Goal: Task Accomplishment & Management: Use online tool/utility

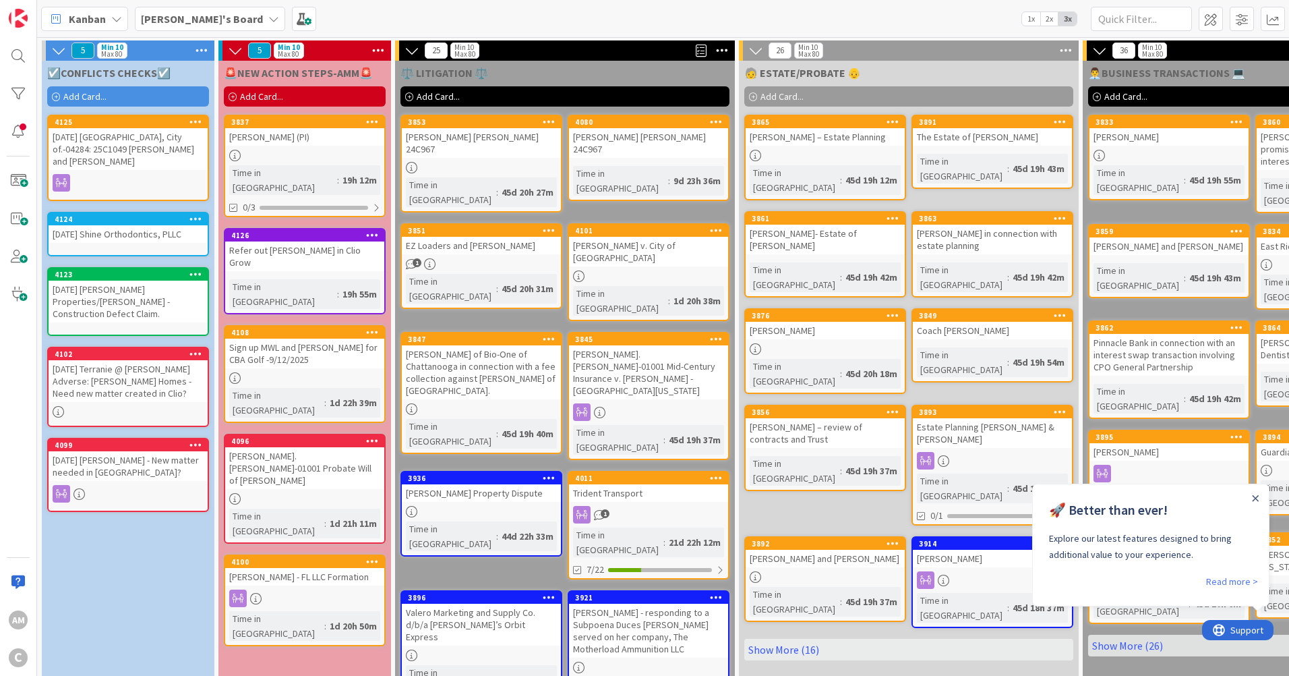
click at [71, 95] on span "Add Card..." at bounding box center [84, 96] width 43 height 12
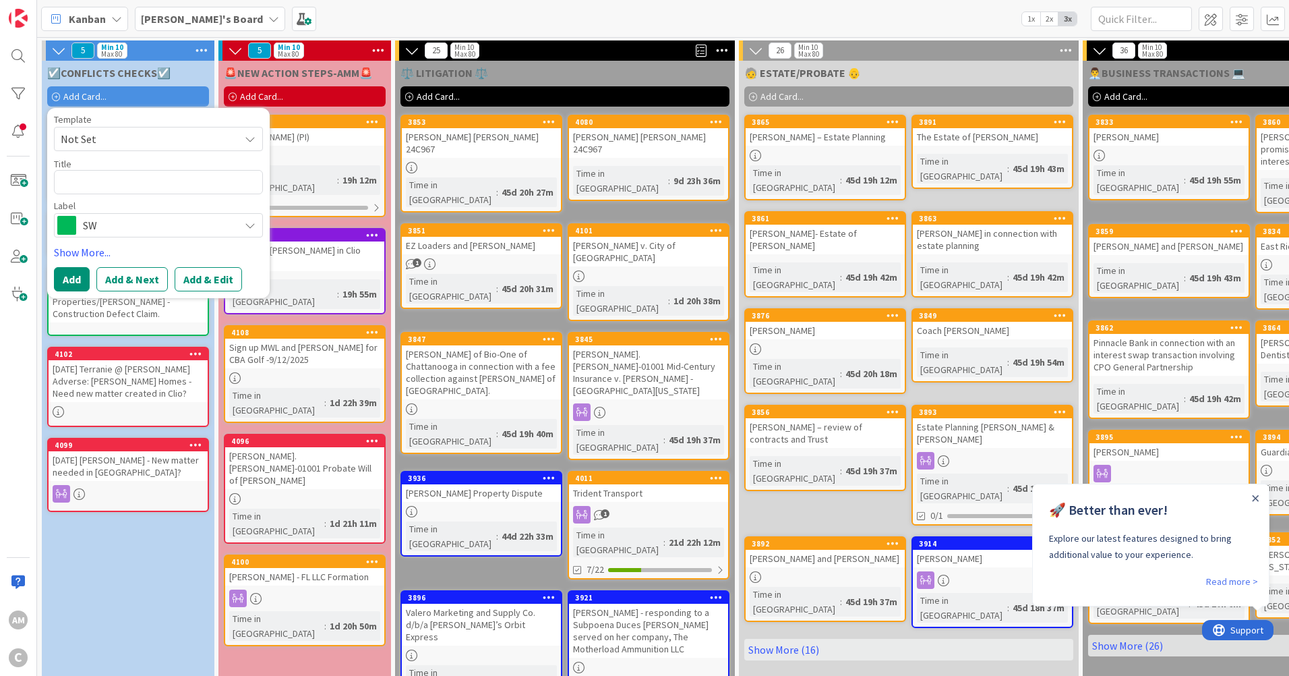
type textarea "x"
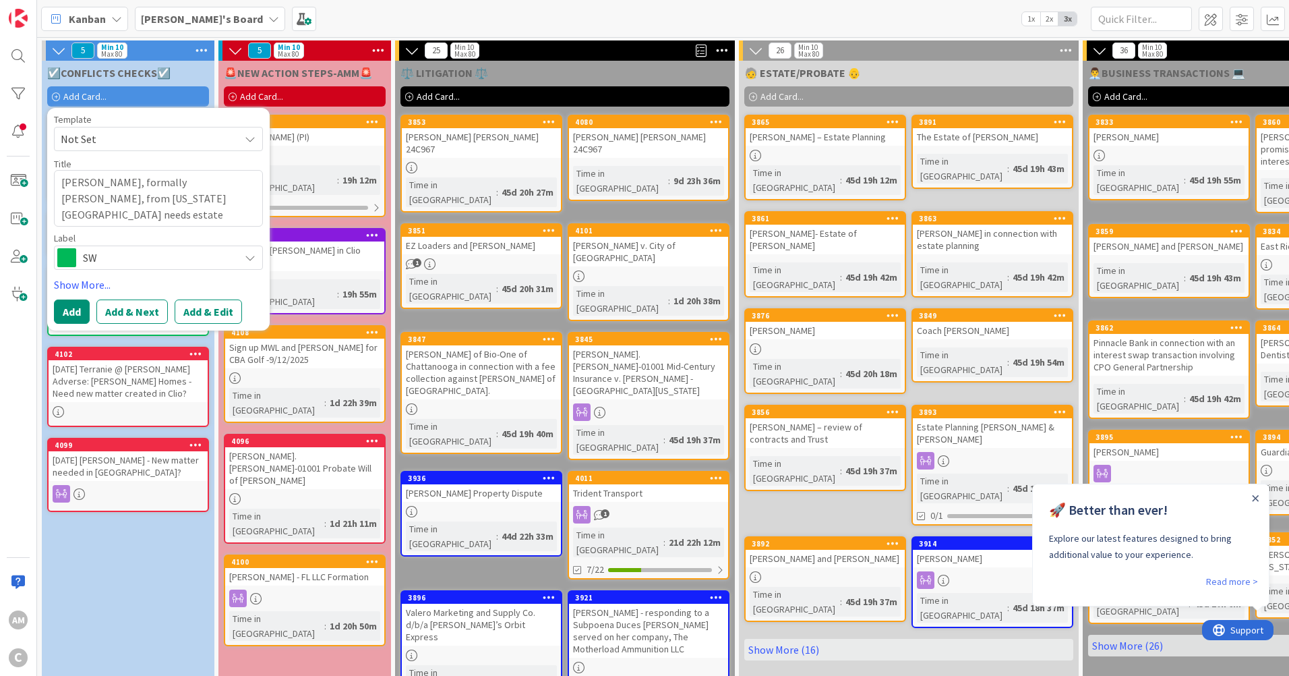
type textarea "Carolynn Leaman, formally Carolynn Milheim, from Colorado Springs needs estate …"
click at [167, 259] on span "SW" at bounding box center [158, 257] width 150 height 19
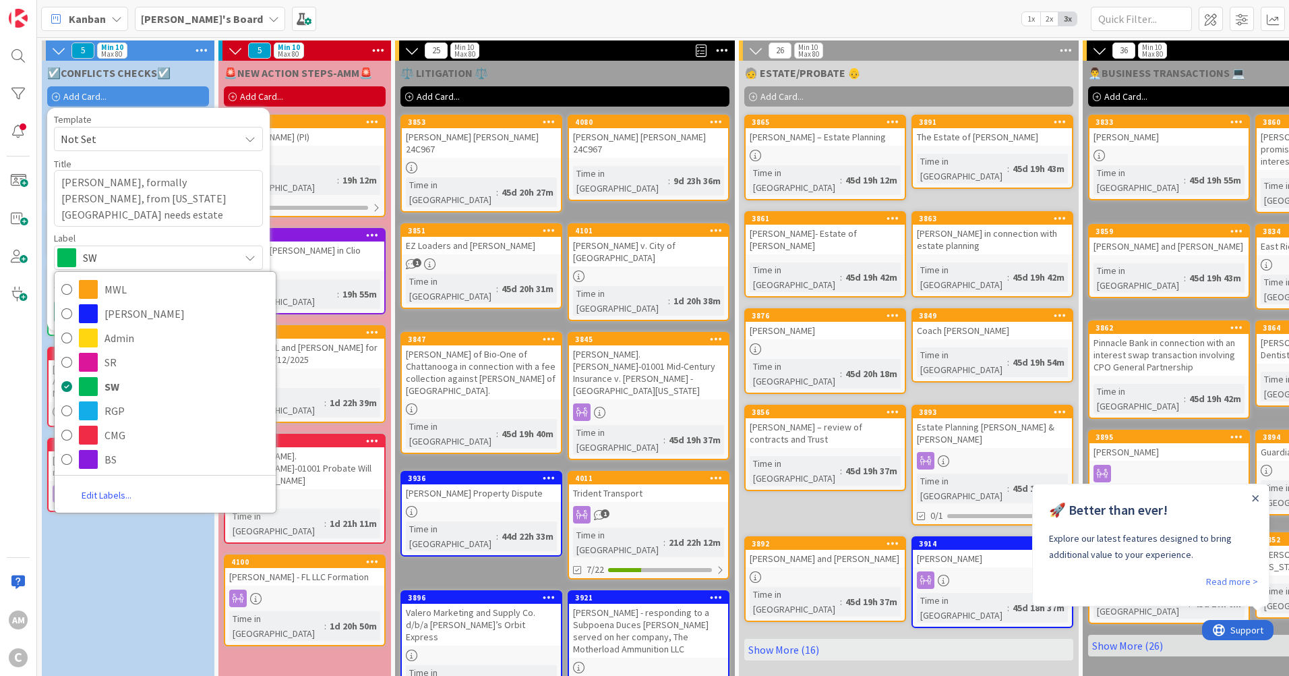
click at [112, 500] on link "Edit Labels..." at bounding box center [107, 495] width 104 height 24
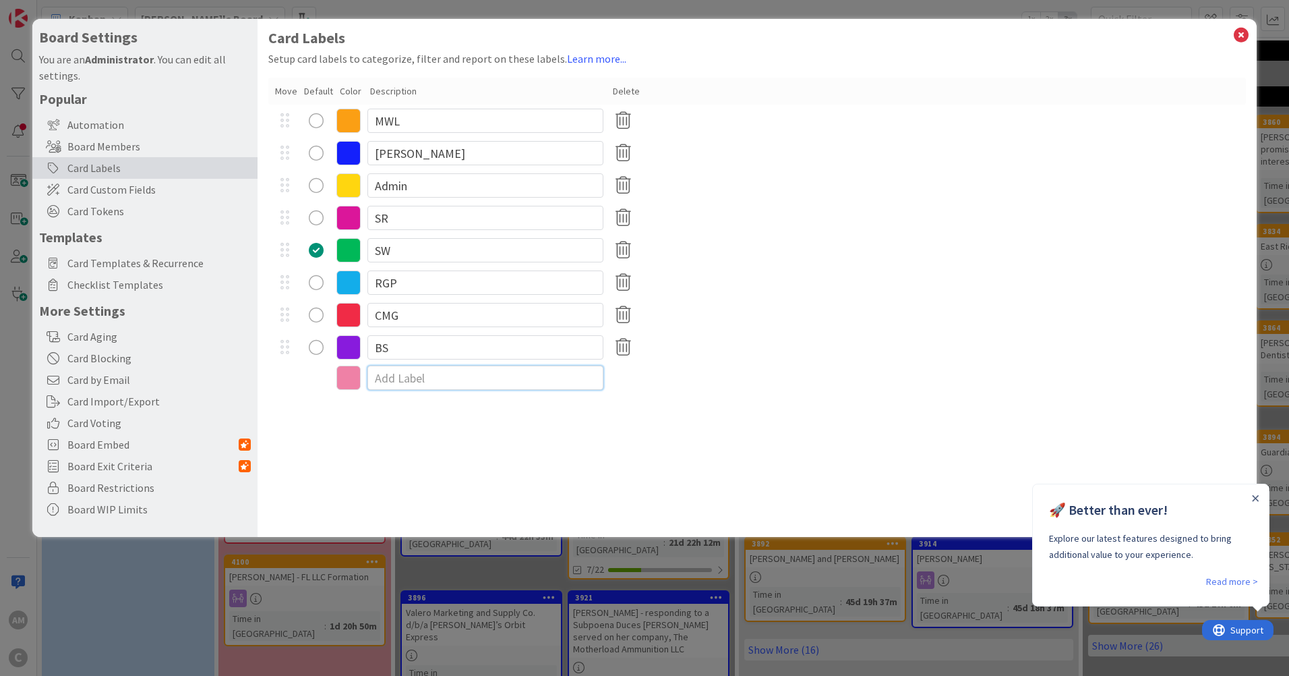
click at [431, 381] on input at bounding box center [485, 377] width 236 height 24
type textarea "x"
click at [349, 381] on icon at bounding box center [348, 377] width 24 height 24
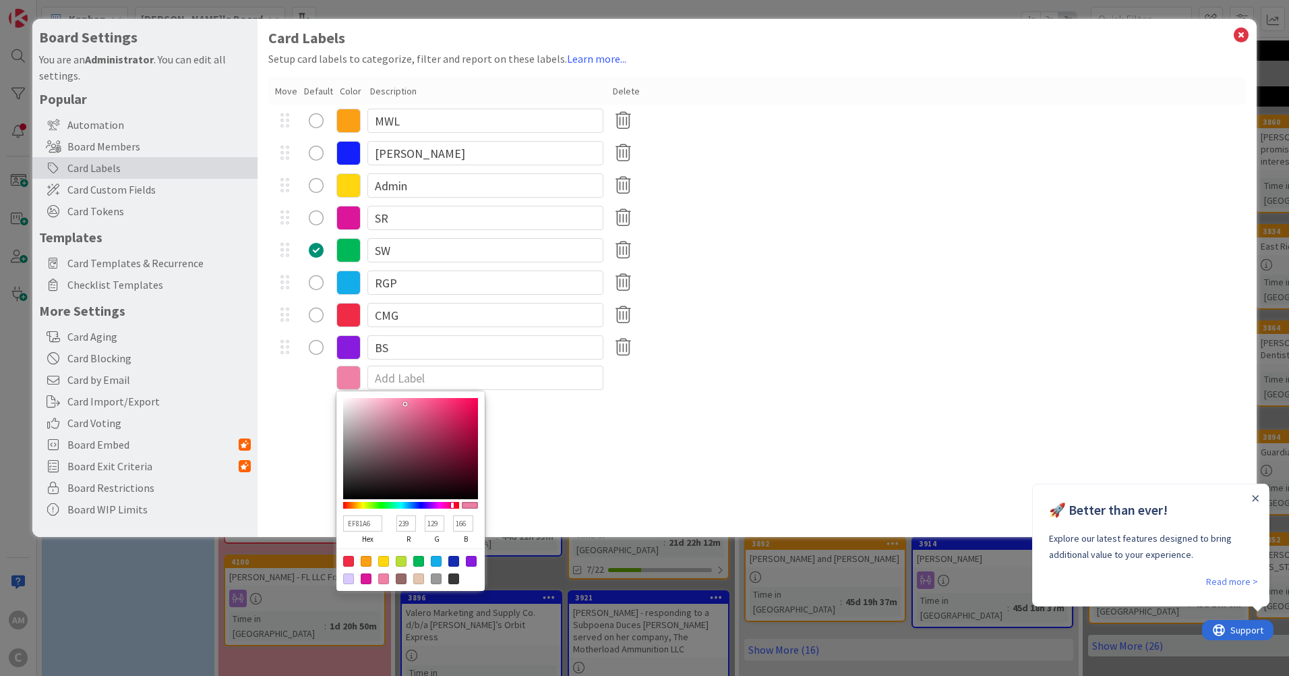
click at [454, 578] on div at bounding box center [453, 578] width 11 height 11
type input "383838"
type input "56"
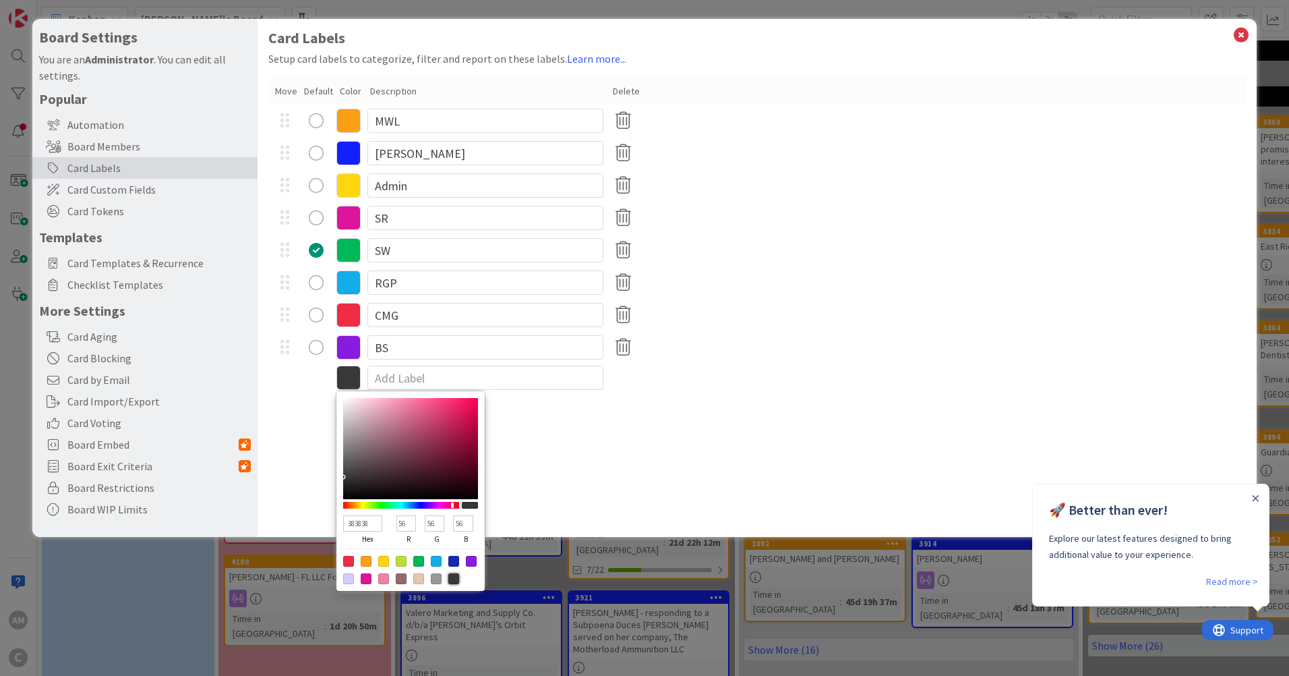
click at [453, 361] on div "BS" at bounding box center [757, 347] width 978 height 32
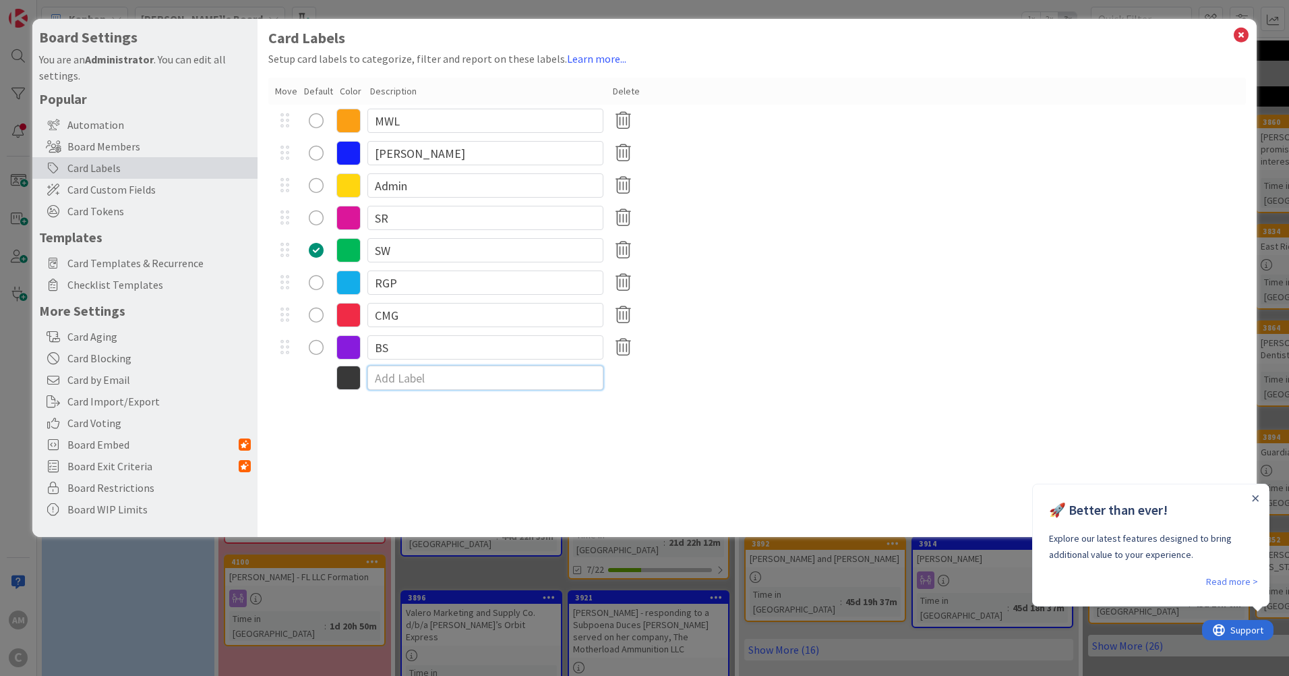
click at [450, 377] on input at bounding box center [485, 377] width 236 height 24
type input "MISC"
click at [435, 459] on div "Card Labels Setup card labels to categorize, filter and report on these labels.…" at bounding box center [757, 278] width 999 height 518
drag, startPoint x: 477, startPoint y: 389, endPoint x: 374, endPoint y: 388, distance: 102.5
click at [374, 388] on input "MISC" at bounding box center [485, 379] width 236 height 24
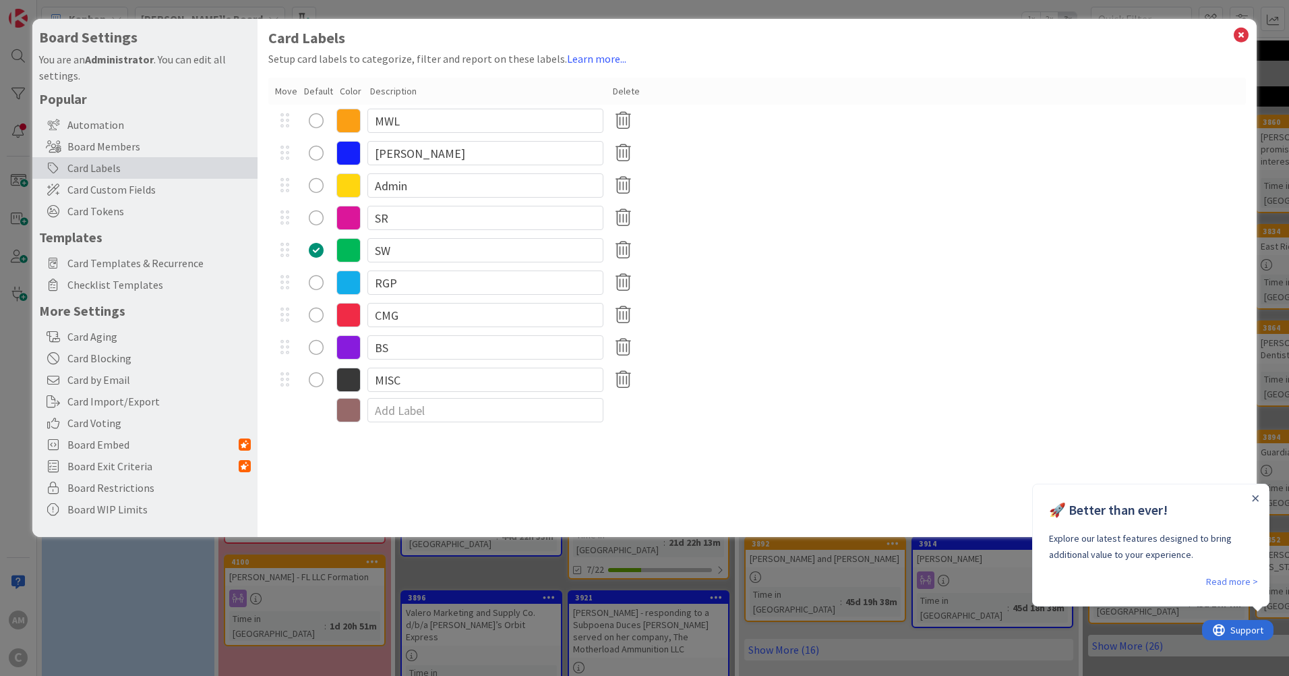
click at [327, 477] on div "Card Labels Setup card labels to categorize, filter and report on these labels.…" at bounding box center [757, 278] width 999 height 518
type textarea "x"
drag, startPoint x: 425, startPoint y: 380, endPoint x: 350, endPoint y: 391, distance: 75.7
click at [350, 391] on div "MISC" at bounding box center [757, 379] width 978 height 32
type input "R/C"
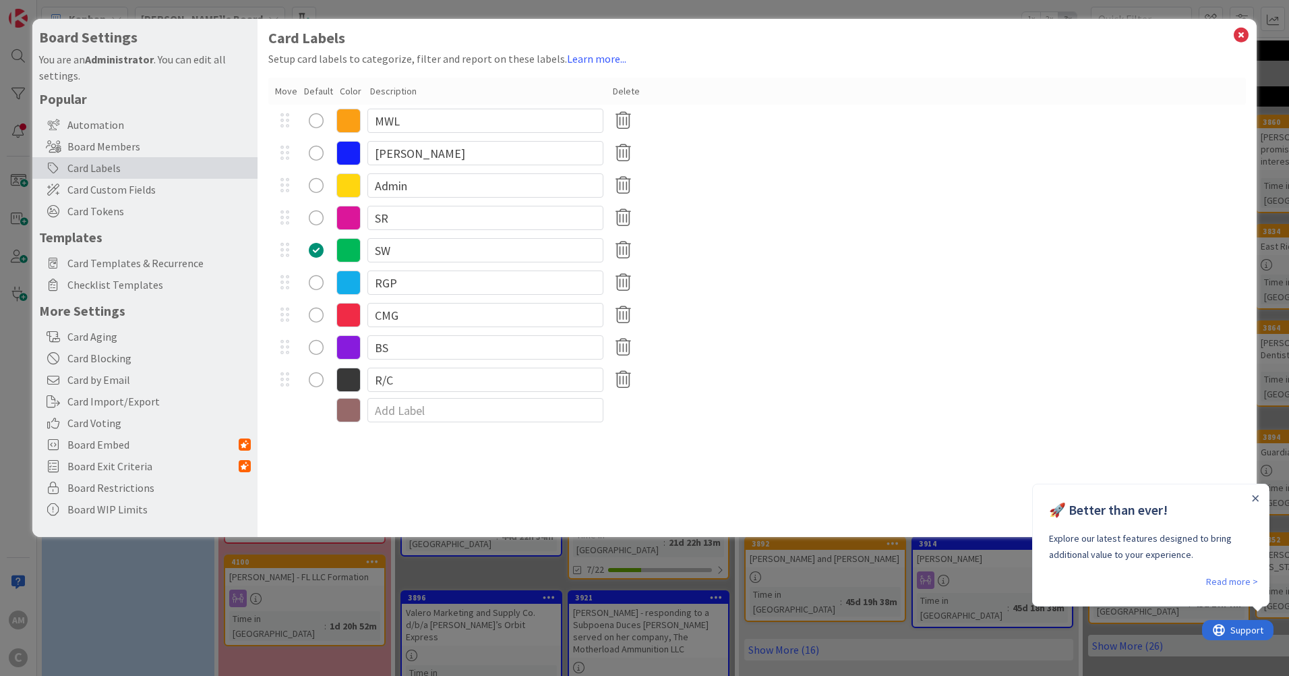
click at [797, 283] on div "RGP" at bounding box center [757, 282] width 978 height 32
click at [1242, 34] on icon at bounding box center [1241, 35] width 18 height 19
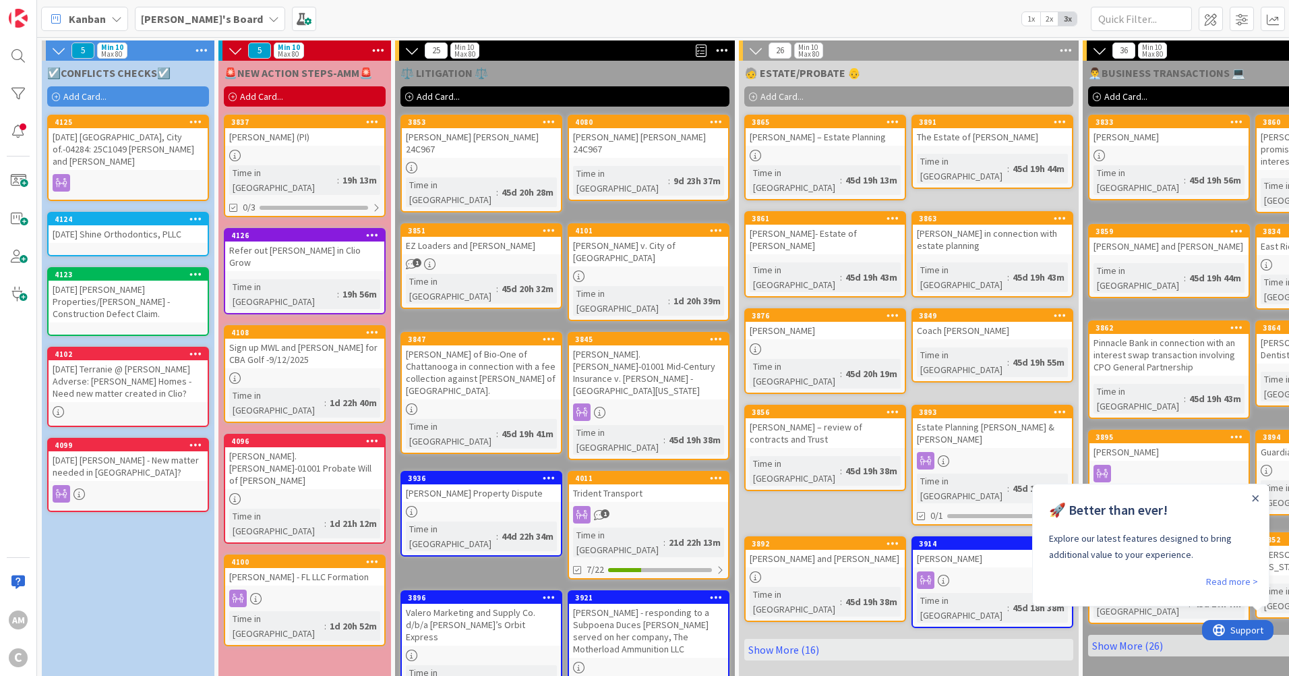
click at [82, 104] on div "Add Card..." at bounding box center [128, 96] width 162 height 20
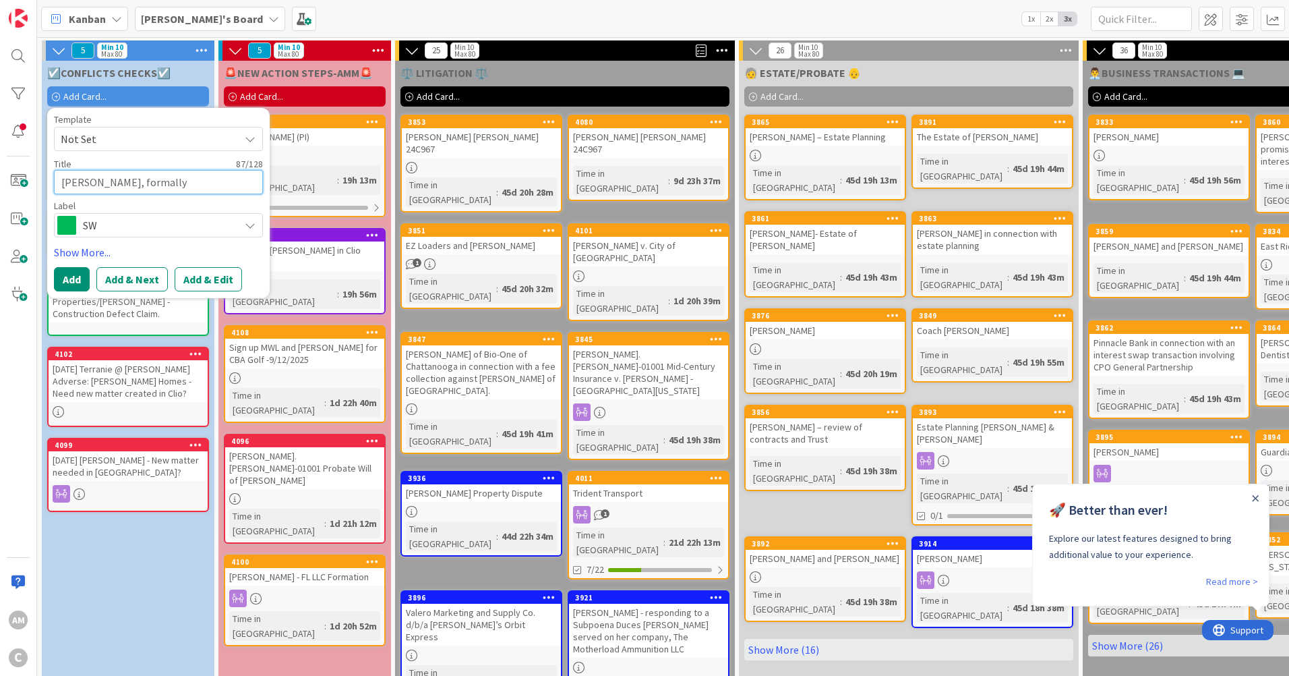
scroll to position [32, 0]
click at [142, 218] on span "SW" at bounding box center [158, 225] width 150 height 19
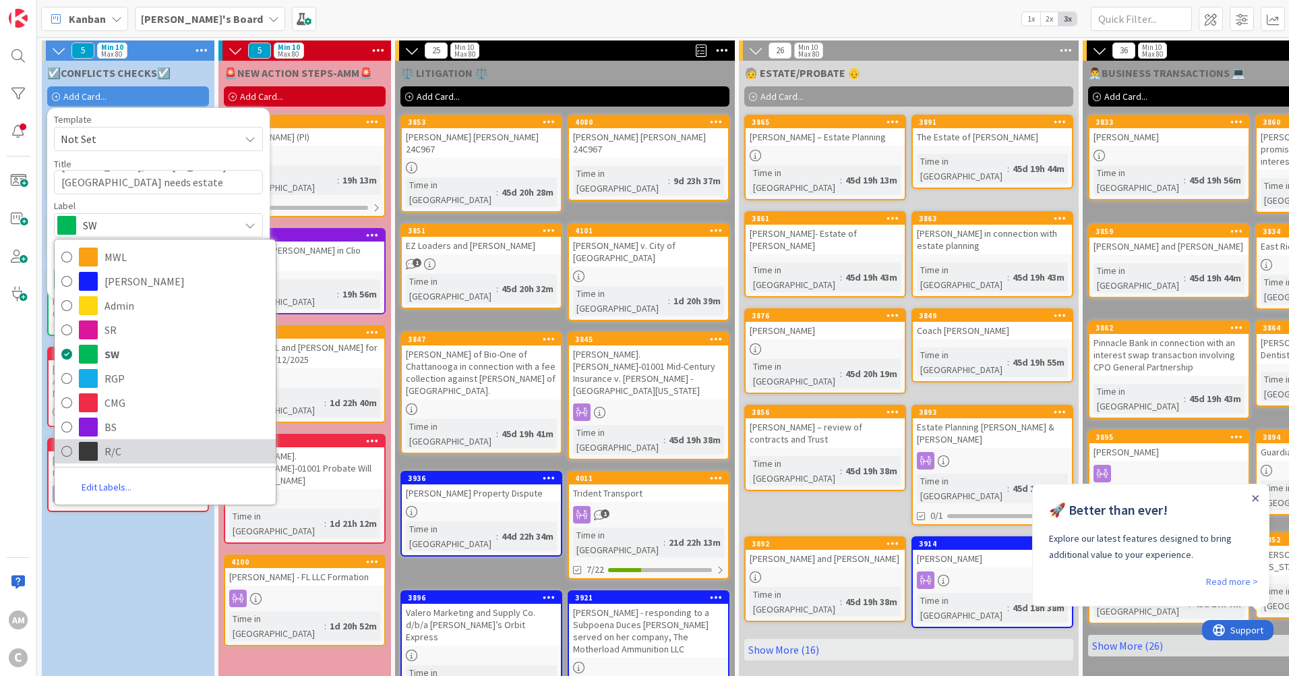
click at [116, 454] on span "R/C" at bounding box center [186, 451] width 164 height 20
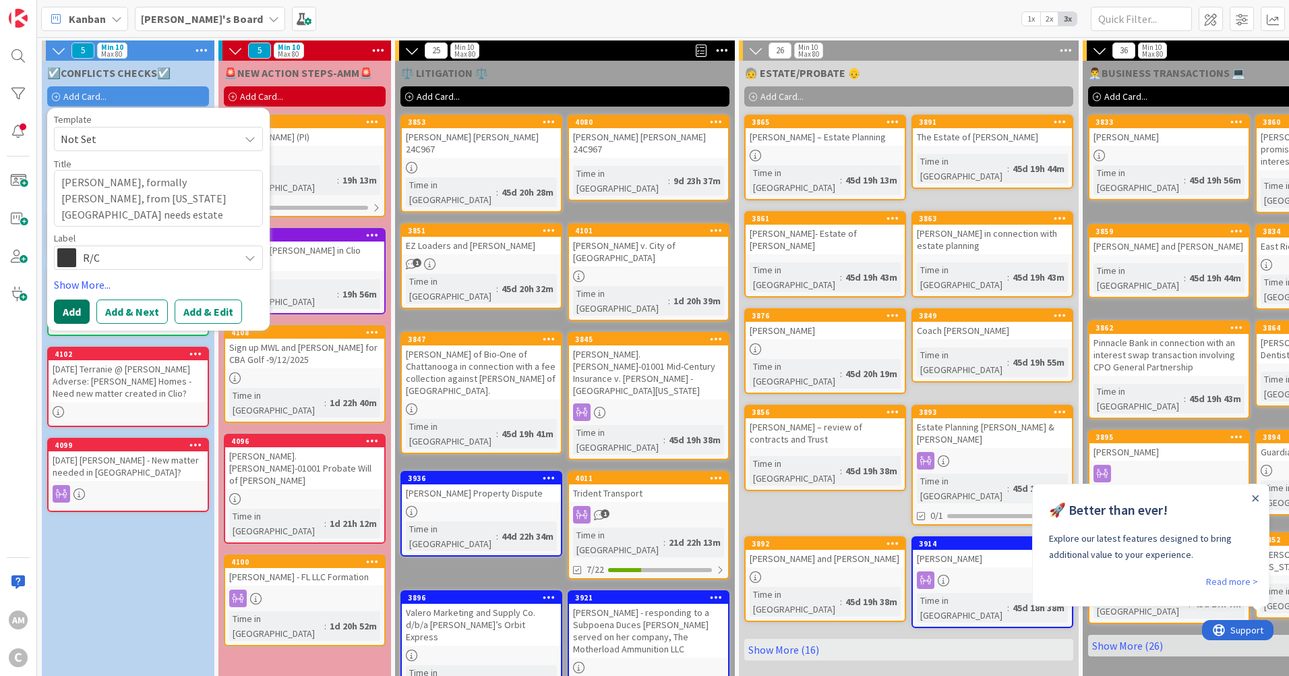
click at [69, 312] on button "Add" at bounding box center [72, 311] width 36 height 24
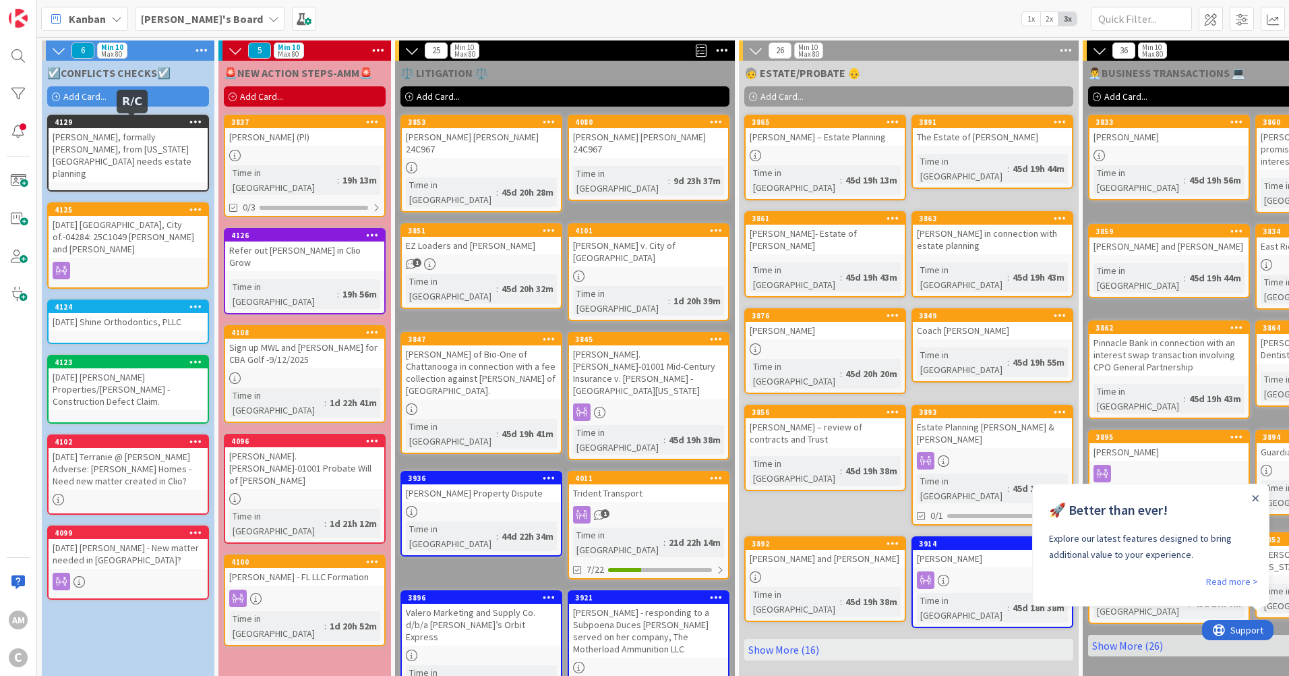
click at [98, 98] on span "Add Card..." at bounding box center [84, 96] width 43 height 12
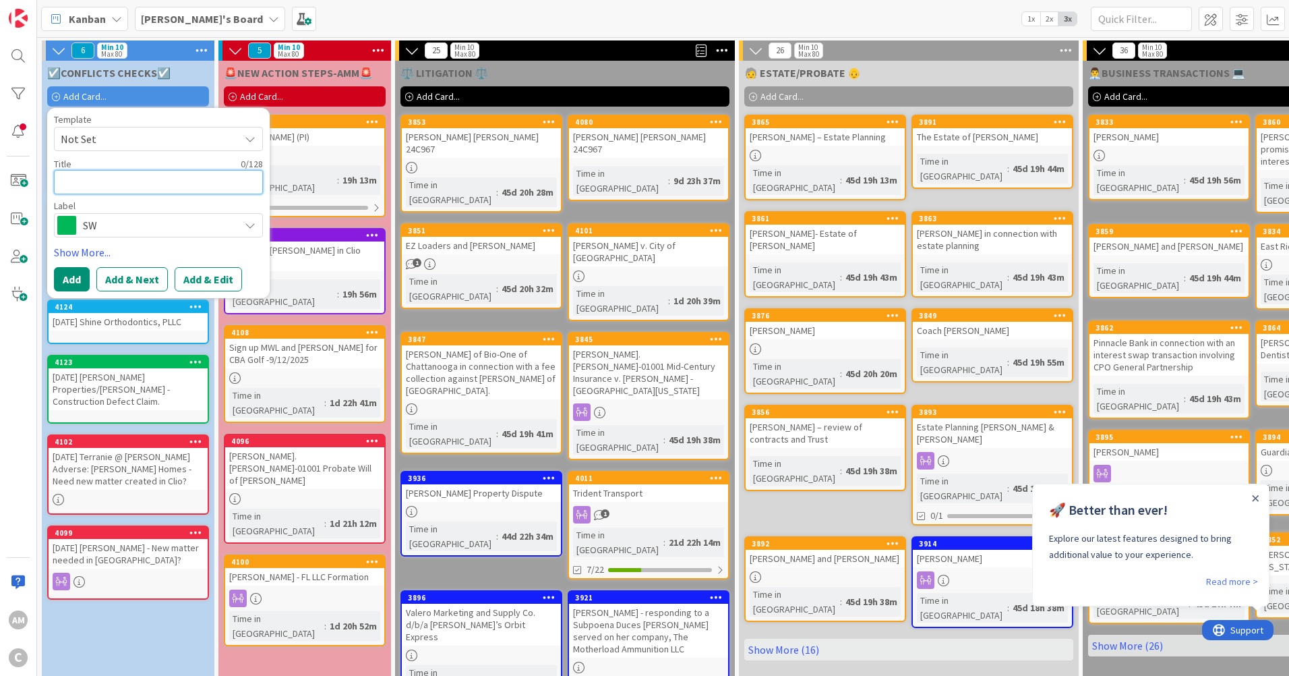
paste textarea "Kerry Riley (RockPoint Bank) in connection with a land acquisition transaction …"
type textarea "x"
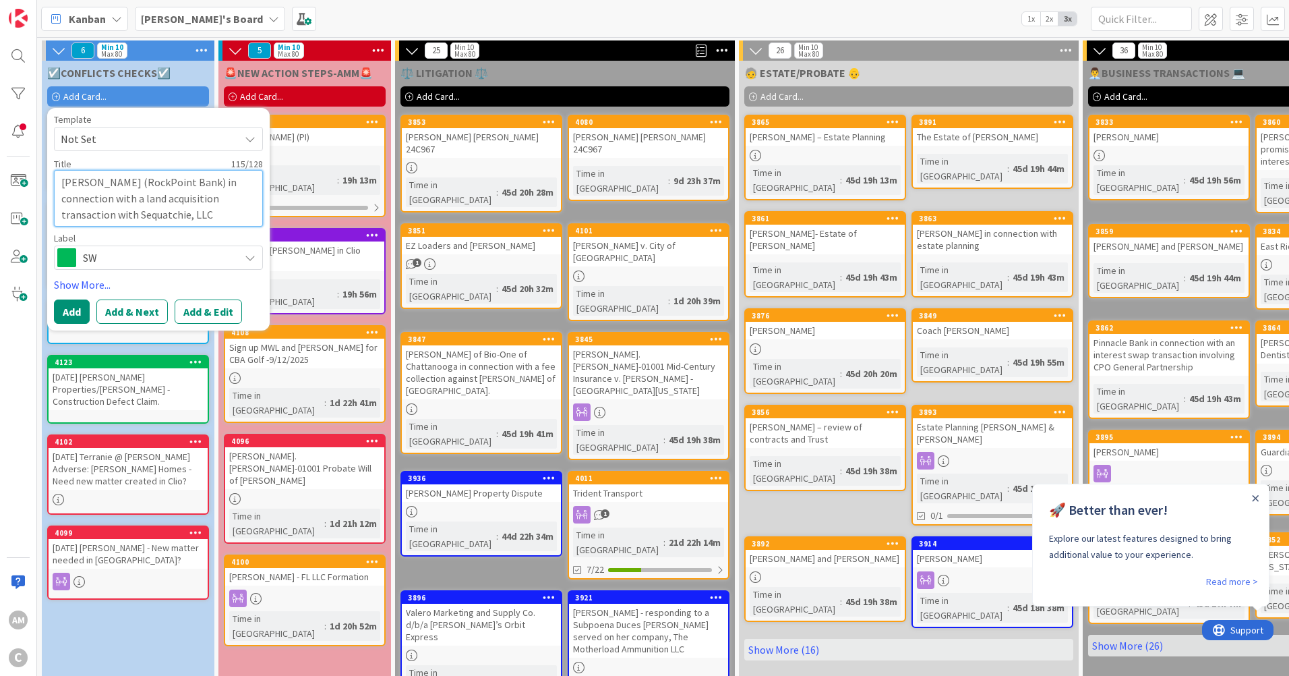
type textarea "Kerry Riley (RockPoint Bank) in connection with a land acquisition transaction …"
click at [179, 265] on span "SW" at bounding box center [158, 257] width 150 height 19
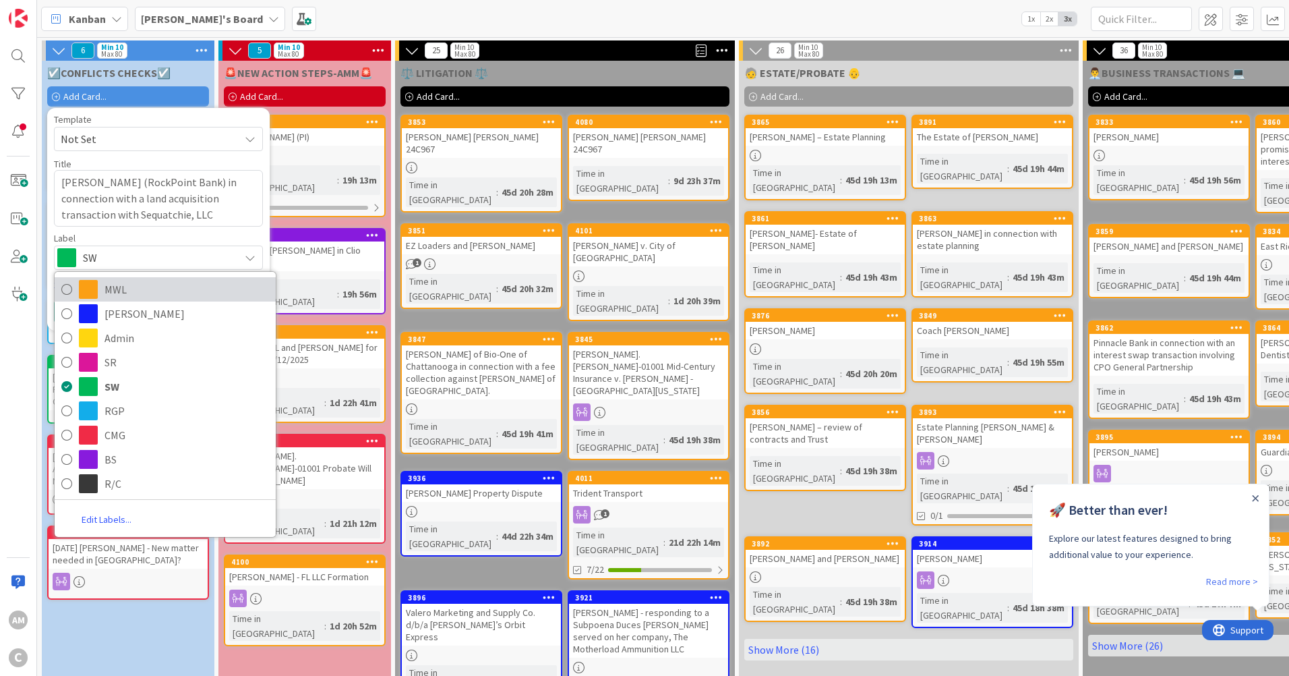
click at [150, 289] on span "MWL" at bounding box center [186, 289] width 164 height 20
type textarea "x"
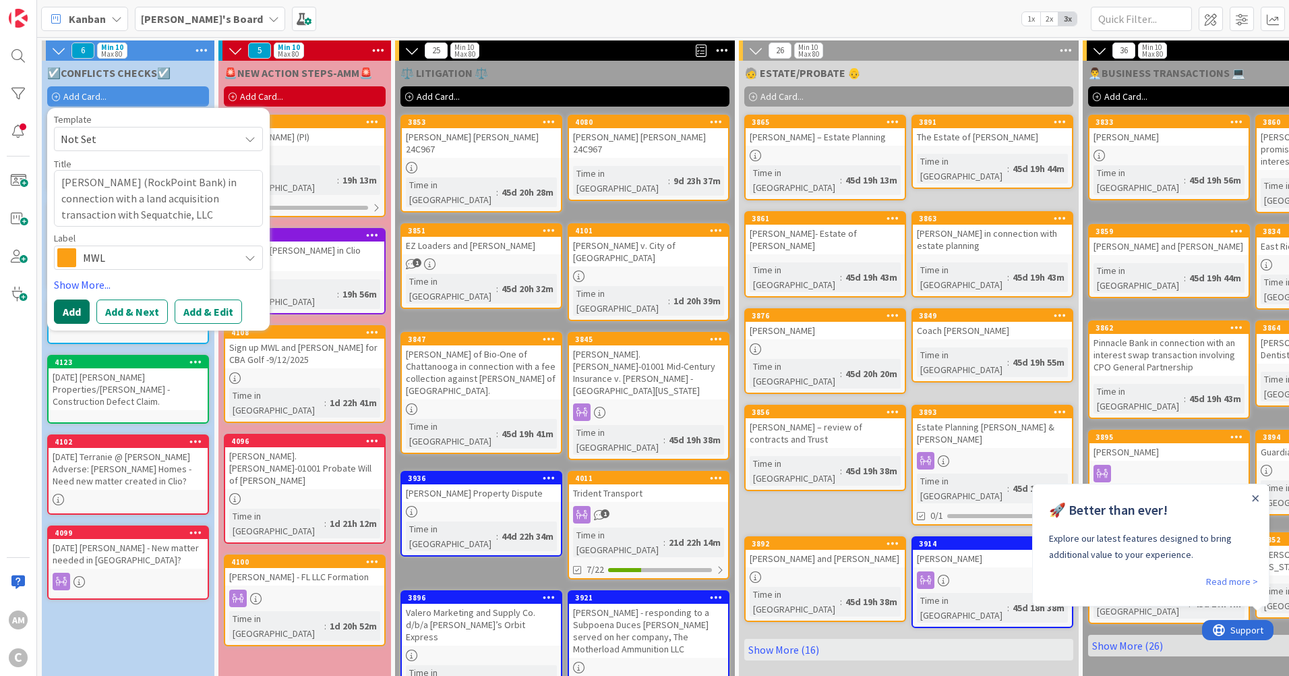
click at [74, 307] on button "Add" at bounding box center [72, 311] width 36 height 24
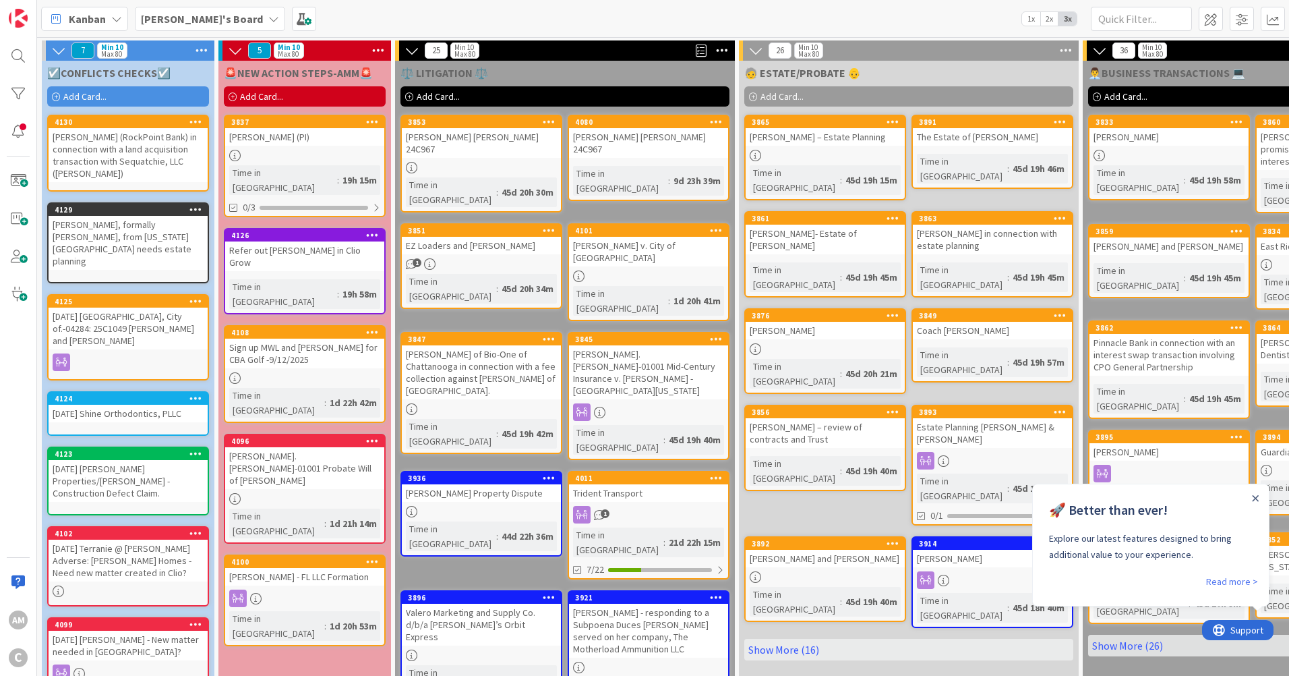
click at [108, 241] on div "Carolynn Leaman, formally Carolynn Milheim, from Colorado Springs needs estate …" at bounding box center [128, 243] width 159 height 54
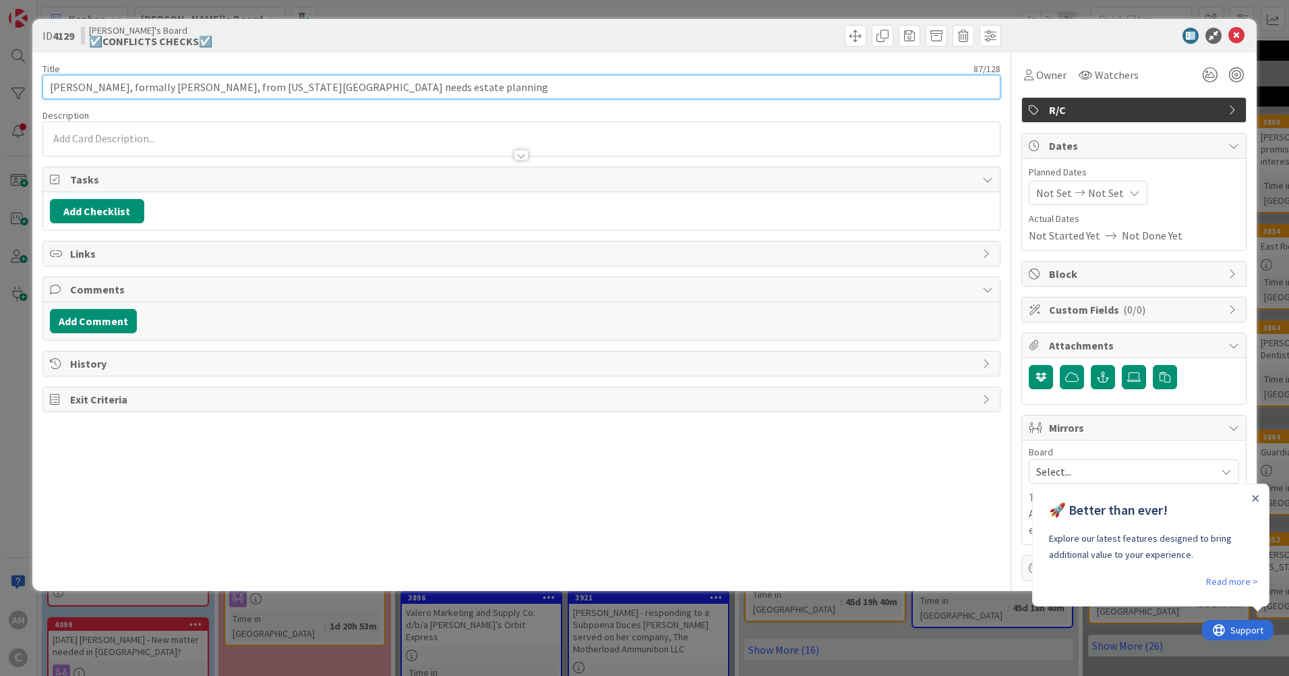
click at [49, 81] on input "Carolynn Leaman, formally Carolynn Milheim, from Colorado Springs needs estate …" at bounding box center [521, 87] width 958 height 24
type input "2025-09-04 Carolynn Leaman, formally Carolynn Milheim, from Colorado Springs ne…"
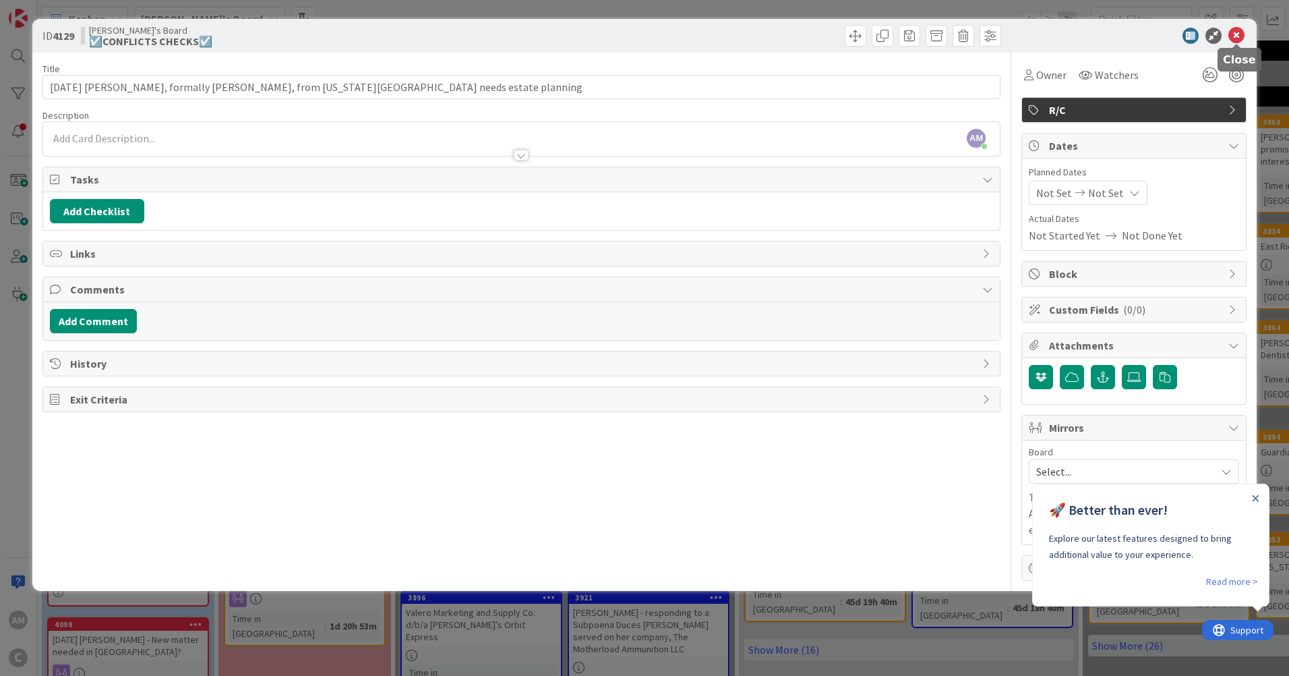
click at [1242, 40] on icon at bounding box center [1236, 36] width 16 height 16
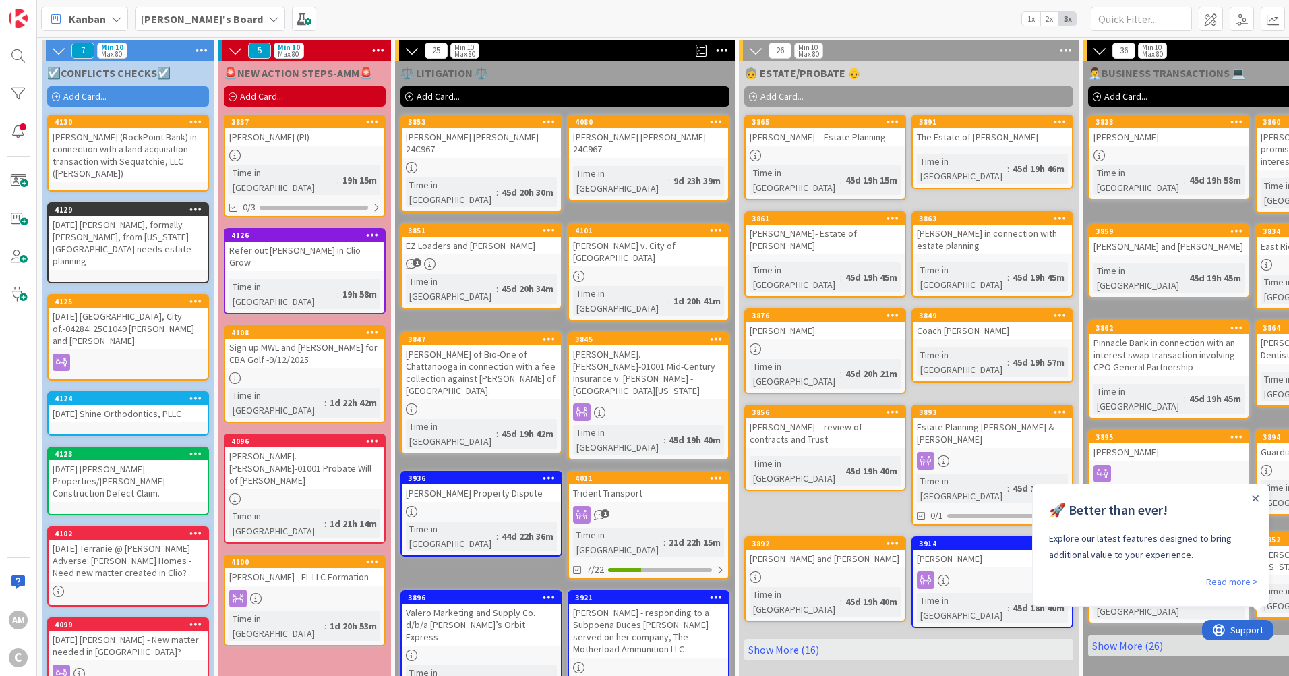
click at [125, 164] on div "Kerry Riley (RockPoint Bank) in connection with a land acquisition transaction …" at bounding box center [128, 155] width 159 height 54
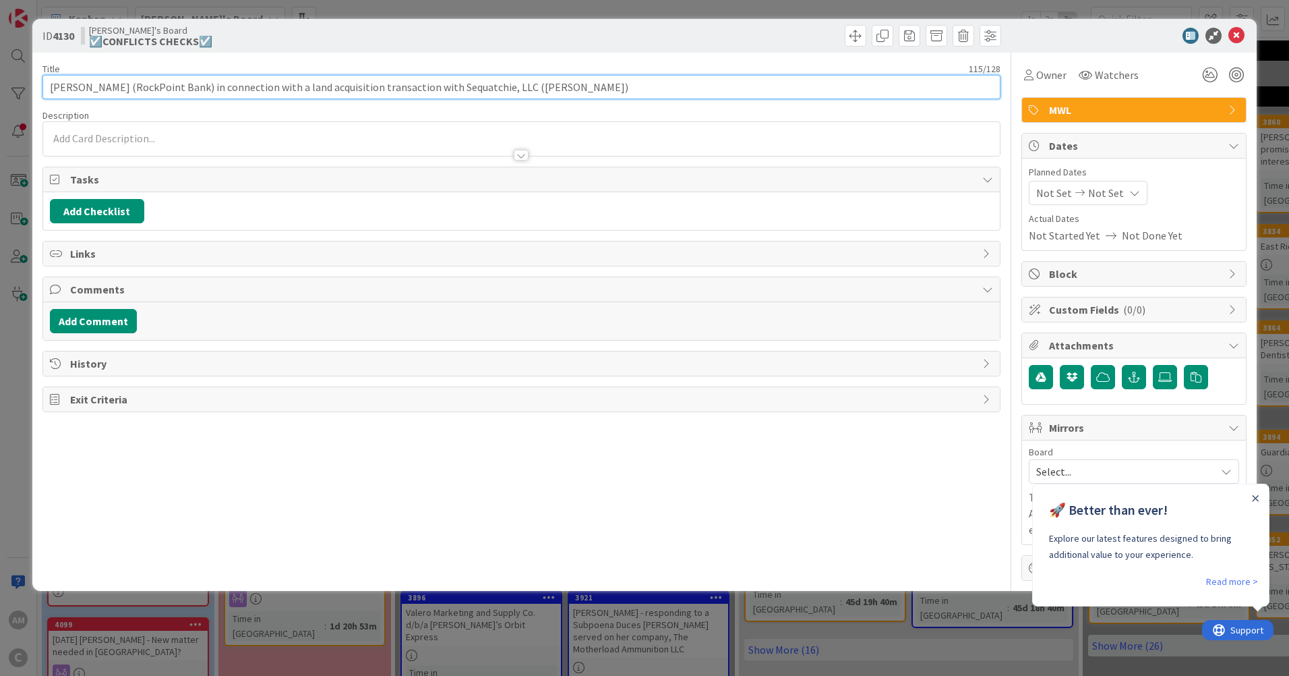
click at [48, 83] on input "Kerry Riley (RockPoint Bank) in connection with a land acquisition transaction …" at bounding box center [521, 87] width 958 height 24
type input "2025-09-05 Kerry Riley (RockPoint Bank) in connection with a land acquisition t…"
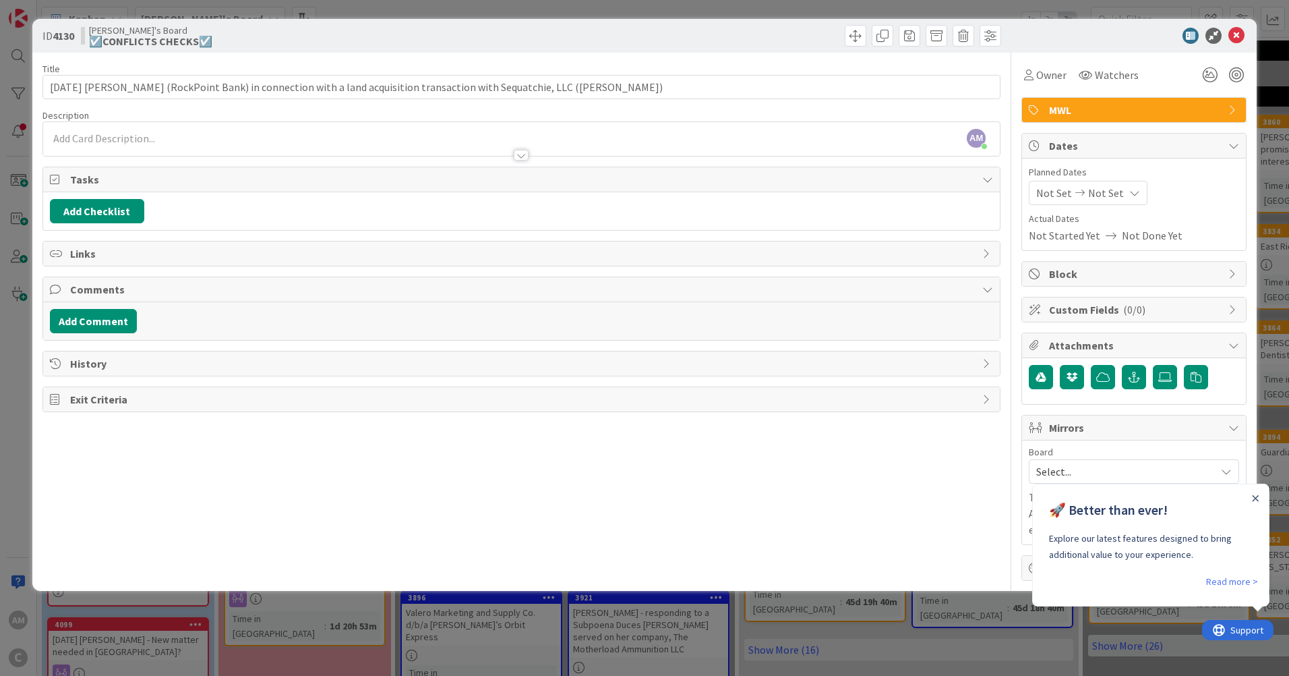
click at [1131, 422] on span "Mirrors" at bounding box center [1135, 427] width 173 height 16
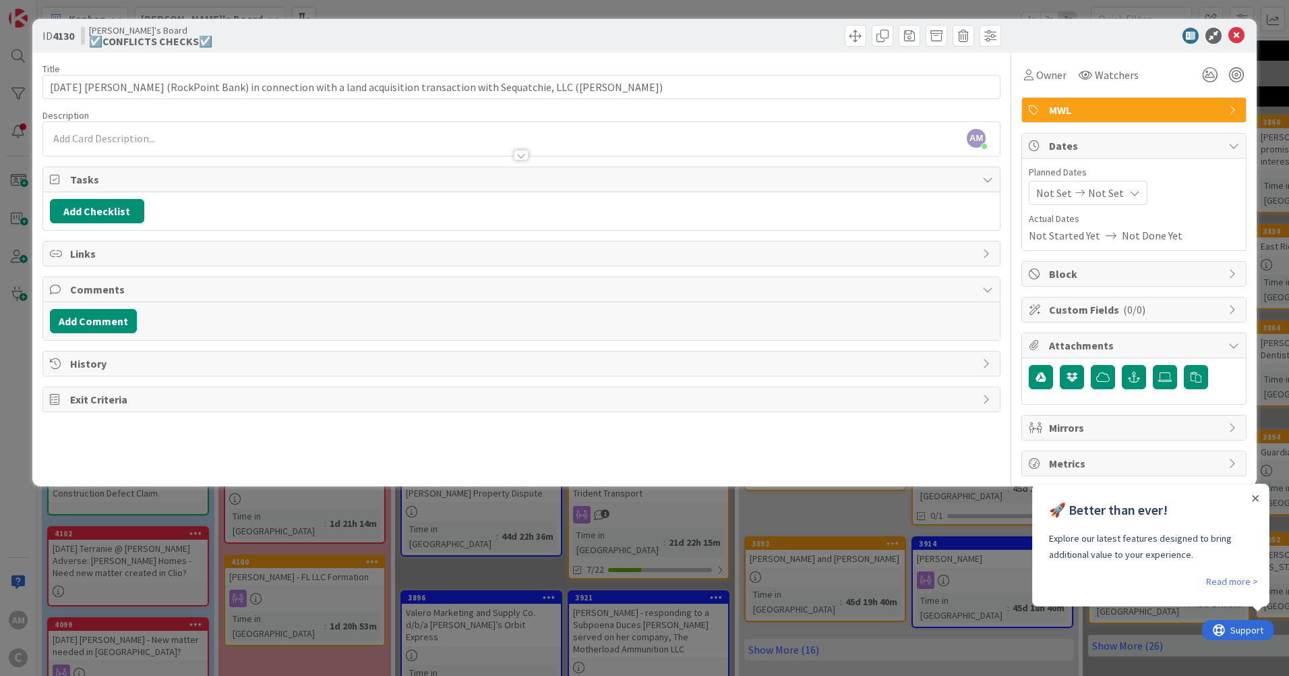
click at [1130, 424] on span "Mirrors" at bounding box center [1135, 427] width 173 height 16
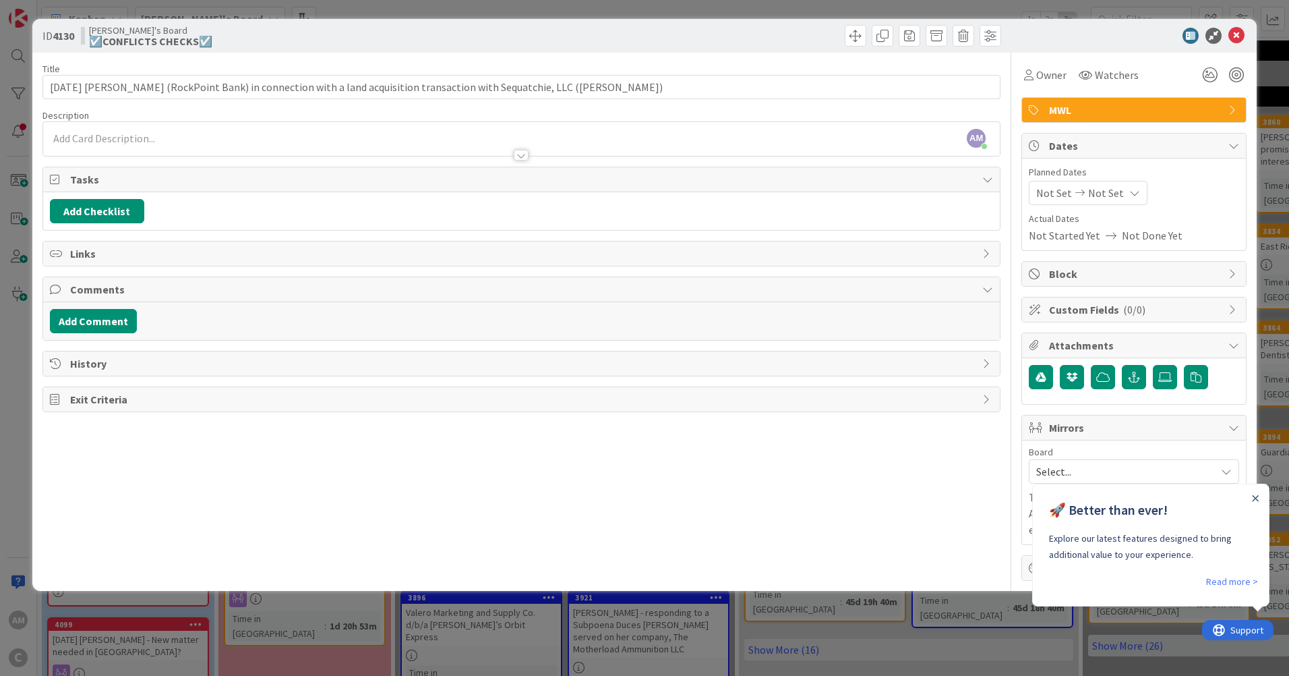
click at [1142, 467] on span "Select..." at bounding box center [1122, 471] width 173 height 19
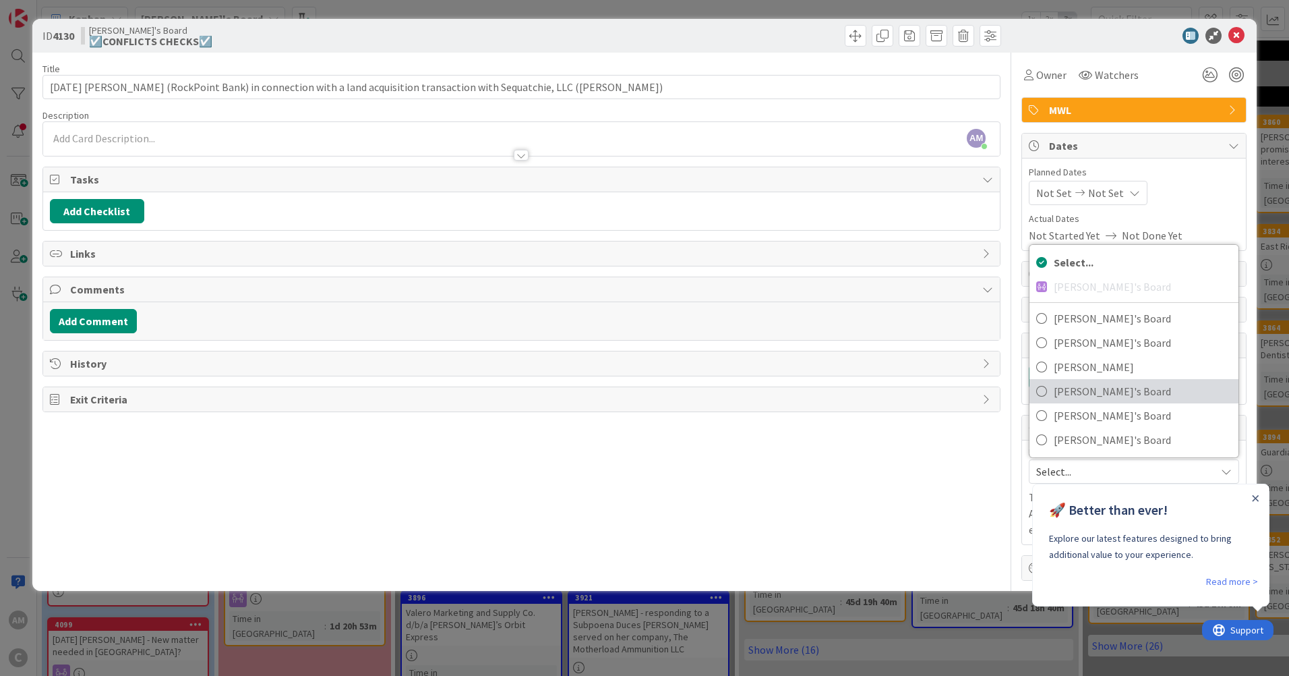
click at [1091, 382] on span "Mark's Board" at bounding box center [1143, 391] width 178 height 20
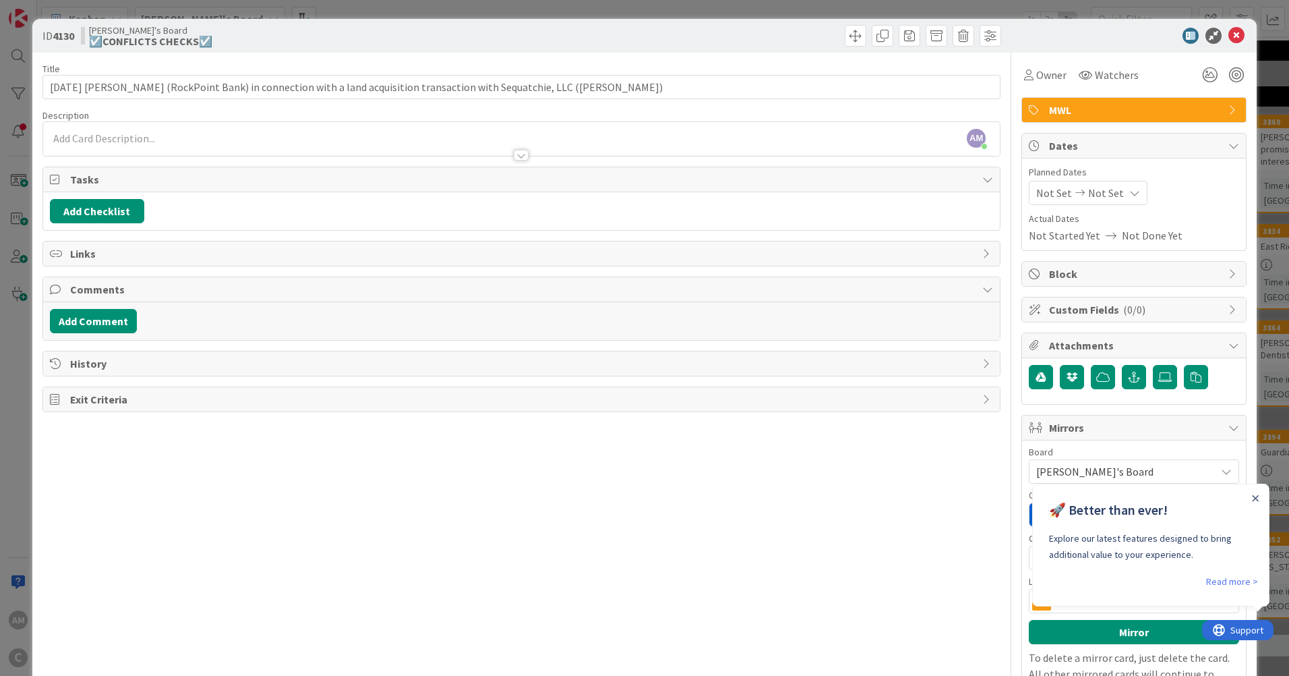
click at [1256, 498] on icon "Close Announcement" at bounding box center [1256, 498] width 6 height 6
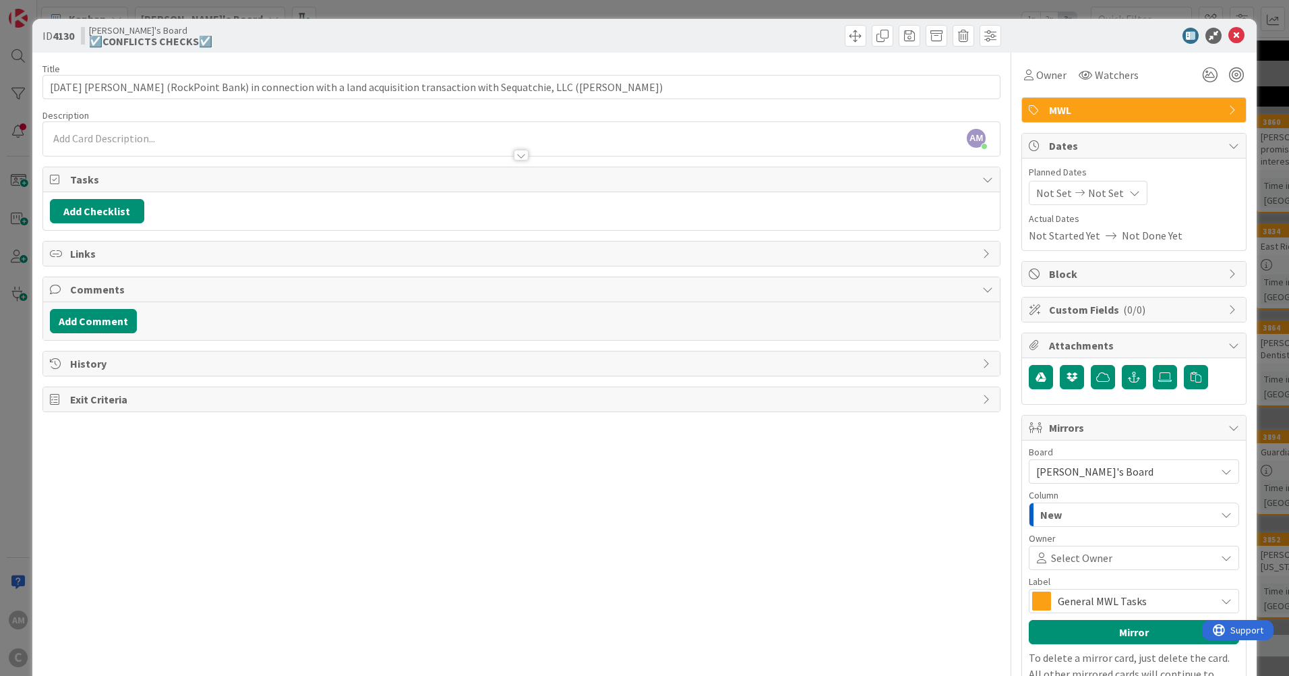
click at [1085, 604] on span "General MWL Tasks" at bounding box center [1133, 600] width 151 height 19
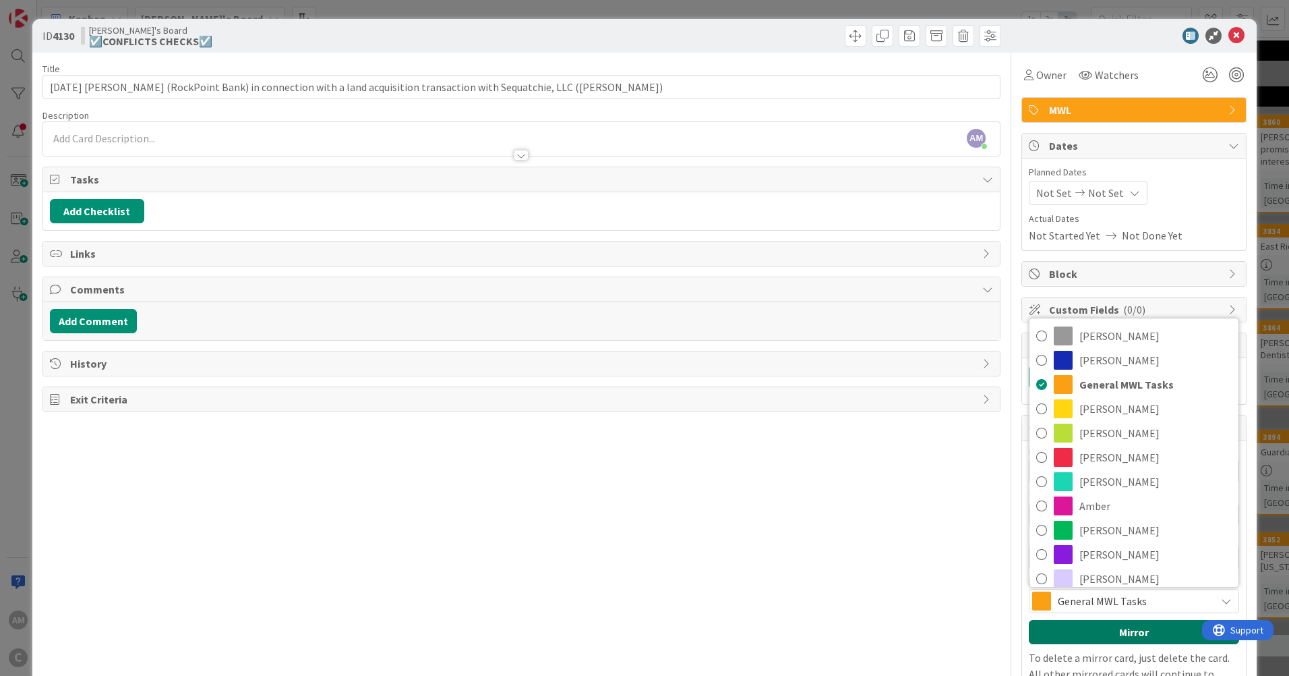
drag, startPoint x: 1072, startPoint y: 630, endPoint x: 1259, endPoint y: 590, distance: 191.7
click at [1072, 630] on button "Mirror" at bounding box center [1134, 632] width 210 height 24
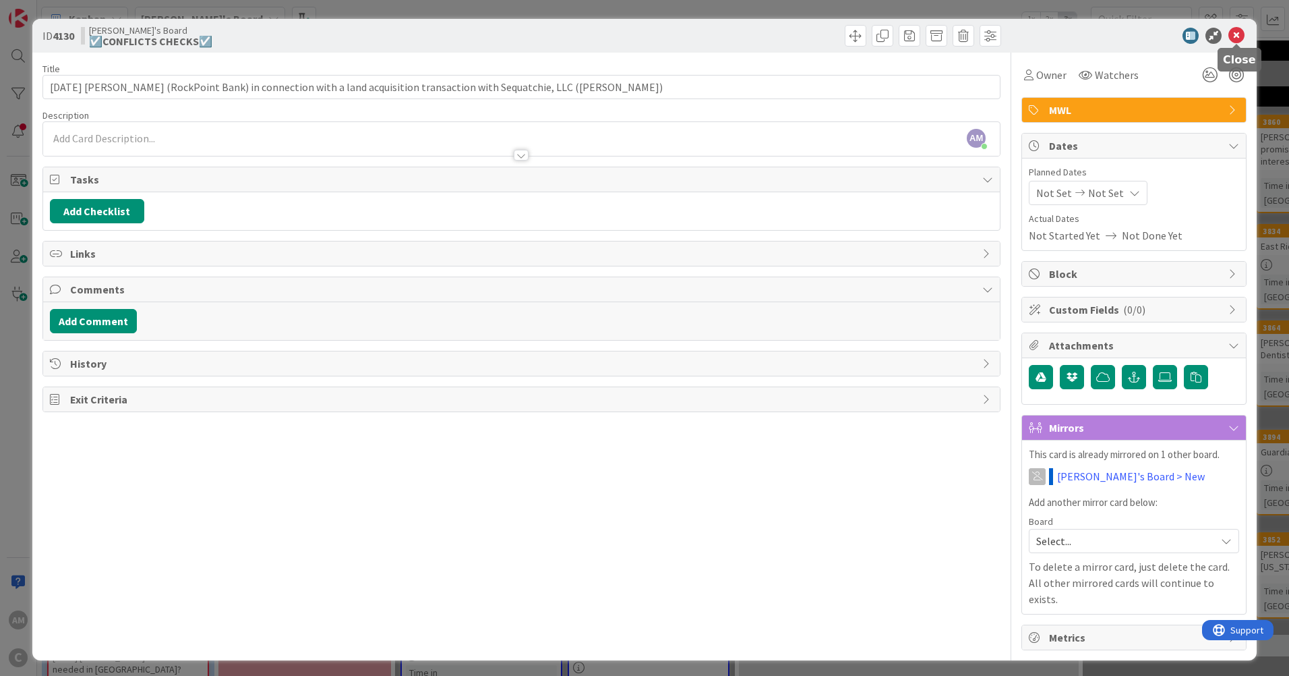
click at [1237, 39] on icon at bounding box center [1236, 36] width 16 height 16
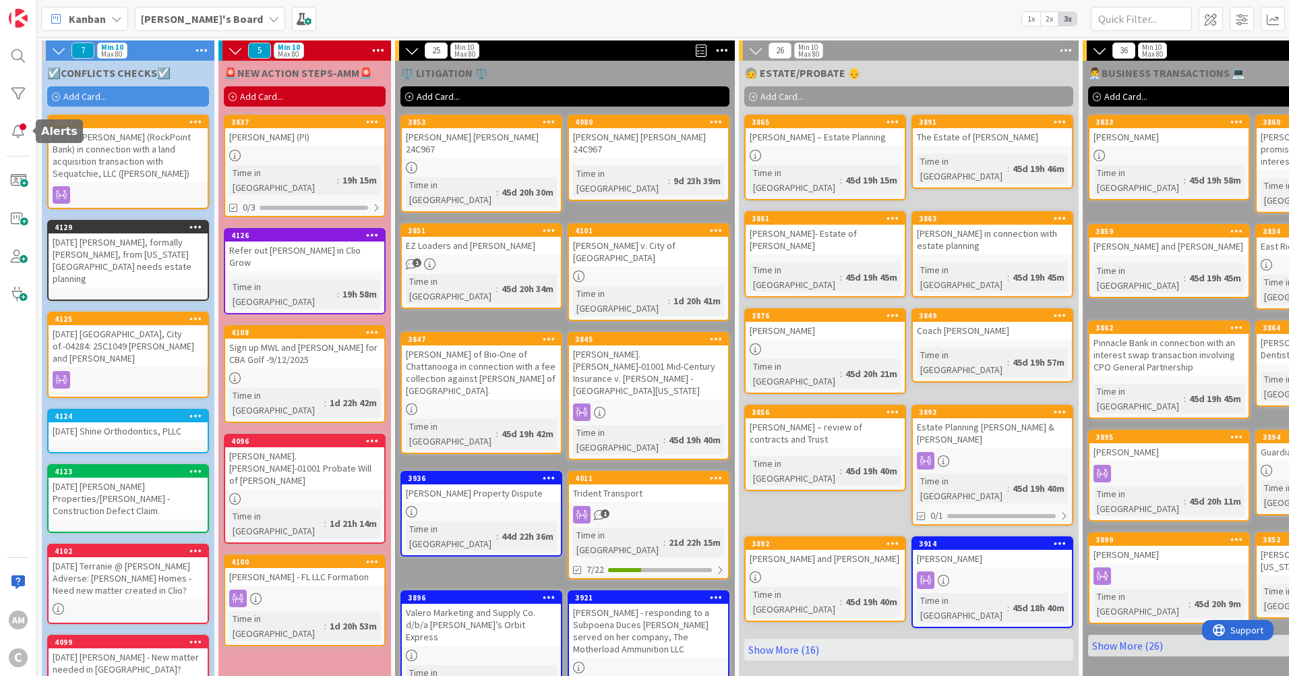
click at [25, 125] on div at bounding box center [18, 131] width 27 height 27
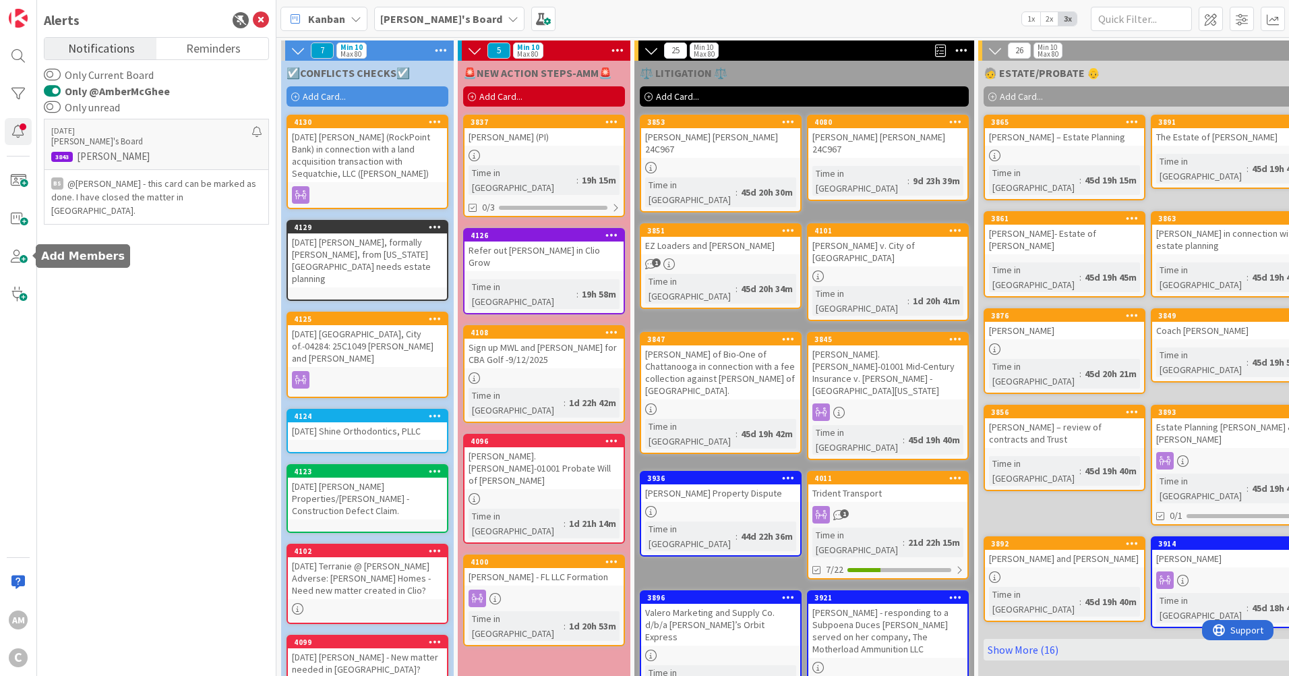
click at [18, 264] on span at bounding box center [18, 256] width 27 height 27
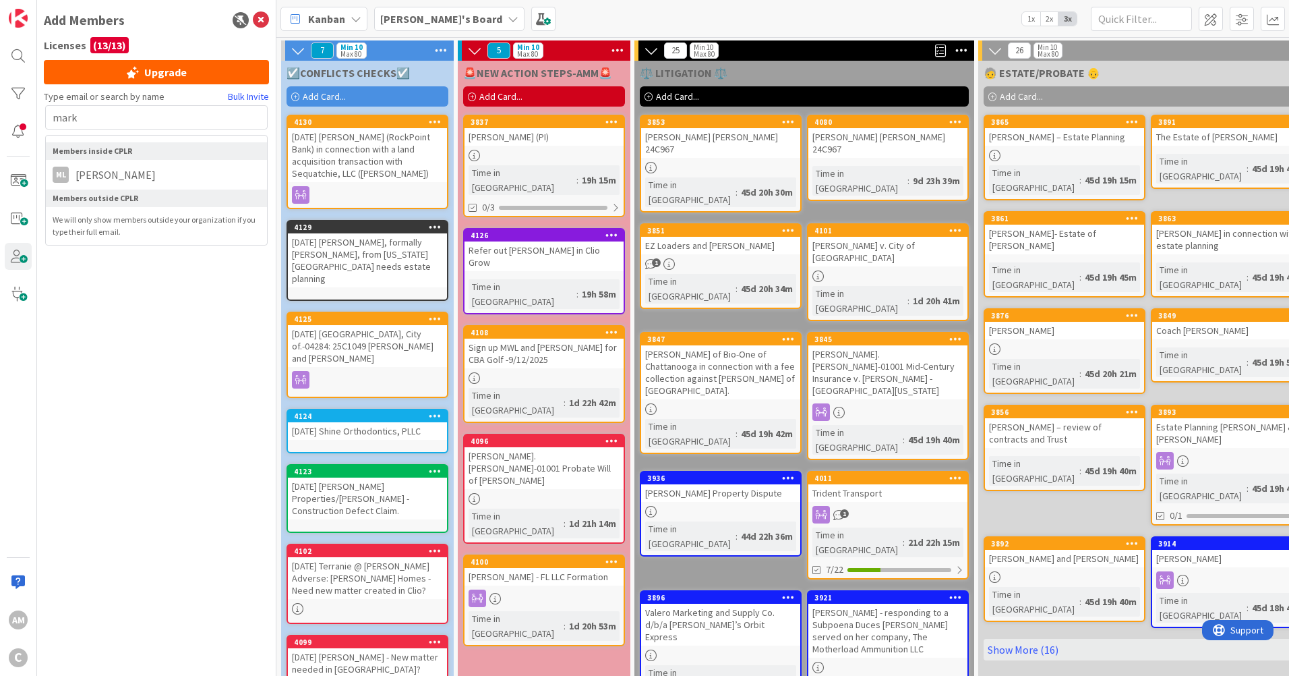
type input "mark"
click at [117, 174] on span "Mark Litchford" at bounding box center [116, 175] width 94 height 16
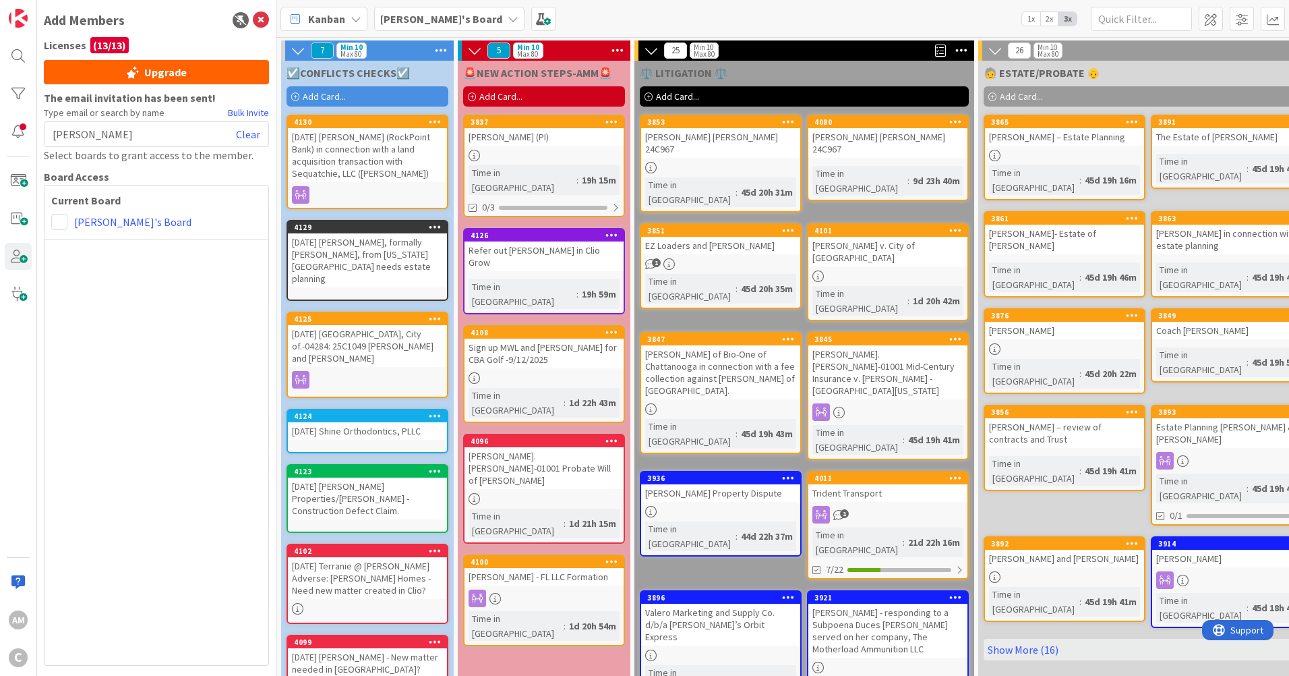
click at [60, 222] on span at bounding box center [59, 222] width 16 height 16
click at [108, 272] on span "Collaborator" at bounding box center [147, 274] width 102 height 20
click at [263, 18] on icon at bounding box center [261, 20] width 16 height 16
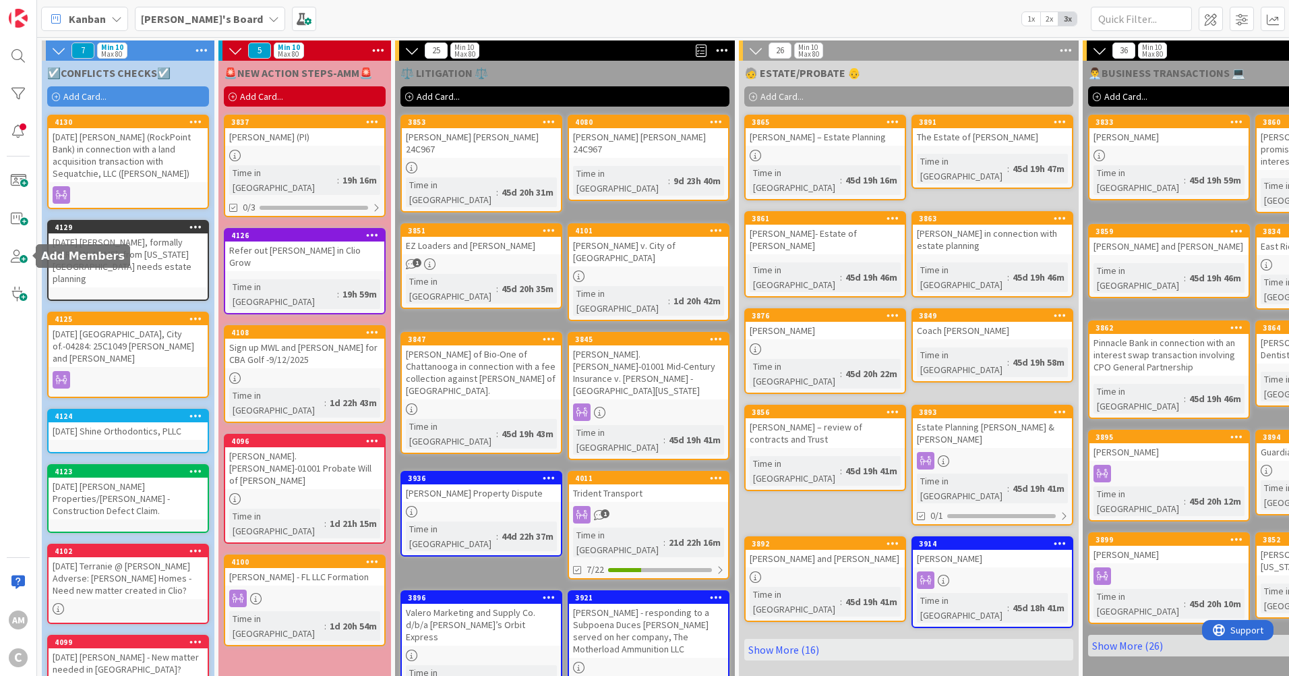
click at [16, 253] on span at bounding box center [18, 256] width 27 height 27
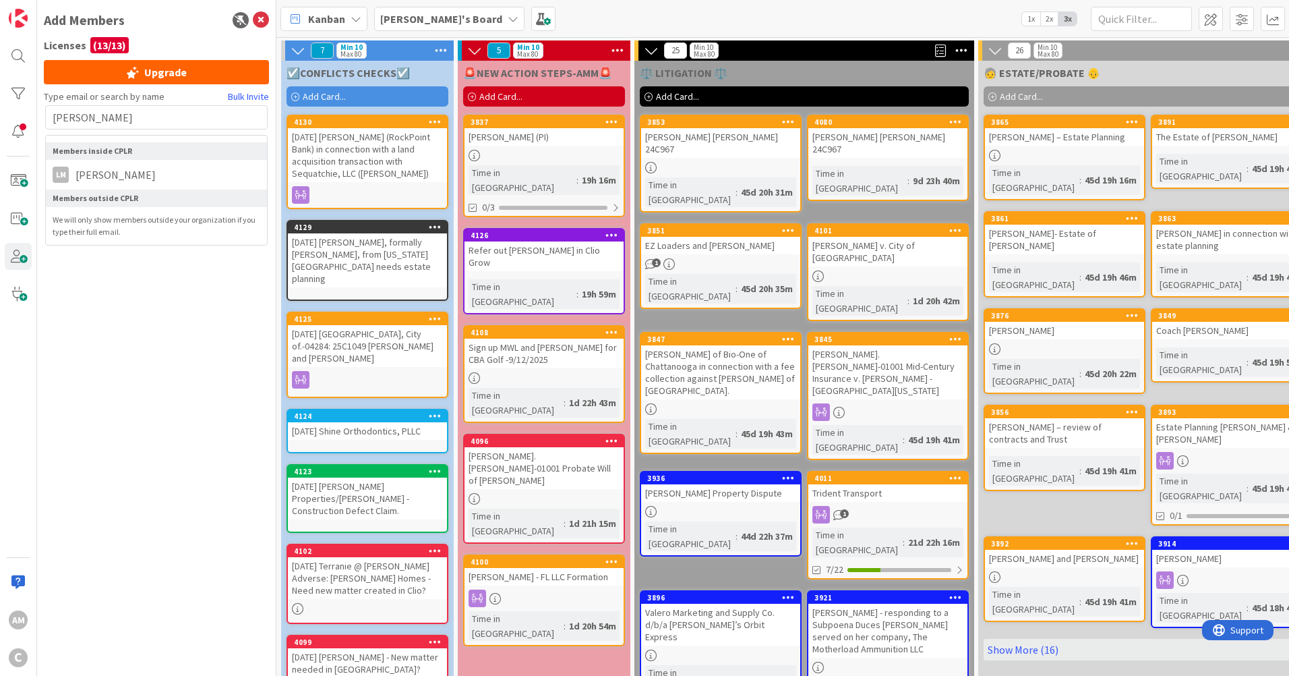
type input "lee"
click at [131, 174] on span "Lee Mangum" at bounding box center [116, 175] width 94 height 16
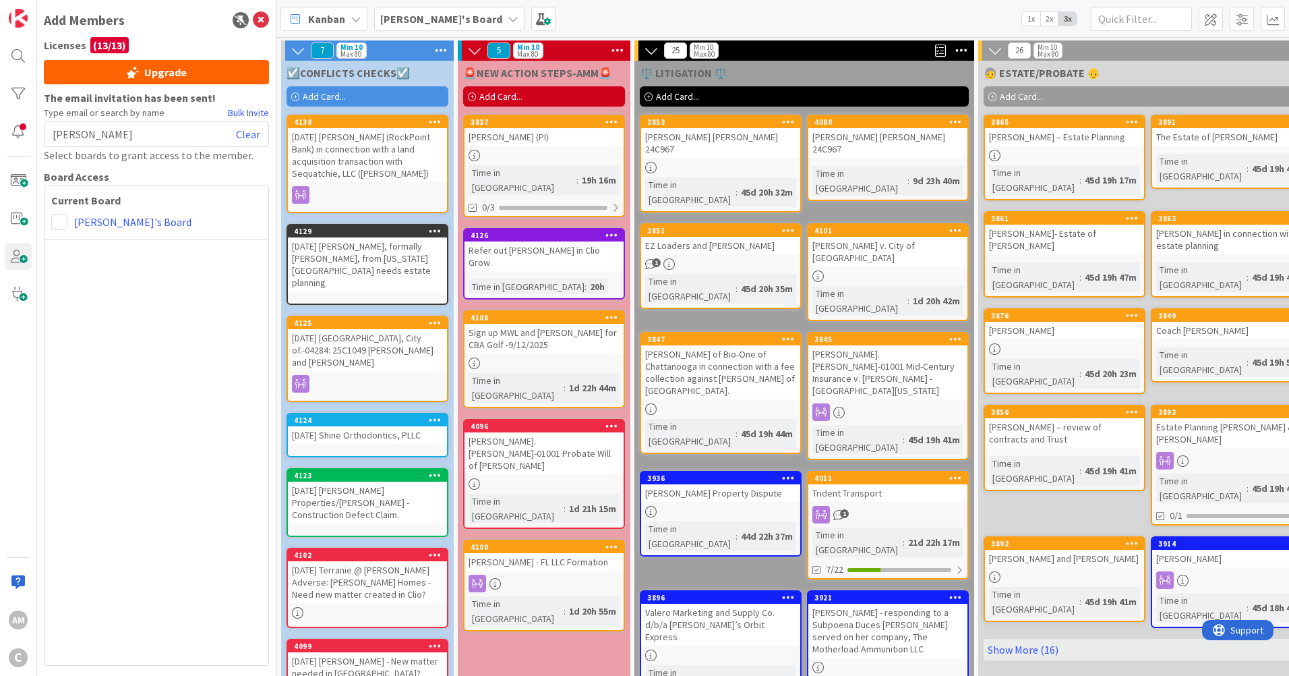
click at [110, 216] on link "Amber's Board" at bounding box center [132, 222] width 117 height 16
click at [60, 221] on span at bounding box center [59, 222] width 16 height 16
click at [111, 276] on span "Collaborator" at bounding box center [147, 274] width 102 height 20
drag, startPoint x: 159, startPoint y: 131, endPoint x: 38, endPoint y: 133, distance: 120.7
click at [38, 133] on div "Add Members Licenses ( 13 / 13 ) Upgrade The email invitation has been sent! Ty…" at bounding box center [156, 338] width 239 height 676
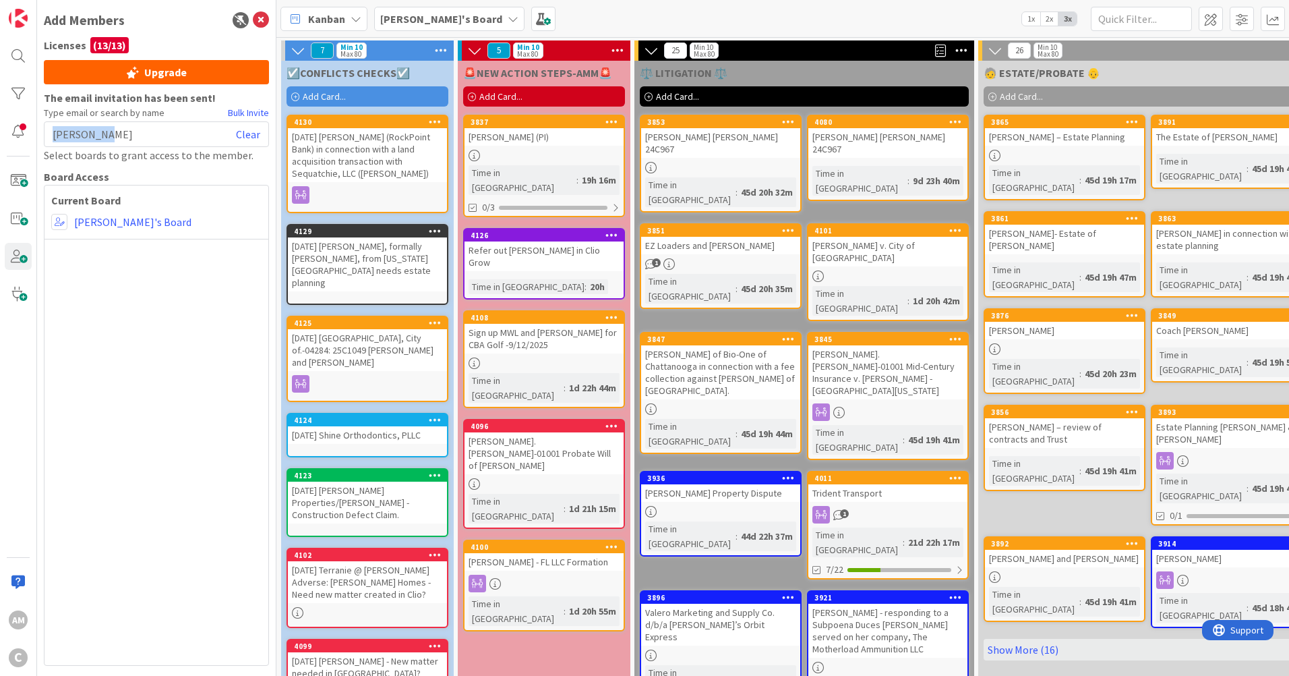
copy span "Lee Mangum"
click at [252, 130] on link "Clear" at bounding box center [248, 134] width 24 height 16
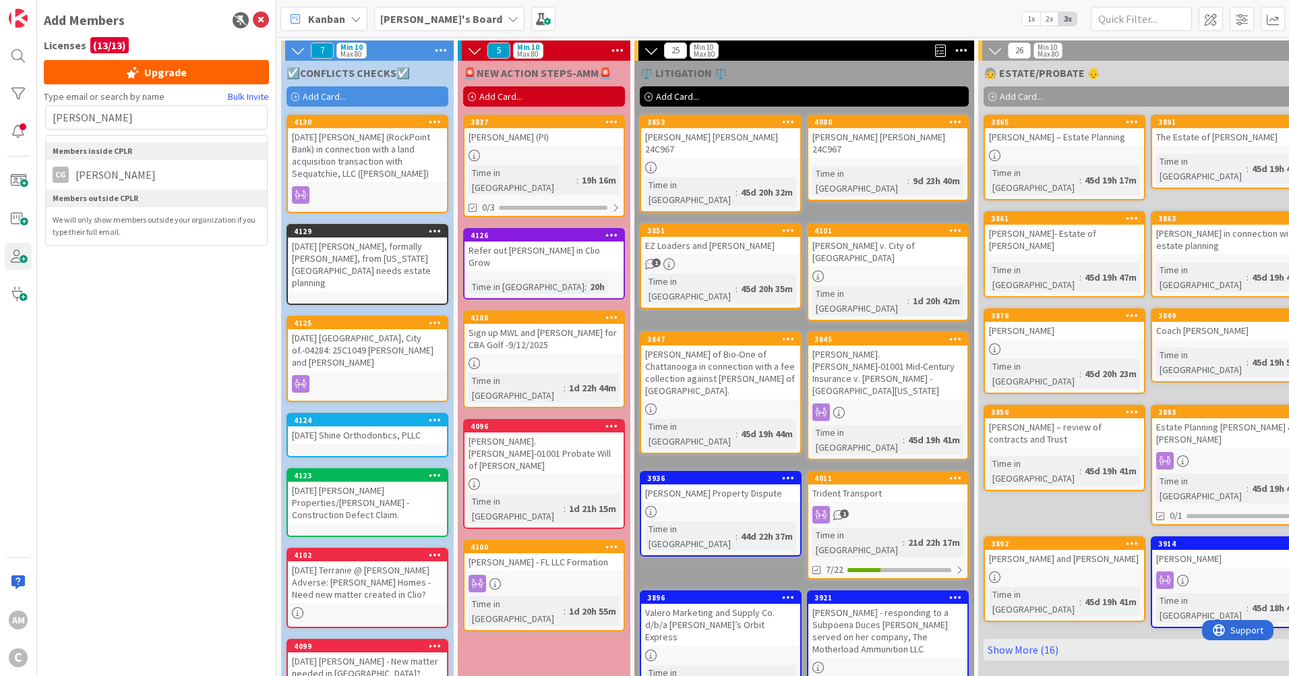
type input "chris"
click at [96, 179] on span "Chris Gant" at bounding box center [116, 175] width 94 height 16
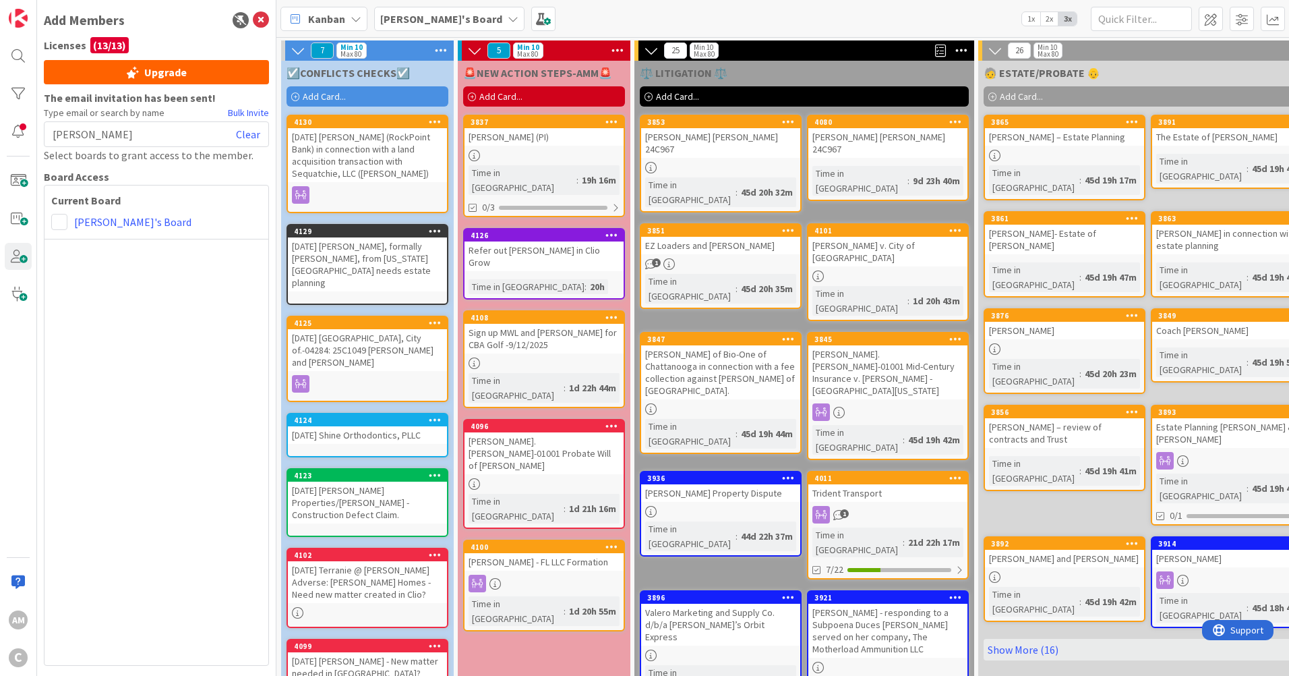
click at [76, 218] on link "Amber's Board" at bounding box center [132, 222] width 117 height 16
click at [65, 222] on span at bounding box center [59, 222] width 16 height 16
click at [115, 276] on span "Collaborator" at bounding box center [147, 274] width 102 height 20
click at [115, 276] on div "Current Board Administrator Collaborator Commenter Viewer Remove Amber's Board" at bounding box center [156, 425] width 225 height 481
click at [264, 18] on icon at bounding box center [261, 20] width 16 height 16
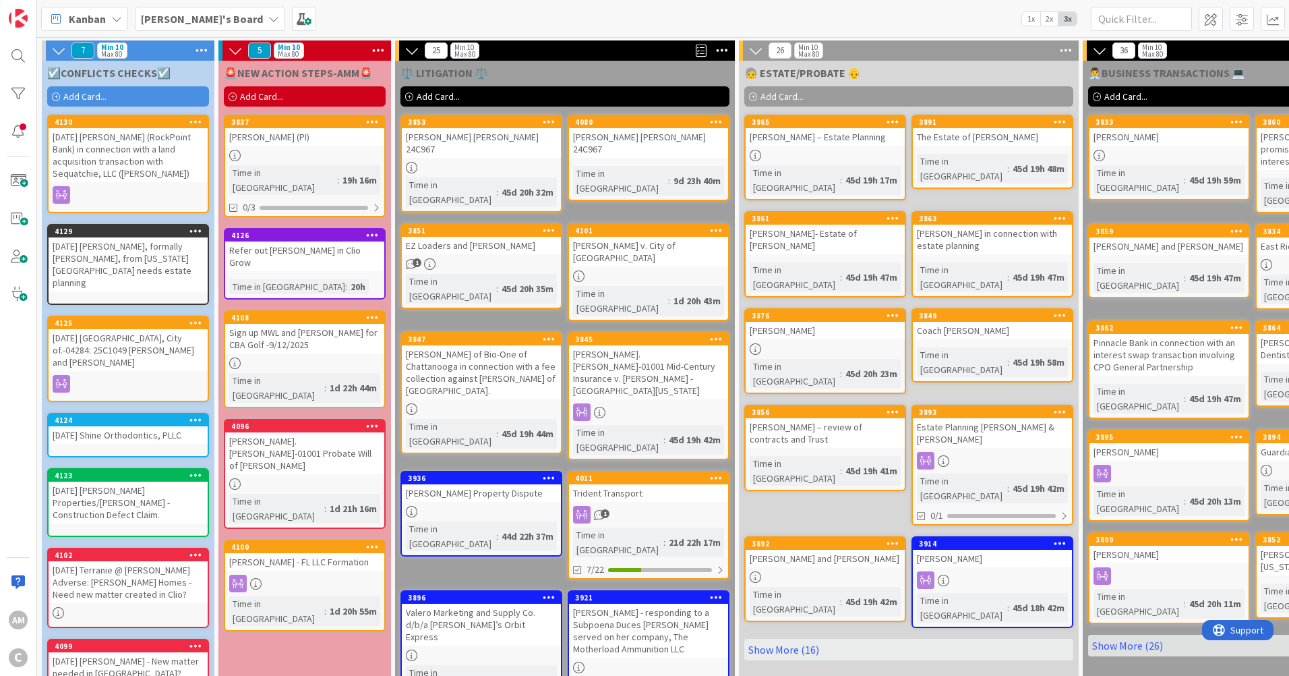
click at [191, 16] on b "Amber's Board" at bounding box center [202, 18] width 122 height 13
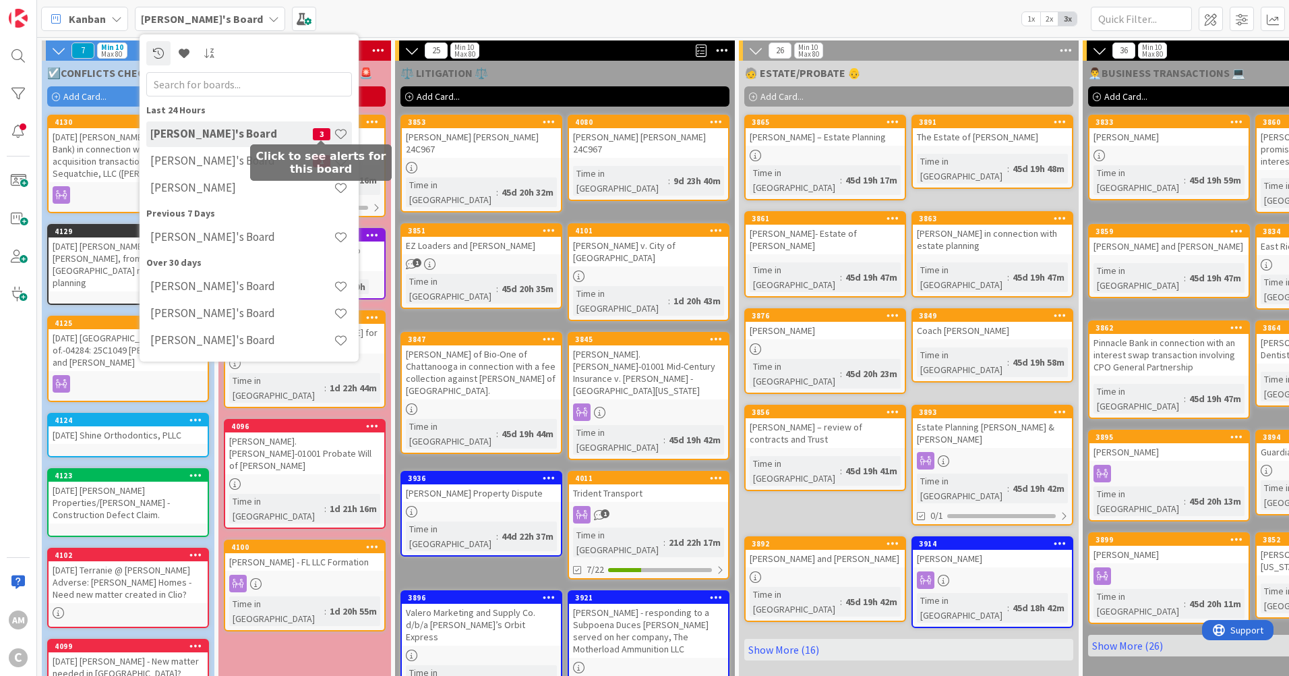
click at [316, 130] on span "3" at bounding box center [322, 134] width 18 height 12
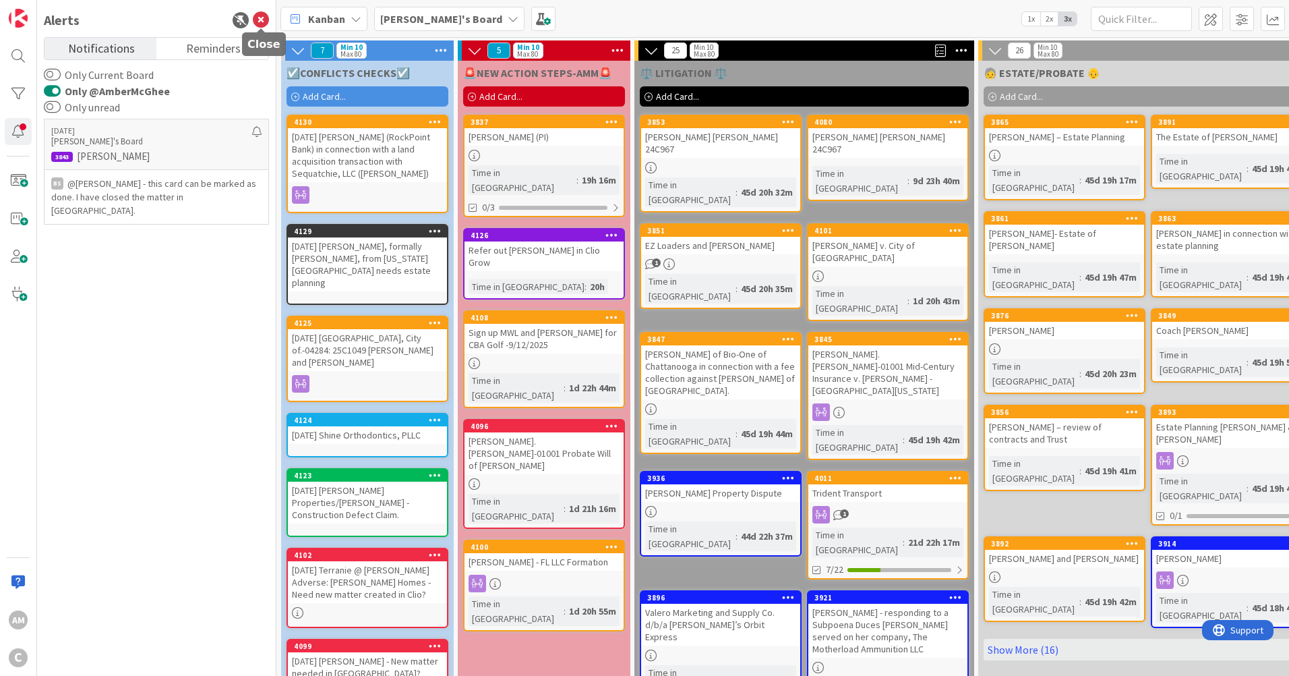
click at [259, 15] on icon at bounding box center [261, 20] width 16 height 16
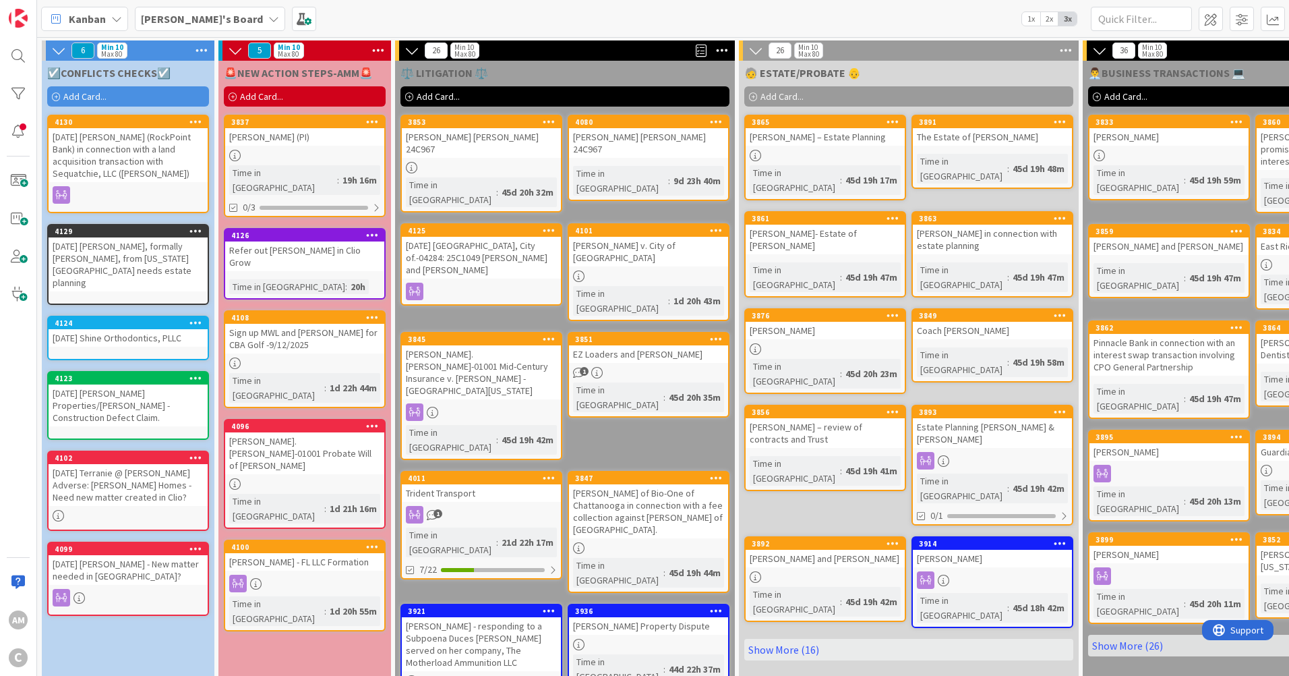
click at [327, 148] on link "3837 Steve Payne (PI) Time in Column : 19h 16m 0/3" at bounding box center [305, 166] width 162 height 102
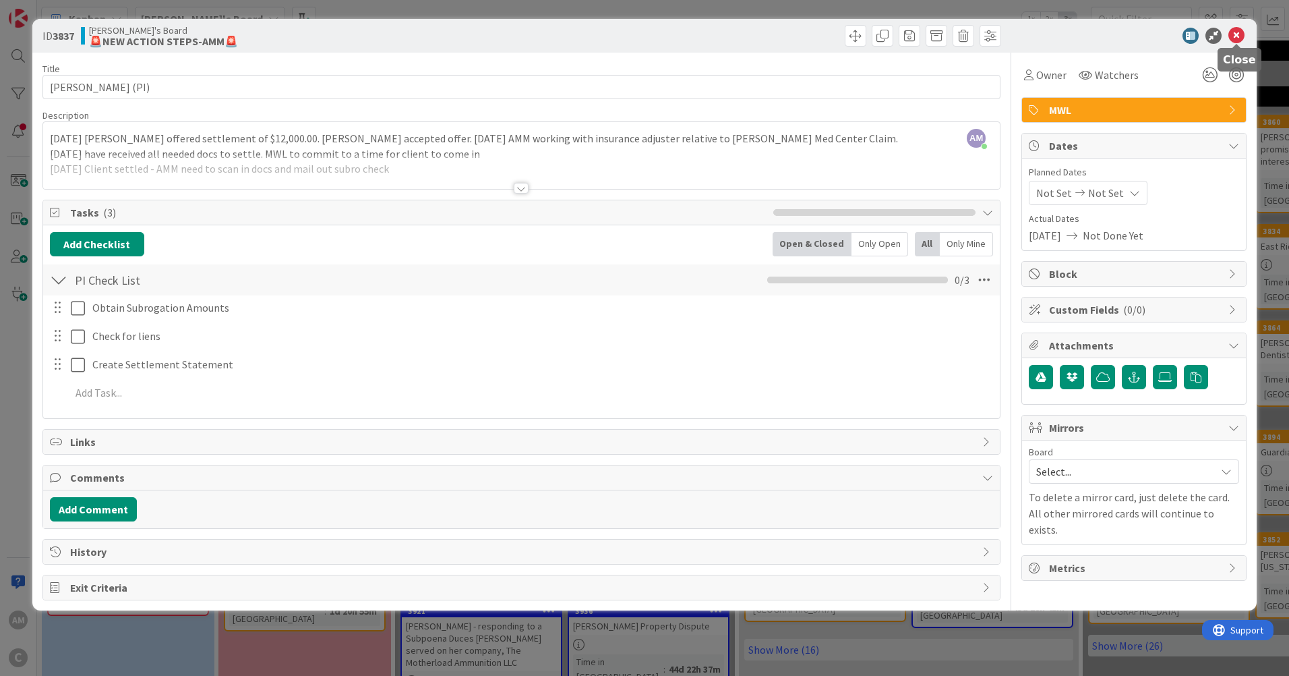
click at [1238, 34] on icon at bounding box center [1236, 36] width 16 height 16
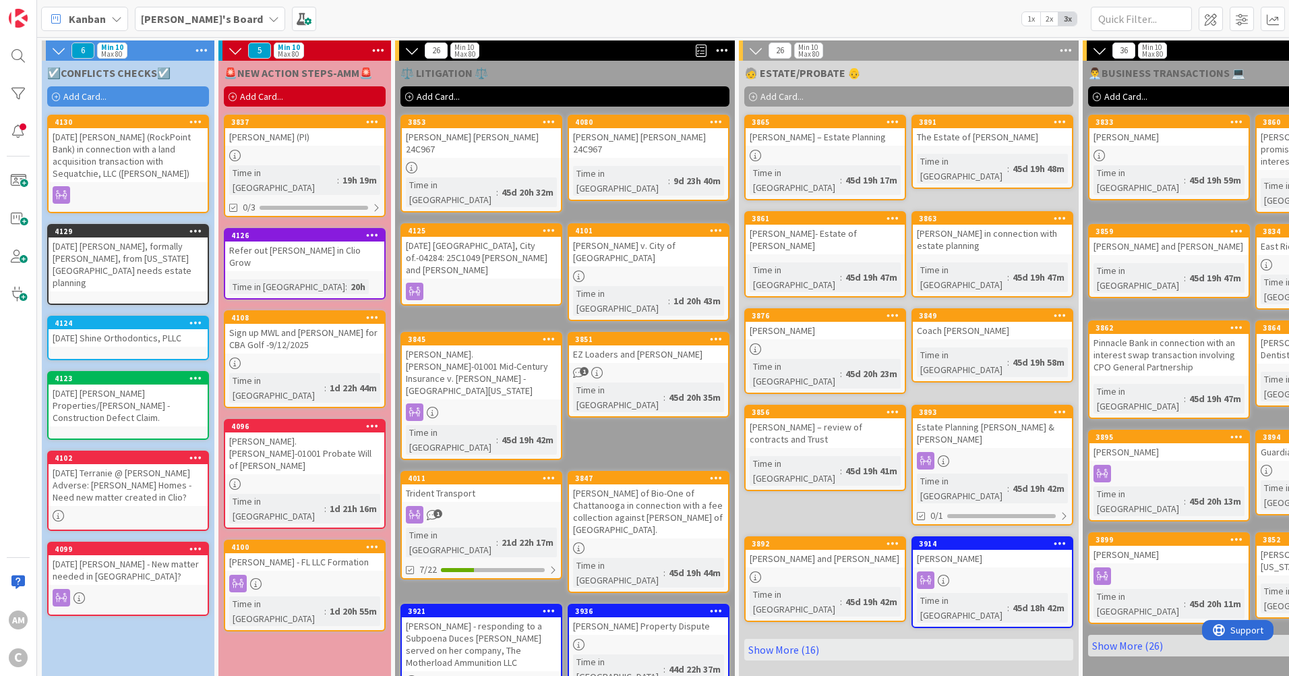
click at [322, 324] on div "Sign up MWL and Stiles for CBA Golf -9/12/2025" at bounding box center [304, 339] width 159 height 30
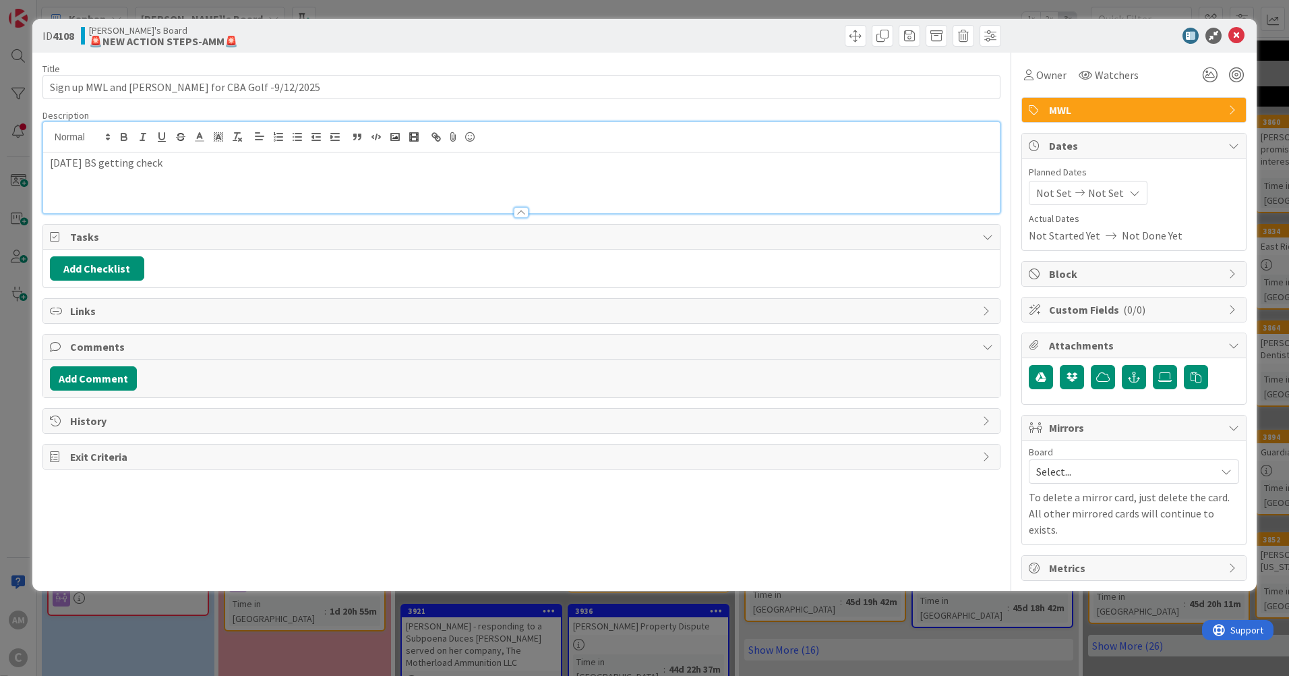
click at [210, 144] on div "2025-09-04 BS getting check" at bounding box center [521, 167] width 957 height 91
click at [1241, 33] on icon at bounding box center [1236, 36] width 16 height 16
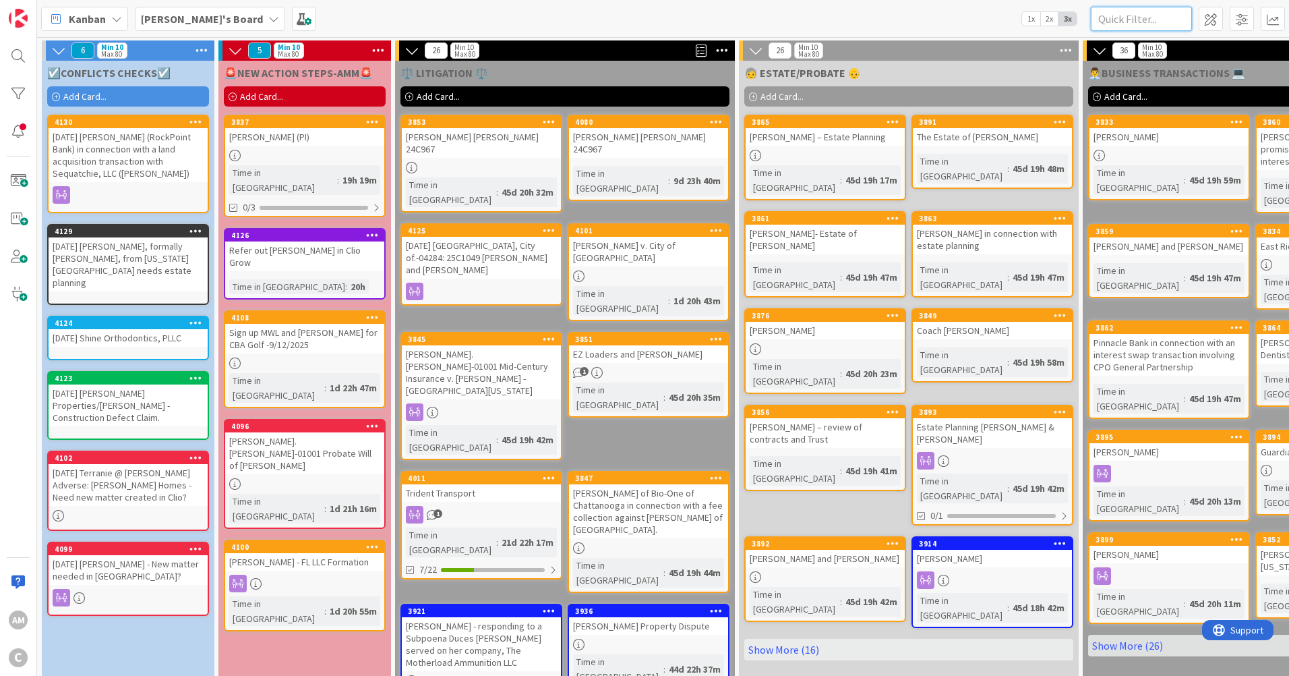
click at [1165, 20] on input "text" at bounding box center [1141, 19] width 101 height 24
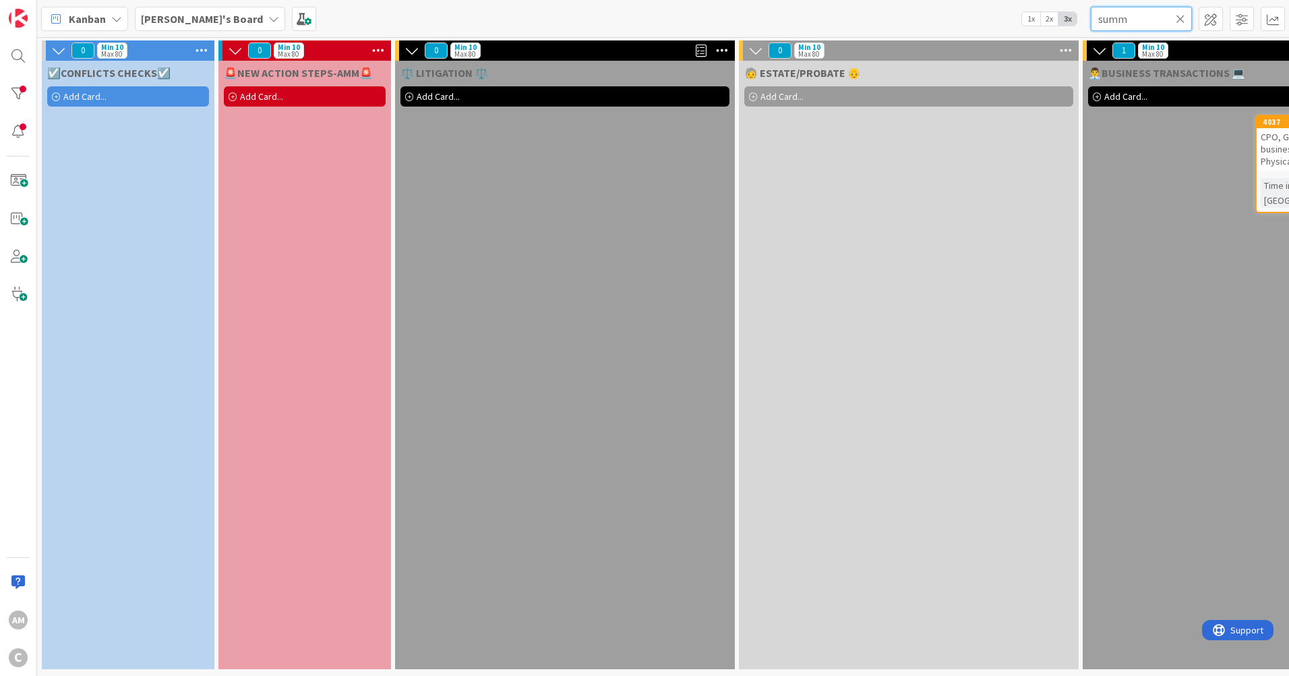
type input "summ"
click at [107, 206] on div "☑️CONFLICTS CHECKS☑️ Add Card... Template Not Set Title 0 / 128 Label SW MWL LA…" at bounding box center [128, 365] width 173 height 608
click at [1178, 22] on icon at bounding box center [1180, 19] width 9 height 12
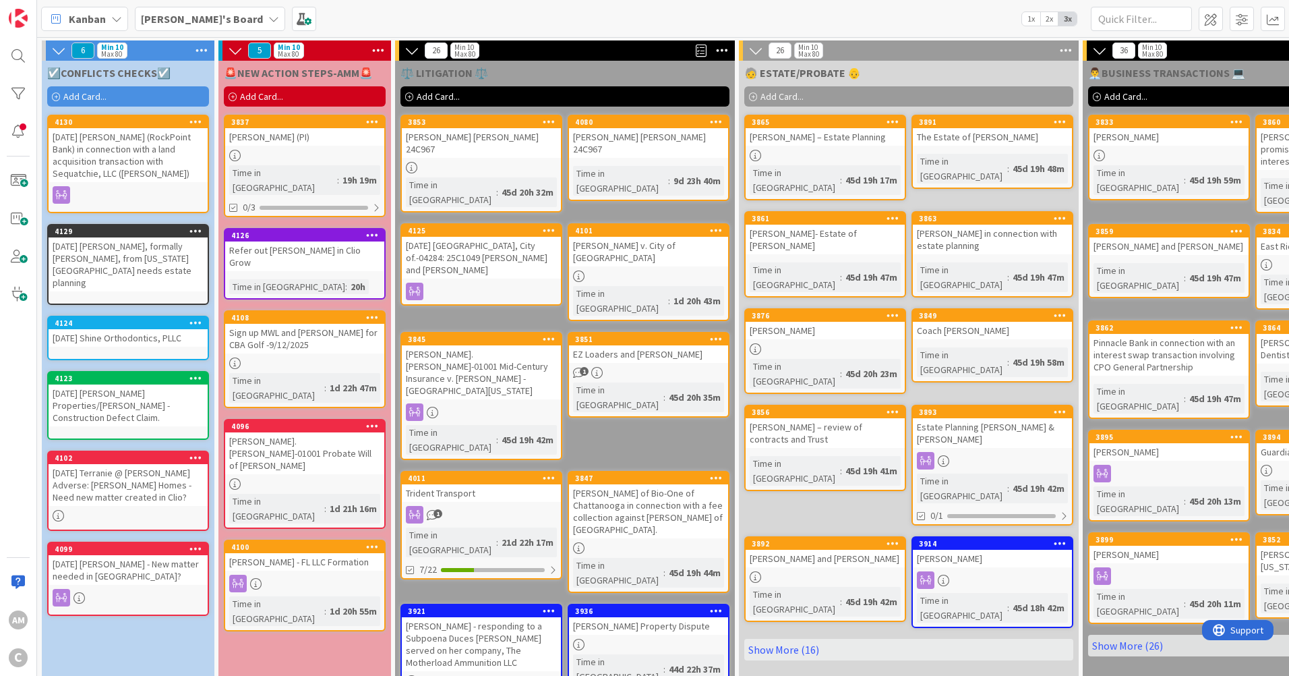
click at [455, 90] on div "Add Card..." at bounding box center [564, 96] width 329 height 20
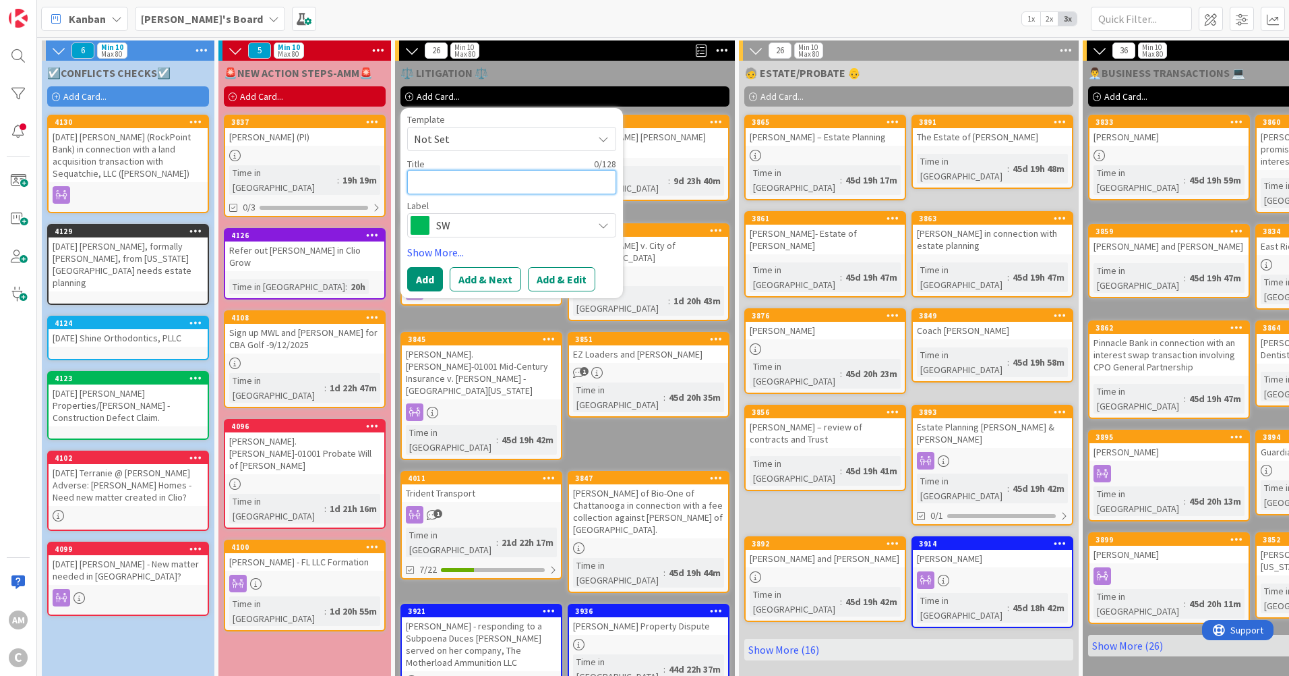
click at [496, 184] on textarea at bounding box center [511, 182] width 209 height 24
paste textarea "Summit Hill Foods, Inc. in Case No. 1:25-cv-167"
type textarea "x"
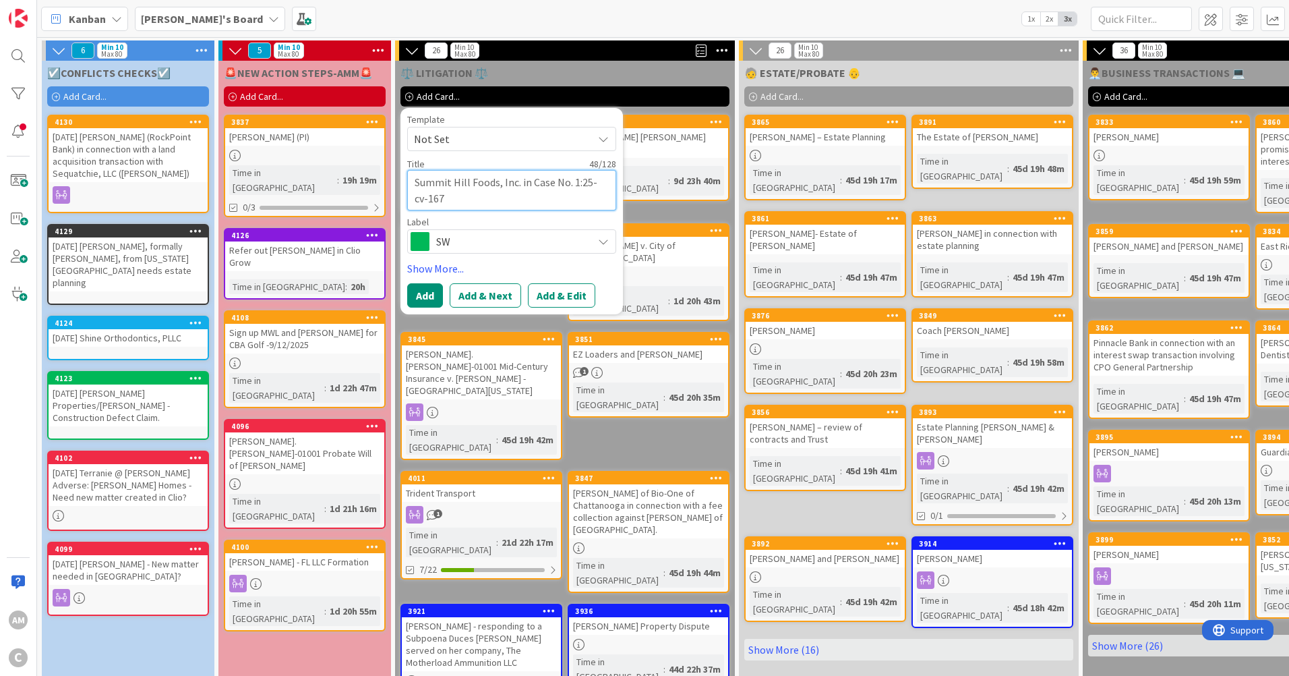
type textarea "Summit Hill Foods, Inc. in Case No. 1:25-cv-167"
click at [470, 199] on textarea "Summit Hill Foods, Inc. in Case No. 1:25-cv-167" at bounding box center [511, 190] width 209 height 40
paste textarea "Adverse: (Plaintiff) Erlanger Health"
type textarea "x"
type textarea "Summit Hill Foods, Inc. in Case No. 1:25-cv-167 Adverse: (Plaintiff) Erlanger H…"
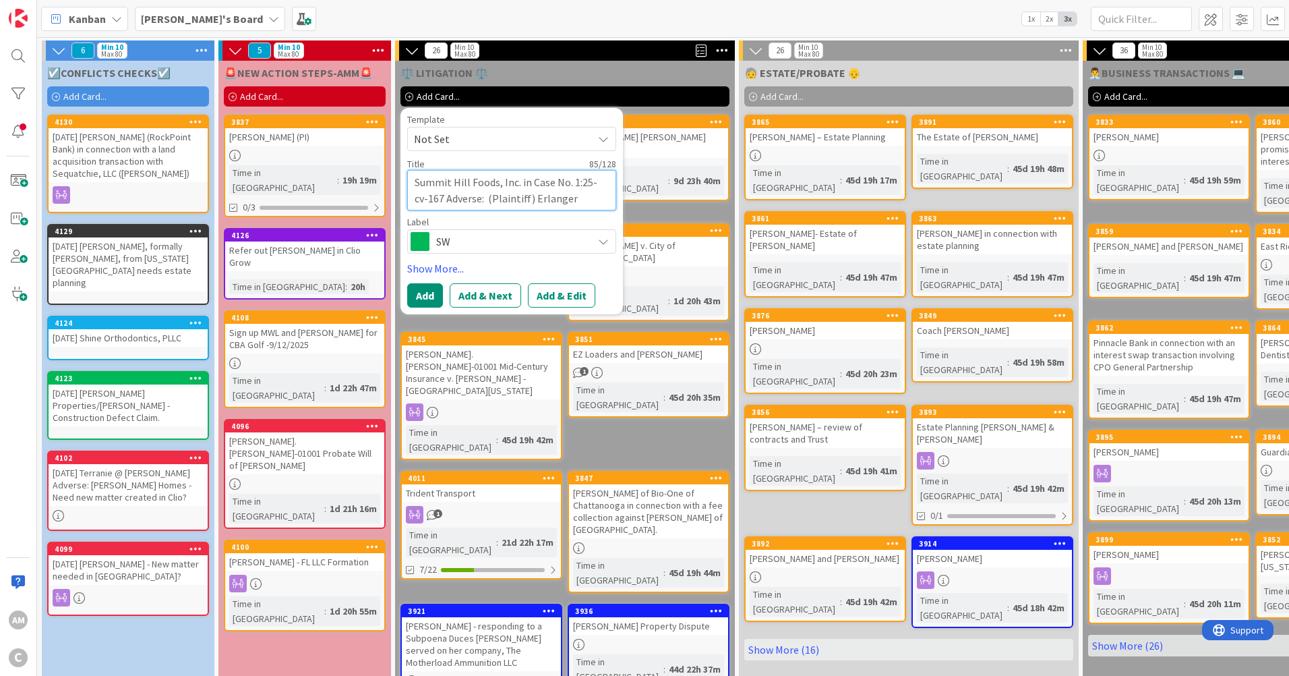
drag, startPoint x: 597, startPoint y: 200, endPoint x: 476, endPoint y: 203, distance: 121.4
click at [476, 203] on textarea "Summit Hill Foods, Inc. in Case No. 1:25-cv-167 Adverse: (Plaintiff) Erlanger H…" at bounding box center [511, 190] width 209 height 40
type textarea "x"
type textarea "Summit Hill Foods, Inc. in Case No. 1:25-cv-167 Adverse:"
click at [415, 181] on textarea "Summit Hill Foods, Inc. in Case No. 1:25-cv-167 Adverse:" at bounding box center [511, 190] width 209 height 40
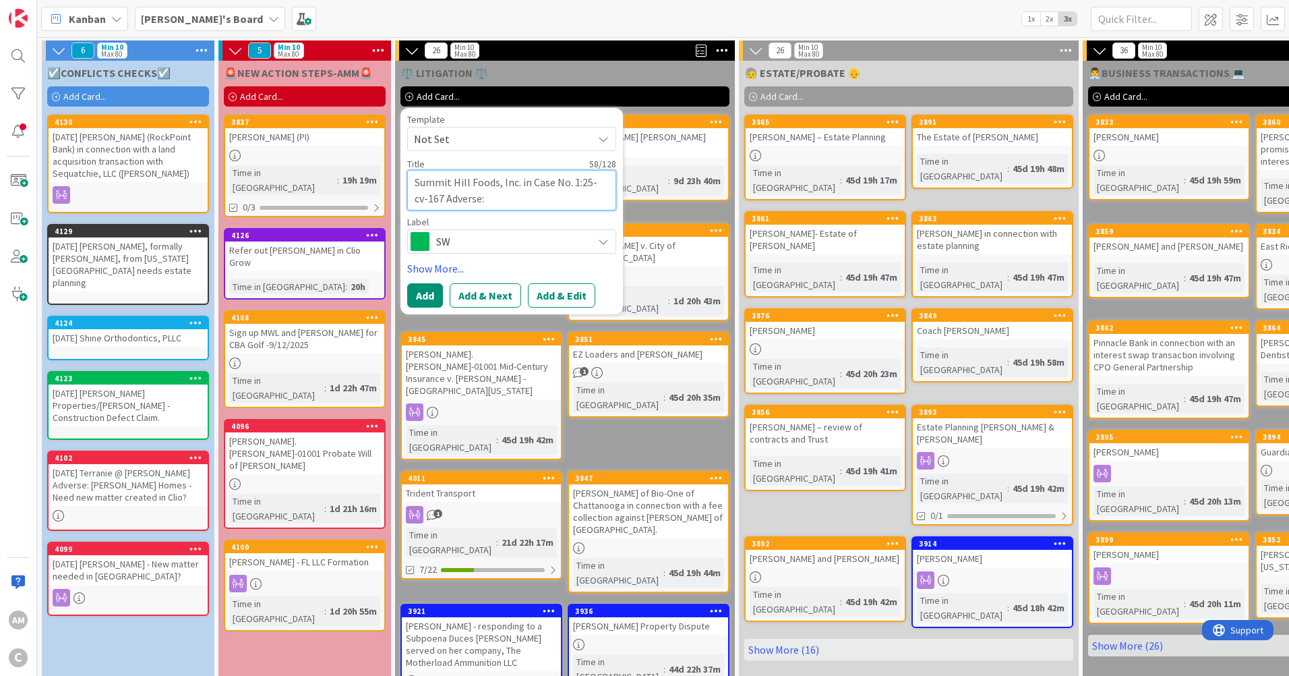
paste textarea "(Plaintiff) Erlanger Health"
type textarea "x"
type textarea "(Plaintiff) Erlanger HealthSummit Hill Foods, Inc. in Case No. 1:25-cv-167 Adve…"
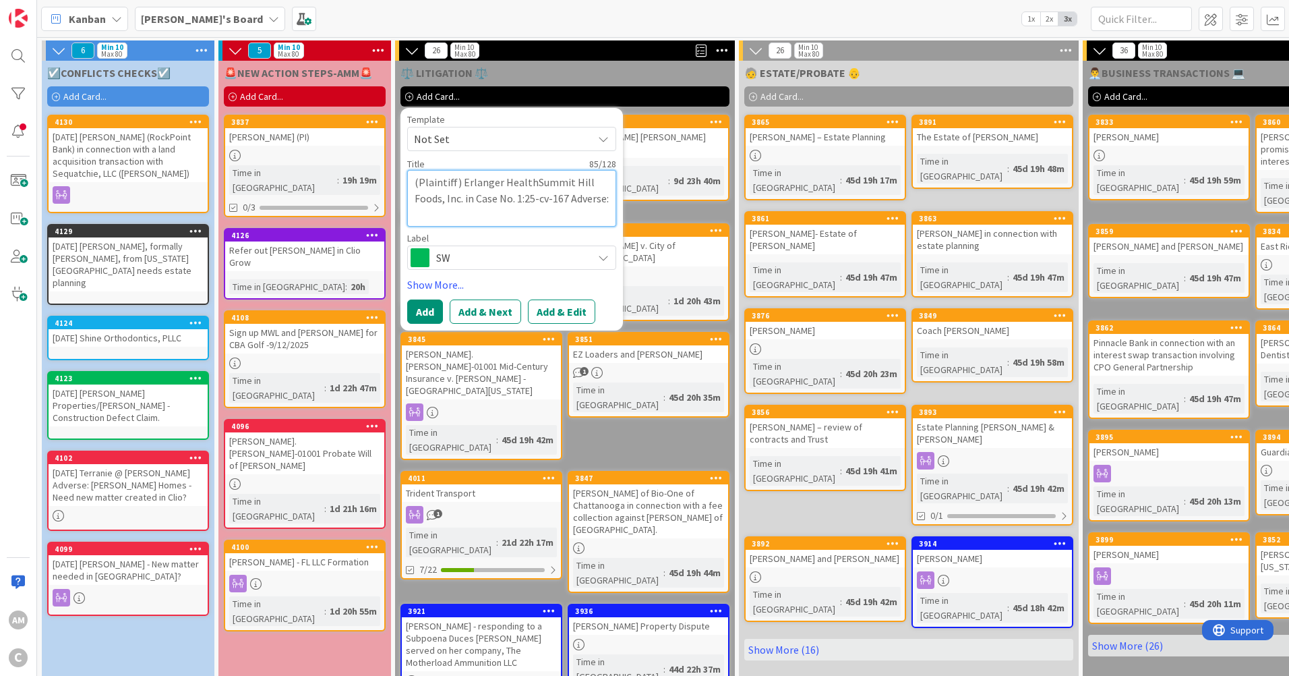
type textarea "x"
type textarea "(Plaintiff) Erlanger Health Summit Hill Foods, Inc. in Case No. 1:25-cv-167 Adv…"
type textarea "x"
type textarea "(Plaintiff) Erlanger Health vSummit Hill Foods, Inc. in Case No. 1:25-cv-167 Ad…"
type textarea "x"
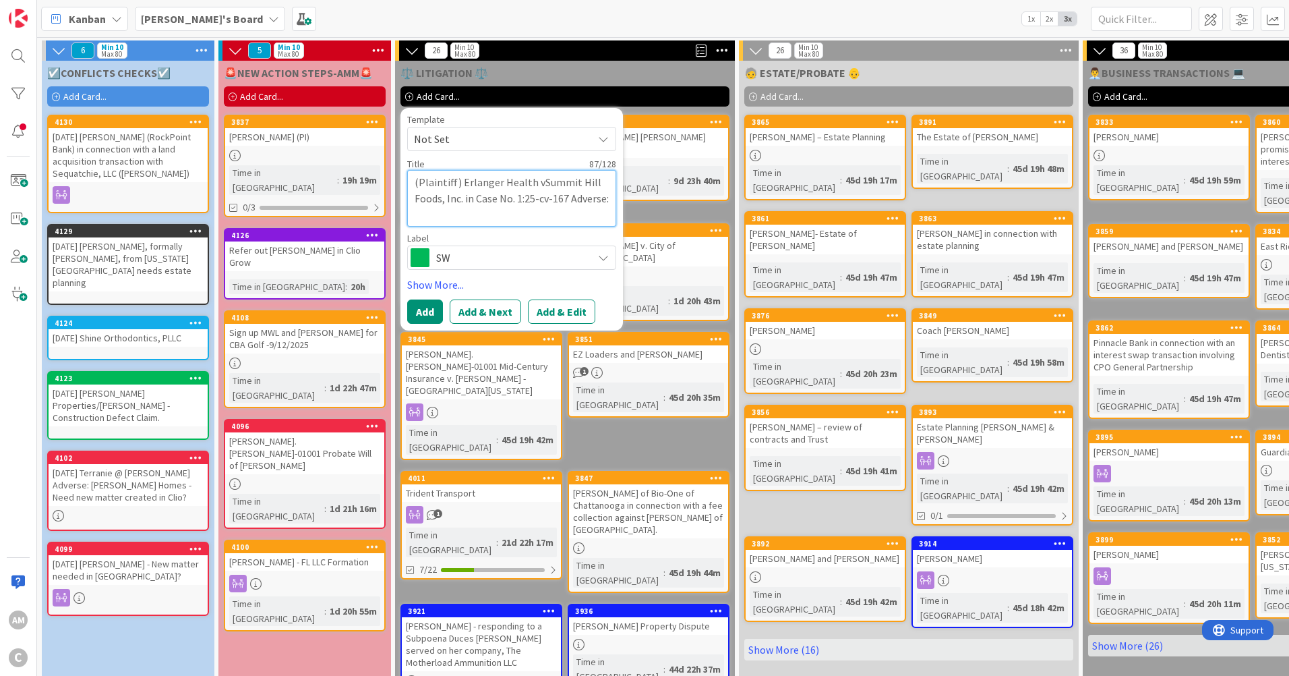
type textarea "(Plaintiff) Erlanger Health v.Summit Hill Foods, Inc. in Case No. 1:25-cv-167 A…"
type textarea "x"
type textarea "(Plaintiff) Erlanger Health v. Summit Hill Foods, Inc. in Case No. 1:25-cv-167 …"
click at [461, 202] on textarea "(Plaintiff) Erlanger Health v. Summit Hill Foods, Inc. in Case No. 1:25-cv-167 …" at bounding box center [511, 198] width 209 height 57
type textarea "x"
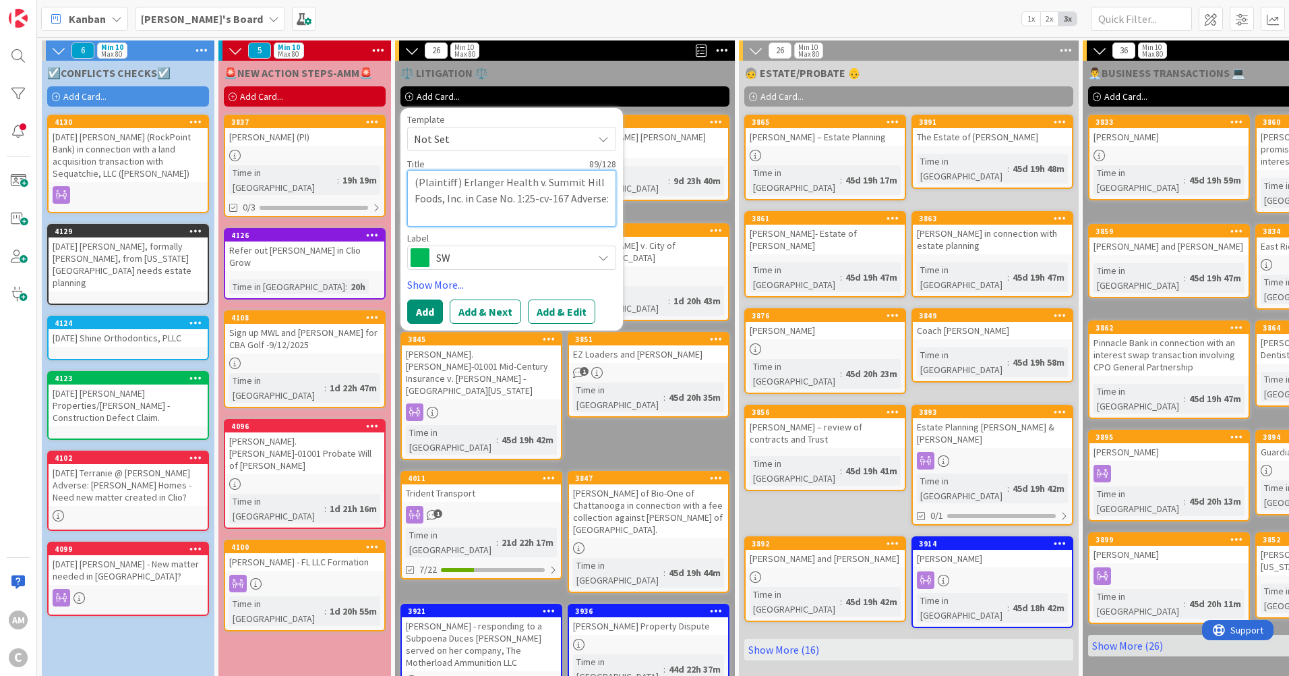
type textarea "(Plaintiff) Erlanger Health v. Summit Hill Foods, Inc. in Case No. 1:25-cv-167 …"
click at [544, 179] on textarea "(Plaintiff) Erlanger Health v. Summit Hill Foods, Inc. in Case No. 1:25-cv-167 …" at bounding box center [511, 198] width 209 height 57
type textarea "x"
type textarea "(Plaintiff) Erlanger Health v. (Summit Hill Foods, Inc. in Case No. 1:25-cv-167…"
type textarea "x"
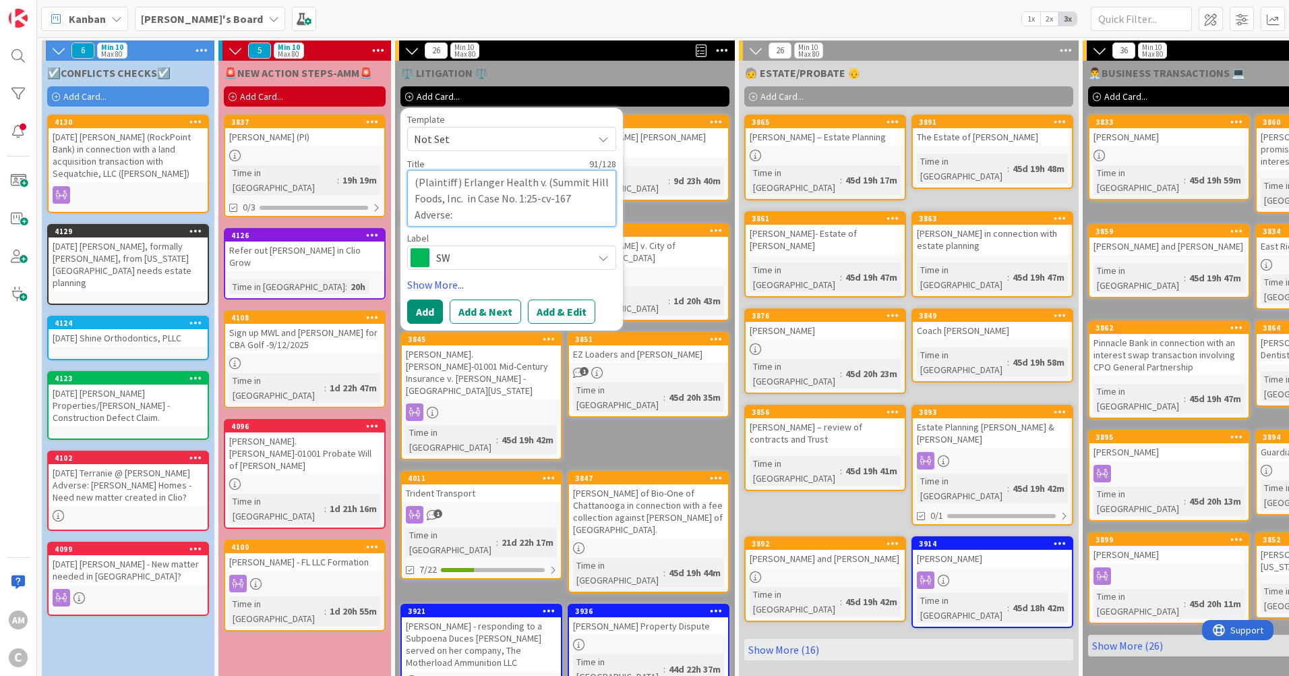
type textarea "(Plaintiff) Erlanger Health v. (DSummit Hill Foods, Inc. in Case No. 1:25-cv-16…"
type textarea "x"
type textarea "(Plaintiff) Erlanger Health v. (DeSummit Hill Foods, Inc. in Case No. 1:25-cv-1…"
type textarea "x"
type textarea "(Plaintiff) Erlanger Health v. (DefSummit Hill Foods, Inc. in Case No. 1:25-cv-…"
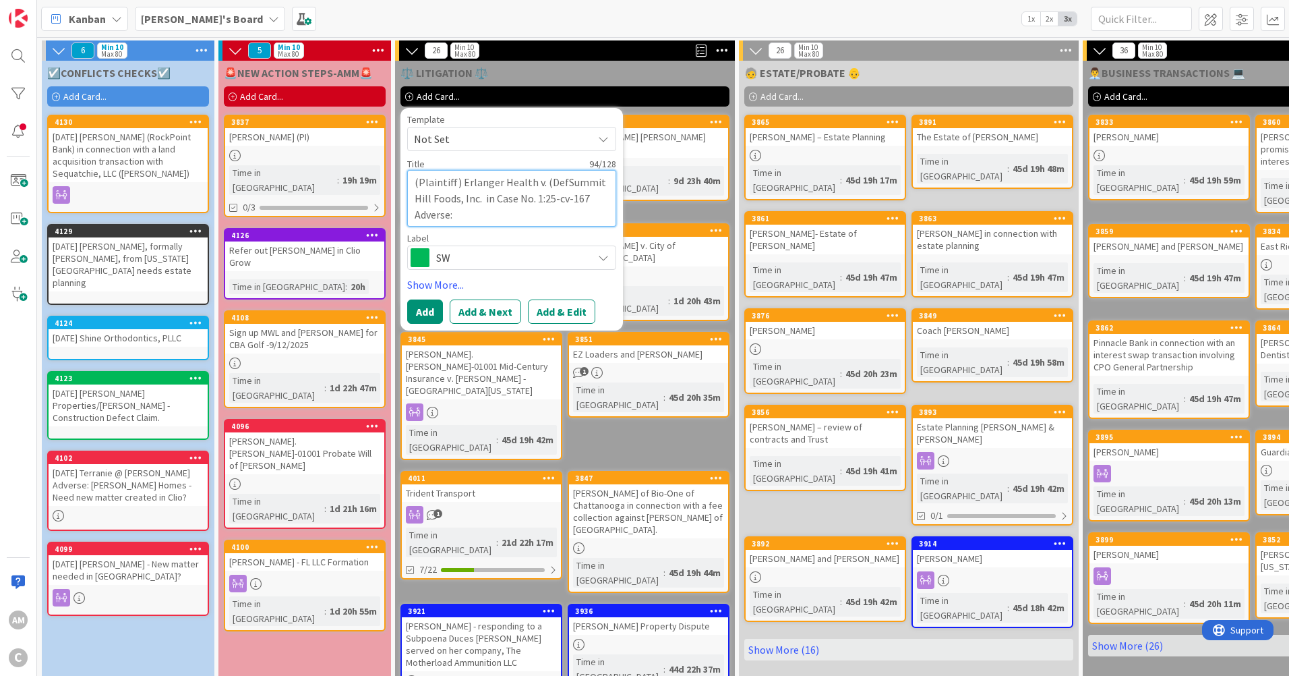
type textarea "x"
type textarea "(Plaintiff) Erlanger Health v. (Def)Summit Hill Foods, Inc. in Case No. 1:25-cv…"
drag, startPoint x: 455, startPoint y: 181, endPoint x: 427, endPoint y: 183, distance: 27.7
click at [427, 183] on textarea "(Plaintiff) Erlanger Health v. (Def)Summit Hill Foods, Inc. in Case No. 1:25-cv…" at bounding box center [511, 198] width 209 height 57
type textarea "x"
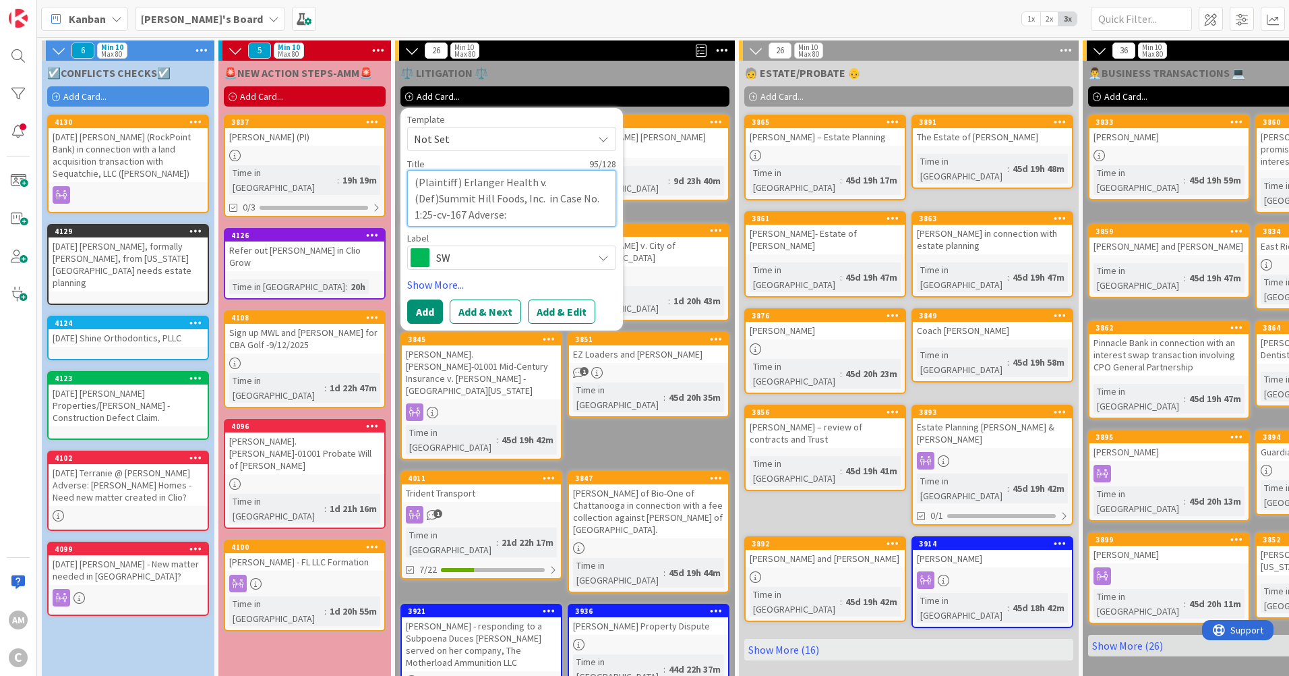
type textarea "(Plt) Erlanger Health v. (Def)Summit Hill Foods, Inc. in Case No. 1:25-cv-167 A…"
type textarea "x"
type textarea "(Pltf) Erlanger Health v. (Def)Summit Hill Foods, Inc. in Case No. 1:25-cv-167 …"
click at [462, 200] on textarea "(Pltf) Erlanger Health v. (Def)Summit Hill Foods, Inc. in Case No. 1:25-cv-167 …" at bounding box center [511, 198] width 209 height 57
drag, startPoint x: 467, startPoint y: 218, endPoint x: 413, endPoint y: 226, distance: 53.8
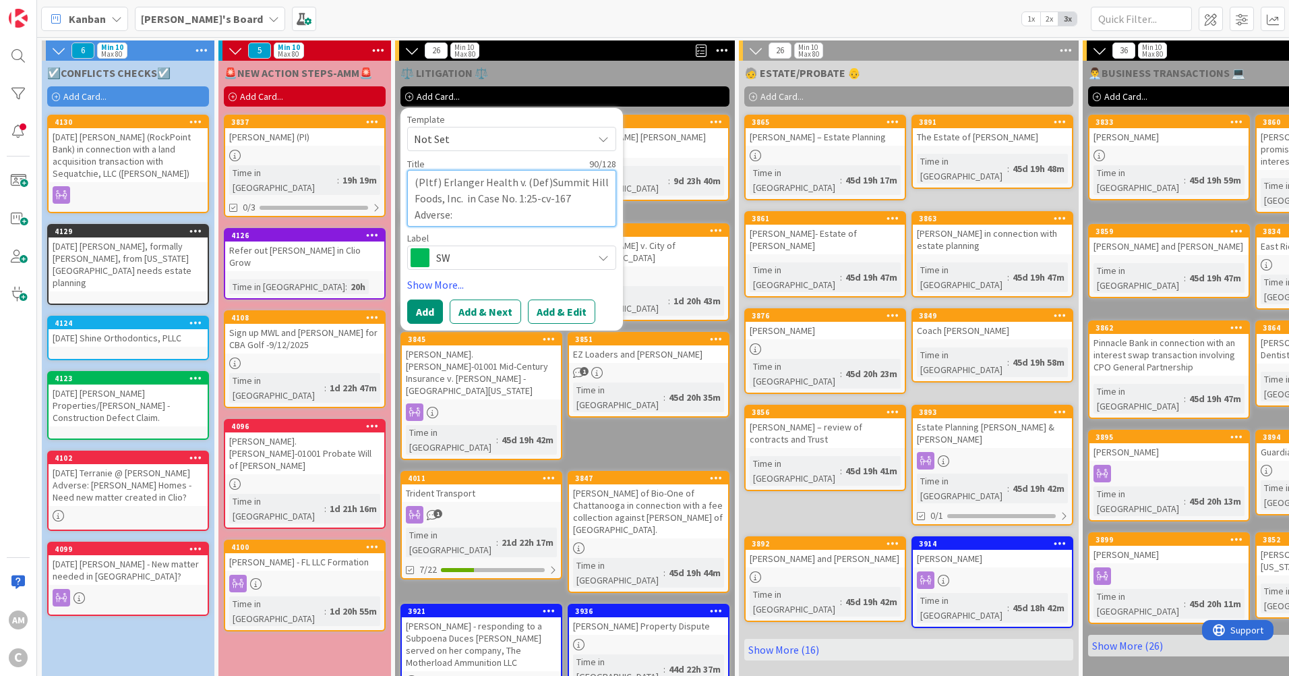
click at [413, 226] on textarea "(Pltf) Erlanger Health v. (Def)Summit Hill Foods, Inc. in Case No. 1:25-cv-167 …" at bounding box center [511, 198] width 209 height 57
type textarea "x"
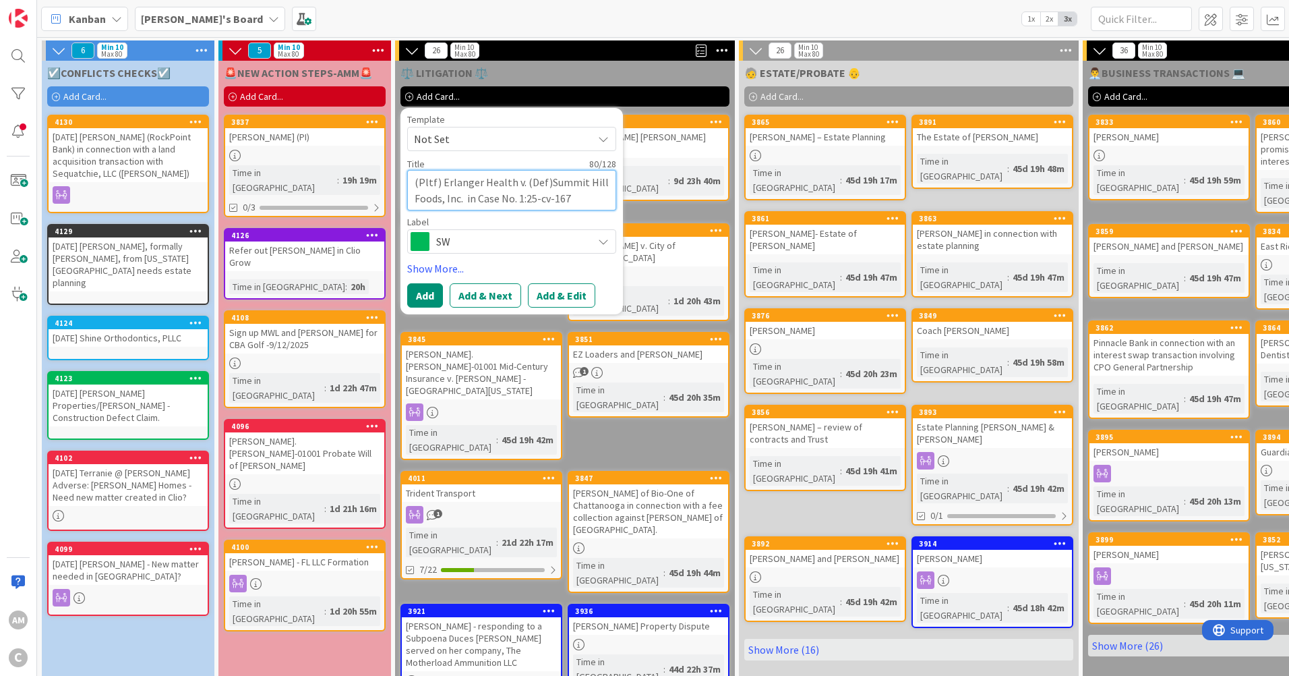
type textarea "(Pltf) Erlanger Health v. (Def)Summit Hill Foods, Inc. in Case No. 1:25-cv-167"
click at [441, 239] on span "SW" at bounding box center [511, 241] width 150 height 19
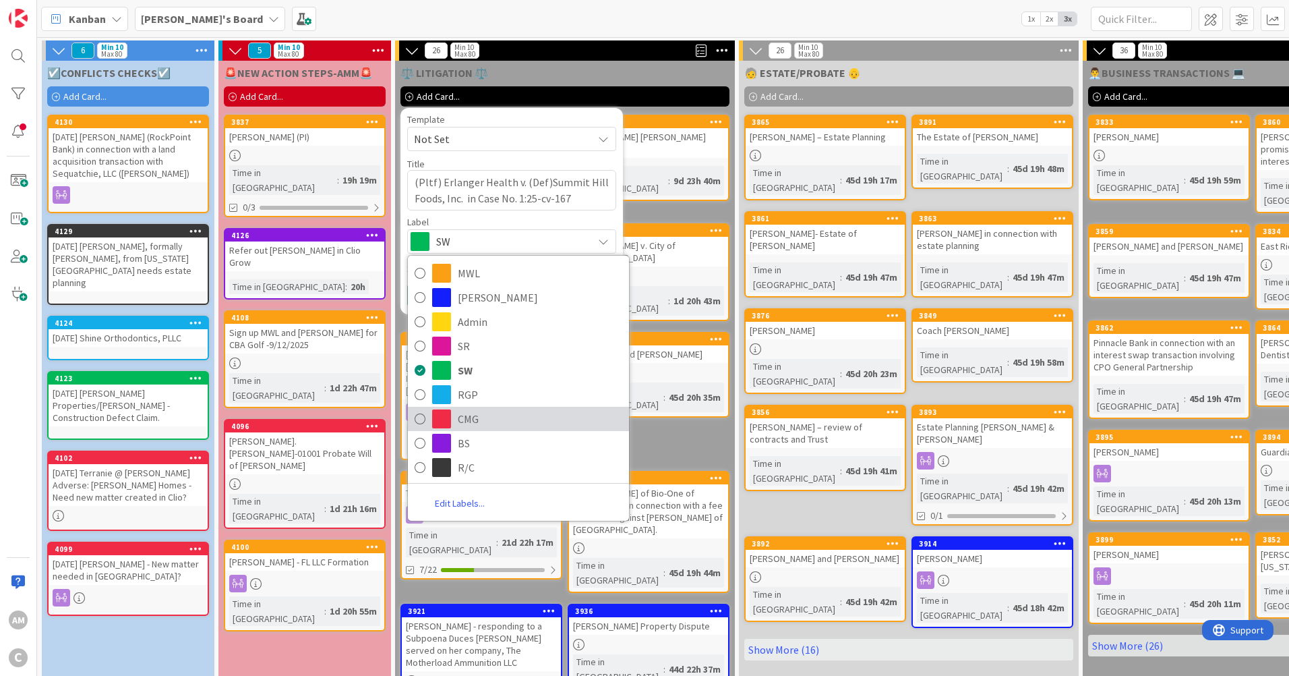
click at [453, 415] on link "CMG" at bounding box center [518, 419] width 221 height 24
type textarea "x"
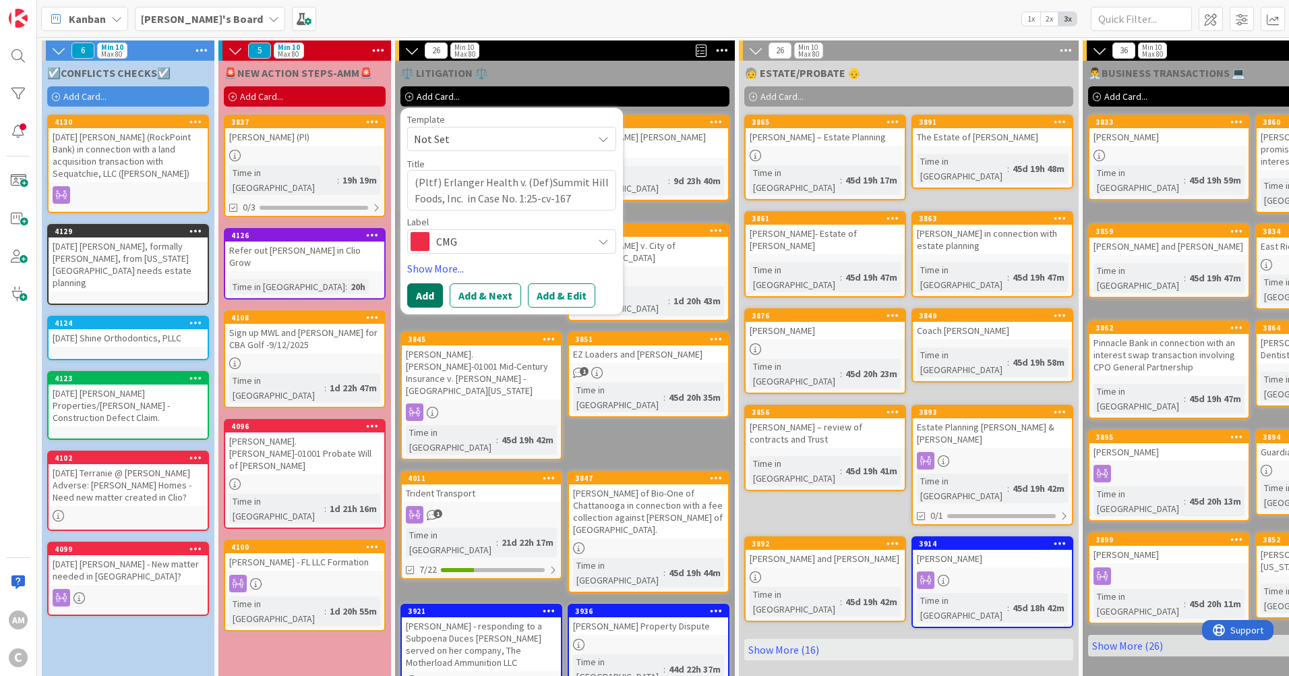
click at [415, 299] on button "Add" at bounding box center [425, 295] width 36 height 24
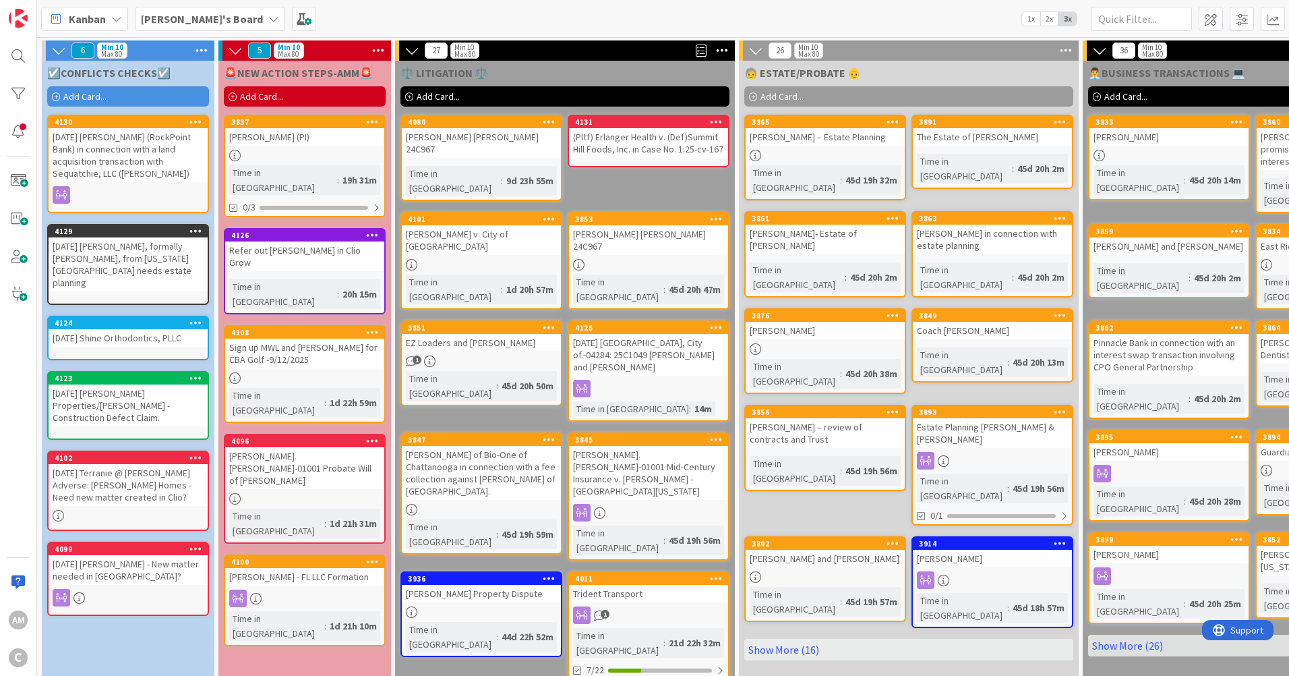
click at [633, 141] on div "(Pltf) Erlanger Health v. (Def)Summit Hill Foods, Inc. in Case No. 1:25-cv-167" at bounding box center [648, 143] width 159 height 30
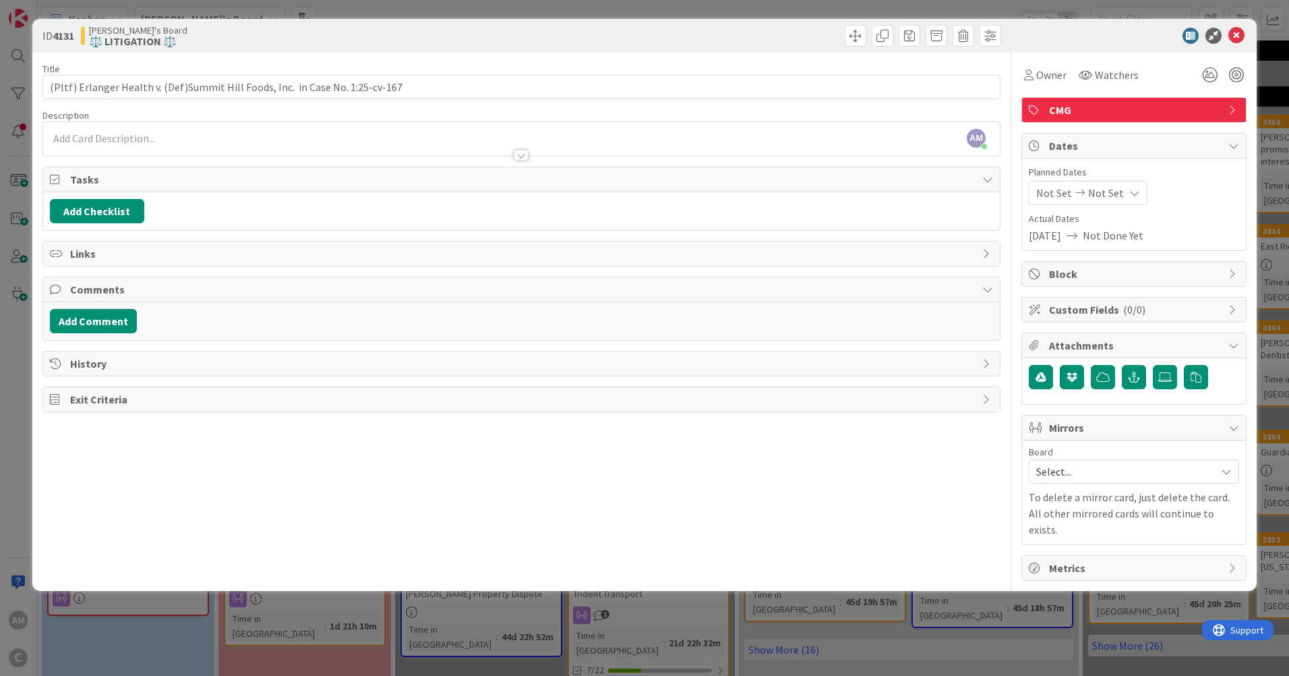
click at [1114, 424] on span "Mirrors" at bounding box center [1135, 427] width 173 height 16
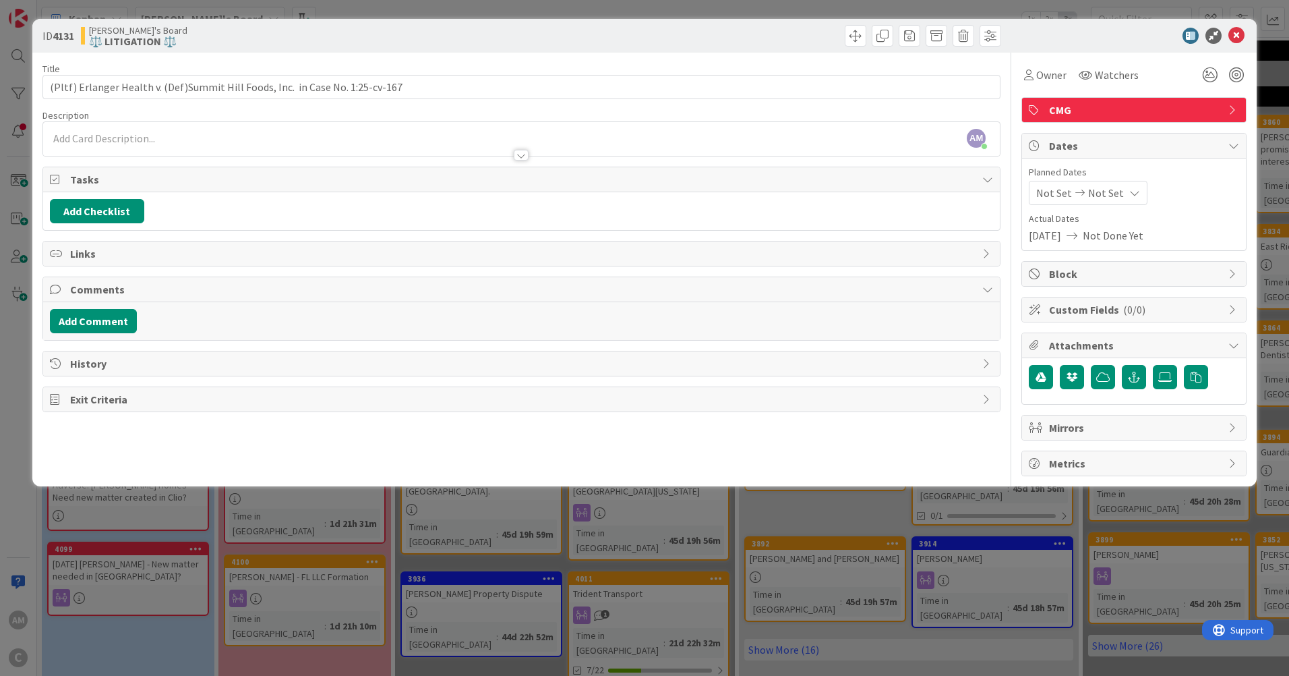
click at [1114, 427] on span "Mirrors" at bounding box center [1135, 427] width 173 height 16
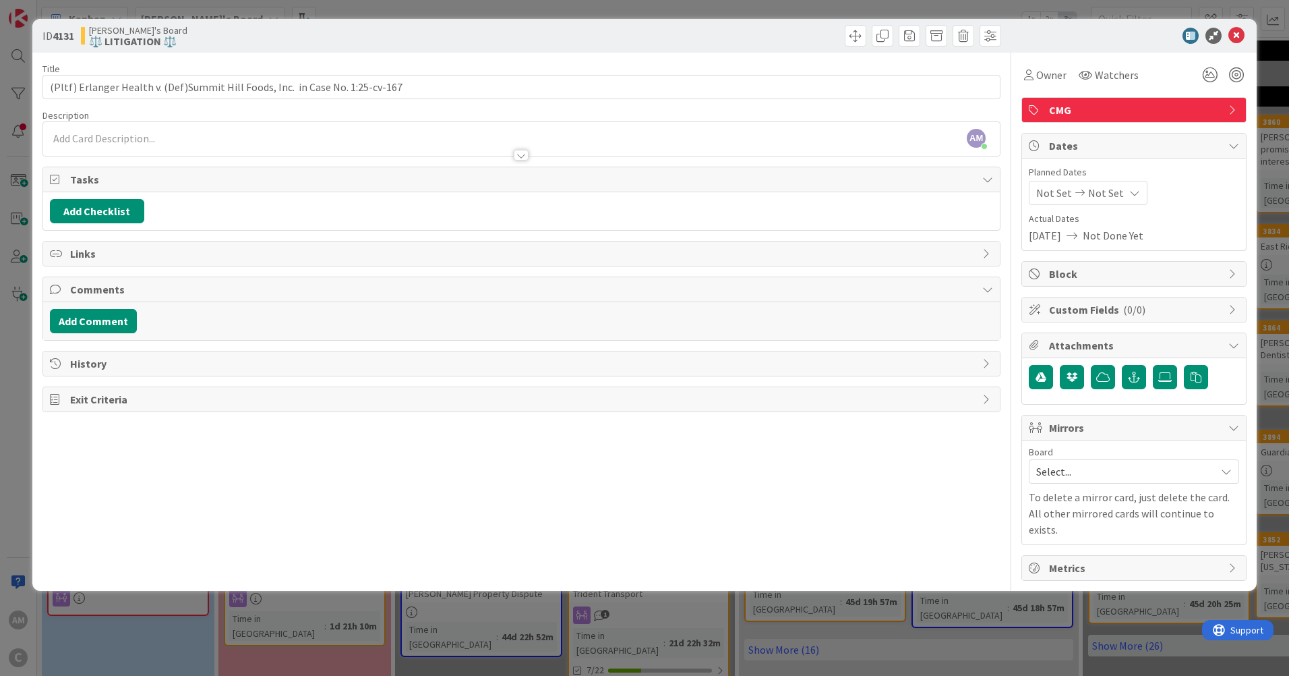
click at [1074, 474] on span "Select..." at bounding box center [1122, 471] width 173 height 19
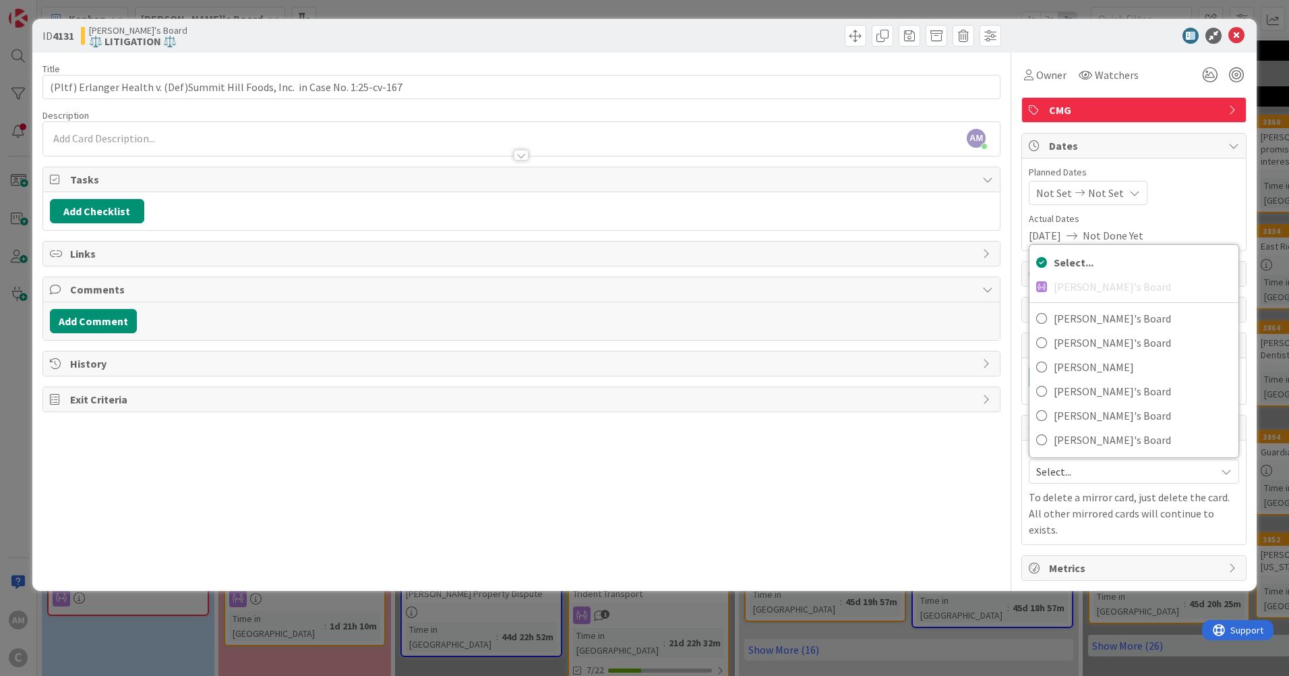
click at [1074, 473] on span "Select..." at bounding box center [1122, 471] width 173 height 19
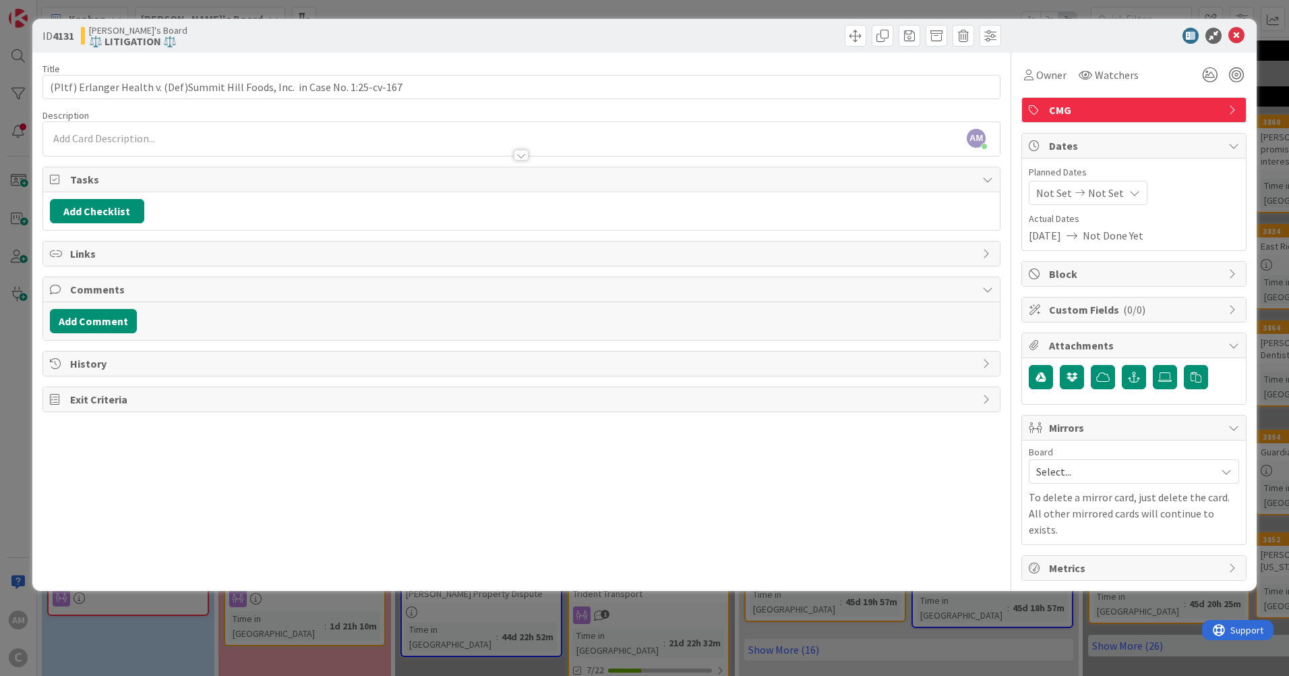
click at [750, 510] on div "Title 80 / 128 (Pltf) Erlanger Health v. (Def)Summit Hill Foods, Inc. in Case N…" at bounding box center [521, 317] width 958 height 528
click at [139, 137] on div "AM Amber McGhee just joined" at bounding box center [521, 139] width 957 height 34
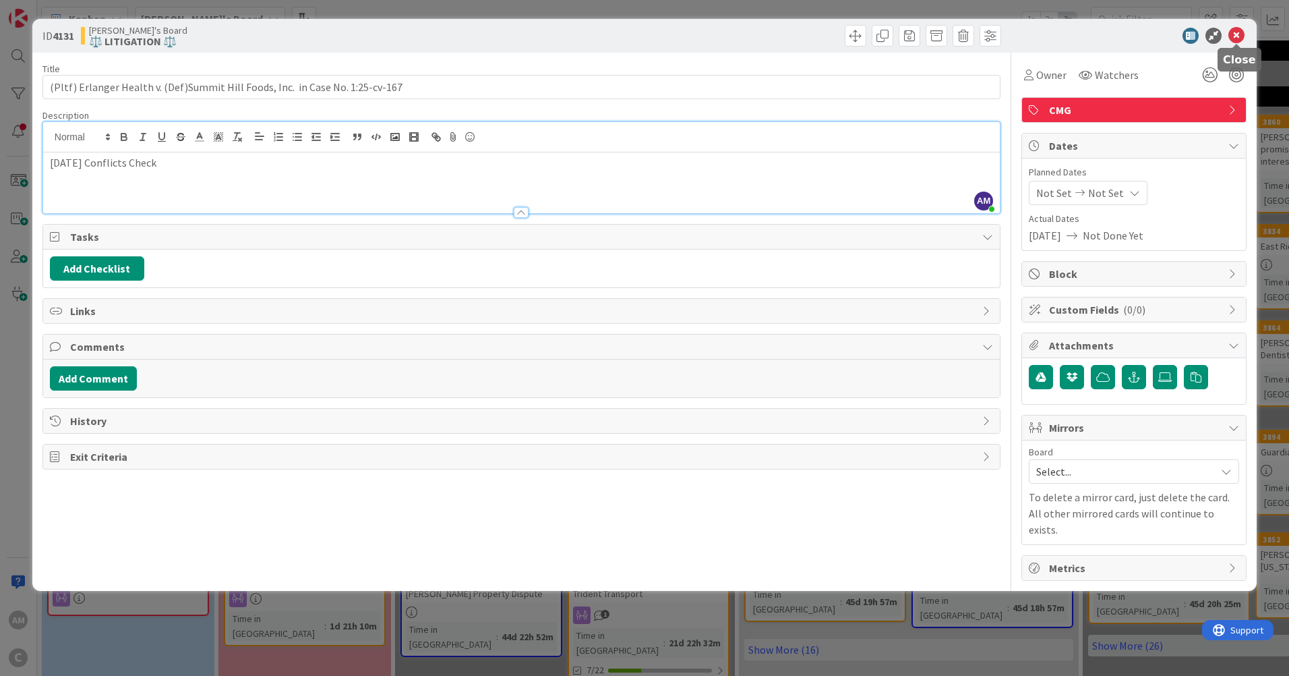
click at [1238, 38] on icon at bounding box center [1236, 36] width 16 height 16
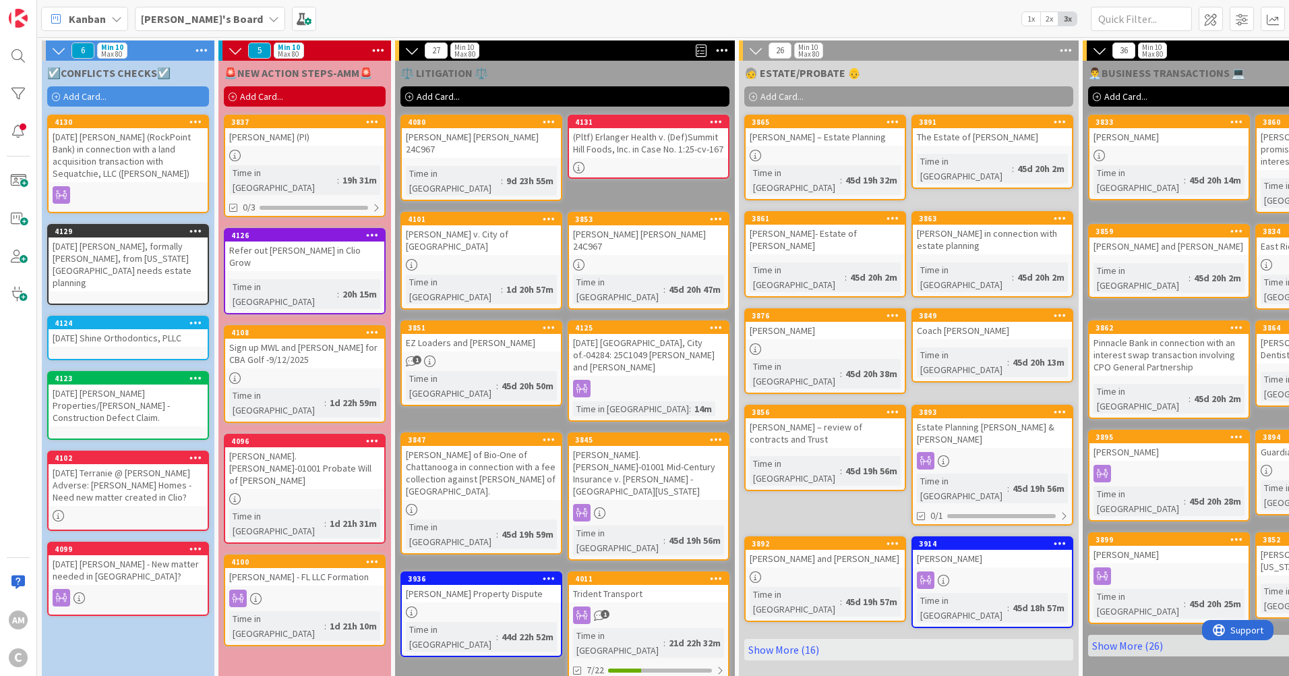
drag, startPoint x: 92, startPoint y: 94, endPoint x: 122, endPoint y: 138, distance: 53.5
click at [92, 94] on span "Add Card..." at bounding box center [84, 96] width 43 height 12
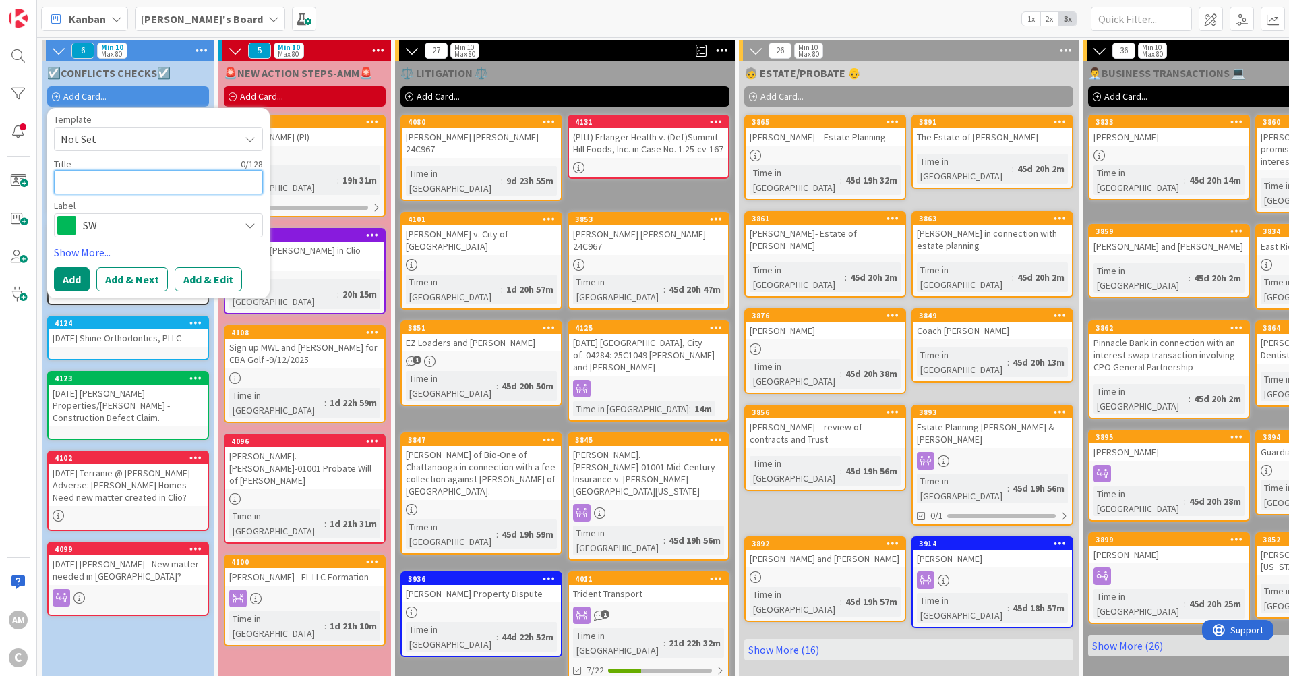
paste textarea "Moretta.Gus-01002 Operating Agreement for Northshore Solutions LLC"
type textarea "x"
type textarea "Moretta.Gus-01002 Operating Agreement for Northshore Solutions LLC"
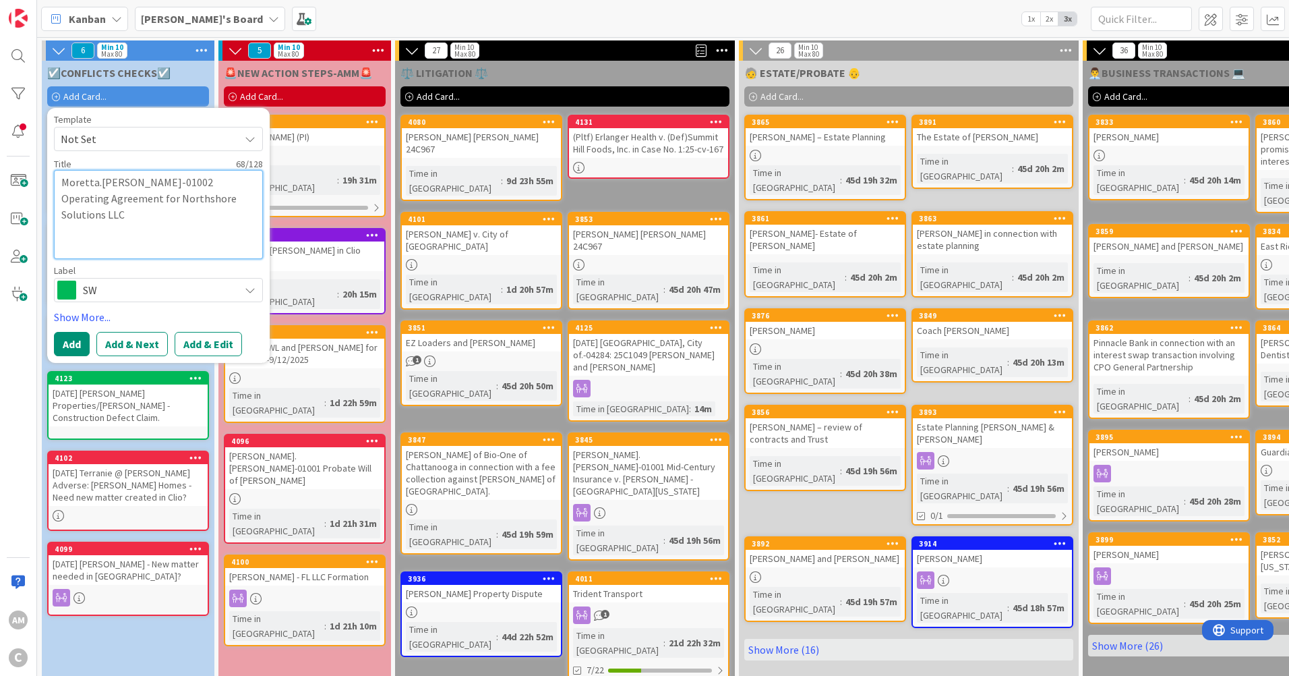
click at [60, 198] on textarea "Moretta.Gus-01002 Operating Agreement for Northshore Solutions LLC" at bounding box center [158, 214] width 209 height 89
type textarea "x"
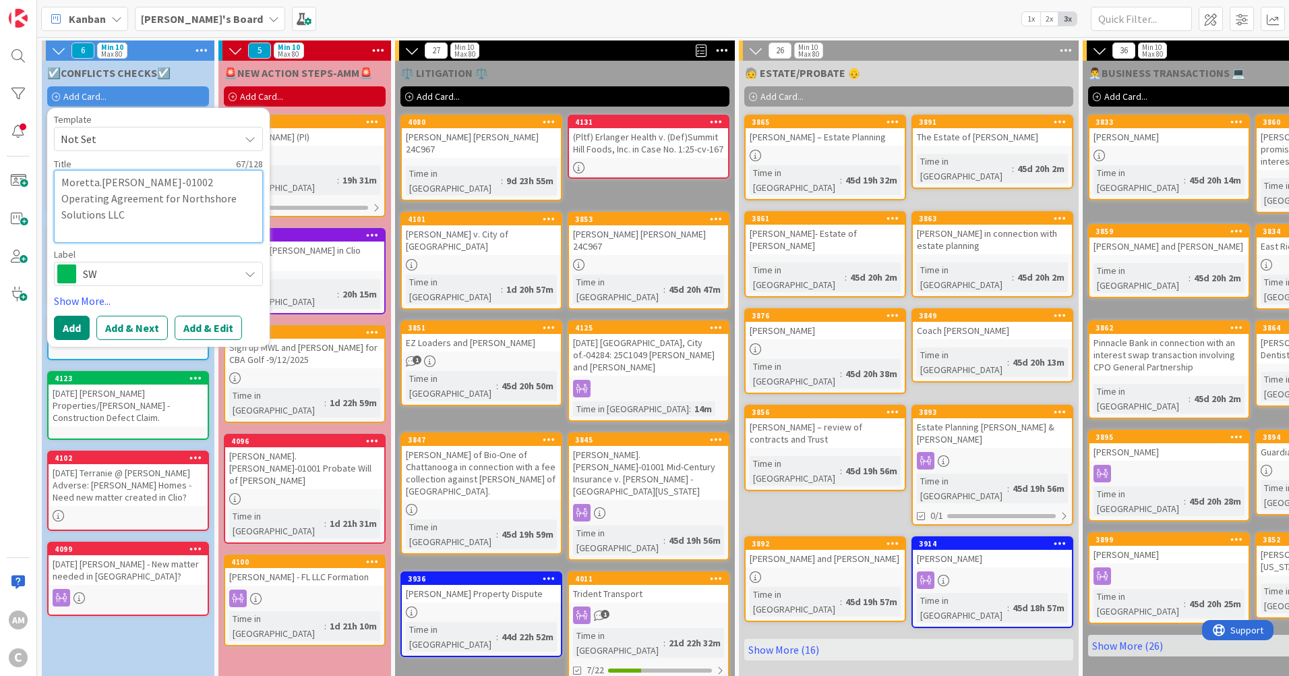
type textarea "Moretta.Gus-01002 Operating Agreement for Northshore Solutions LLC"
click at [160, 264] on div "SW" at bounding box center [158, 274] width 209 height 24
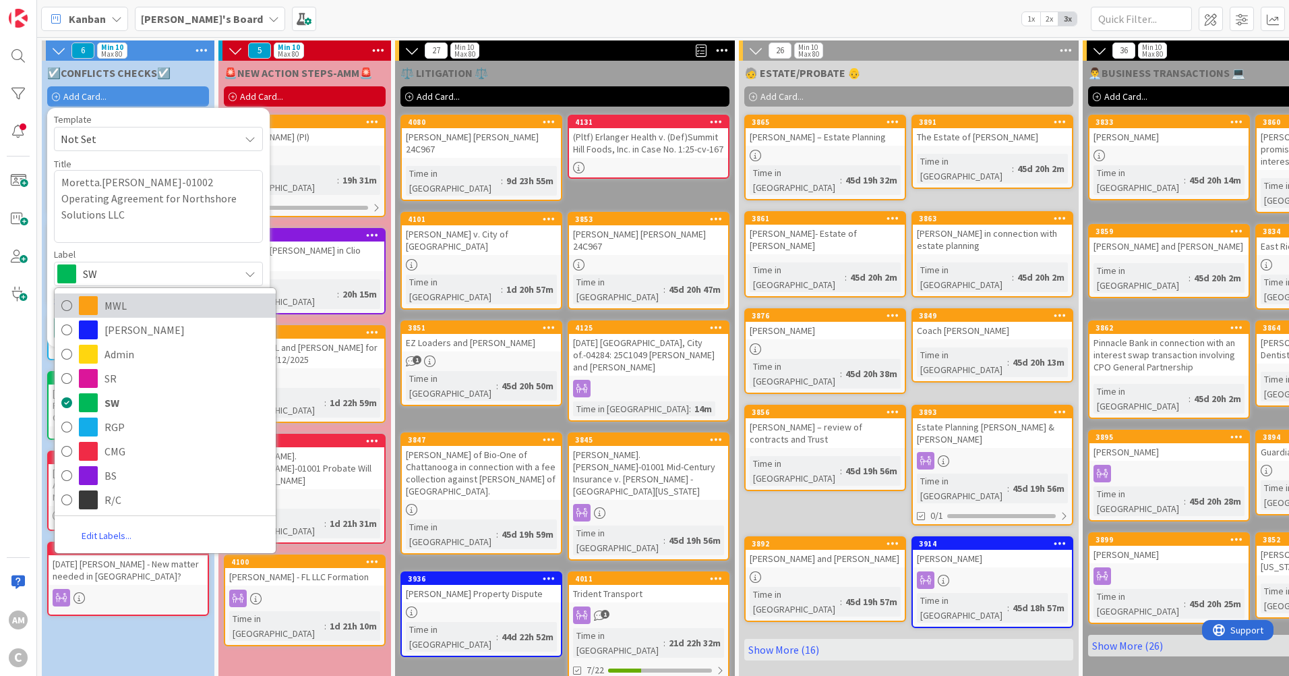
click at [117, 309] on span "MWL" at bounding box center [186, 305] width 164 height 20
type textarea "x"
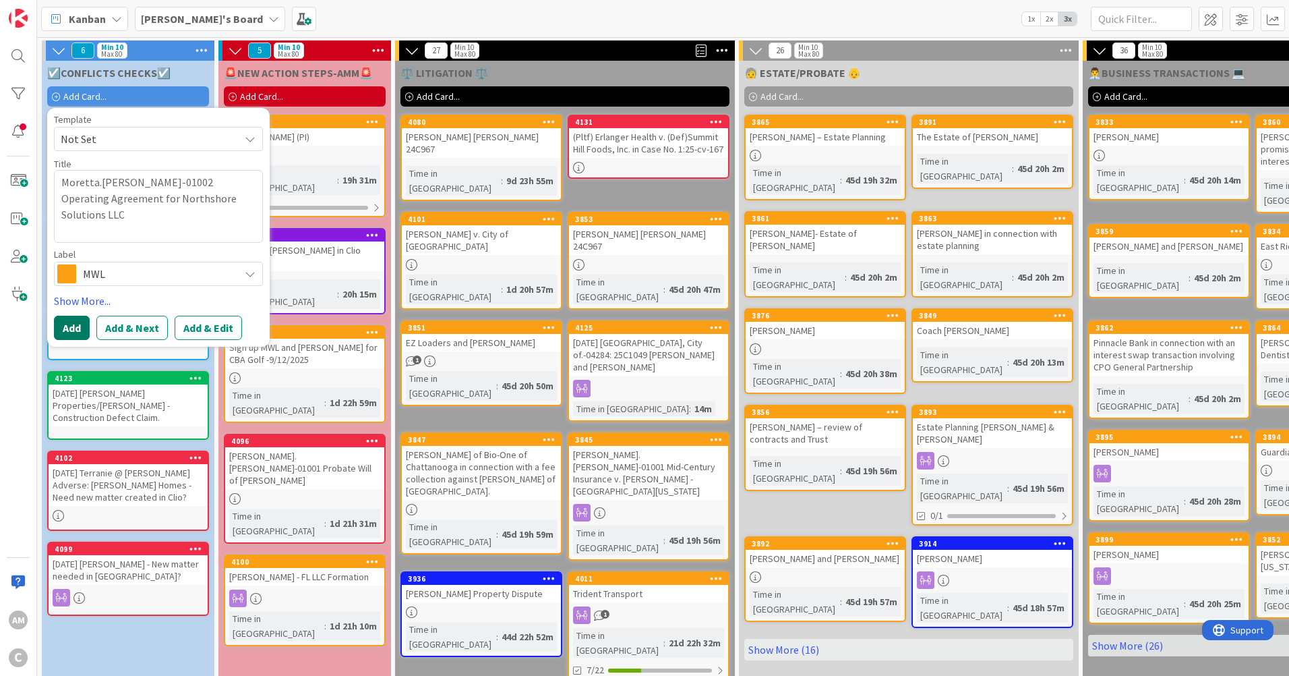
click at [70, 334] on button "Add" at bounding box center [72, 328] width 36 height 24
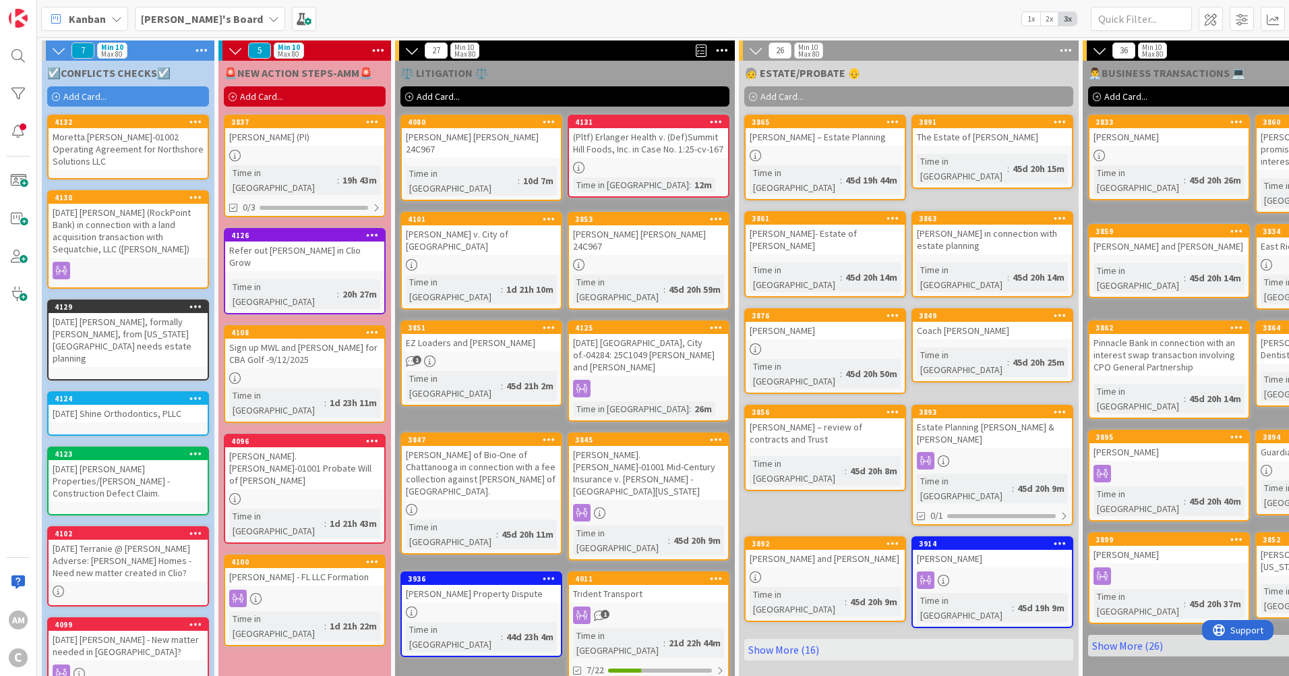
click at [134, 152] on div "Moretta.Gus-01002 Operating Agreement for Northshore Solutions LLC" at bounding box center [128, 149] width 159 height 42
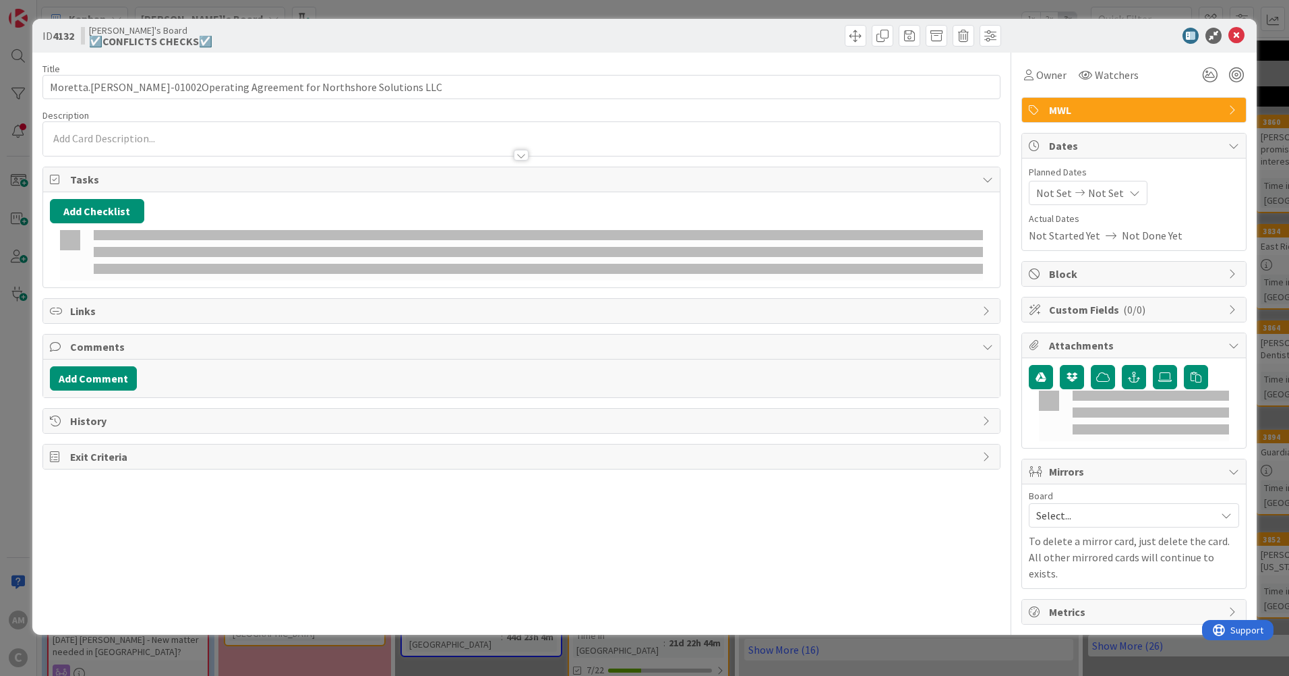
type input "Moretta.Gus-01002Operating Agreement for Northshore Solutions LLC"
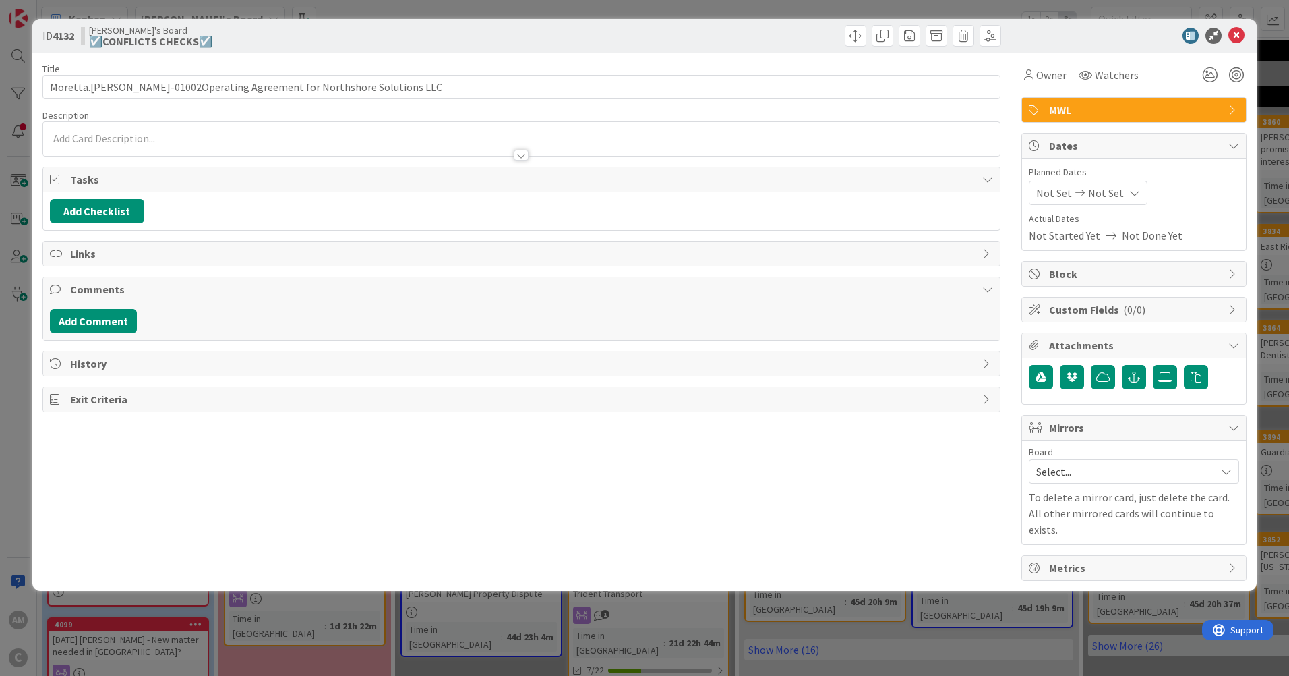
click at [114, 134] on p at bounding box center [521, 139] width 943 height 16
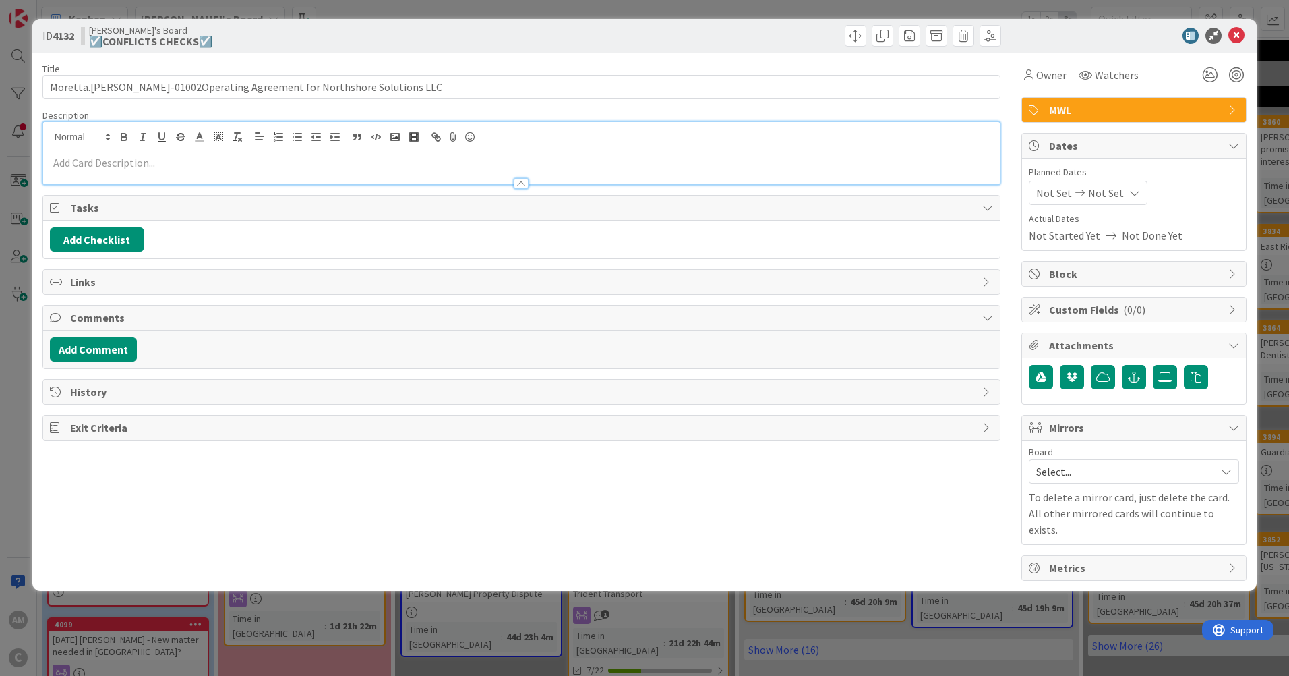
click at [181, 169] on p at bounding box center [521, 163] width 943 height 16
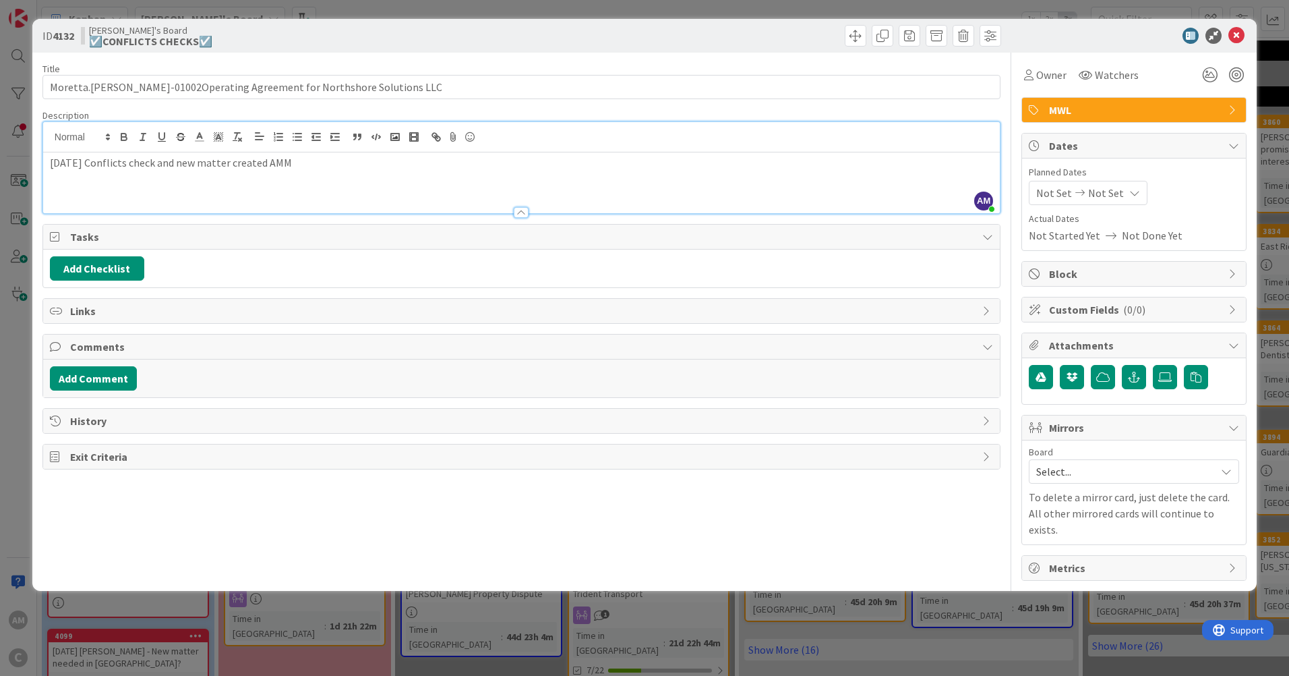
click at [1091, 435] on span "Mirrors" at bounding box center [1135, 427] width 173 height 16
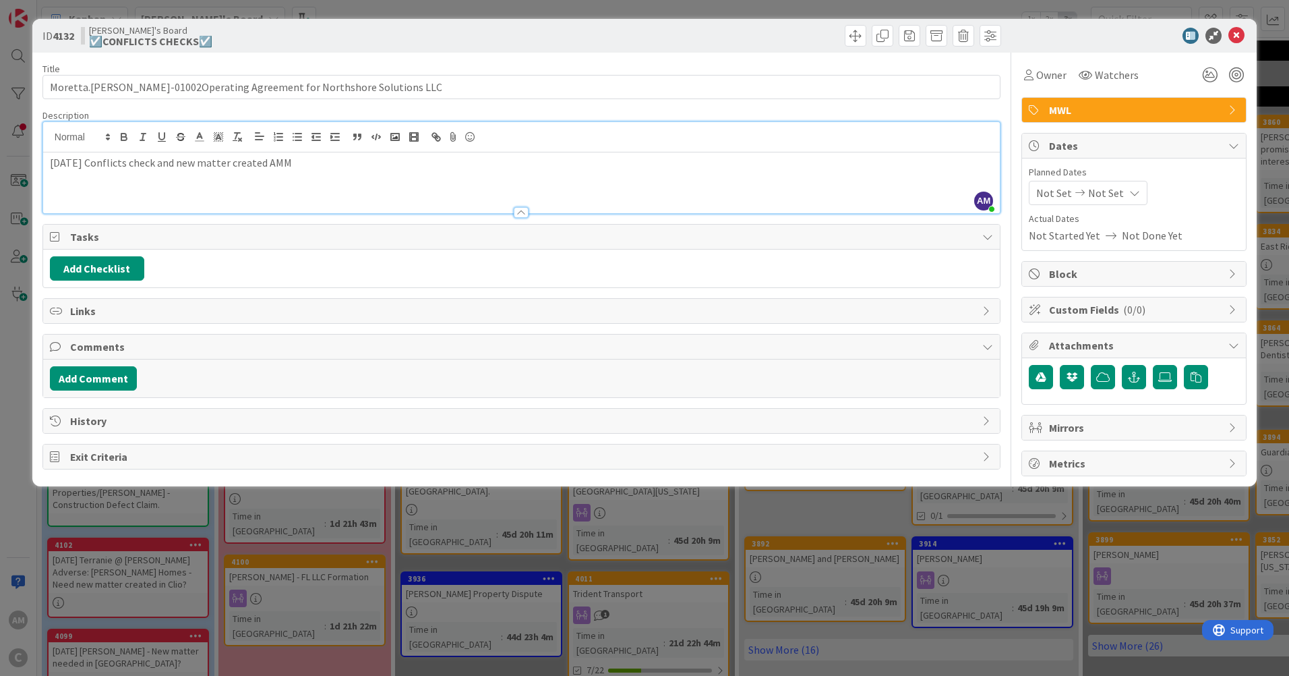
click at [1091, 435] on span "Mirrors" at bounding box center [1135, 427] width 173 height 16
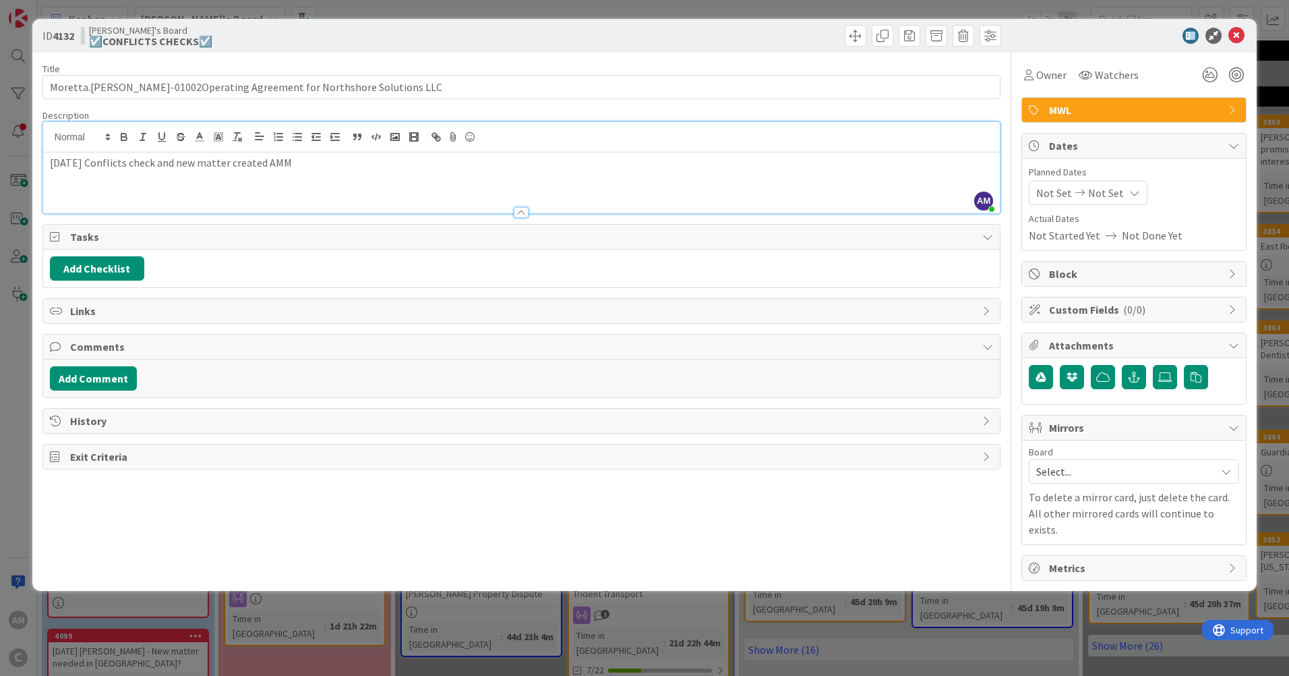
click at [1075, 483] on div "Board Select... To delete a mirror card, just delete the card. All other mirror…" at bounding box center [1134, 492] width 210 height 90
click at [1075, 479] on span "Select..." at bounding box center [1122, 471] width 173 height 19
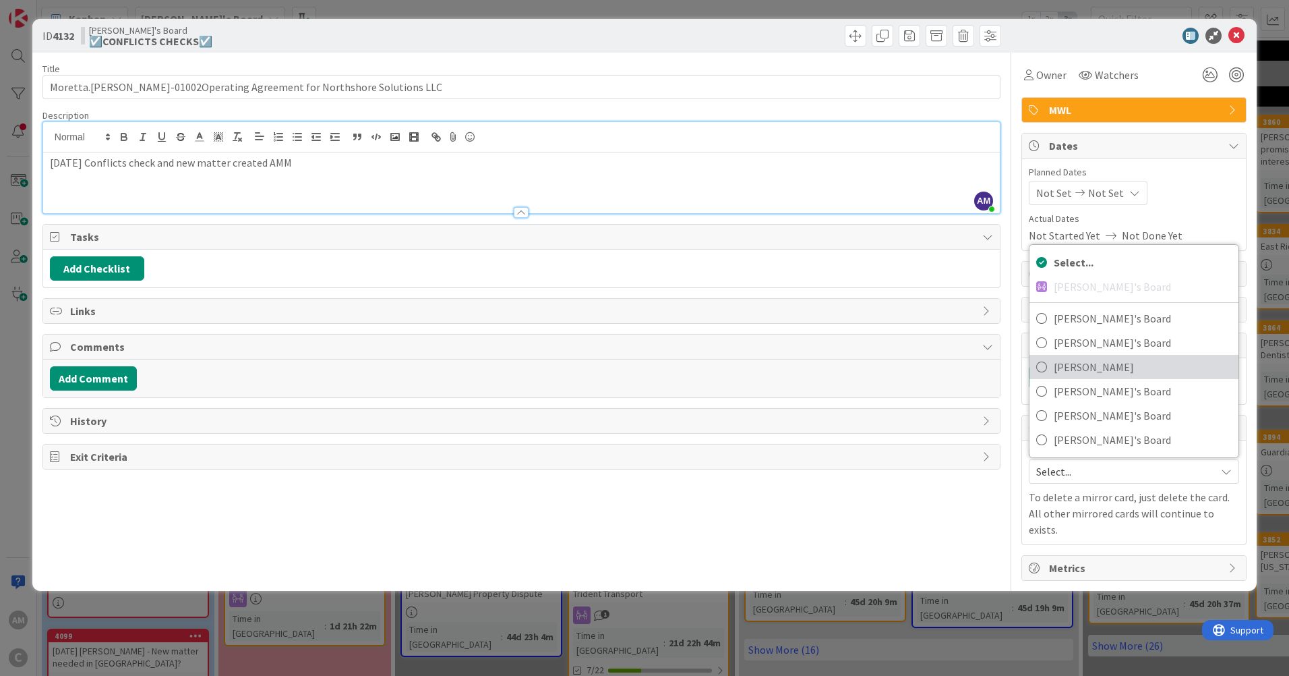
click at [1093, 372] on span "Lee Mangum" at bounding box center [1143, 367] width 178 height 20
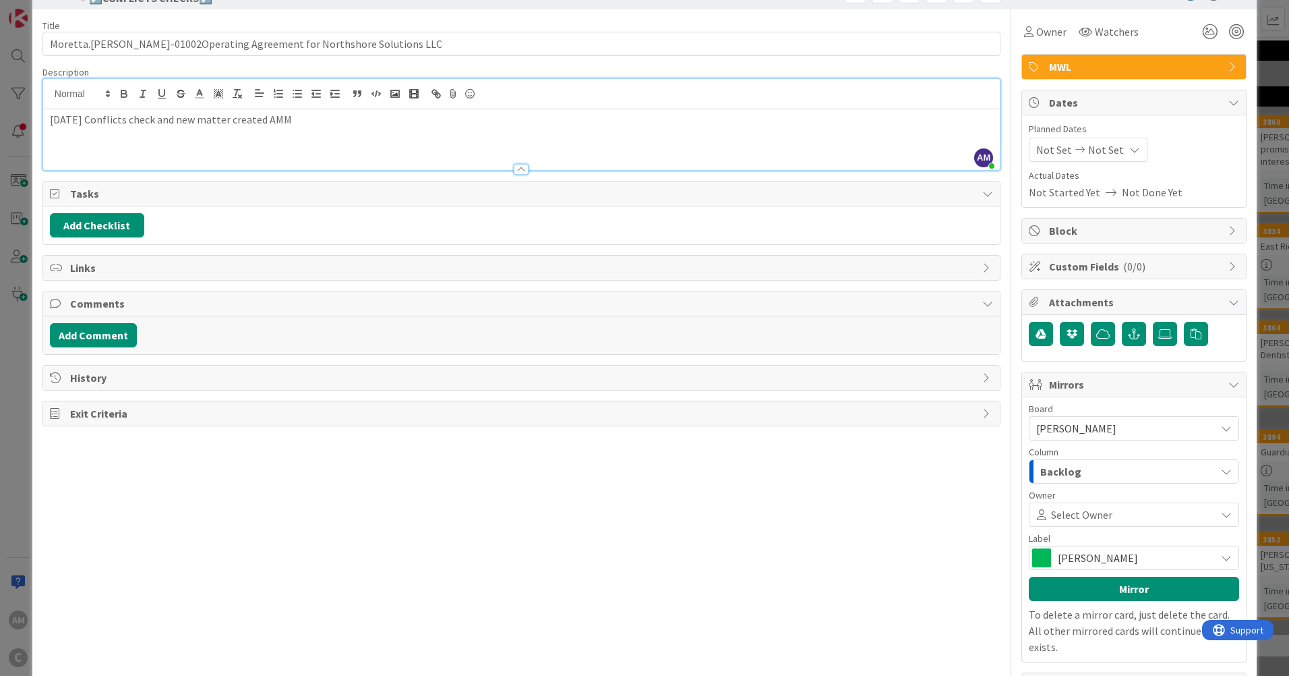
scroll to position [67, 0]
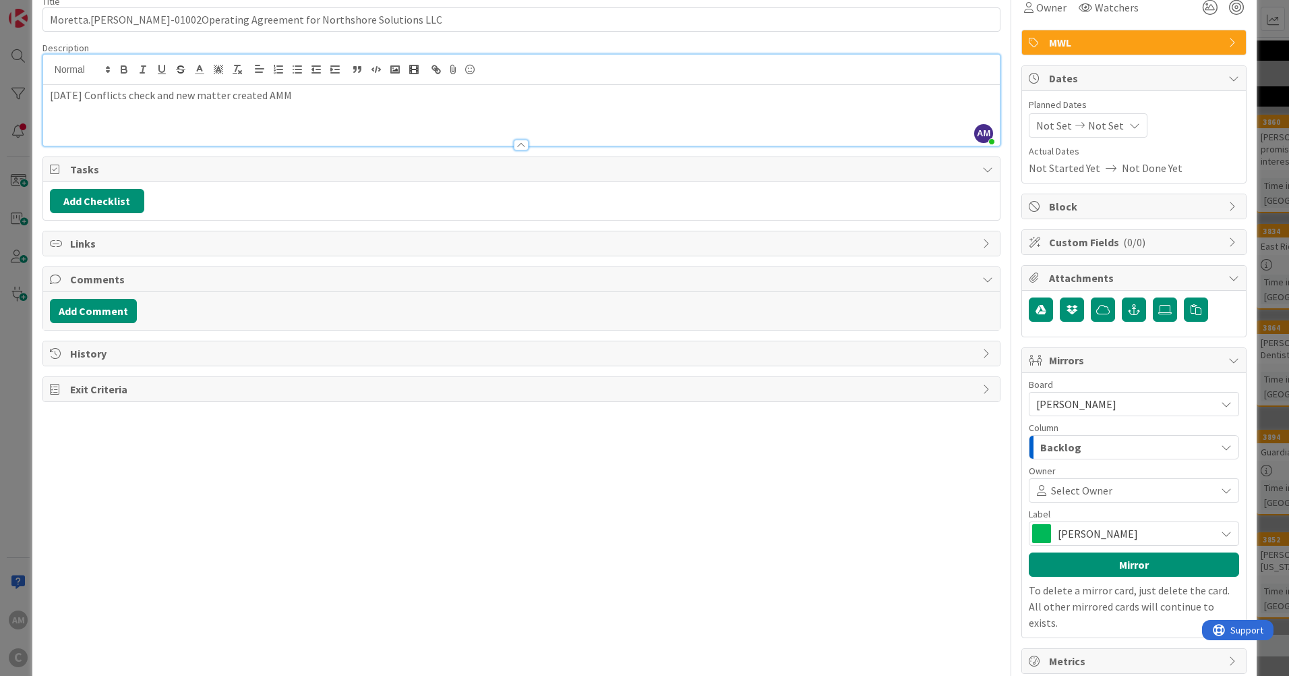
click at [1115, 450] on div "Backlog" at bounding box center [1126, 447] width 179 height 22
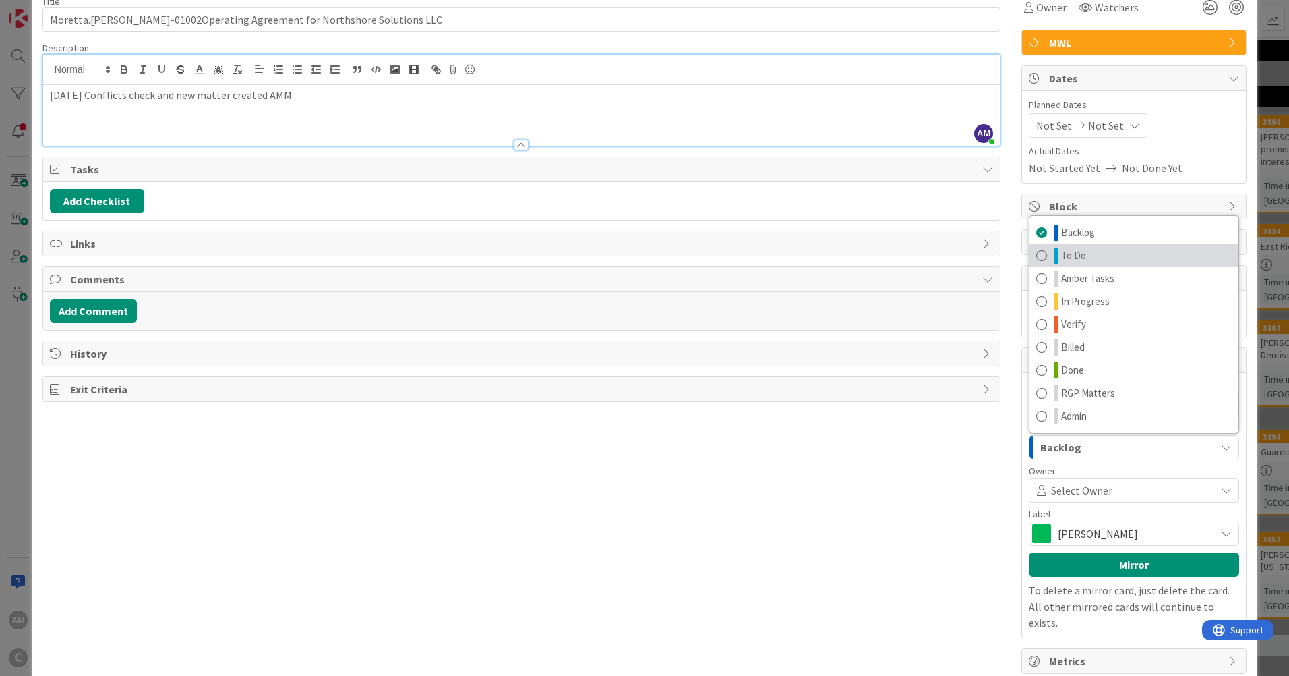
click at [1070, 262] on span "To Do" at bounding box center [1073, 255] width 25 height 16
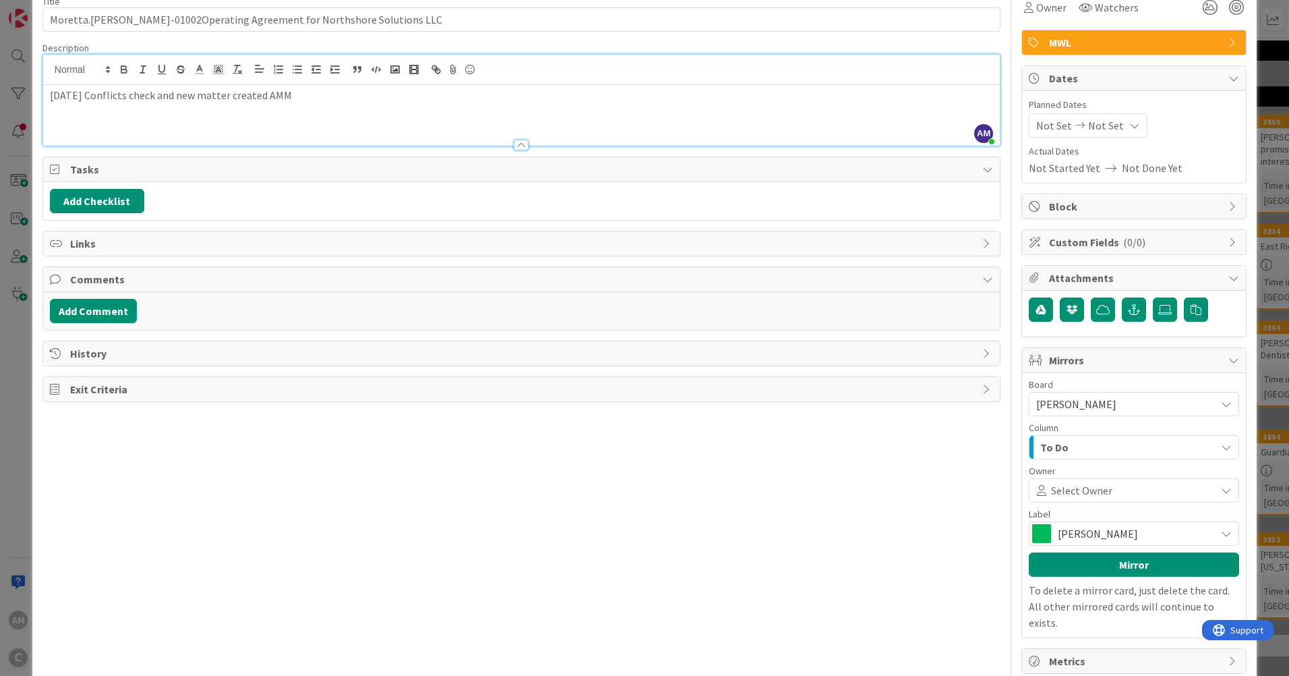
click at [1096, 535] on span "Lee" at bounding box center [1133, 533] width 151 height 19
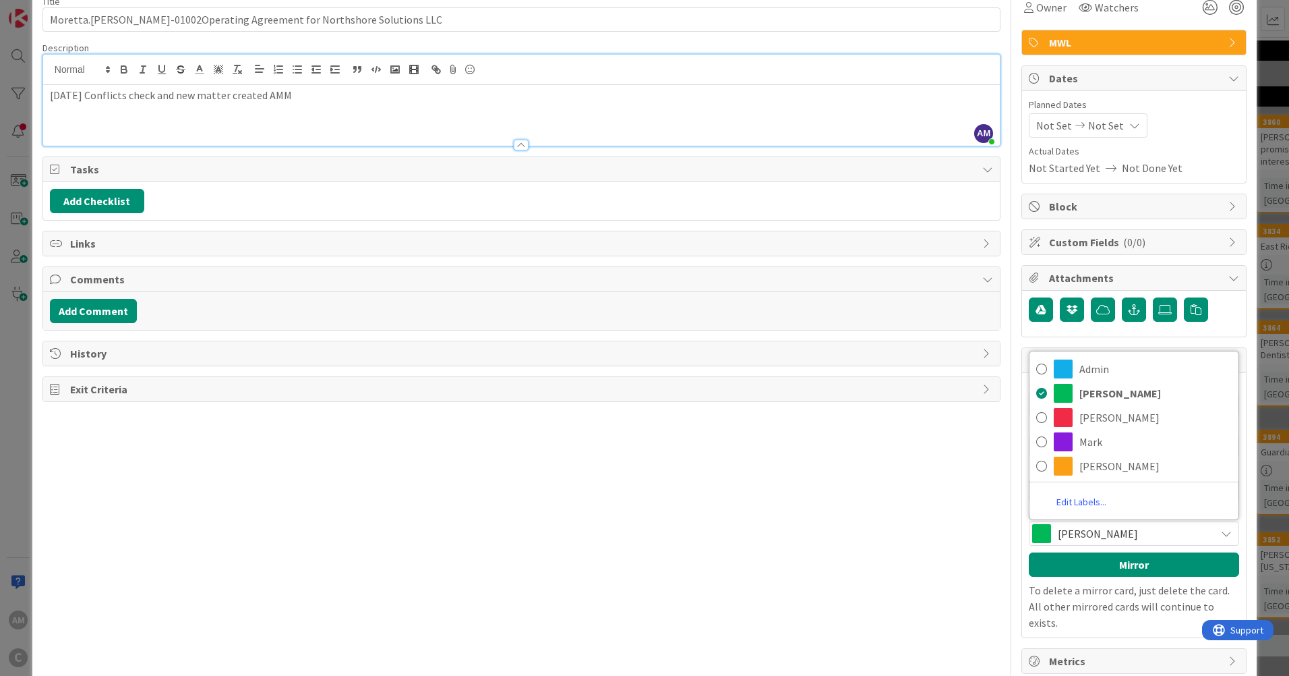
click at [1096, 535] on span "Lee" at bounding box center [1133, 533] width 151 height 19
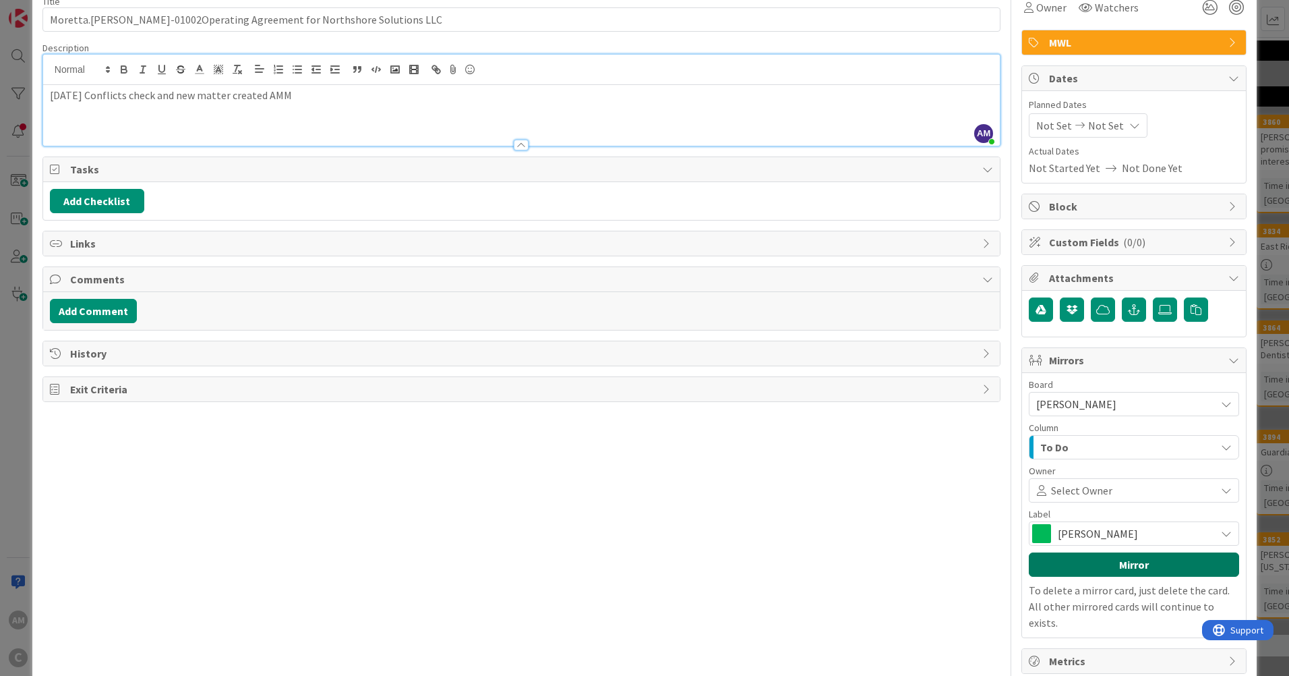
click at [1079, 567] on button "Mirror" at bounding box center [1134, 564] width 210 height 24
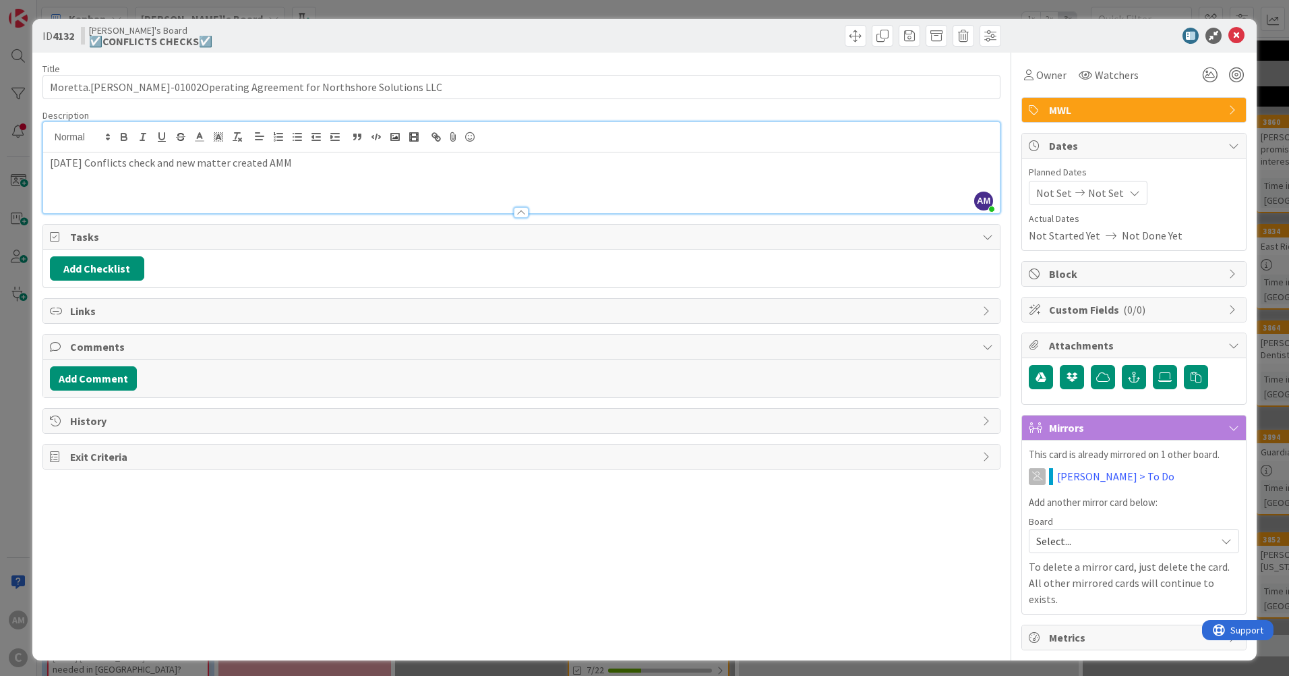
click at [1232, 423] on icon at bounding box center [1233, 427] width 11 height 11
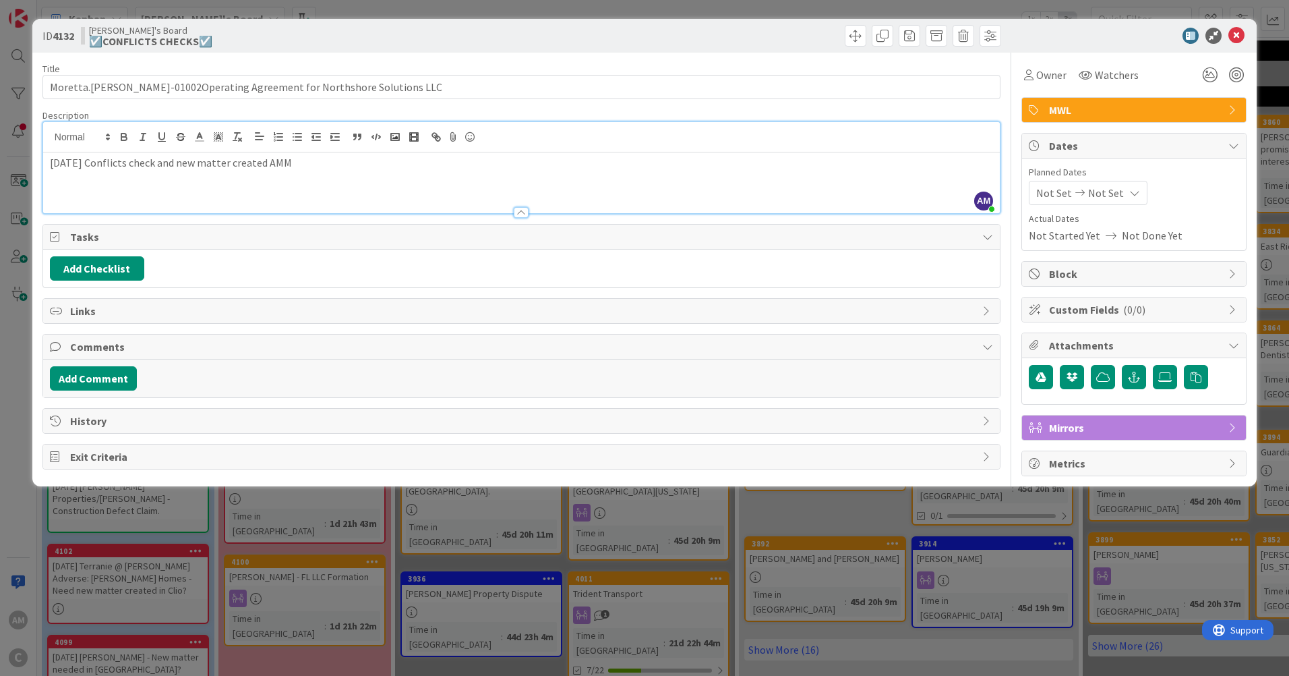
click at [1232, 423] on icon at bounding box center [1233, 427] width 11 height 11
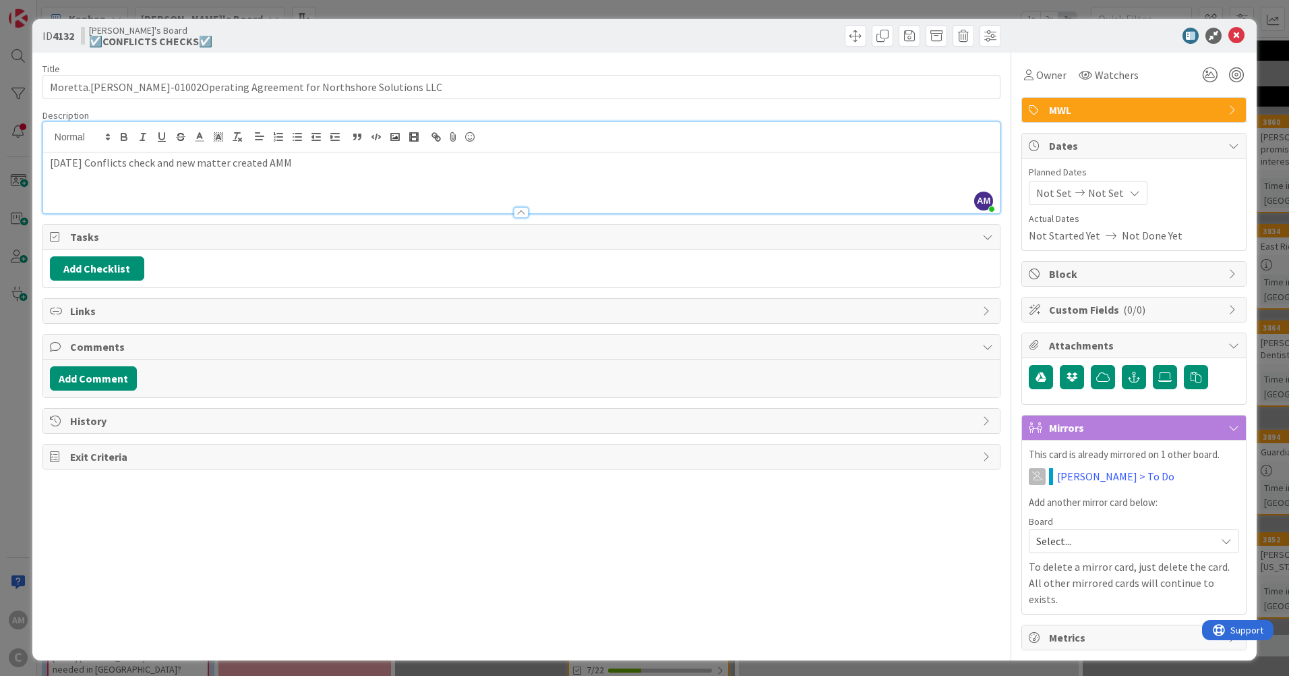
click at [1108, 542] on span "Select..." at bounding box center [1122, 540] width 173 height 19
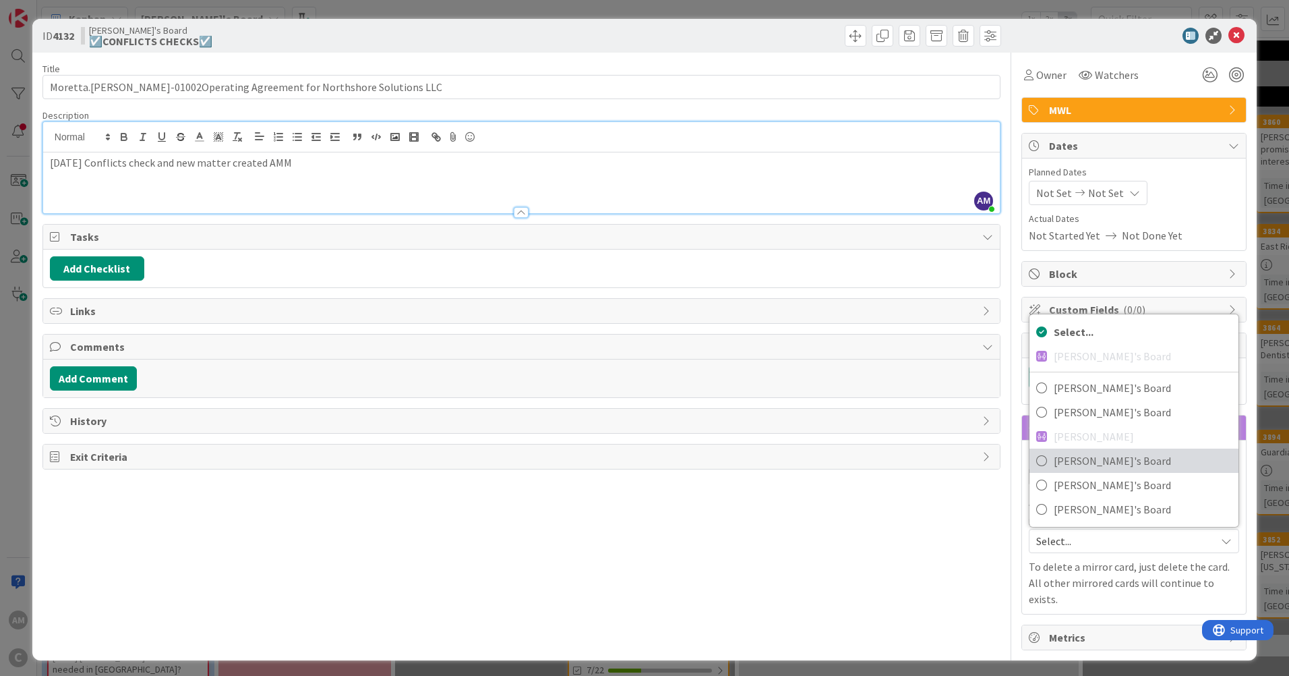
click at [1101, 456] on span "Mark's Board" at bounding box center [1143, 460] width 178 height 20
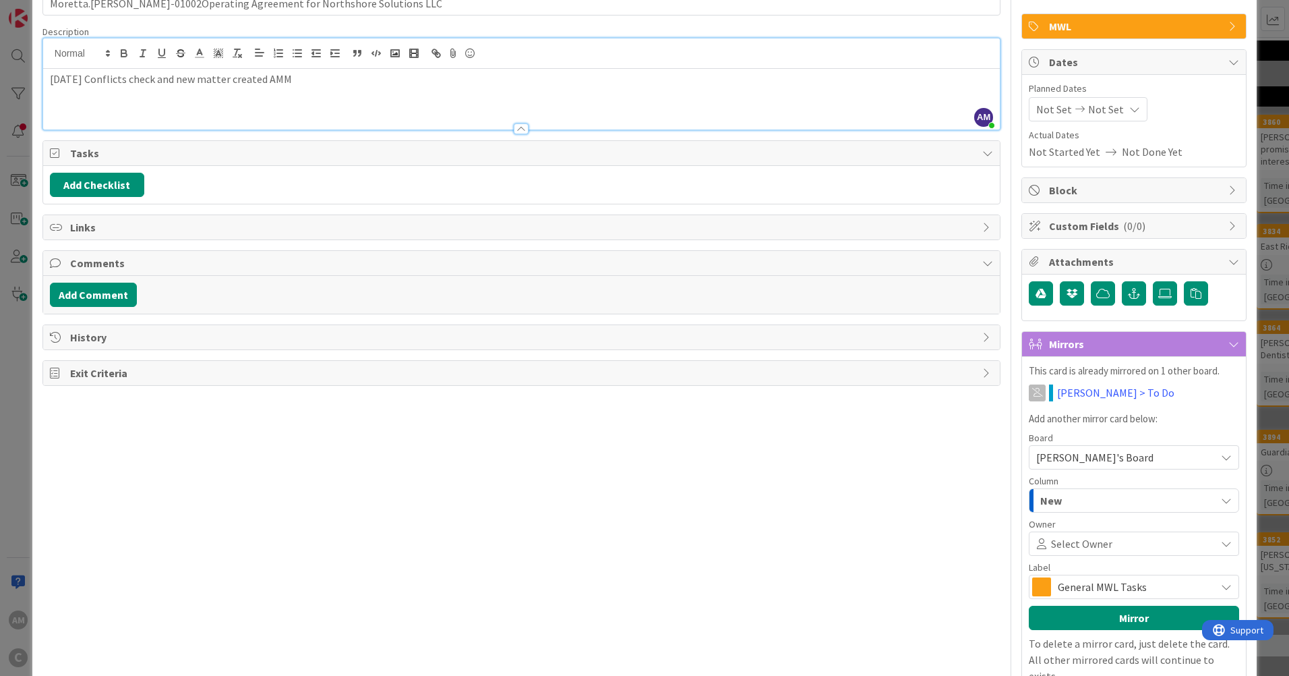
scroll to position [135, 0]
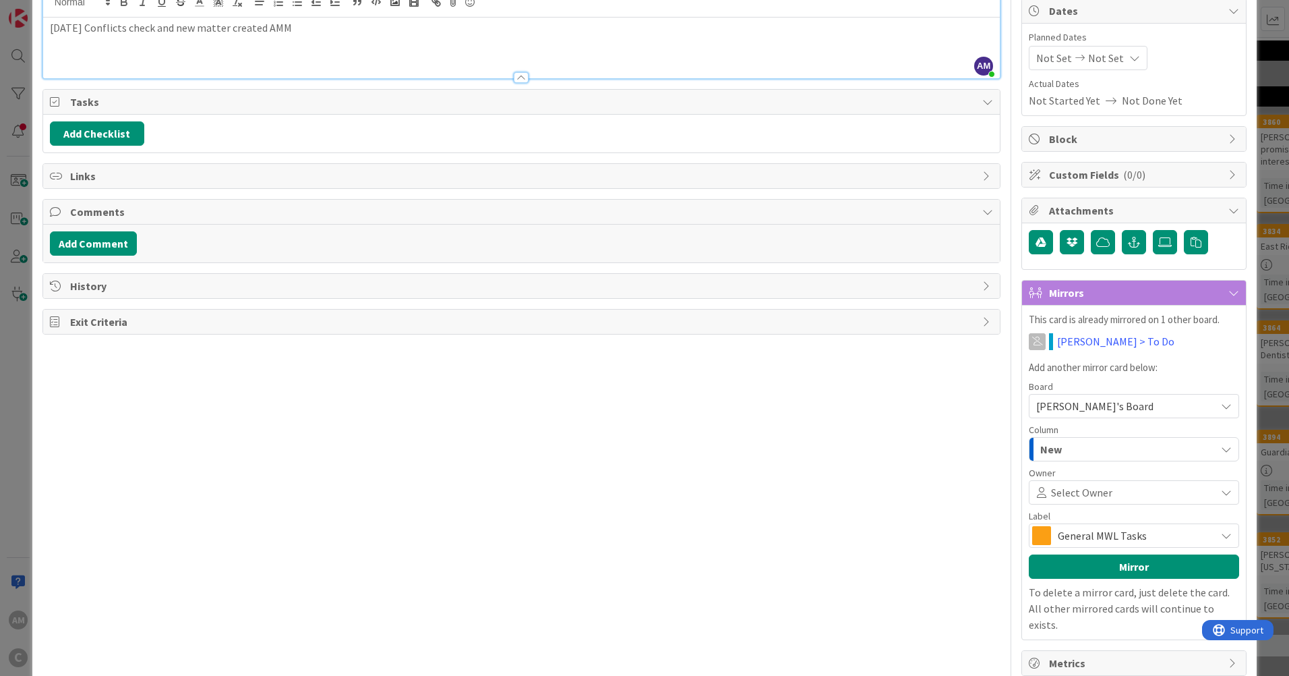
click at [1194, 532] on span "General MWL Tasks" at bounding box center [1133, 535] width 151 height 19
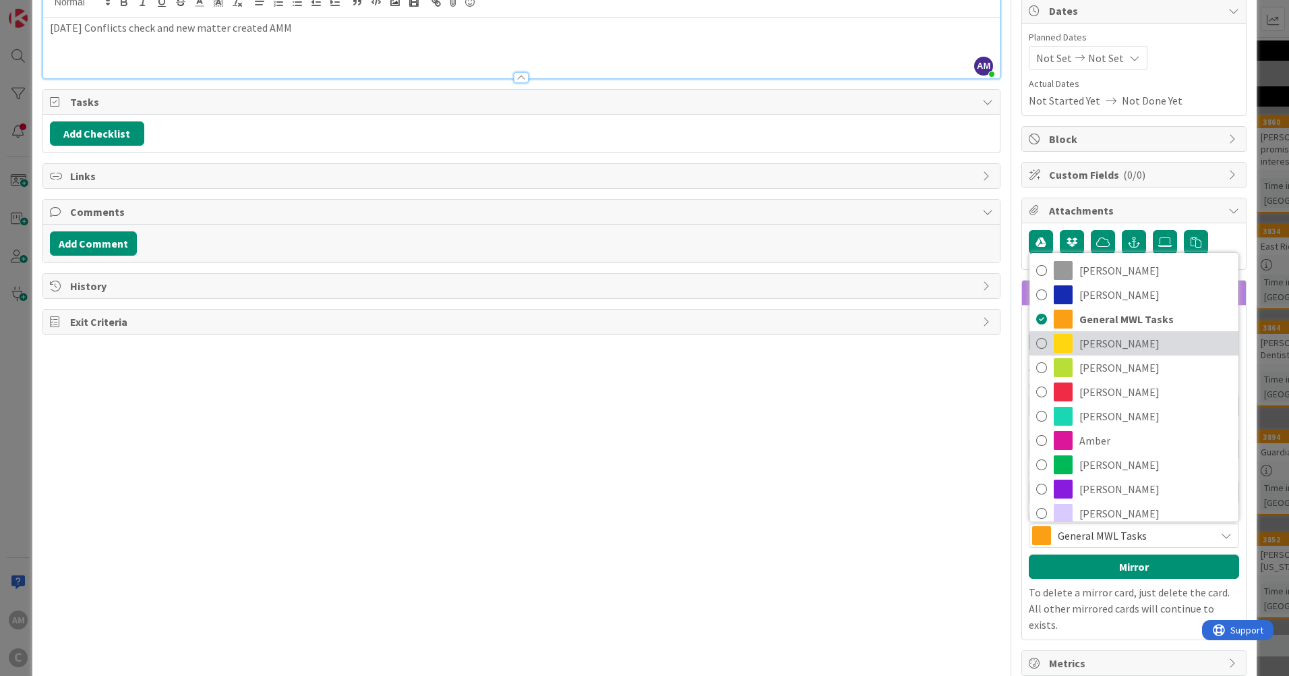
click at [1093, 347] on span "Lee" at bounding box center [1155, 343] width 152 height 20
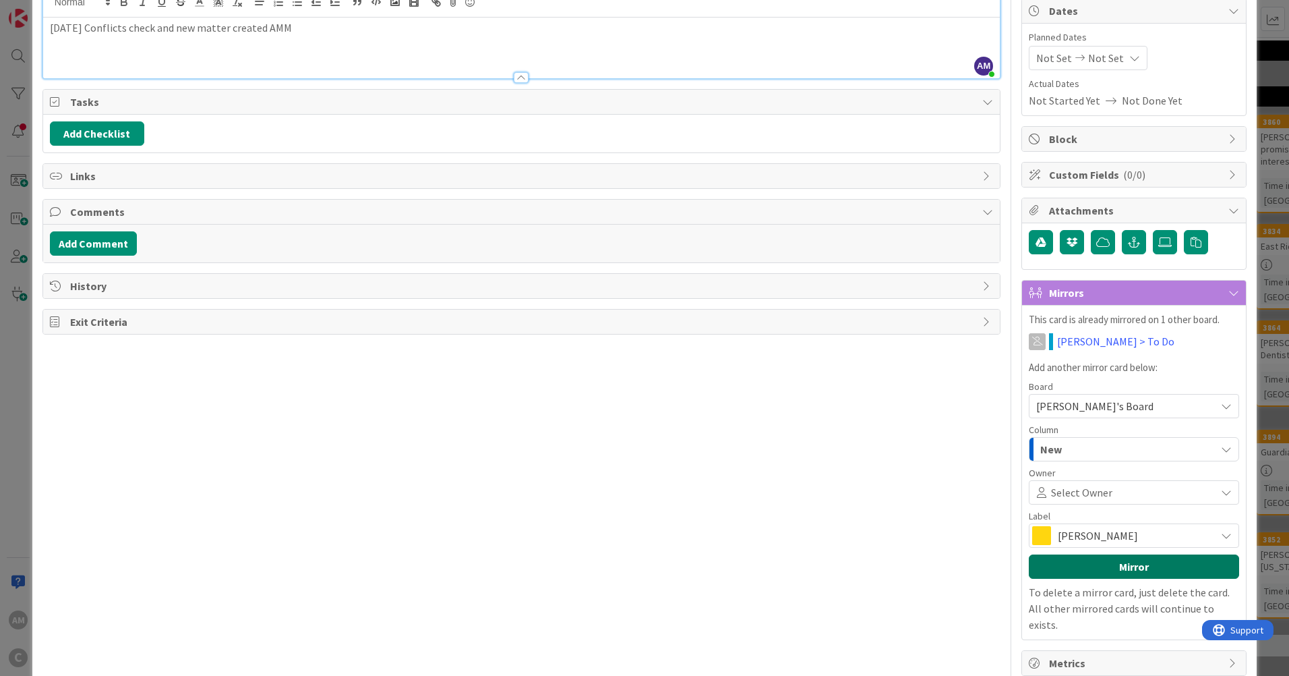
click at [1170, 571] on button "Mirror" at bounding box center [1134, 566] width 210 height 24
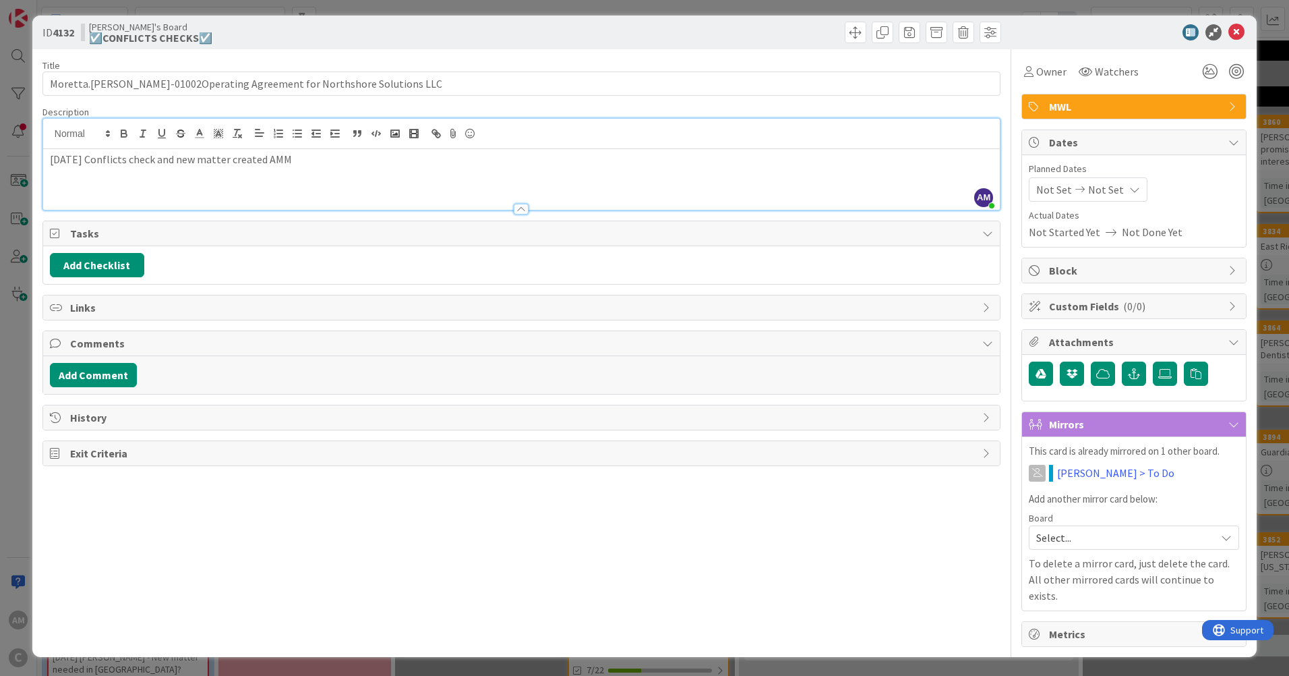
scroll to position [0, 0]
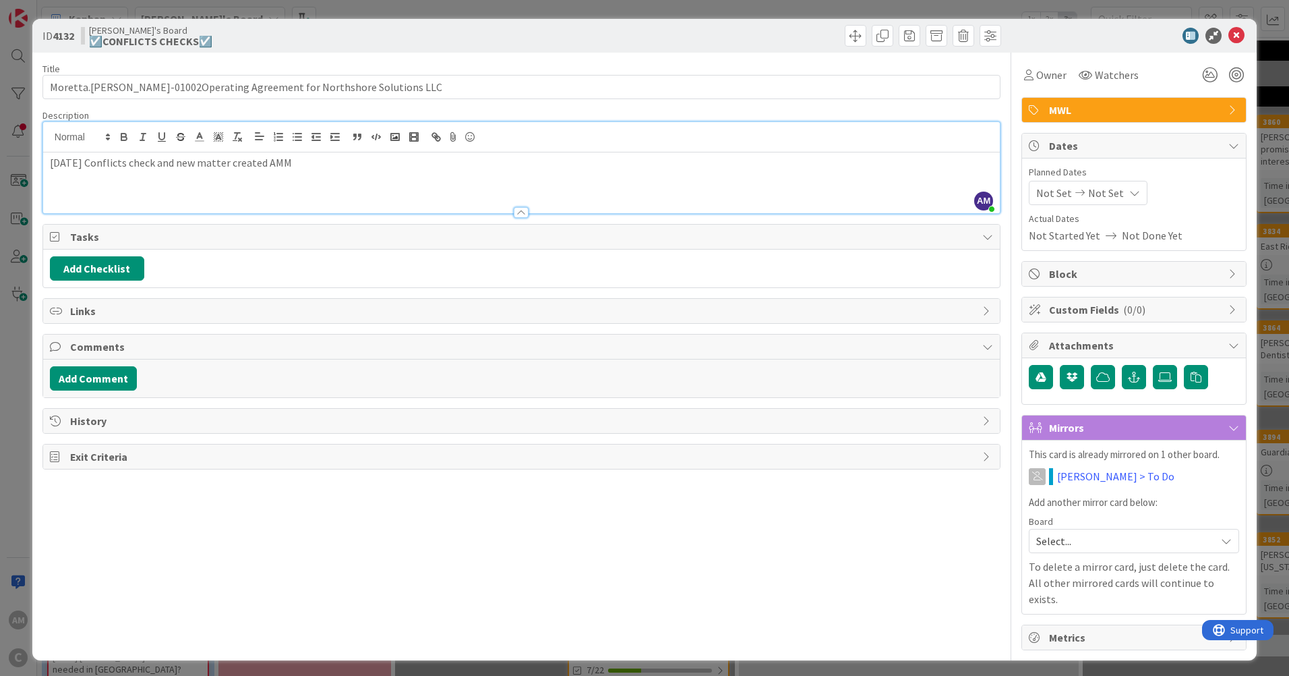
type input "Moretta.Gus-01002Operating Agreement for Northshore Solutions LLC"
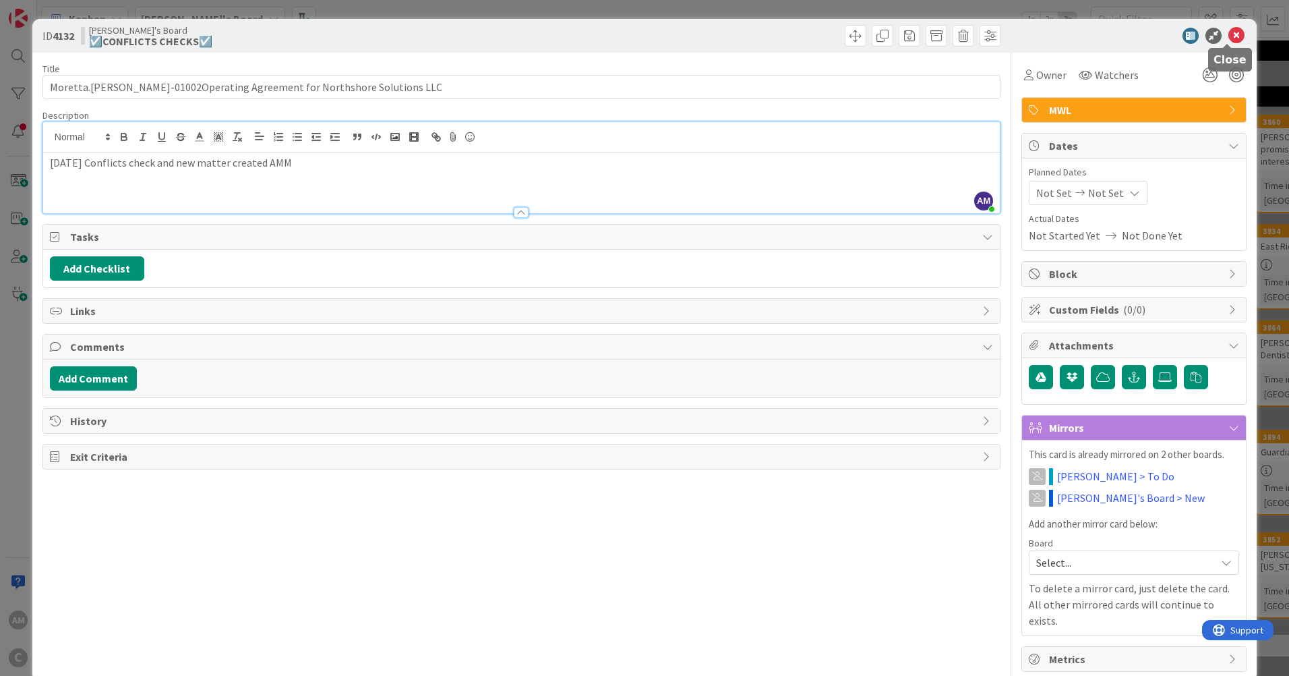
click at [1228, 34] on icon at bounding box center [1236, 36] width 16 height 16
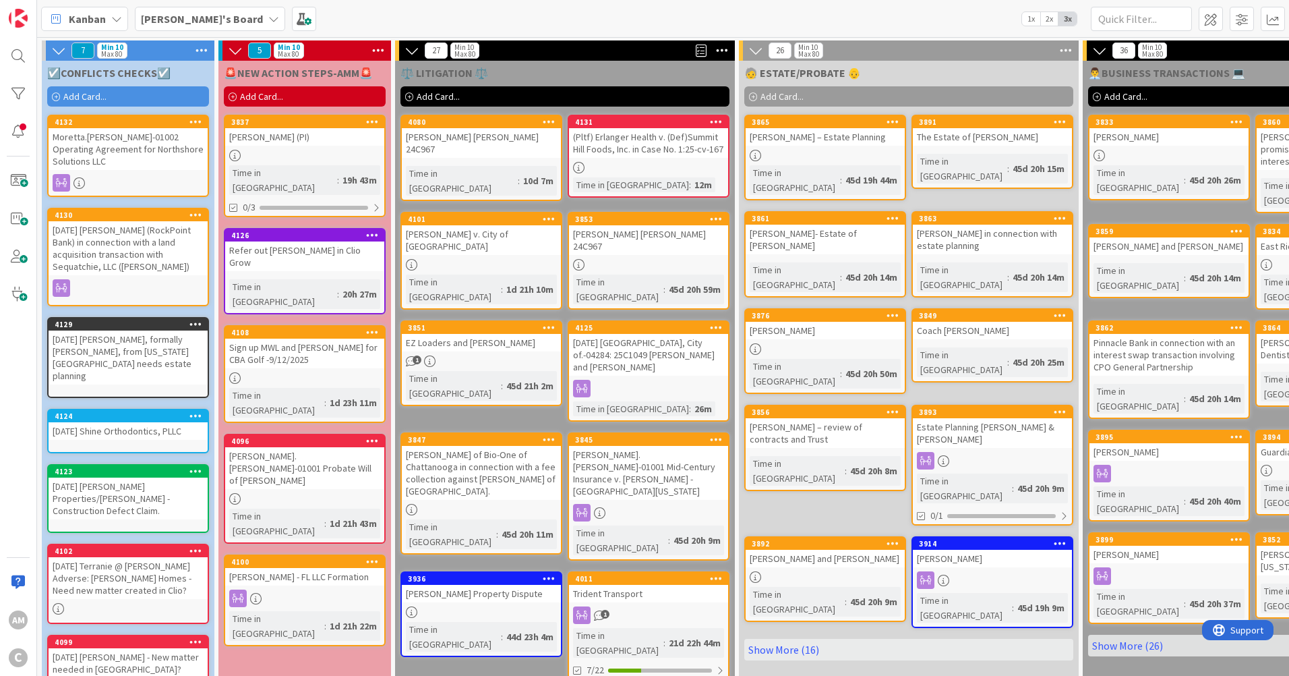
click at [164, 179] on div at bounding box center [128, 183] width 159 height 18
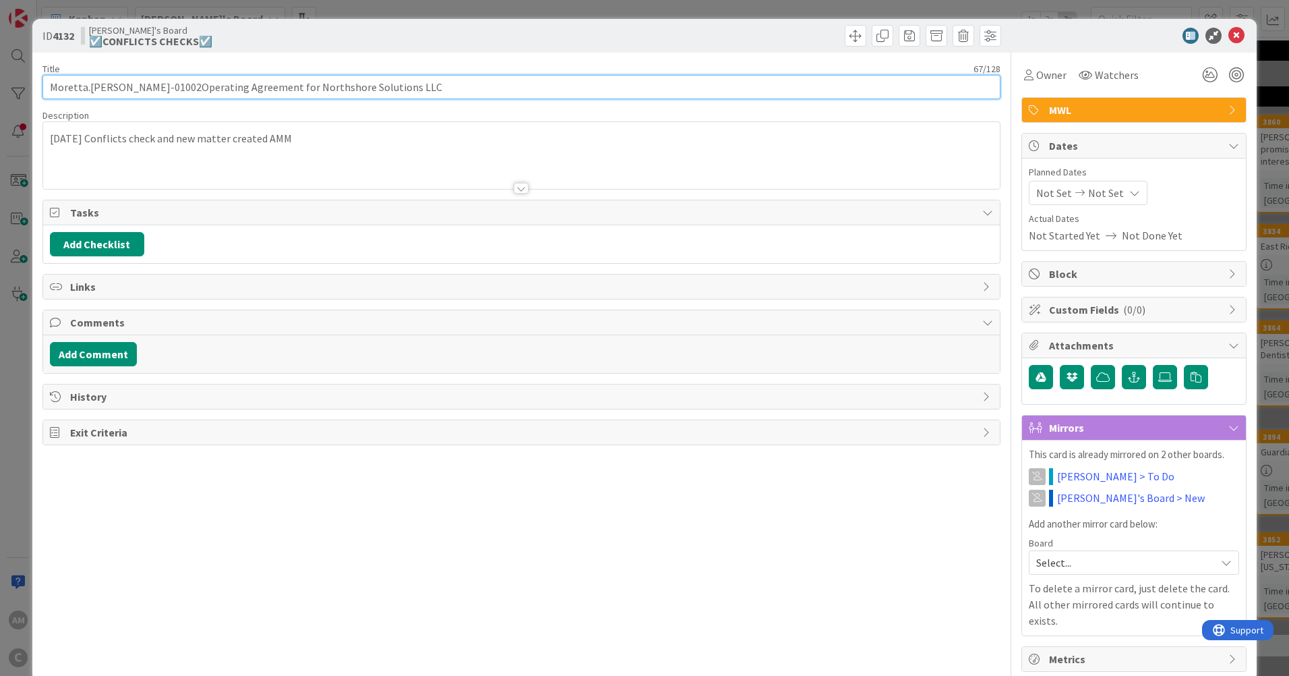
click at [48, 82] on input "Moretta.Gus-01002Operating Agreement for Northshore Solutions LLC" at bounding box center [521, 87] width 958 height 24
type input "2025-09-05 Moretta.Gus-01002Operating Agreement for Northshore Solutions LLC"
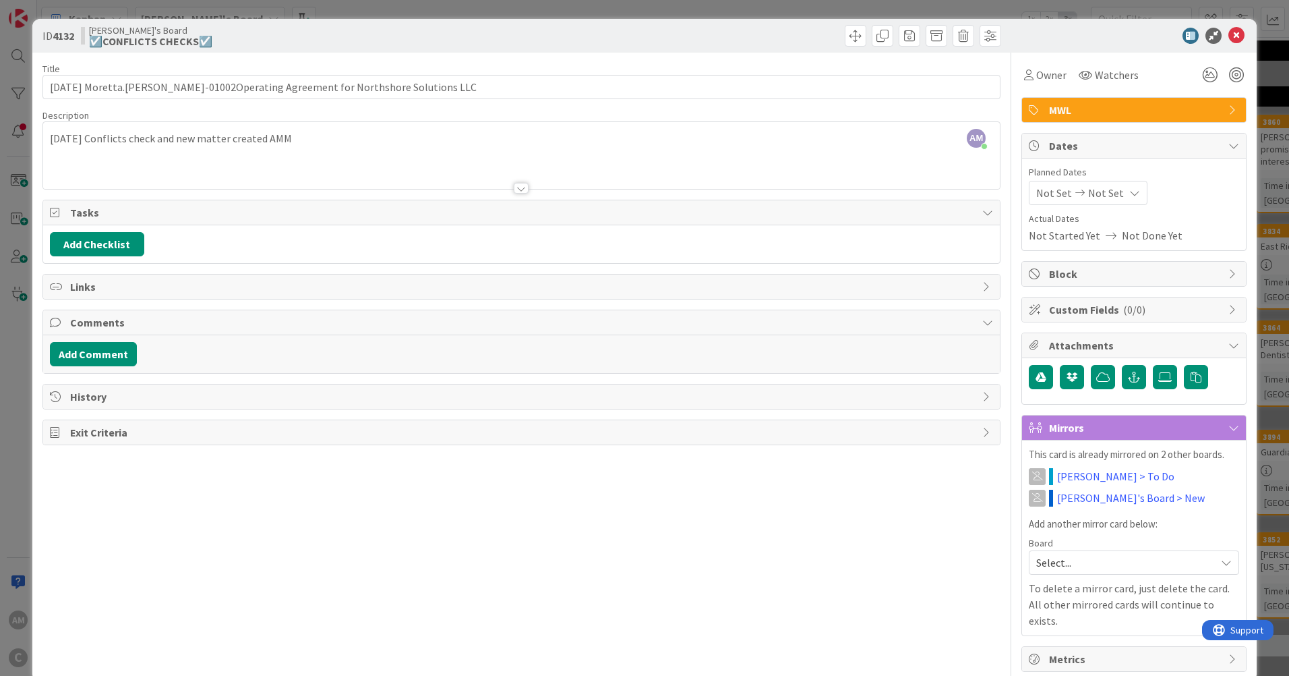
click at [448, 134] on div "AM Amber McGhee just joined 2025-09-05 Conflicts check and new matter created A…" at bounding box center [521, 155] width 957 height 67
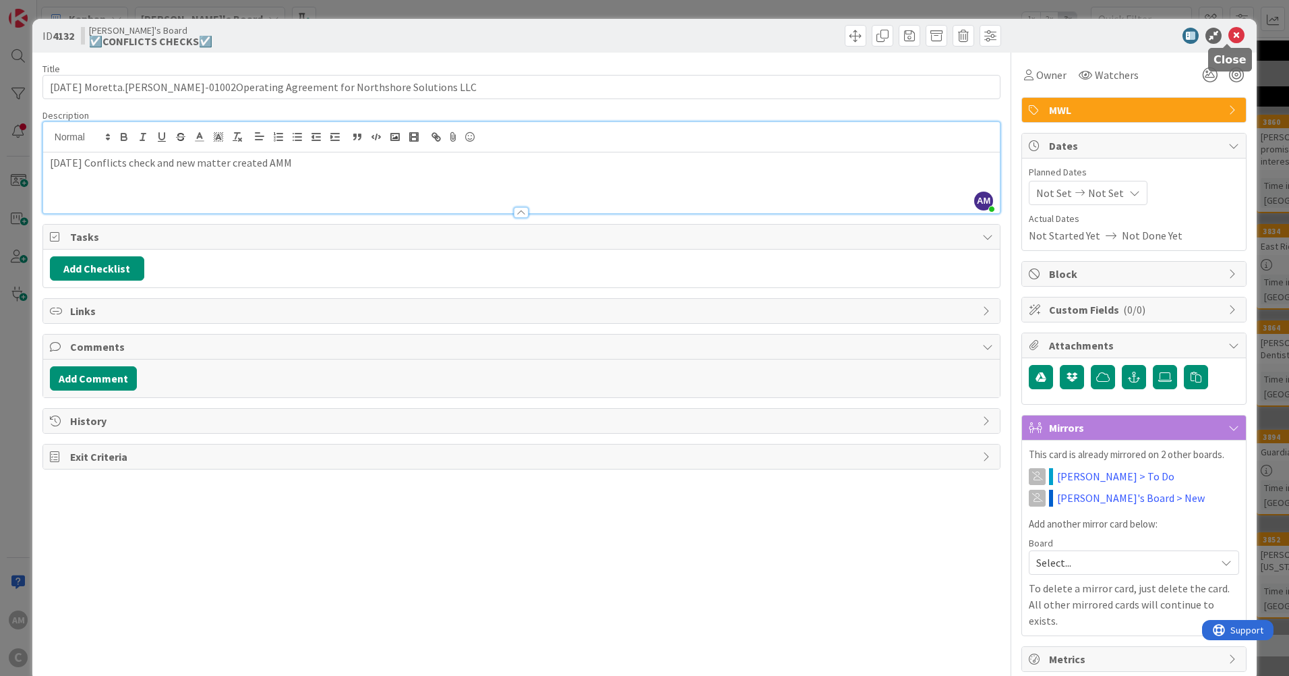
click at [1228, 31] on icon at bounding box center [1236, 36] width 16 height 16
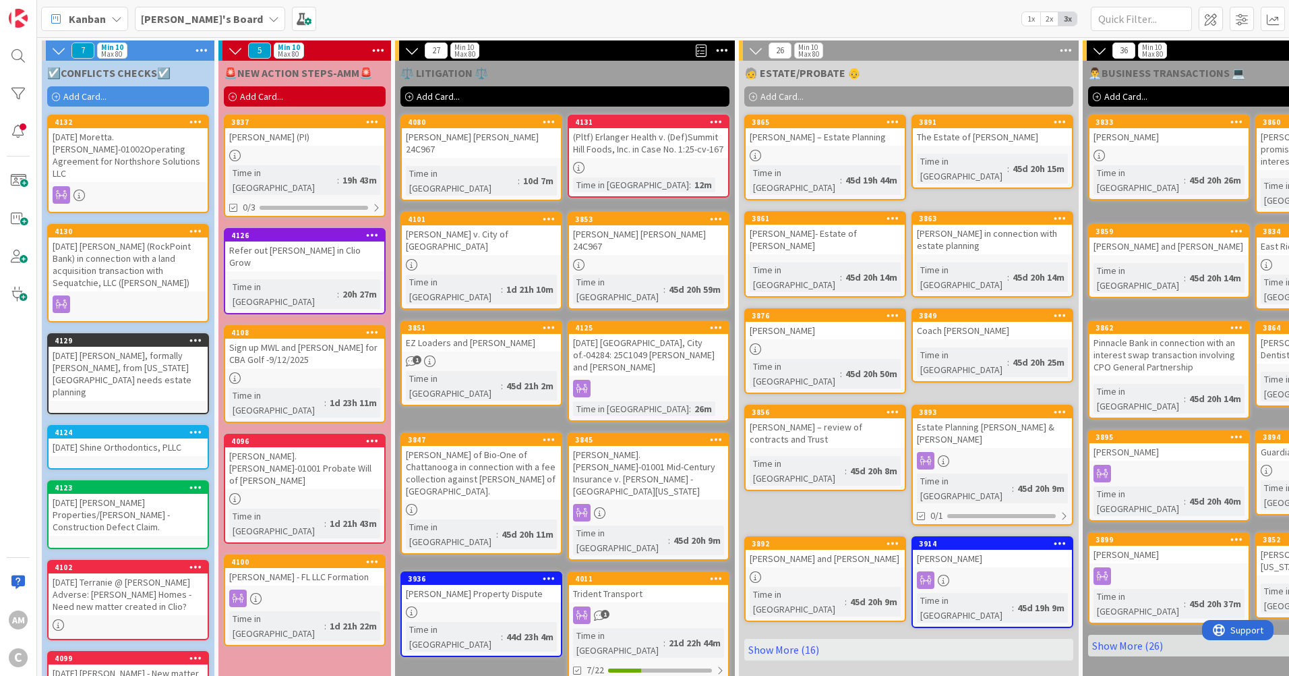
click at [124, 186] on div at bounding box center [128, 195] width 159 height 18
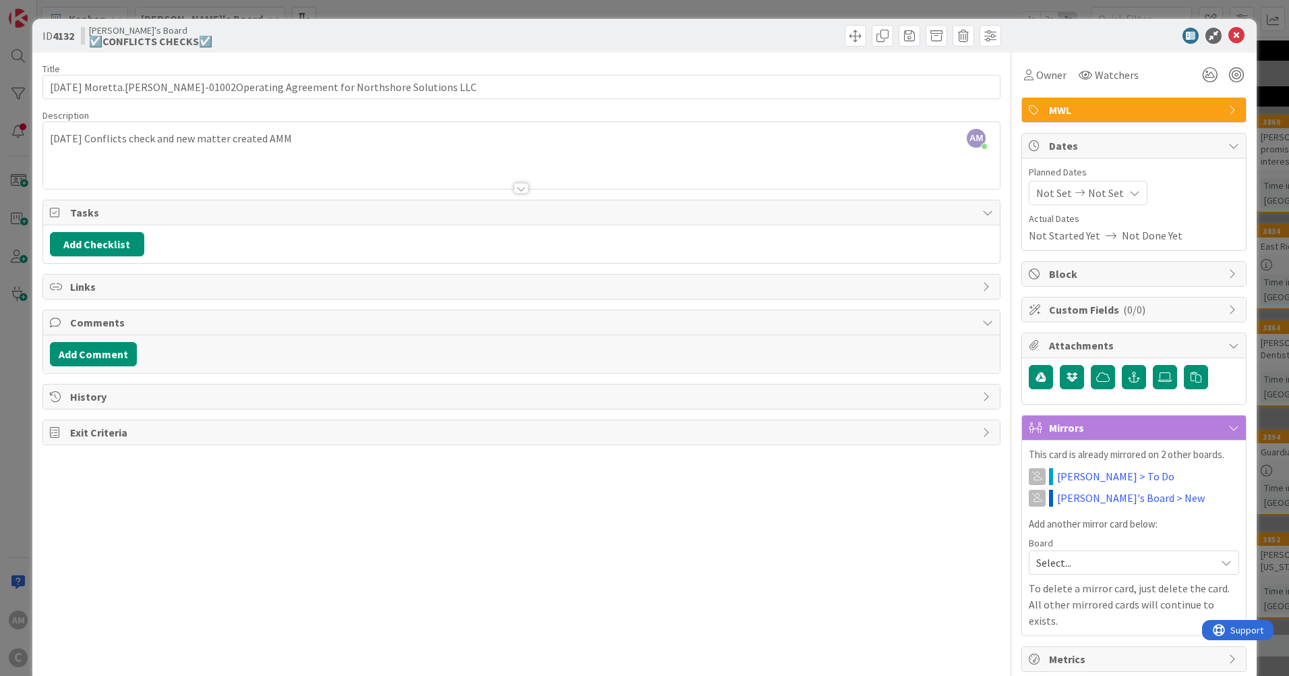
click at [99, 139] on div "AM Amber McGhee just joined 2025-09-05 Conflicts check and new matter created A…" at bounding box center [521, 155] width 957 height 67
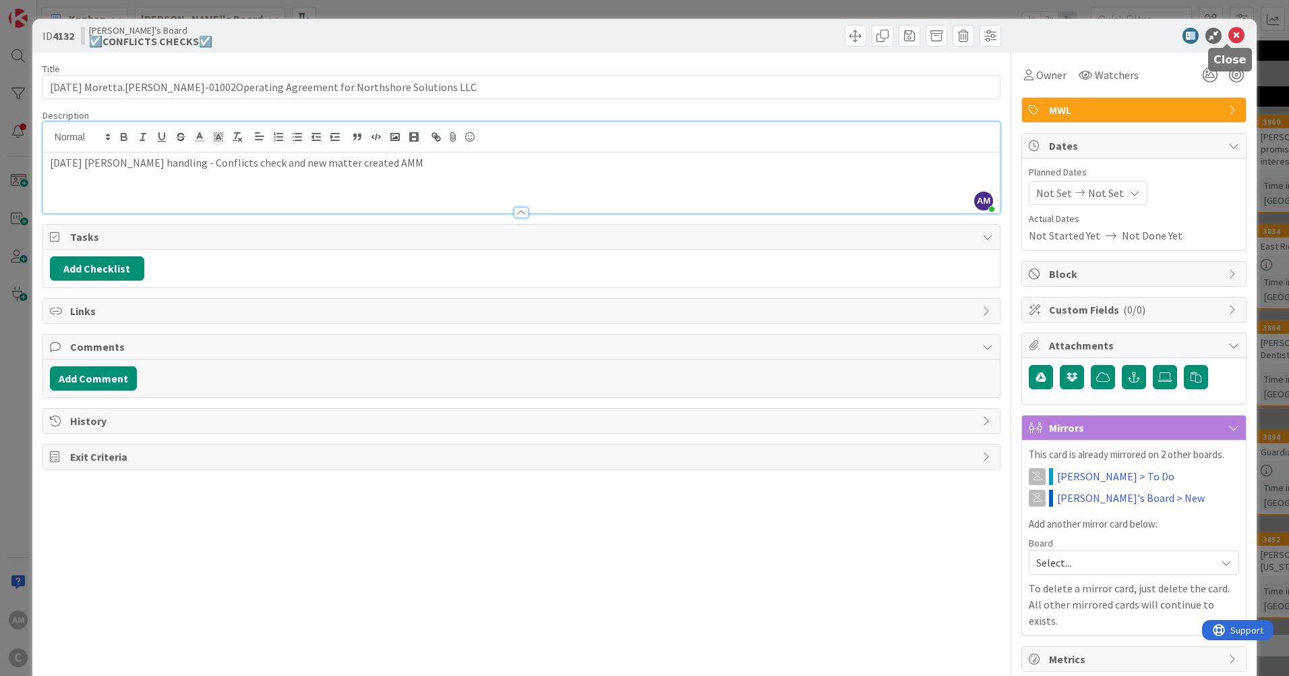
click at [1228, 33] on icon at bounding box center [1236, 36] width 16 height 16
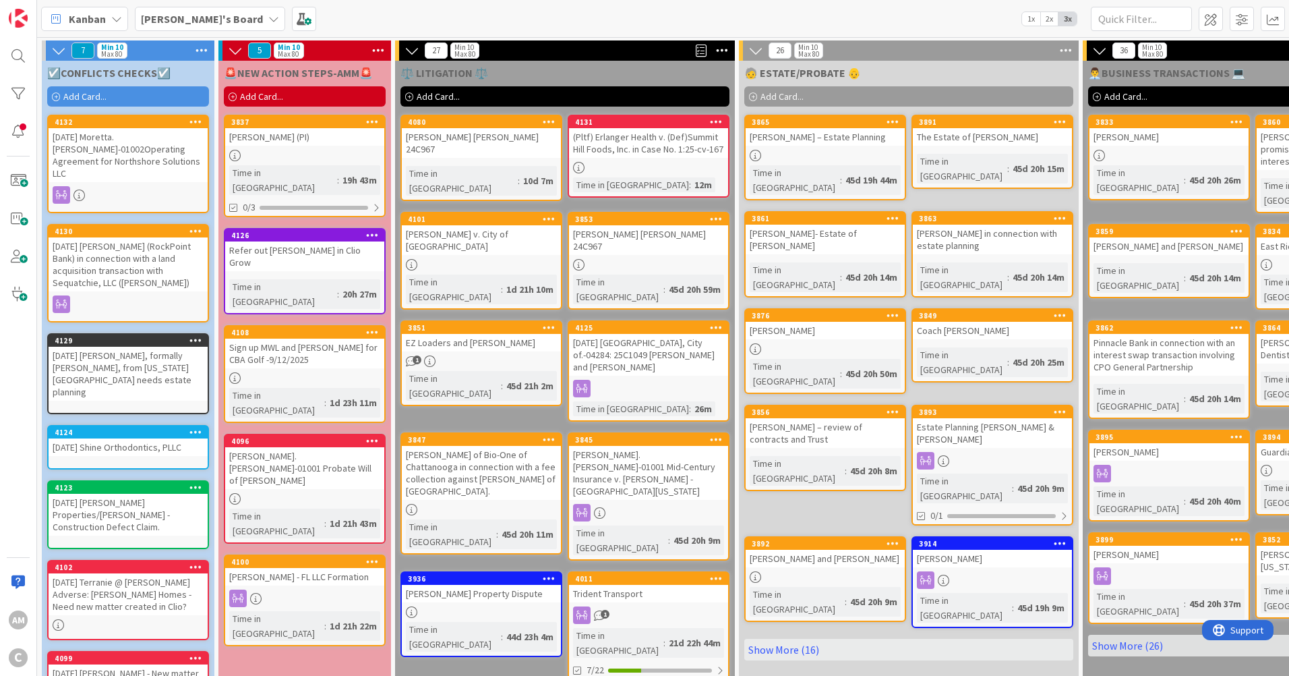
click at [268, 22] on icon at bounding box center [273, 18] width 11 height 11
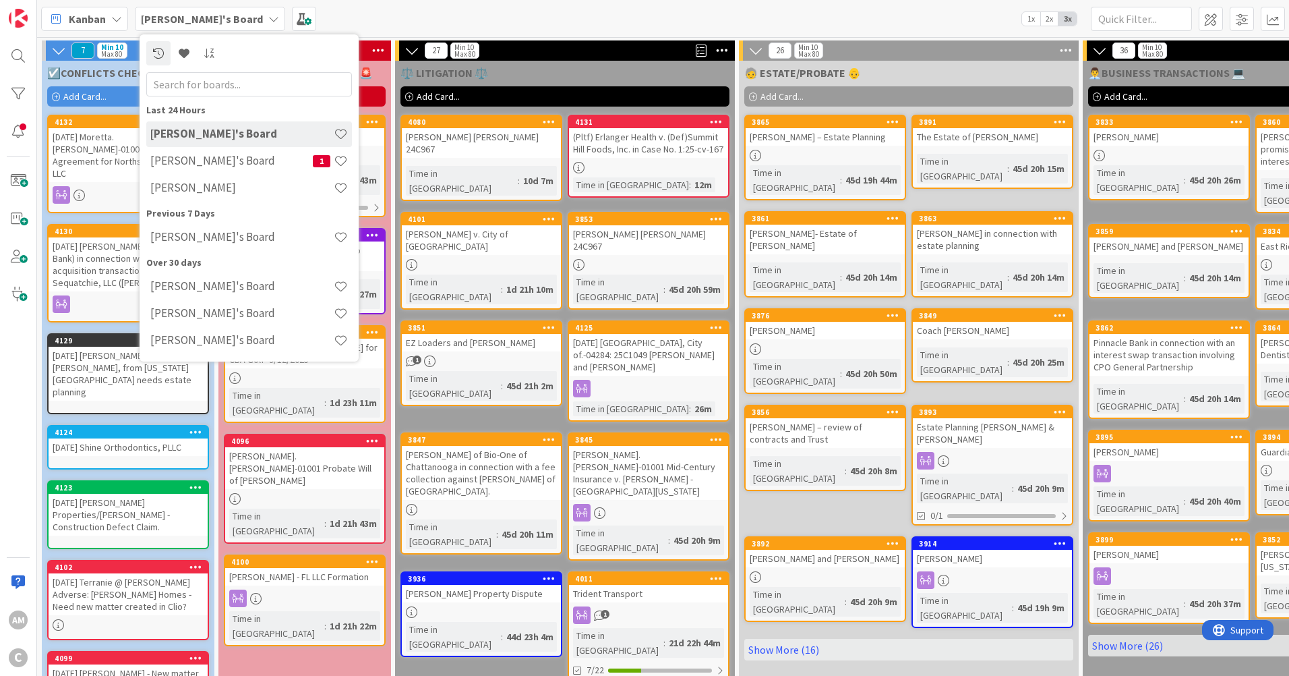
click at [214, 243] on h4 "Brooke's Board" at bounding box center [241, 236] width 183 height 13
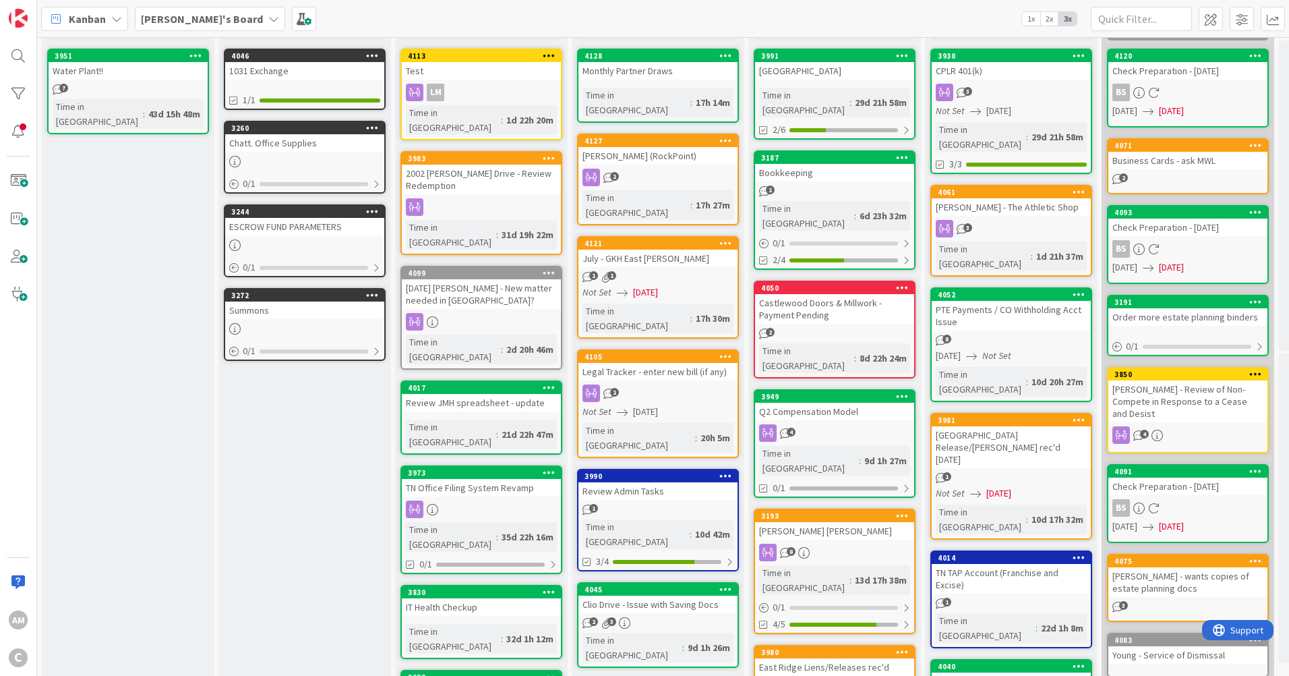
scroll to position [7, 0]
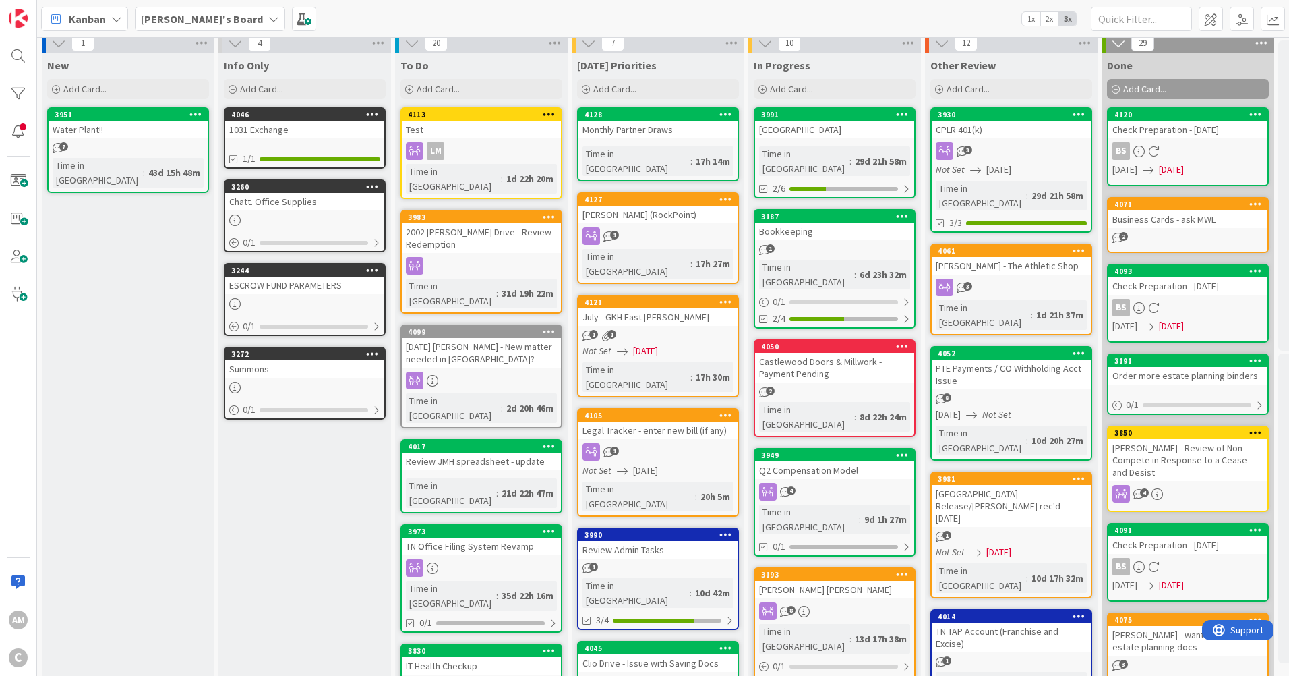
click at [674, 229] on div "1" at bounding box center [657, 236] width 159 height 18
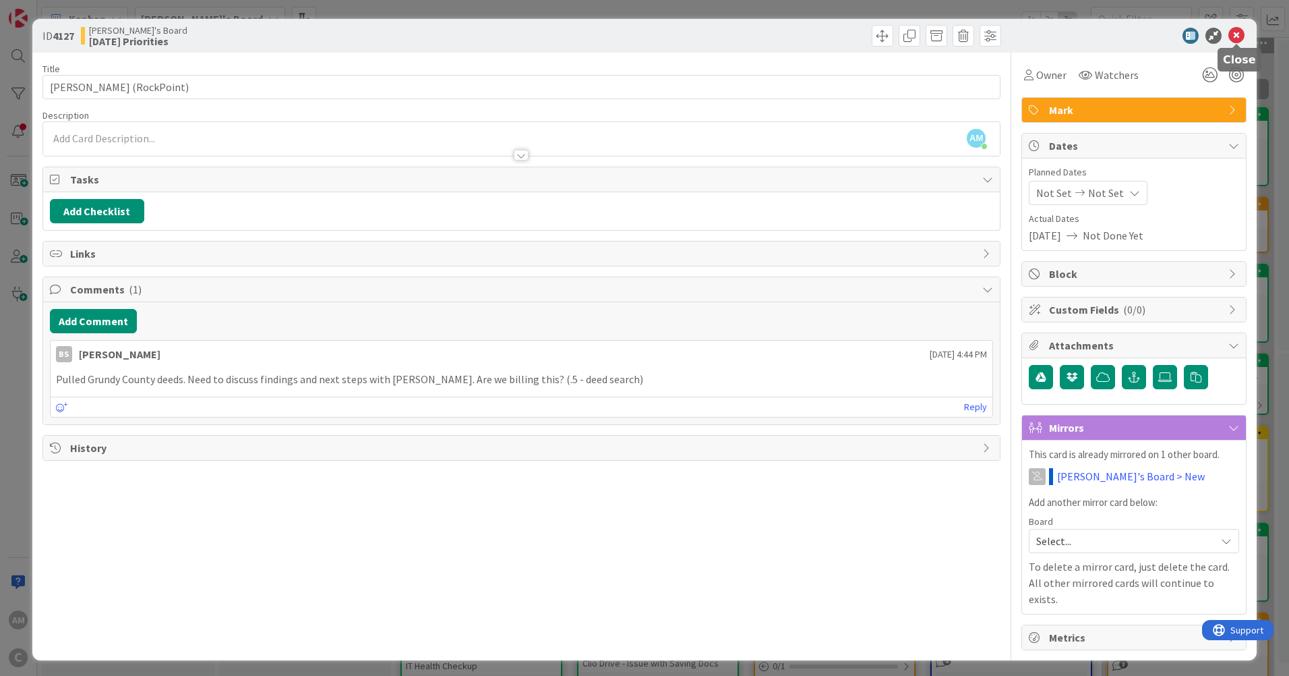
click at [1240, 35] on icon at bounding box center [1236, 36] width 16 height 16
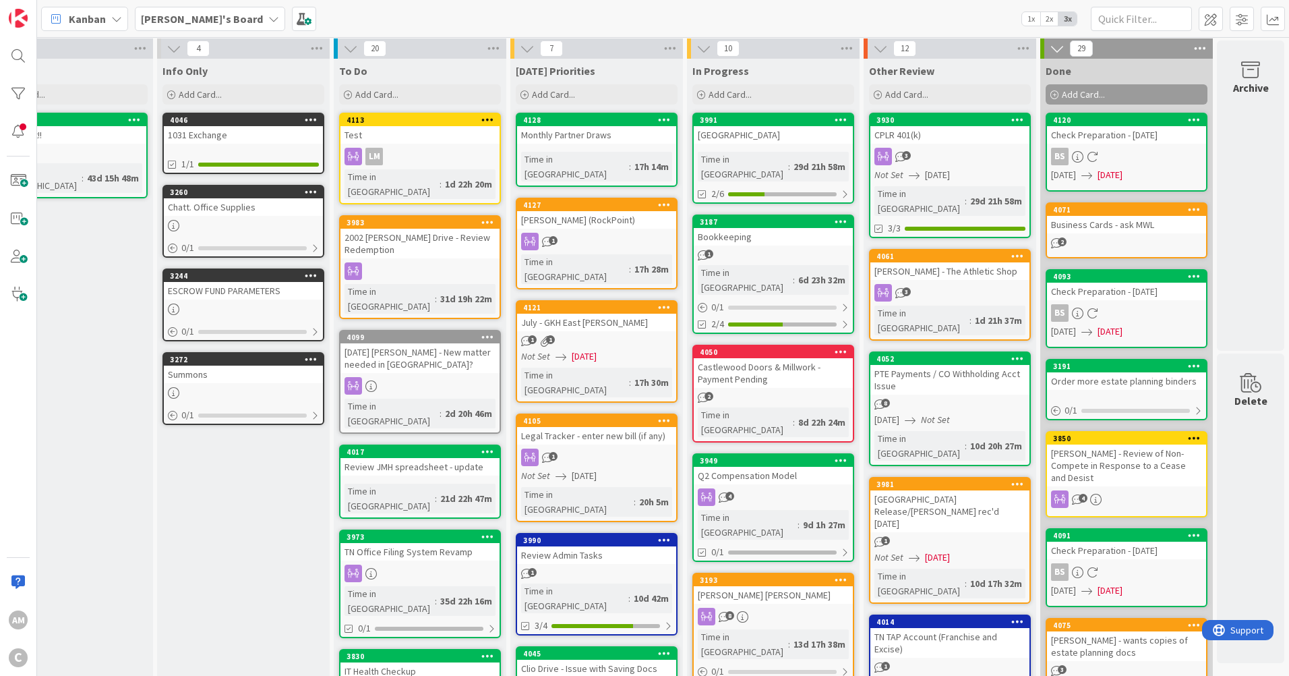
scroll to position [0, 71]
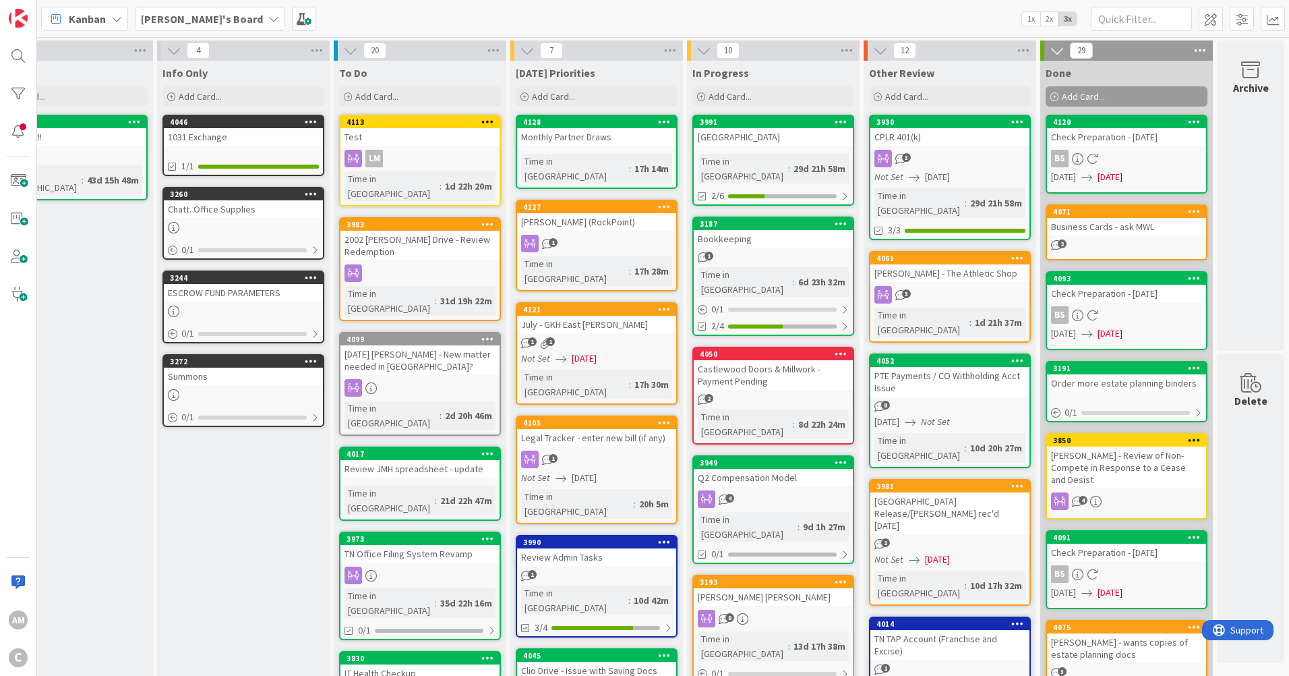
click at [188, 14] on b "Brooke's Board" at bounding box center [202, 18] width 122 height 13
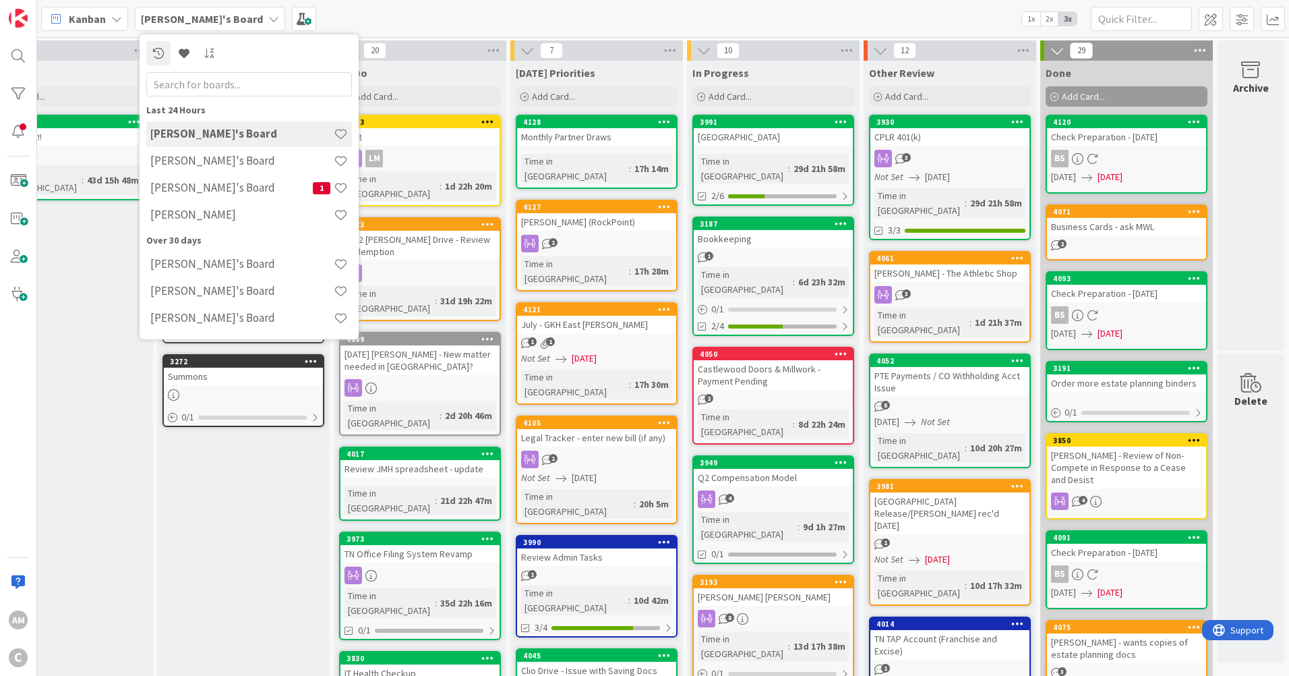
click at [202, 187] on h4 "Mark's Board" at bounding box center [231, 187] width 162 height 13
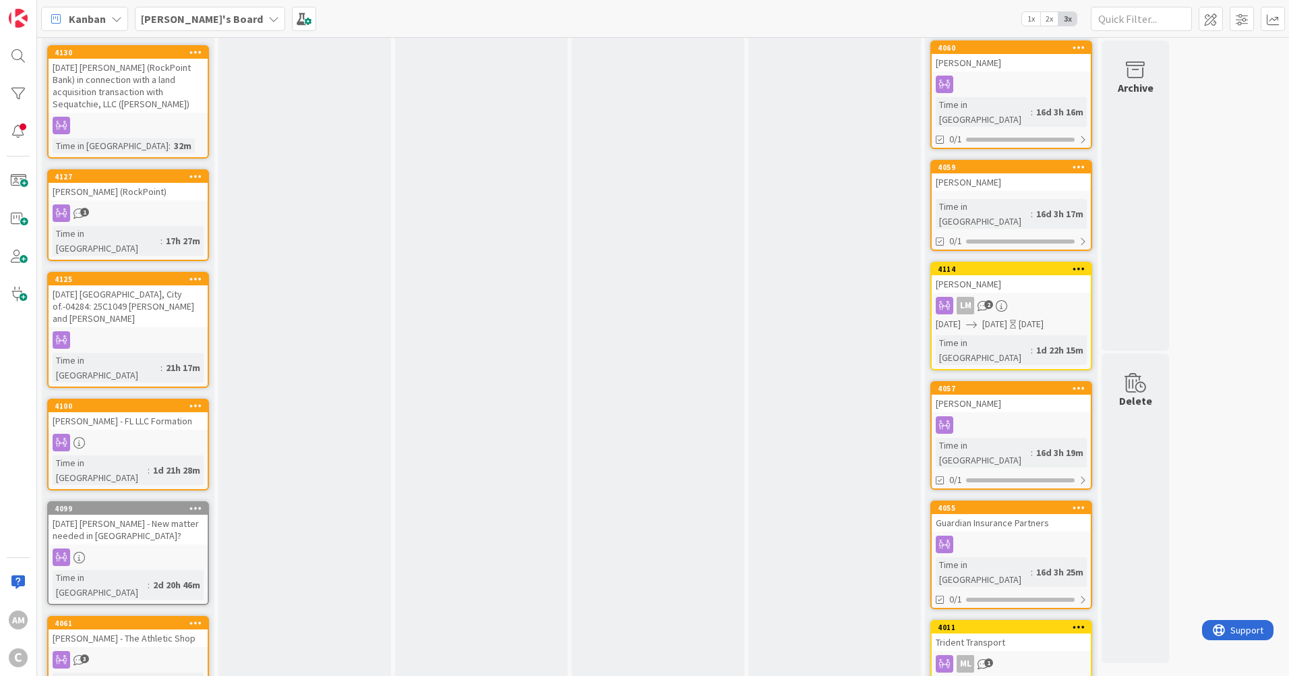
scroll to position [270, 0]
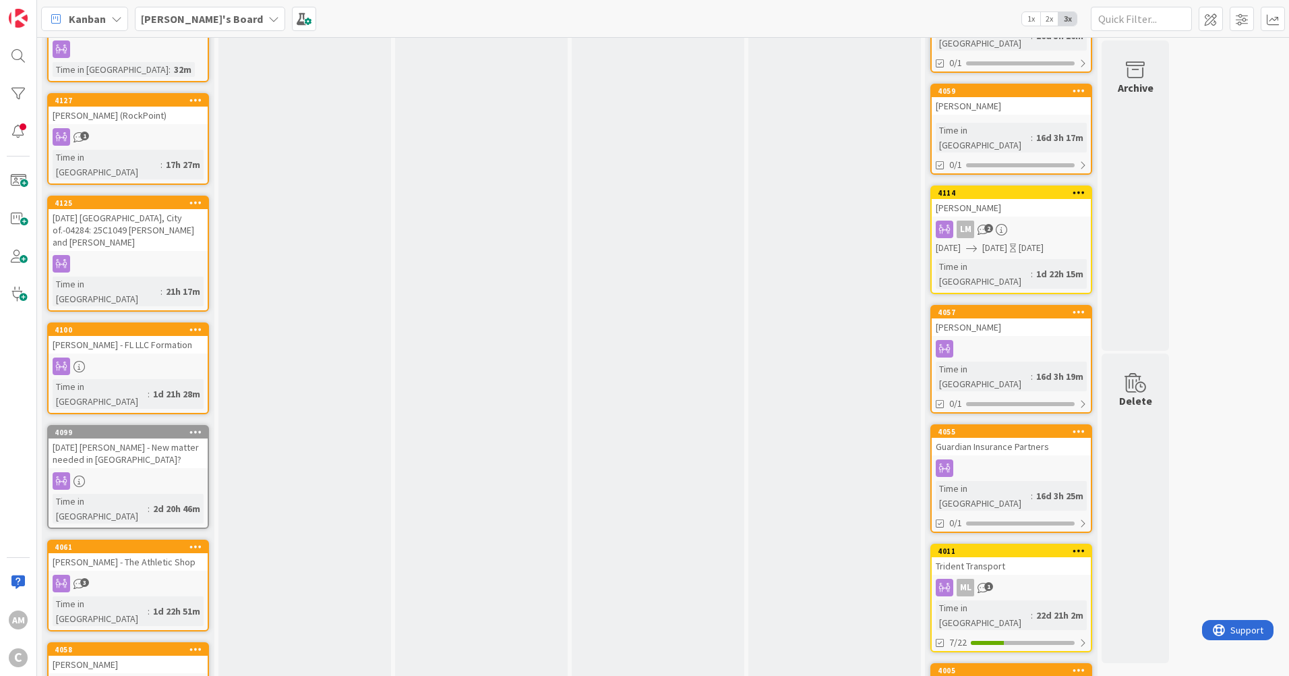
click at [171, 30] on div "Mark's Board" at bounding box center [210, 19] width 150 height 24
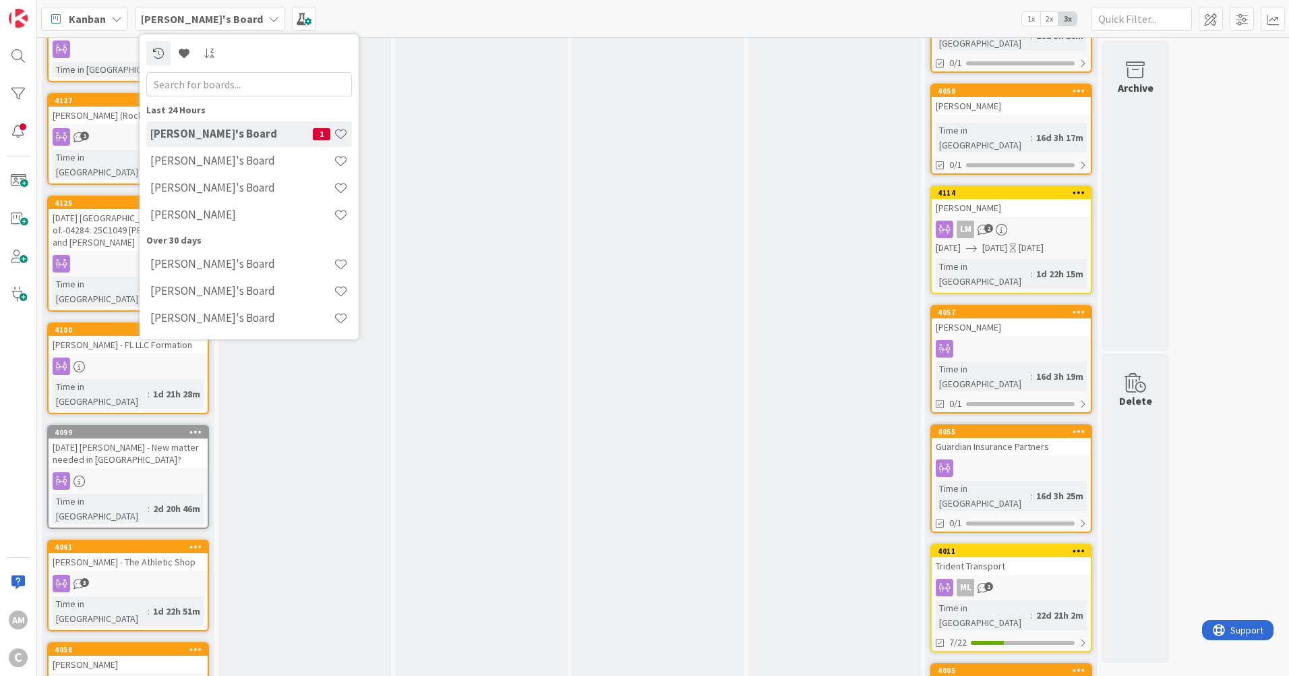
click at [202, 189] on h4 "Amber's Board" at bounding box center [241, 187] width 183 height 13
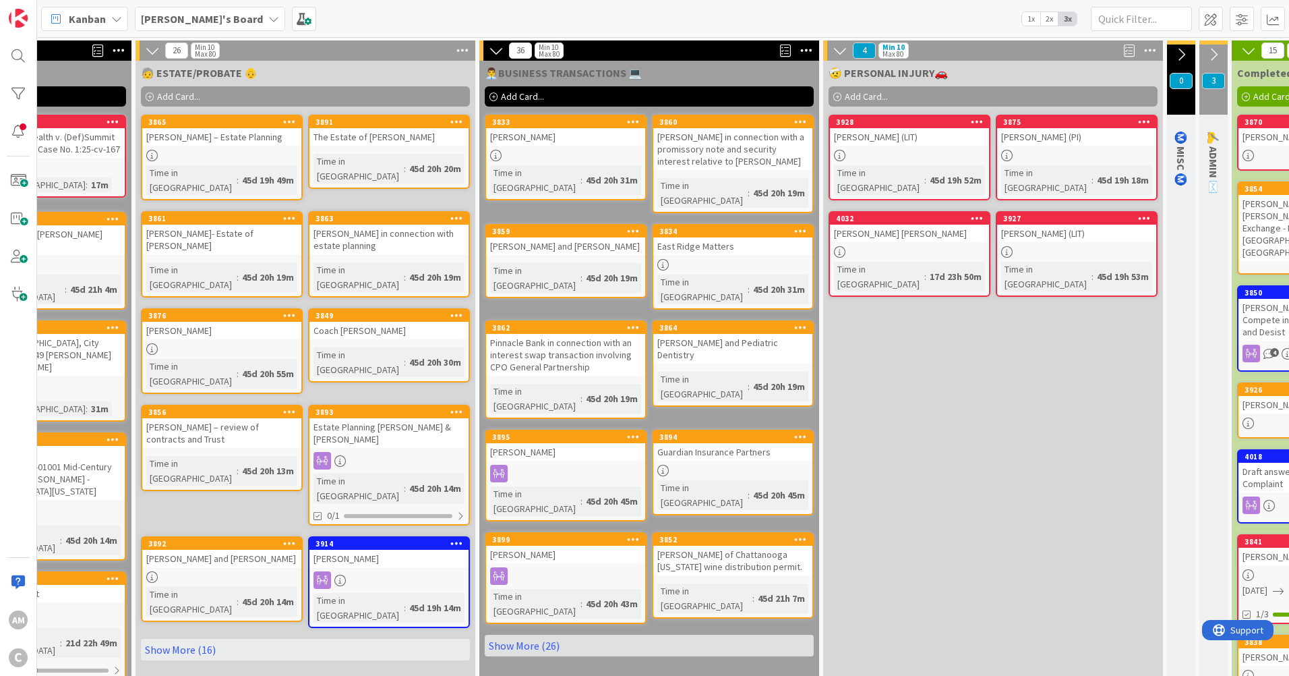
scroll to position [0, 805]
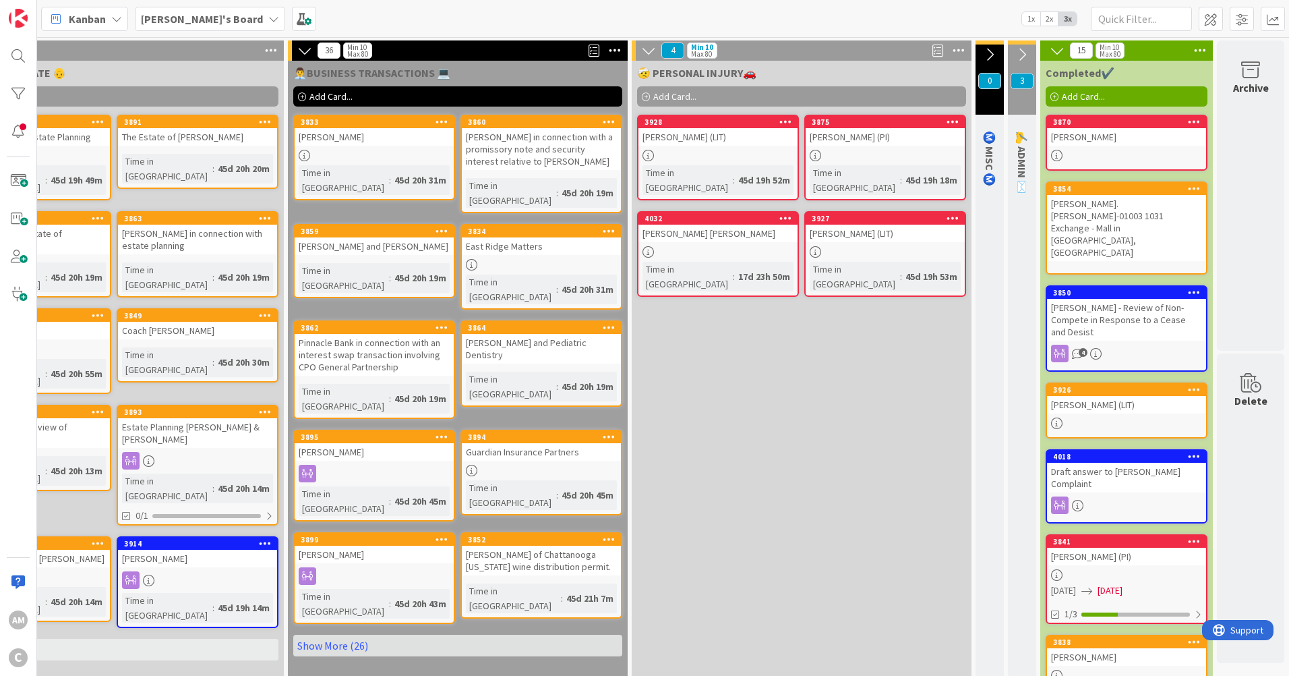
click at [982, 53] on icon at bounding box center [989, 54] width 15 height 15
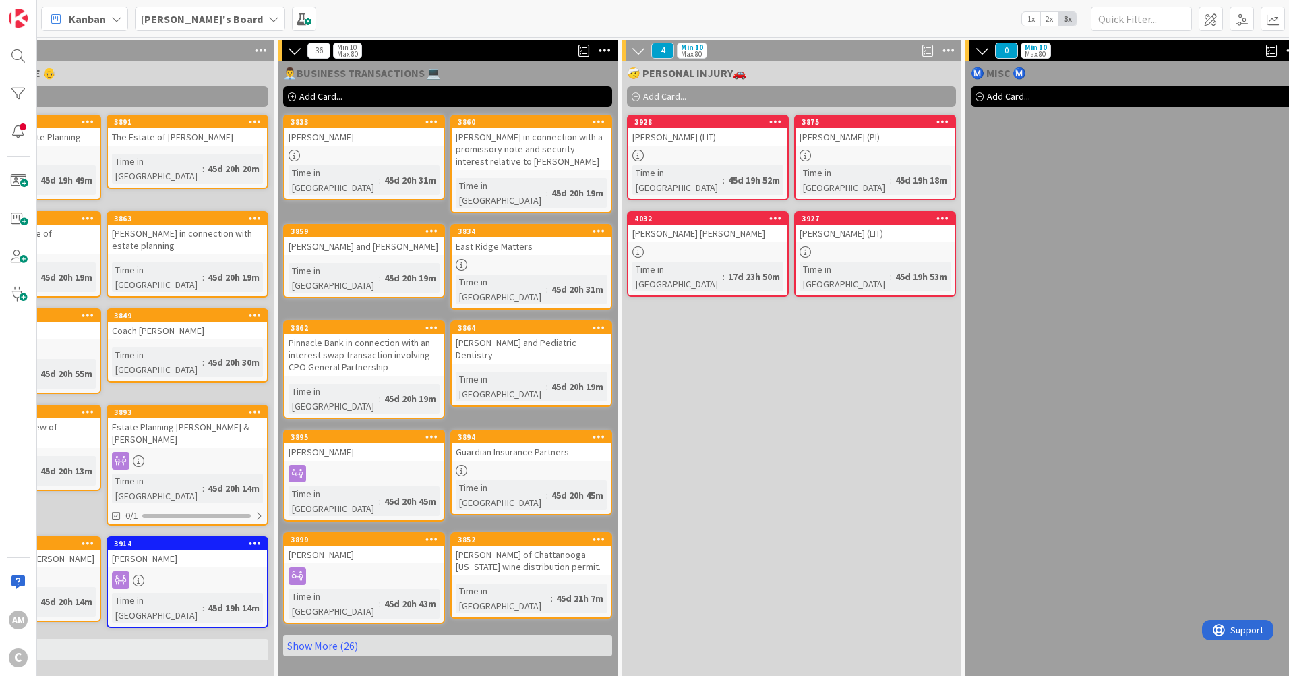
click at [1019, 158] on div "Ⓜ️ MISC Ⓜ️ Add Card..." at bounding box center [1135, 515] width 340 height 908
click at [985, 96] on div "Add Card..." at bounding box center [1135, 96] width 329 height 20
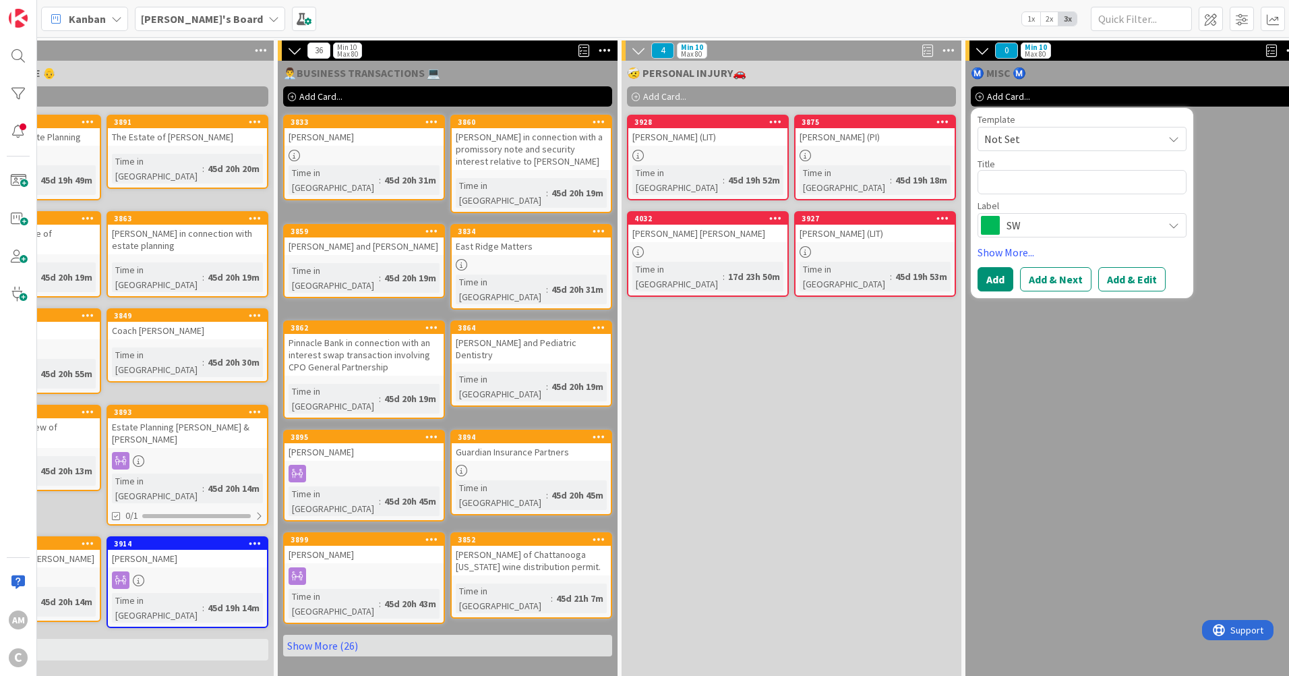
type textarea "x"
type textarea "J"
type textarea "x"
type textarea "Ju"
type textarea "x"
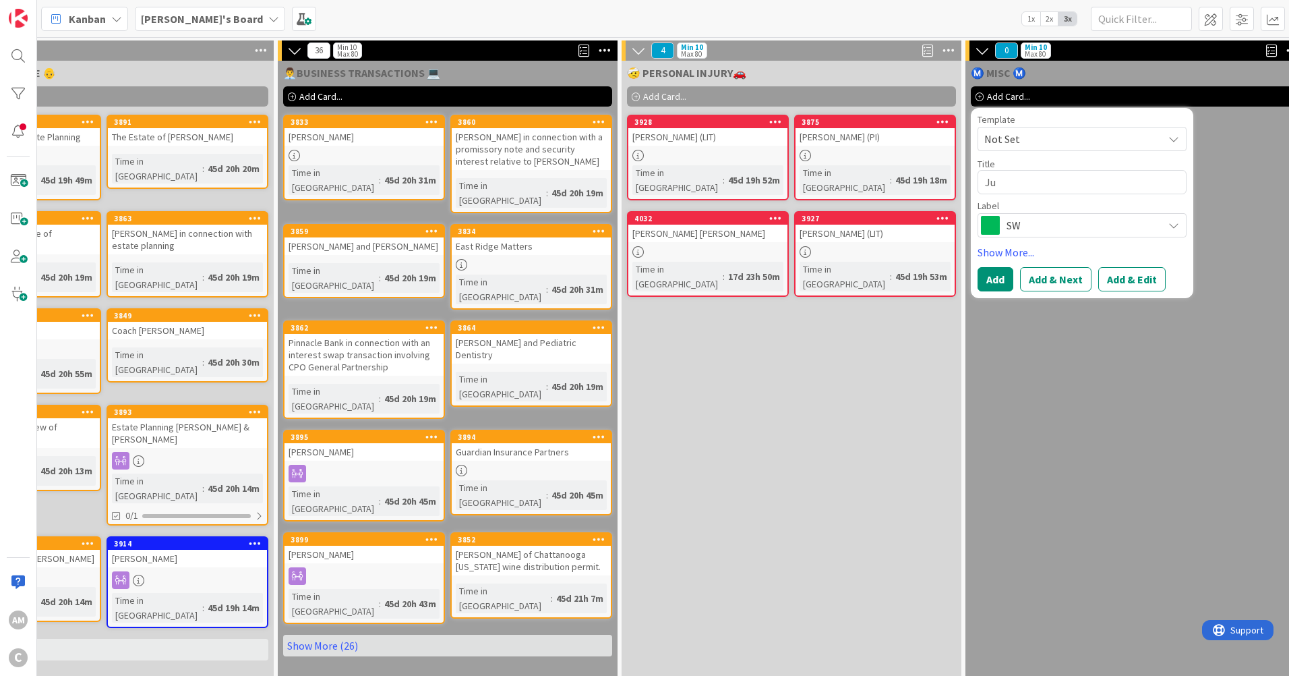
type textarea "Jul"
type textarea "x"
type textarea "Juli"
type textarea "x"
type textarea "Julie"
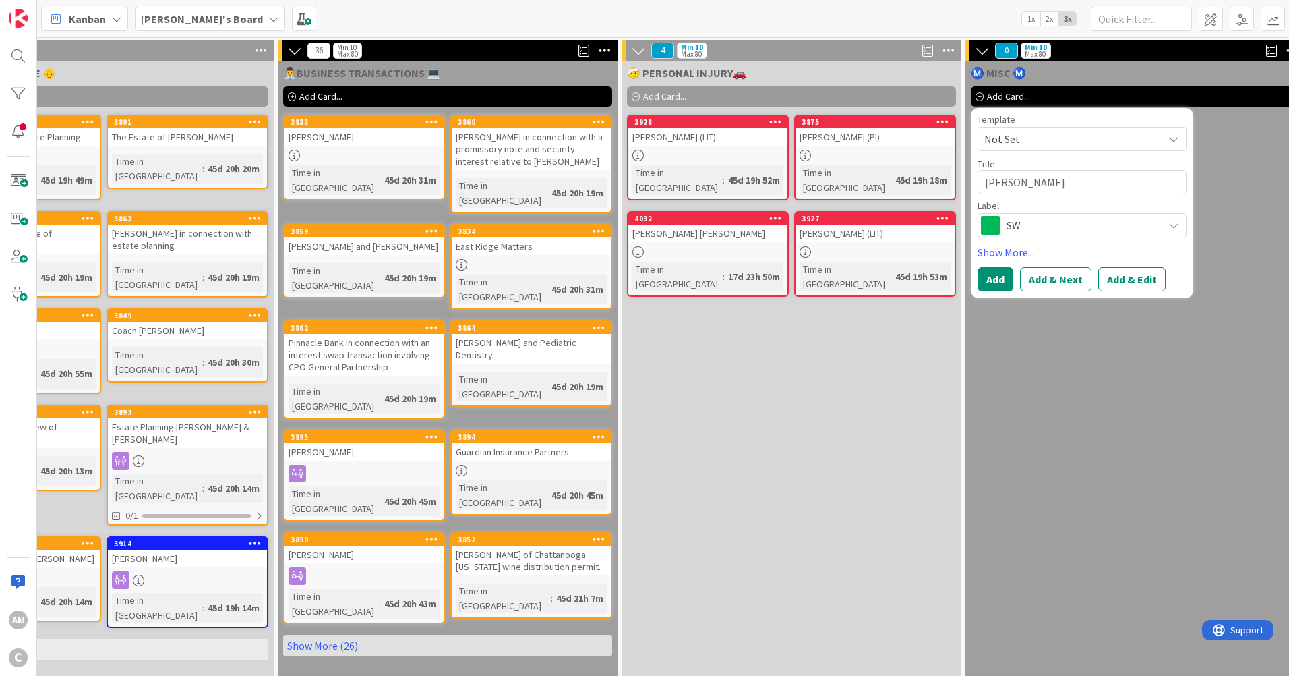
type textarea "x"
type textarea "Julie"
type textarea "x"
type textarea "Julie J"
type textarea "x"
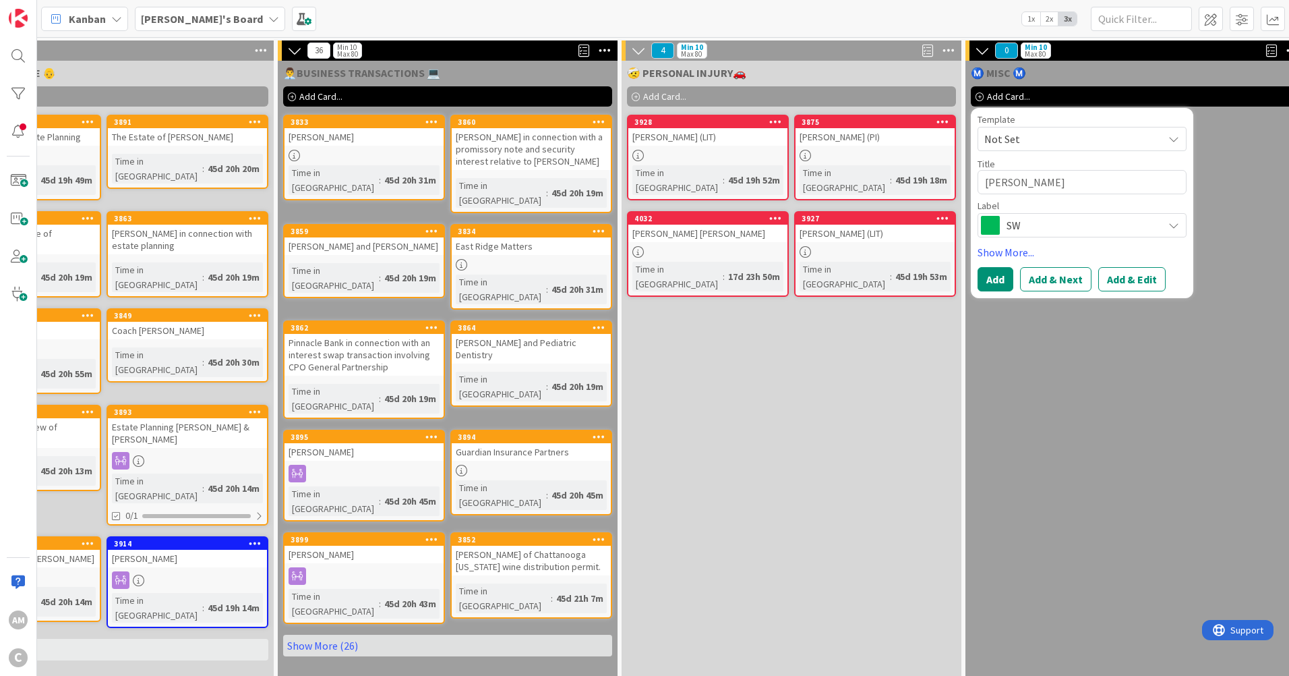
type textarea "Julie Ja"
type textarea "x"
type textarea "Julie Jan"
type textarea "x"
type textarea "Julie Jans"
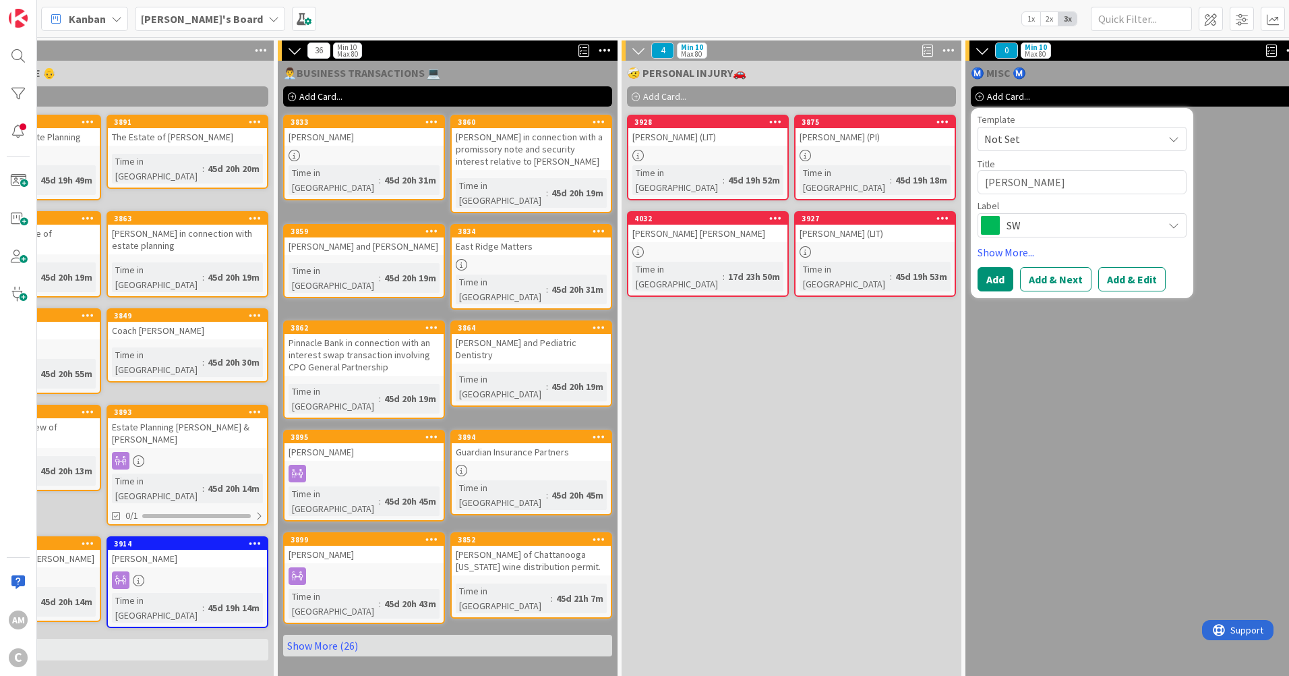
type textarea "x"
type textarea "Julie Janse"
type textarea "x"
type textarea "Julie Jansen"
type textarea "x"
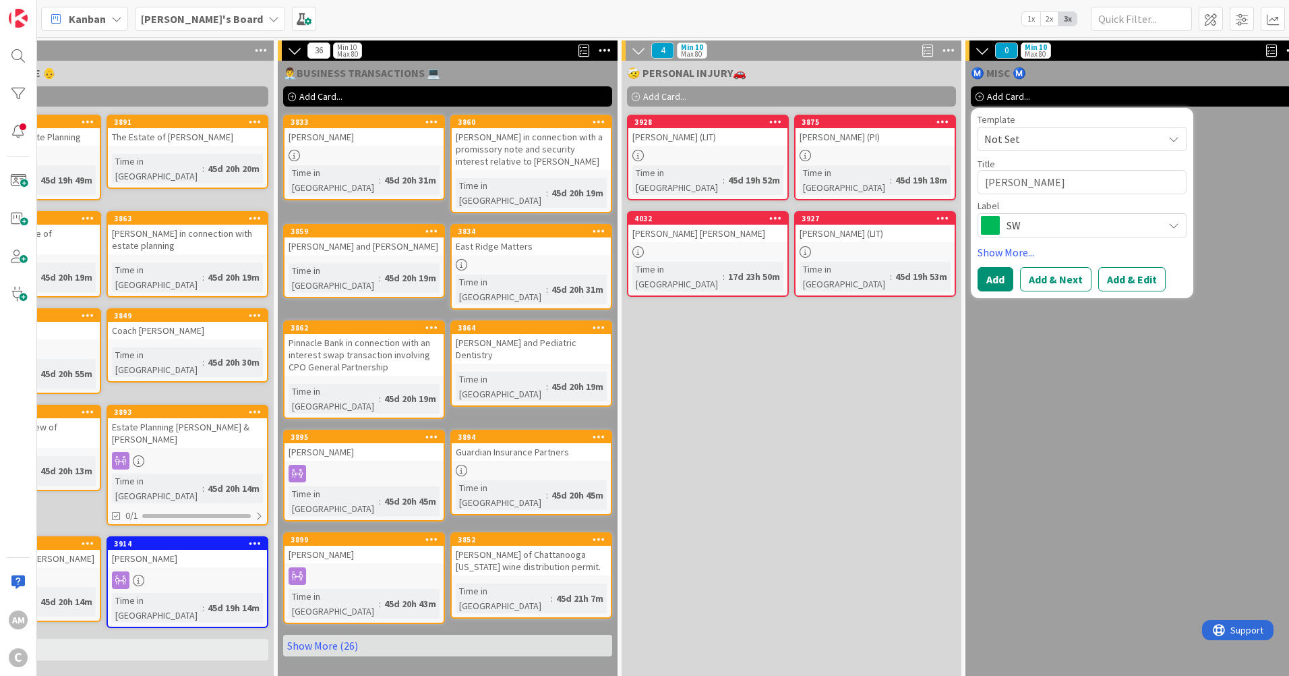
type textarea "Julie Jansen"
type textarea "x"
type textarea "Julie Jansen -"
type textarea "x"
type textarea "Julie Jansen -"
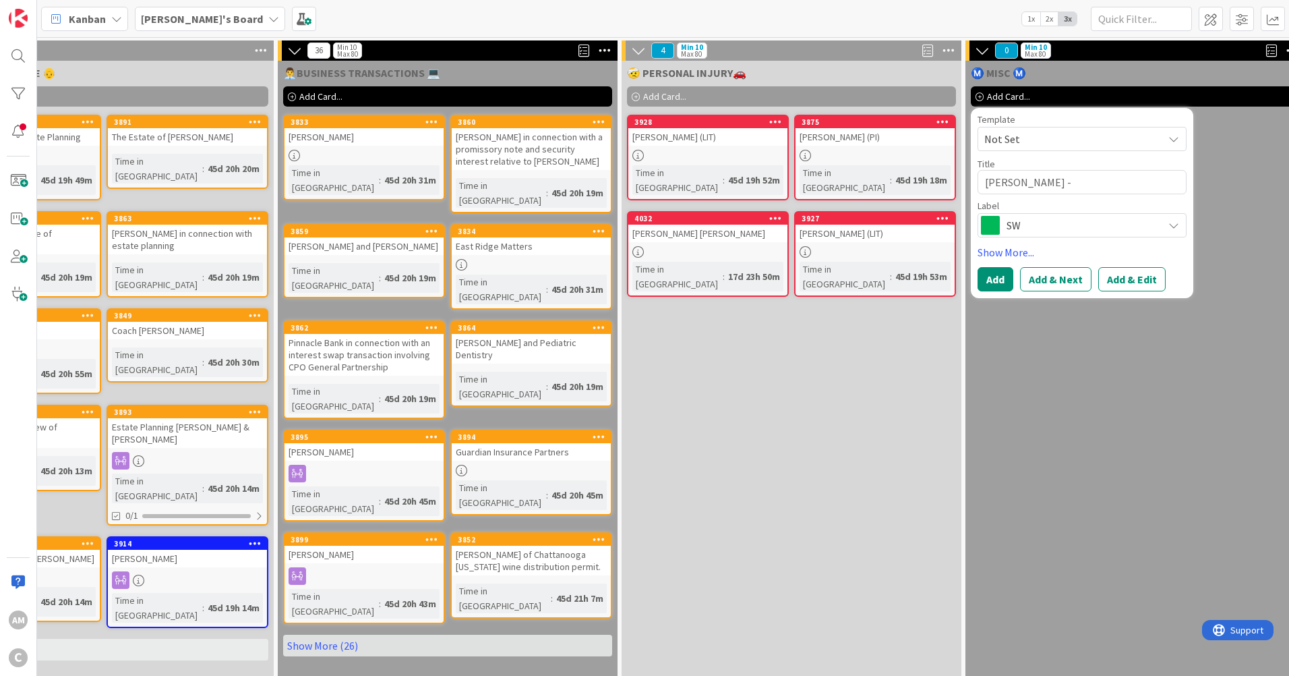
type textarea "x"
type textarea "Julie Jansen - B"
type textarea "x"
type textarea "Julie Jansen - Br"
type textarea "x"
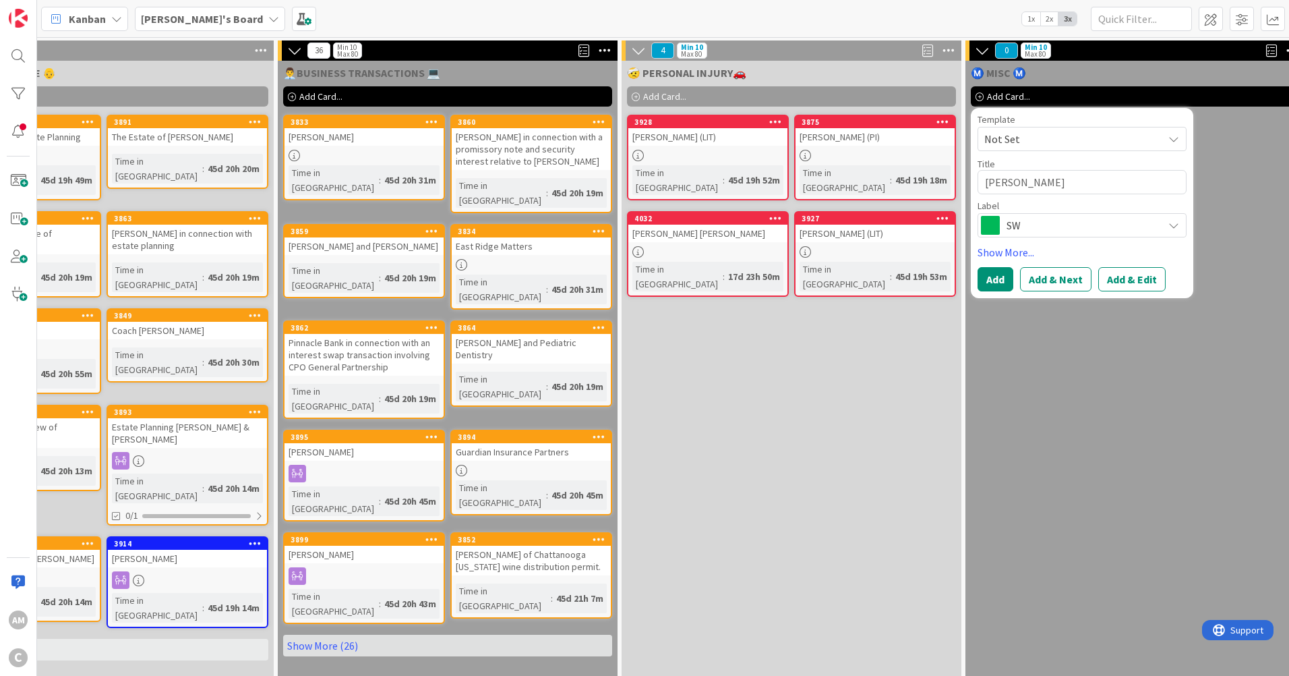
type textarea "Julie Jansen - Bri"
type textarea "x"
type textarea "Julie Jansen - Brin"
type textarea "x"
type textarea "Julie Jansen - Bring"
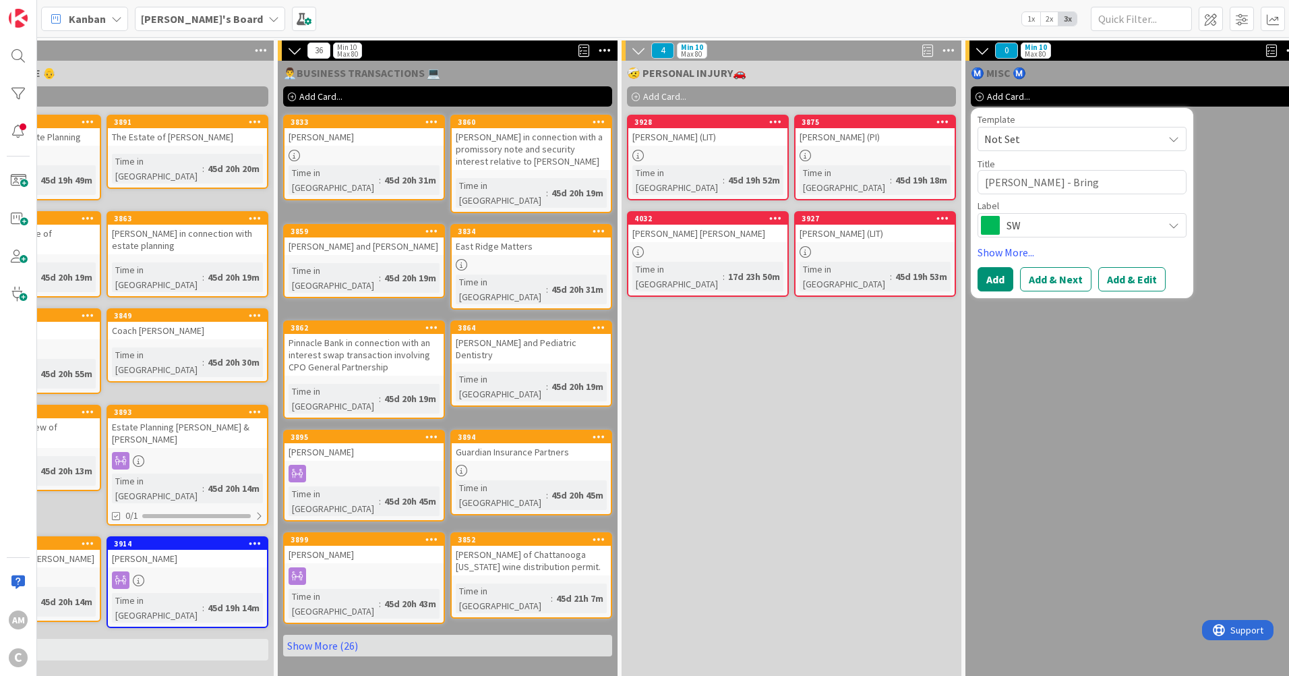
type textarea "x"
type textarea "Julie Jansen - Bring"
type textarea "x"
type textarea "Julie Jansen - Bring S"
type textarea "x"
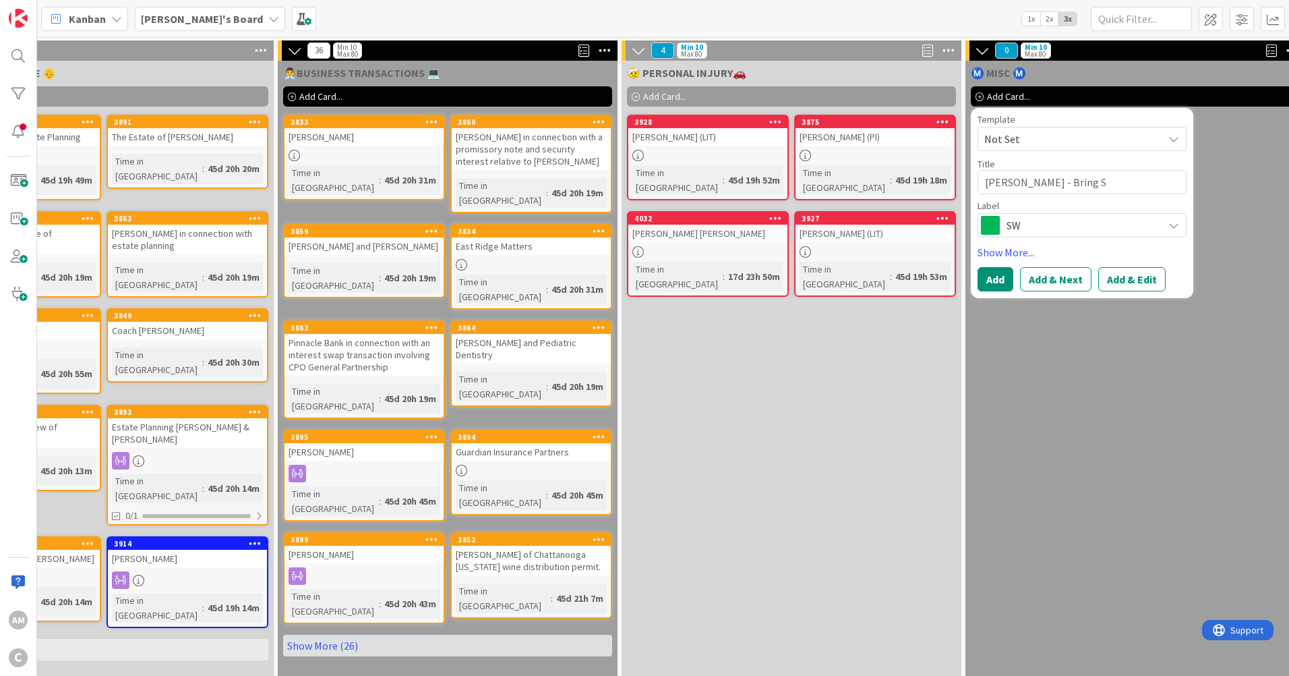
type textarea "Julie Jansen - Bring Si"
type textarea "x"
type textarea "Julie Jansen - Bring Sign"
type textarea "x"
type textarea "Julie Jansen - Bring Signe"
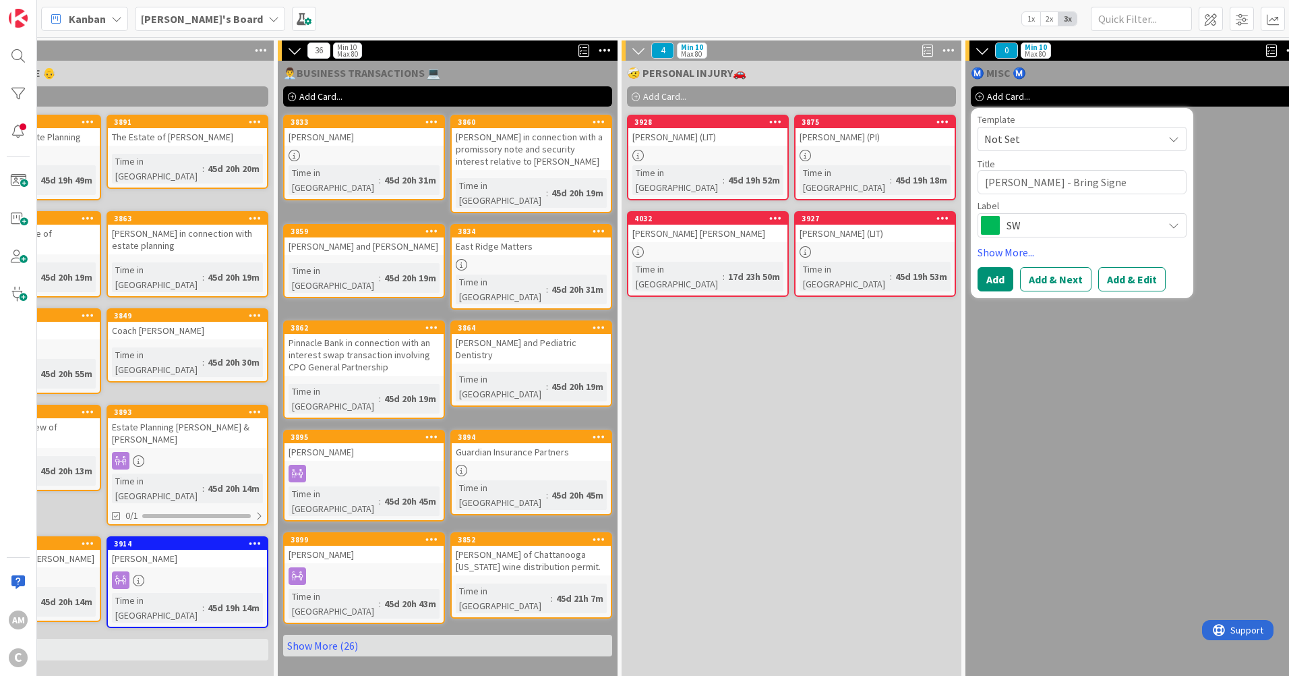
type textarea "x"
type textarea "Julie Jansen - Bring Signed"
type textarea "x"
type textarea "Julie Jansen - Bring Signed"
type textarea "x"
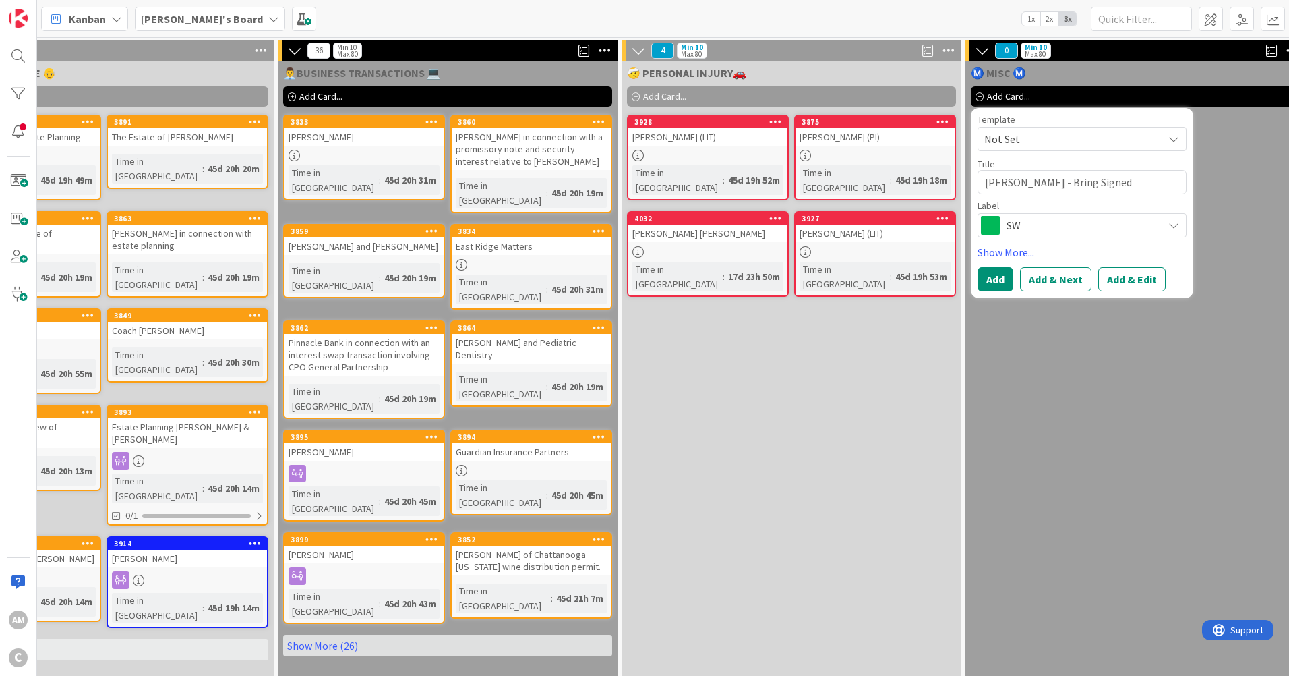
type textarea "Julie Jansen - Bring Signed D"
type textarea "x"
type textarea "Julie Jansen - Bring Signed Do"
type textarea "x"
type textarea "Julie Jansen - Bring Signed Dov"
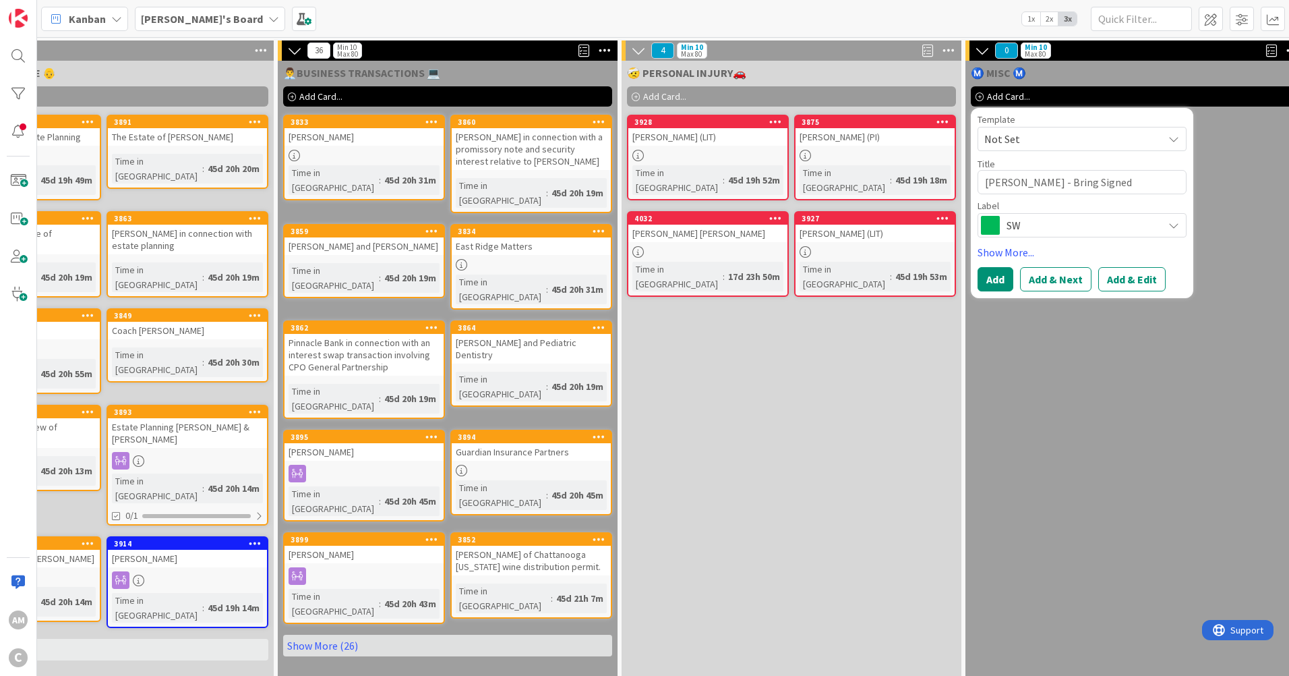
type textarea "x"
type textarea "Julie Jansen - Bring Signed Dovs"
type textarea "x"
type textarea "Julie Jansen - Bring Signed Dov"
type textarea "x"
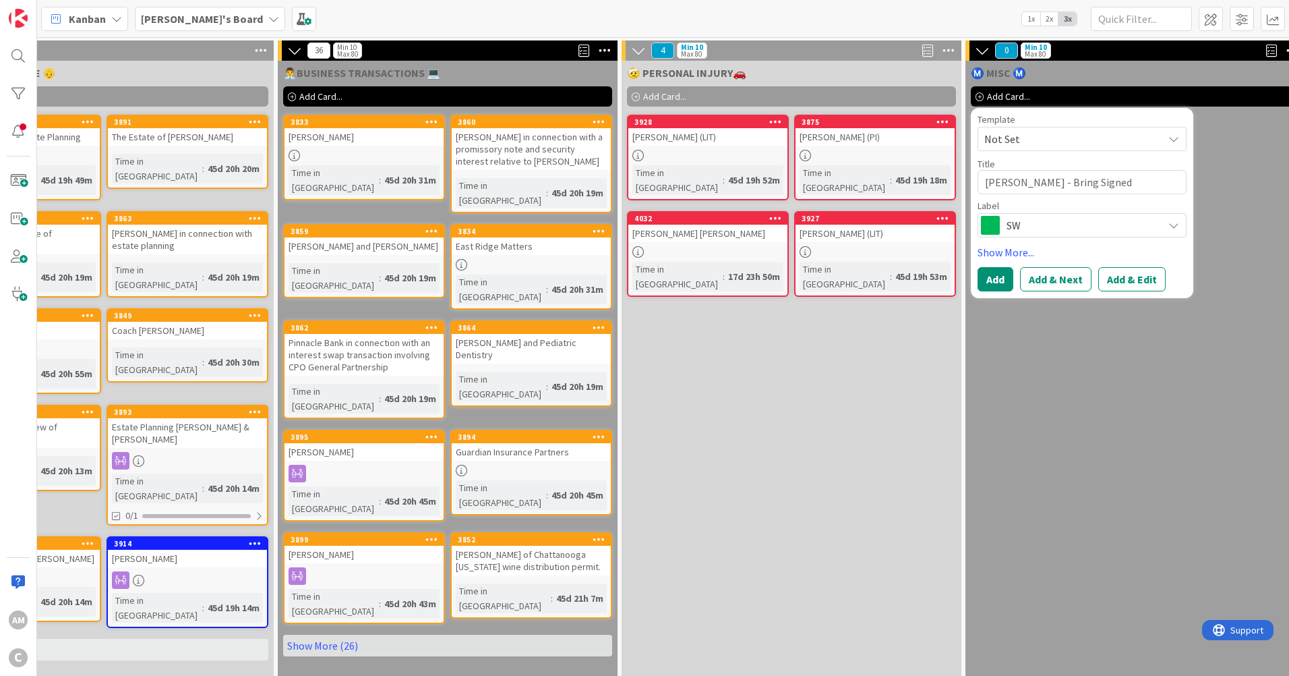
type textarea "Julie Jansen - Bring Signed Do"
type textarea "x"
type textarea "Julie Jansen - Bring Signed Docs"
type textarea "x"
type textarea "Julie Jansen - Bring Signed Docs?"
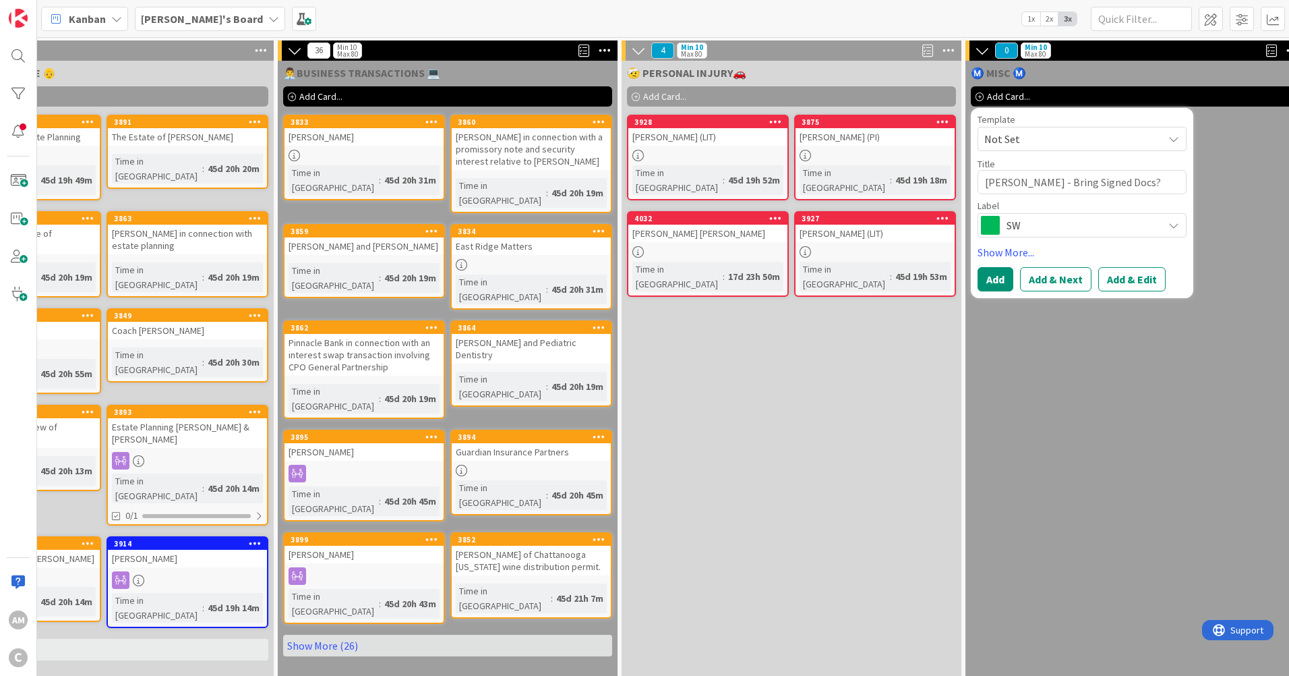
type textarea "x"
type textarea "Julie Jansen - Bring Signed Docs?"
click at [1131, 227] on span "SW" at bounding box center [1082, 225] width 150 height 19
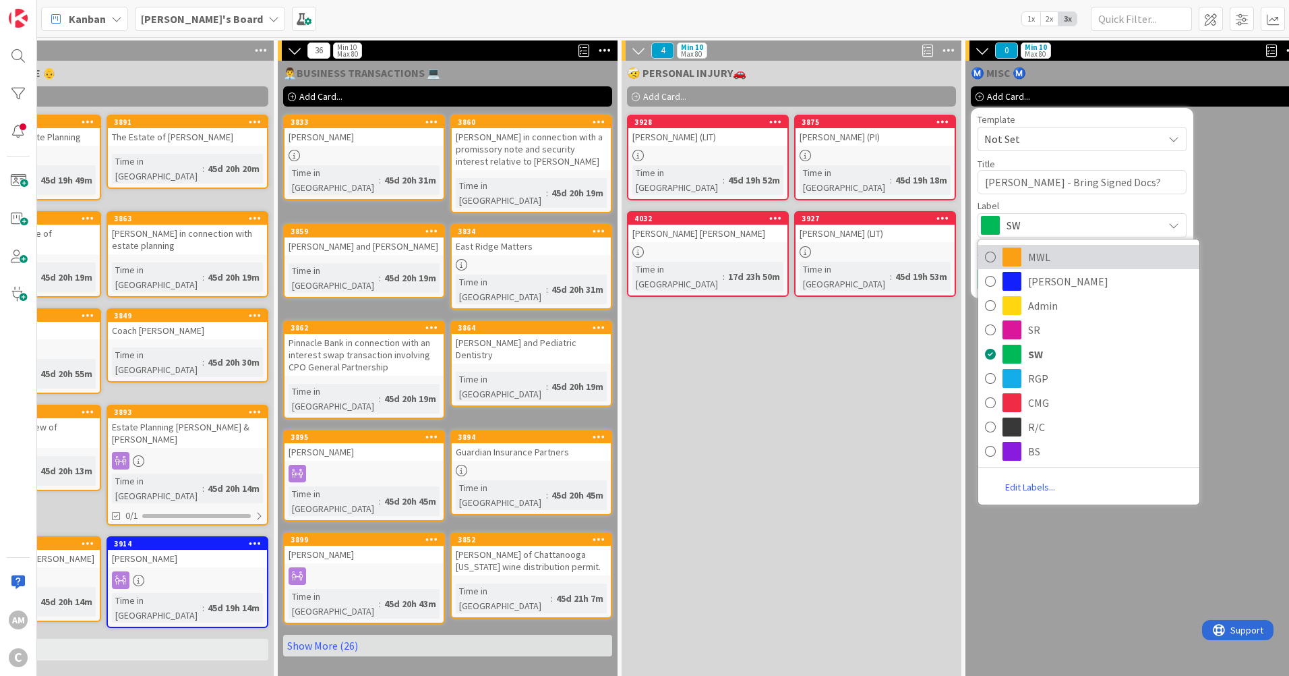
click at [1056, 256] on span "MWL" at bounding box center [1110, 257] width 164 height 20
type textarea "x"
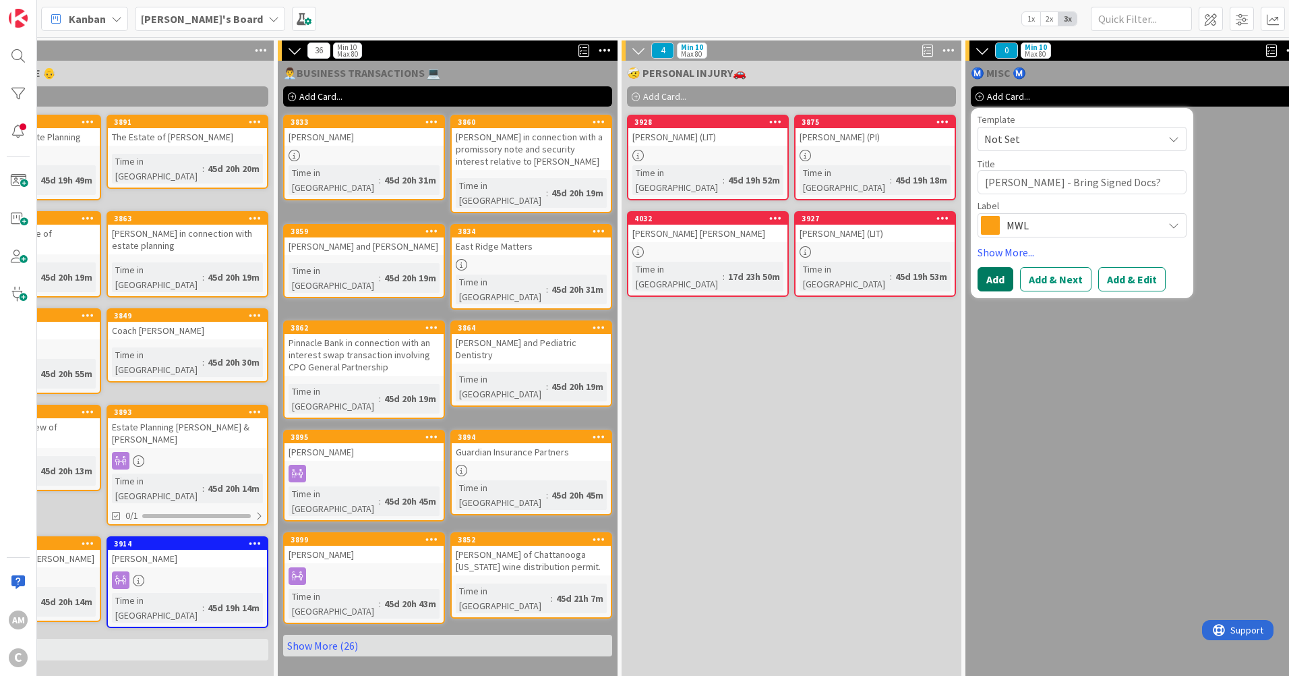
click at [1000, 283] on button "Add" at bounding box center [996, 279] width 36 height 24
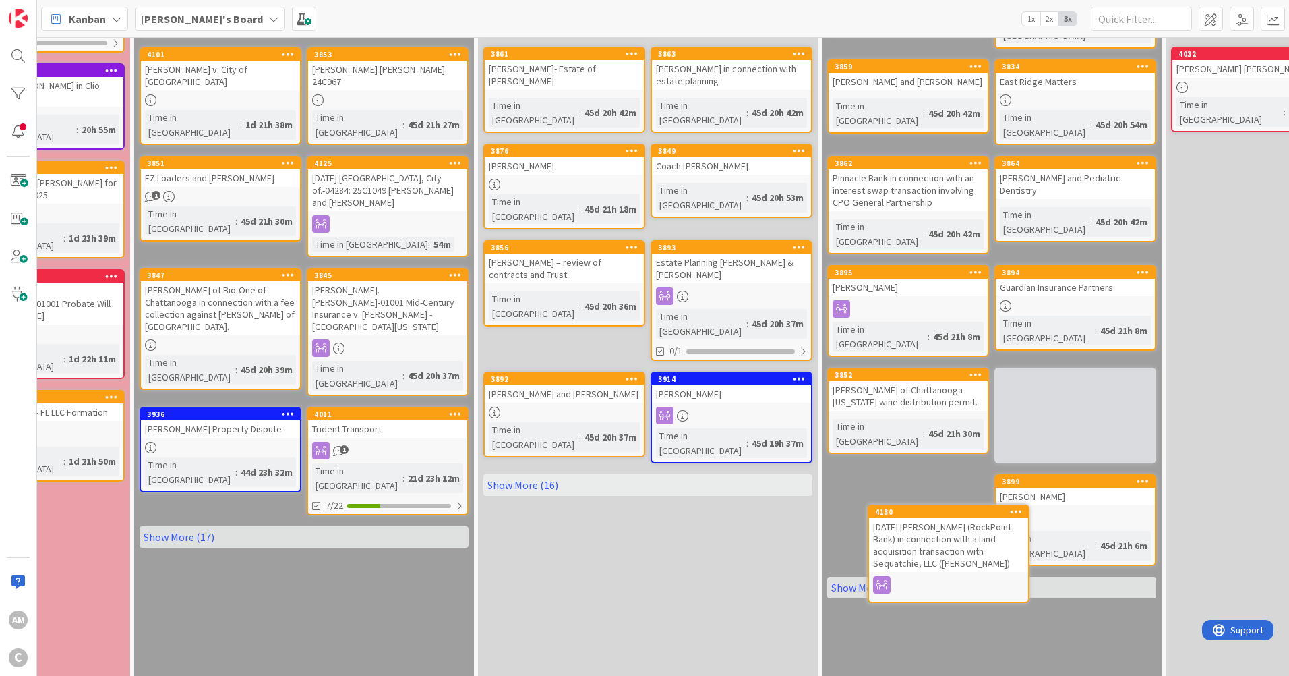
scroll to position [201, 261]
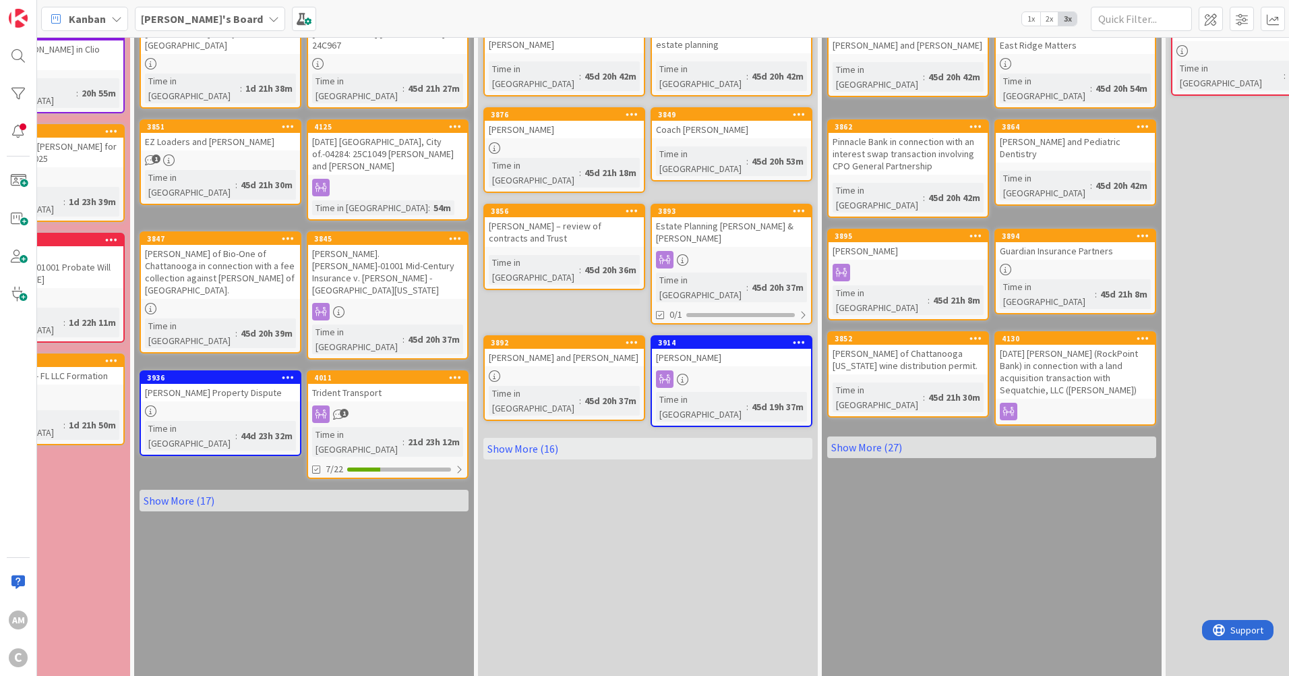
click at [866, 436] on link "Show More (27)" at bounding box center [991, 447] width 329 height 22
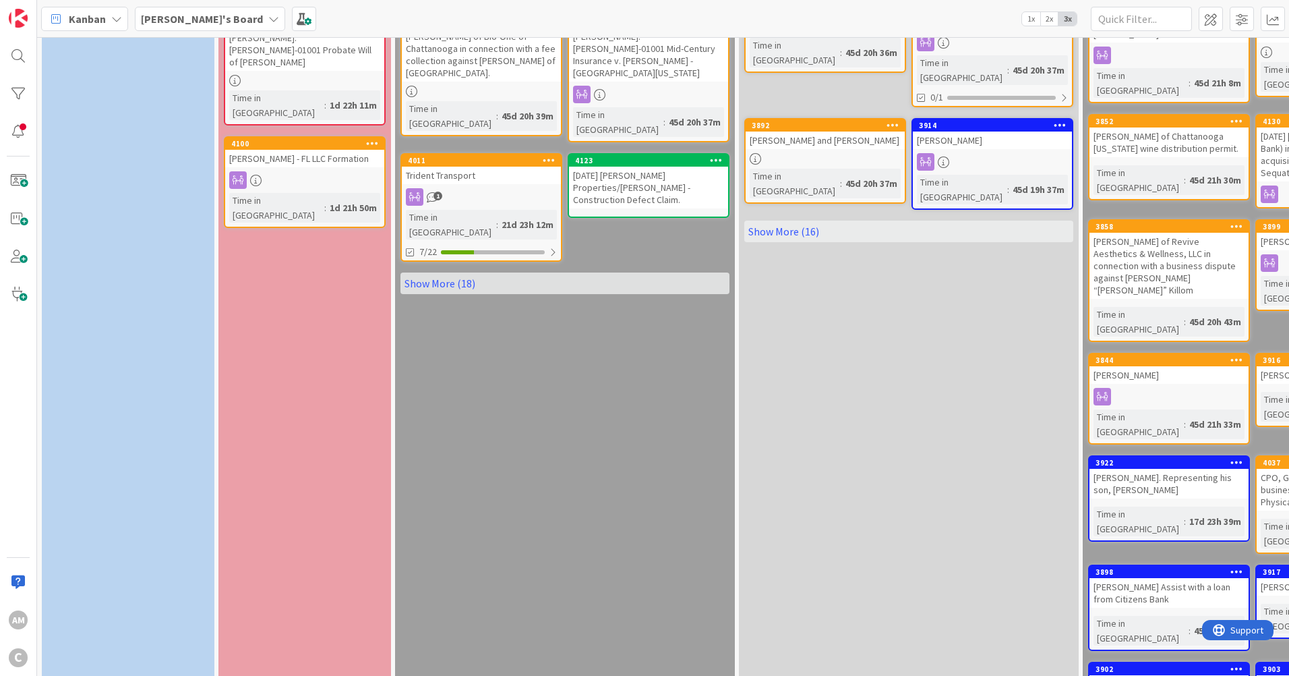
scroll to position [430, 0]
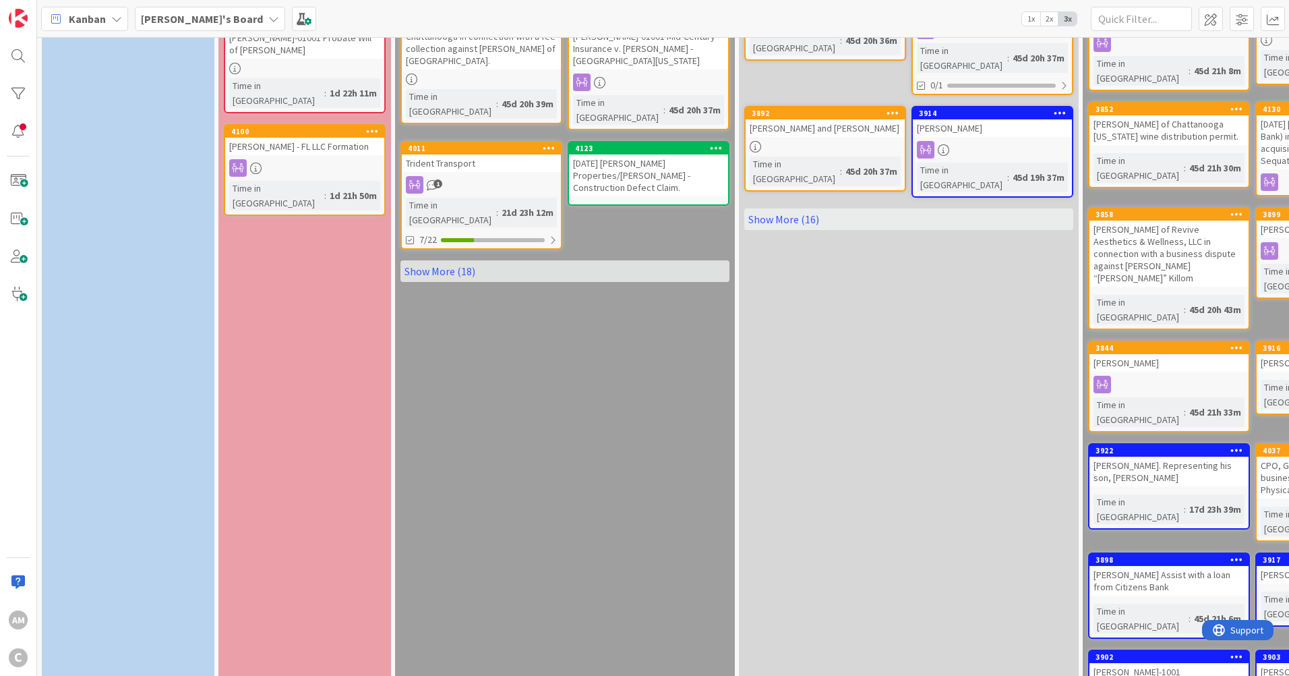
click at [440, 260] on link "Show More (18)" at bounding box center [564, 271] width 329 height 22
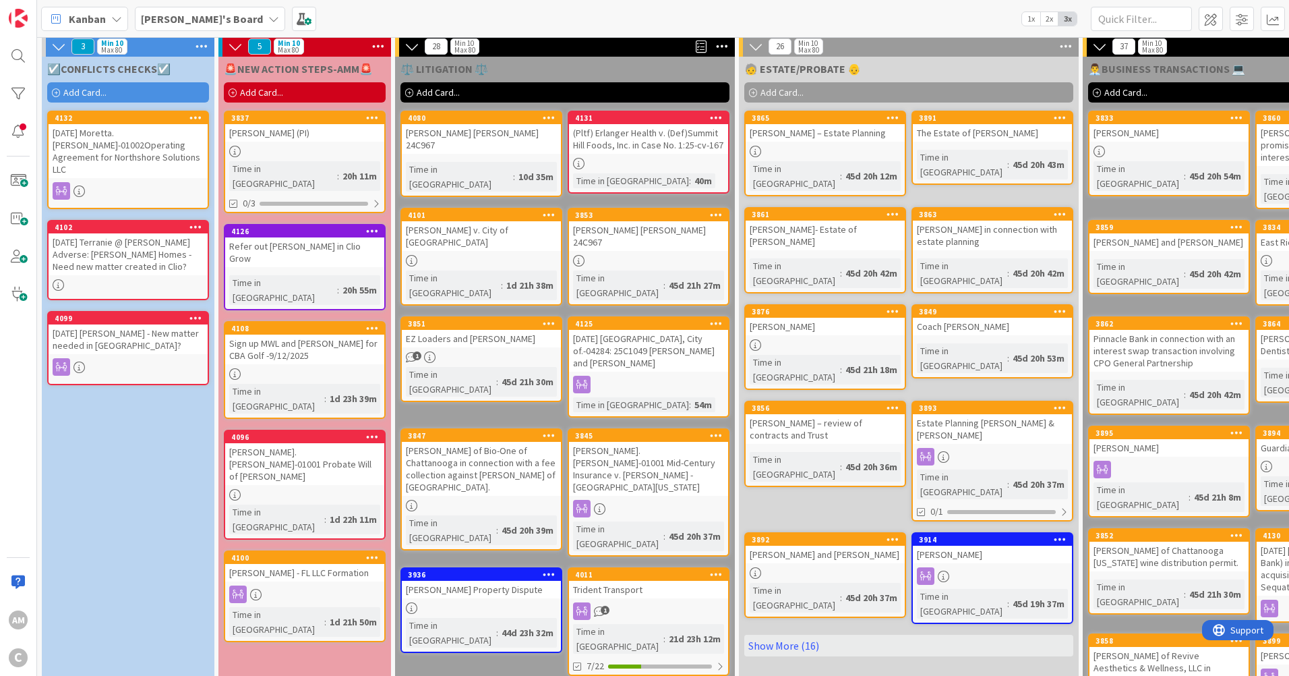
scroll to position [0, 0]
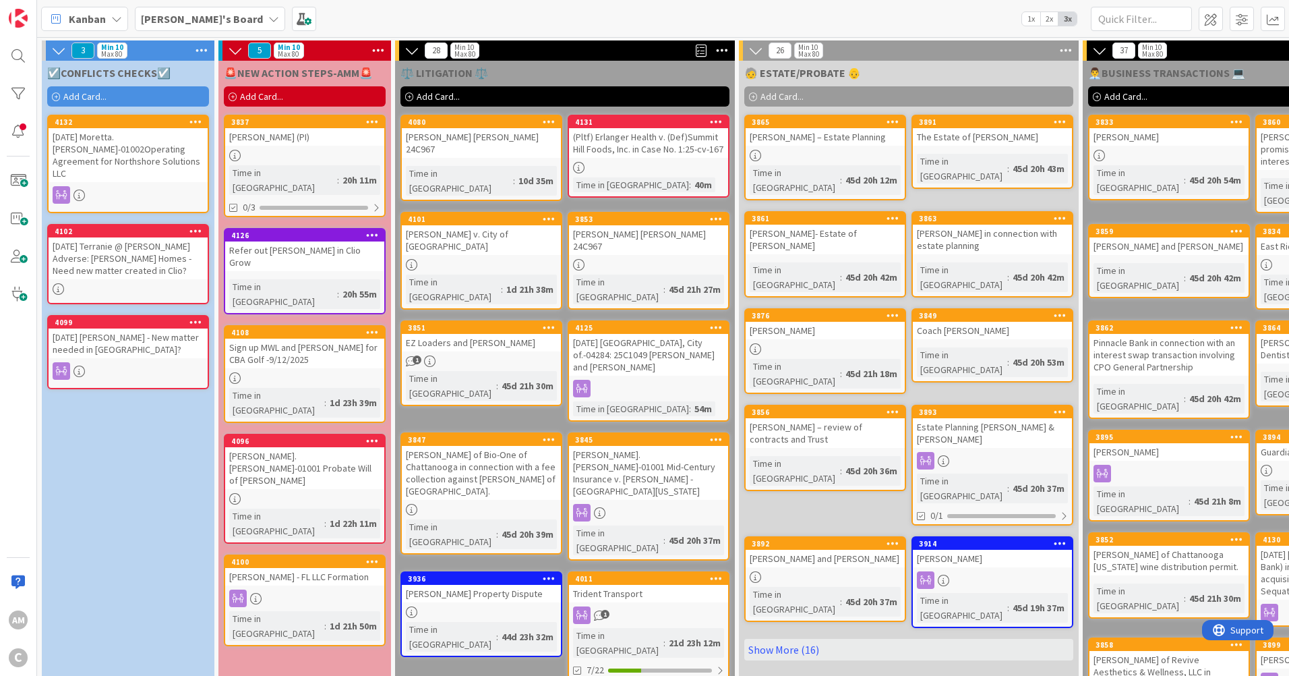
click at [171, 163] on div "2025-09-05 Moretta.Gus-01002Operating Agreement for Northshore Solutions LLC" at bounding box center [128, 155] width 159 height 54
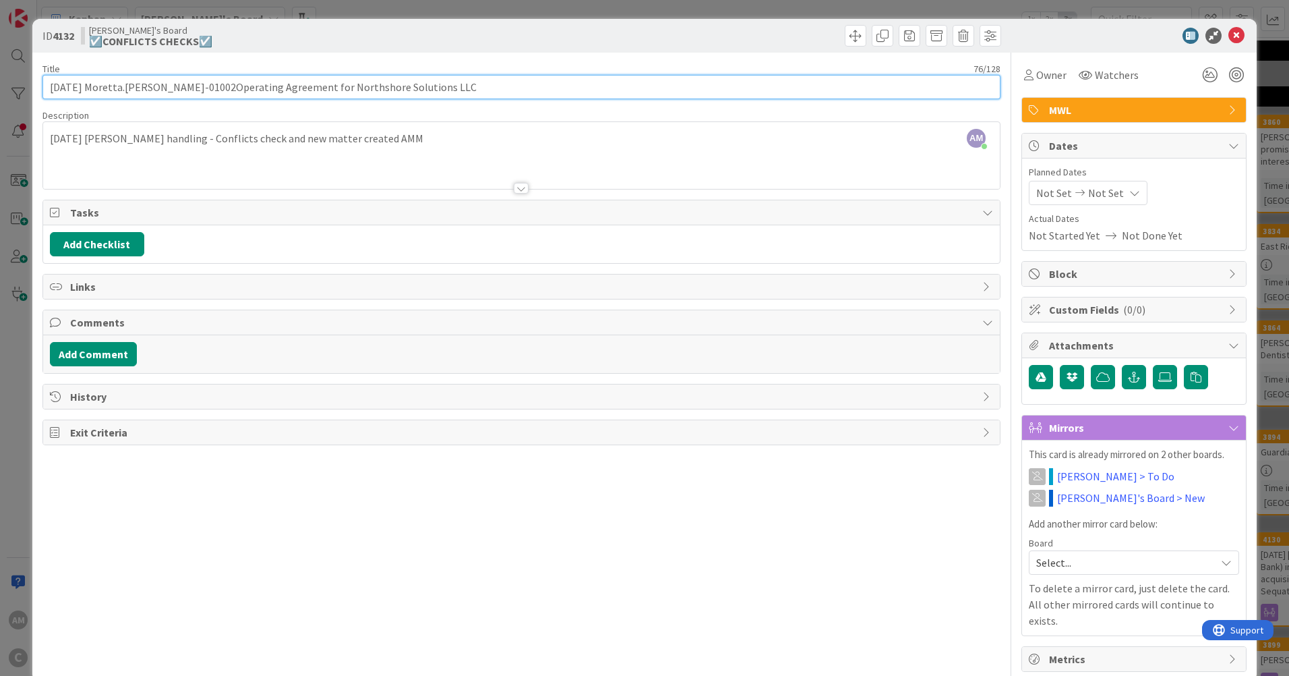
click at [188, 88] on input "2025-09-05 Moretta.Gus-01002Operating Agreement for Northshore Solutions LLC" at bounding box center [521, 87] width 958 height 24
type input "2025-09-05 Moretta.Gus-01002 Operating Agreement for Northshore Solutions LLC"
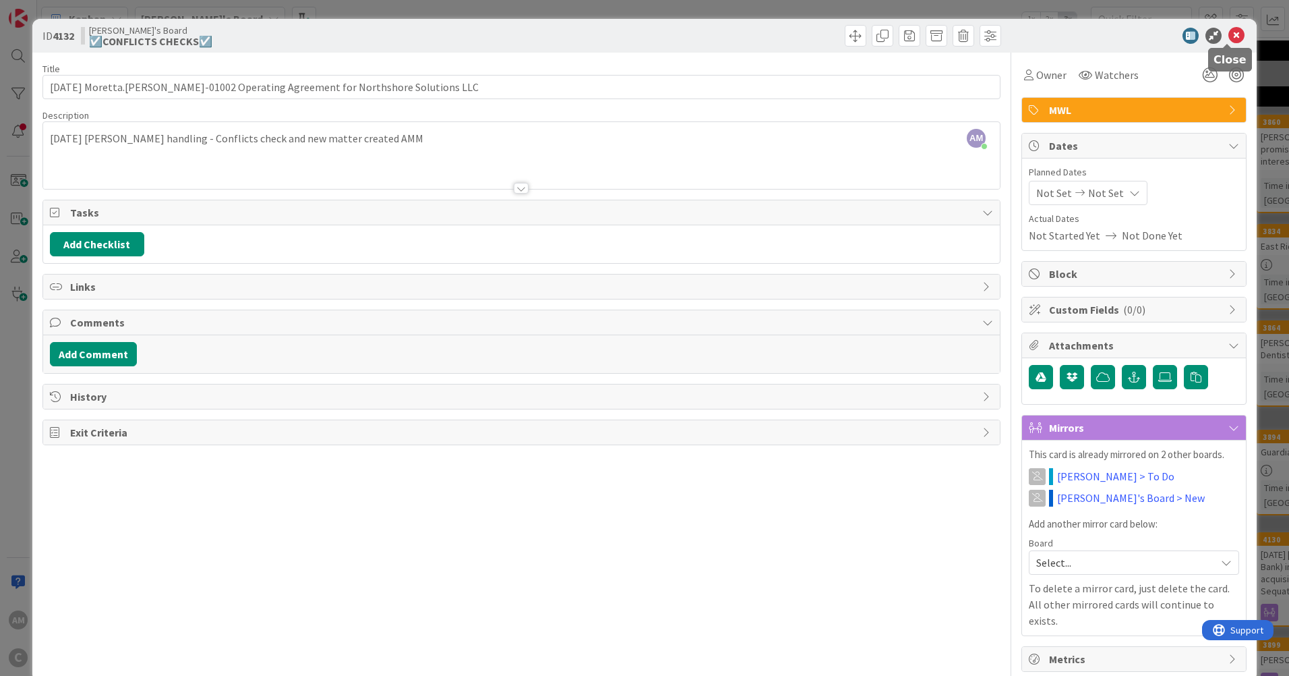
click at [1228, 40] on icon at bounding box center [1236, 36] width 16 height 16
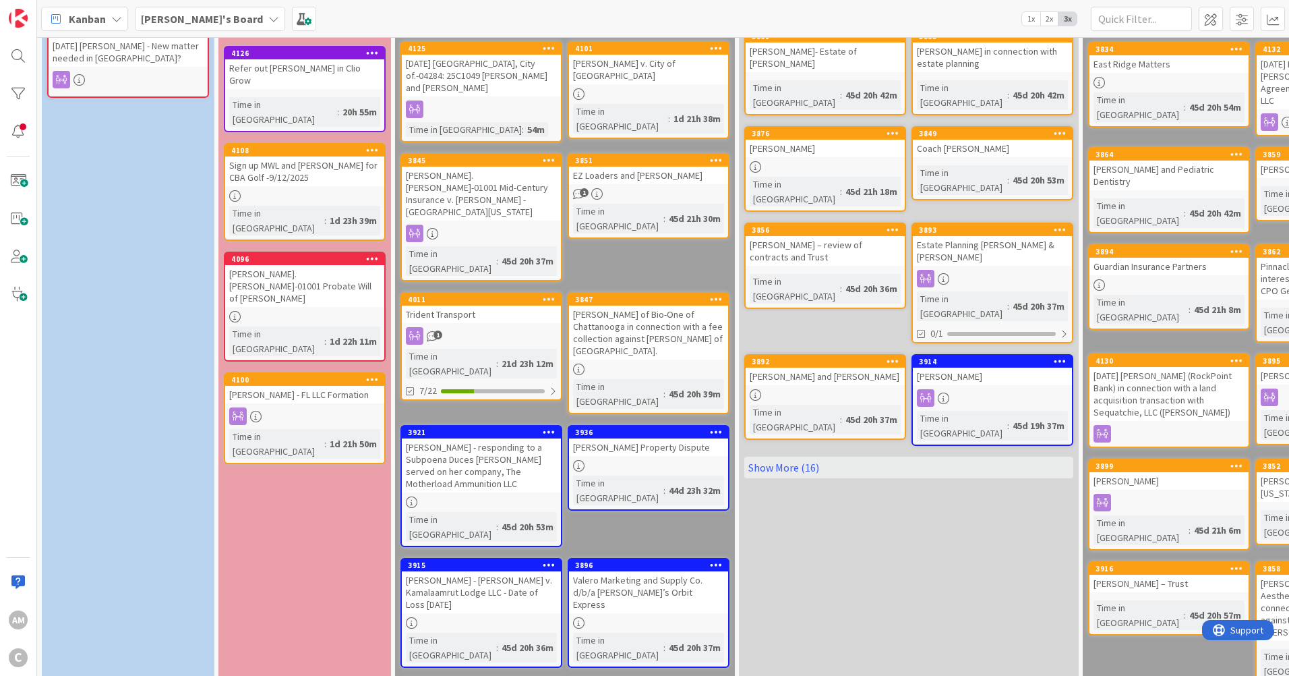
scroll to position [163, 0]
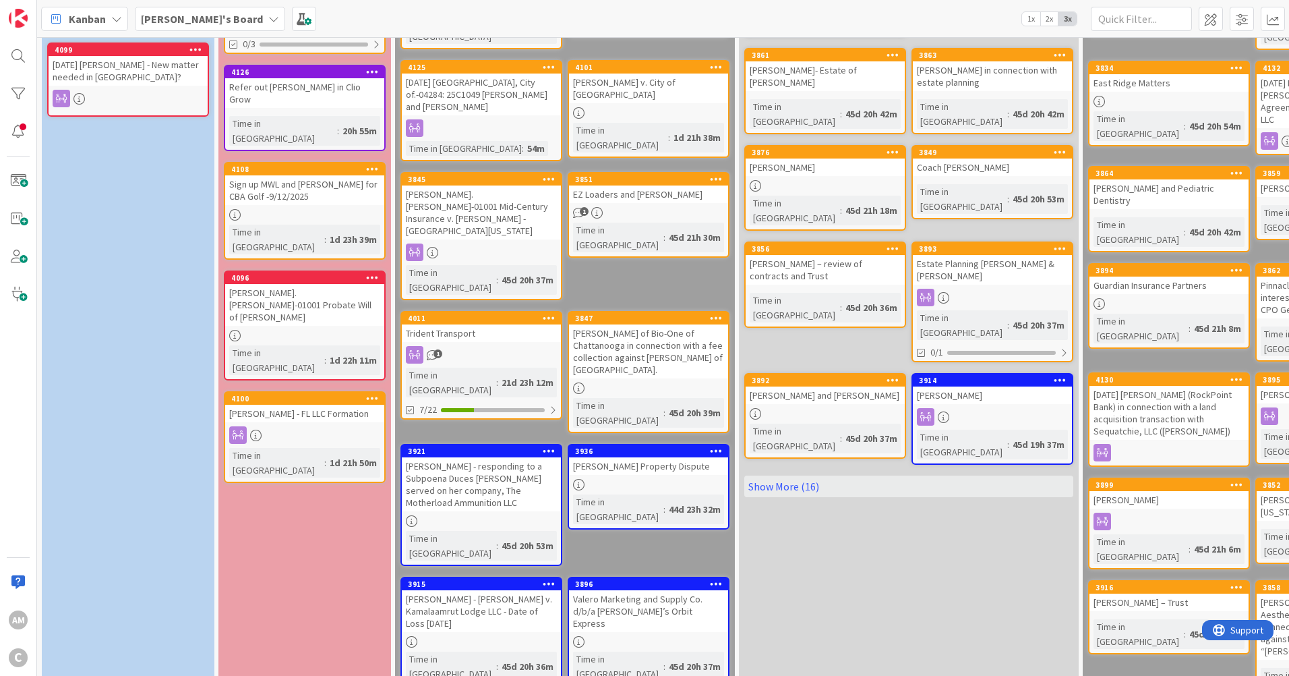
click at [796, 475] on link "Show More (16)" at bounding box center [908, 486] width 329 height 22
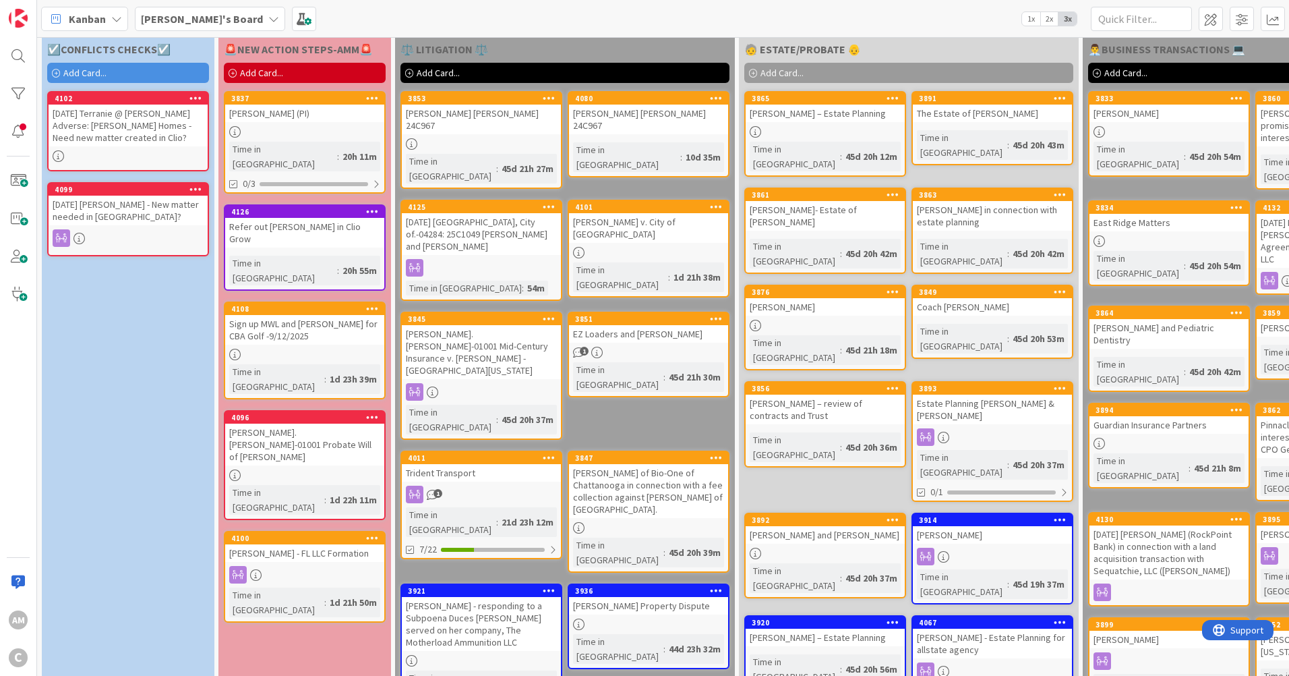
scroll to position [0, 0]
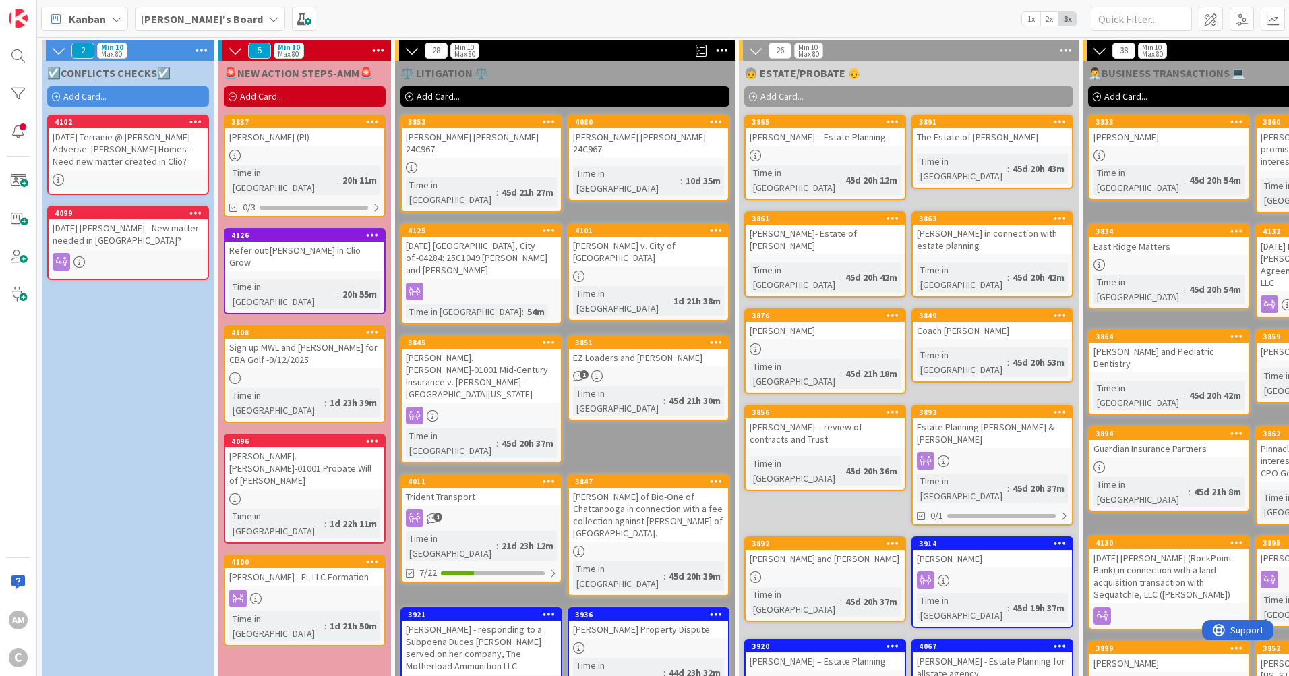
click at [93, 101] on span "Add Card..." at bounding box center [84, 96] width 43 height 12
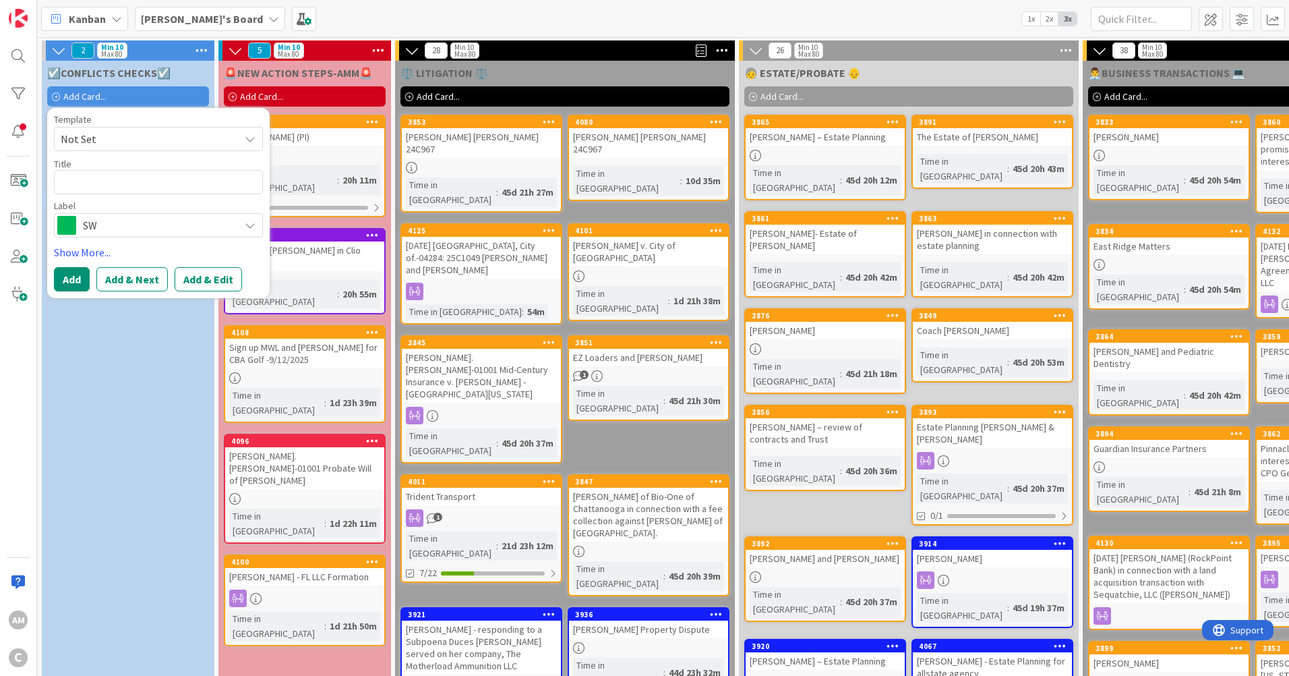
type textarea "x"
type textarea "Client: (Defendant) Summit Hill Foods, Inc. in Case No. 1:25-cv-167 in the East…"
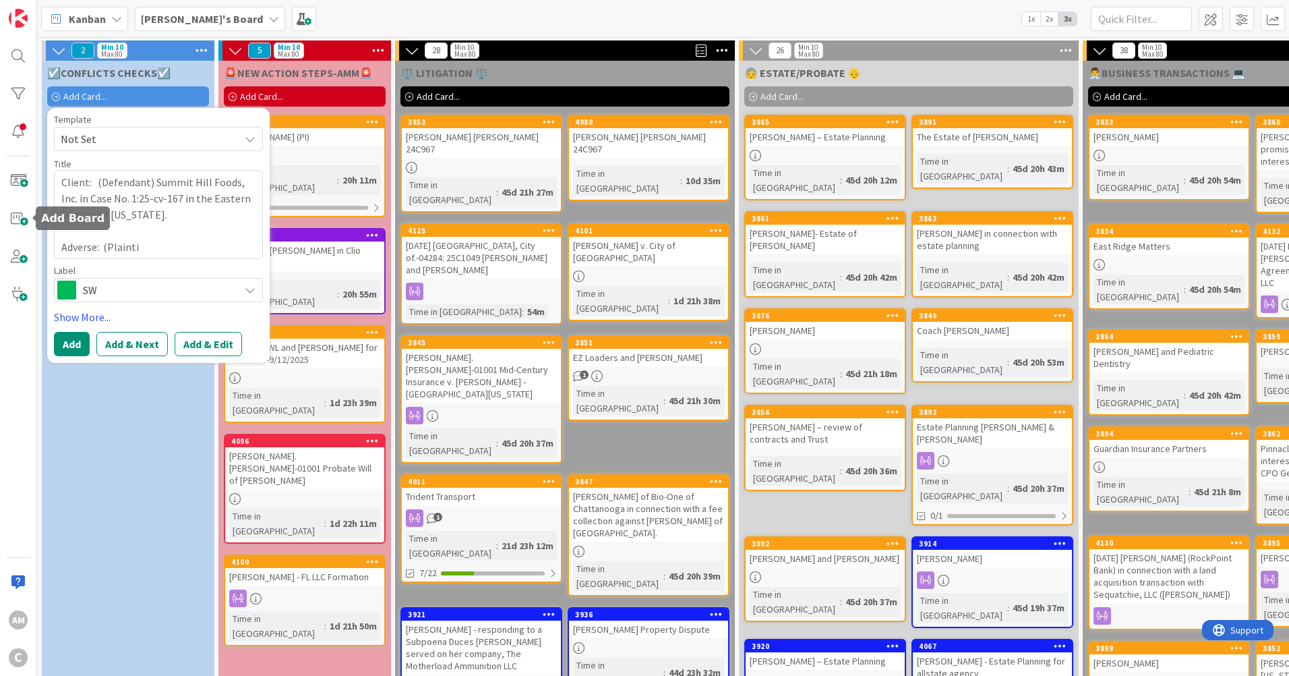
drag, startPoint x: 178, startPoint y: 247, endPoint x: 6, endPoint y: 196, distance: 179.6
click at [4, 196] on div "AM C Kanban Amber's Board 1x 2x 3x 2 Min 10 Max 80 ☑️CONFLICTS CHECKS☑️ Add Car…" at bounding box center [644, 338] width 1289 height 676
type textarea "x"
type textarea "Client: (Defendant) Summit Hill Foods, Inc. in Case No. 1:25-cv-167 in the East…"
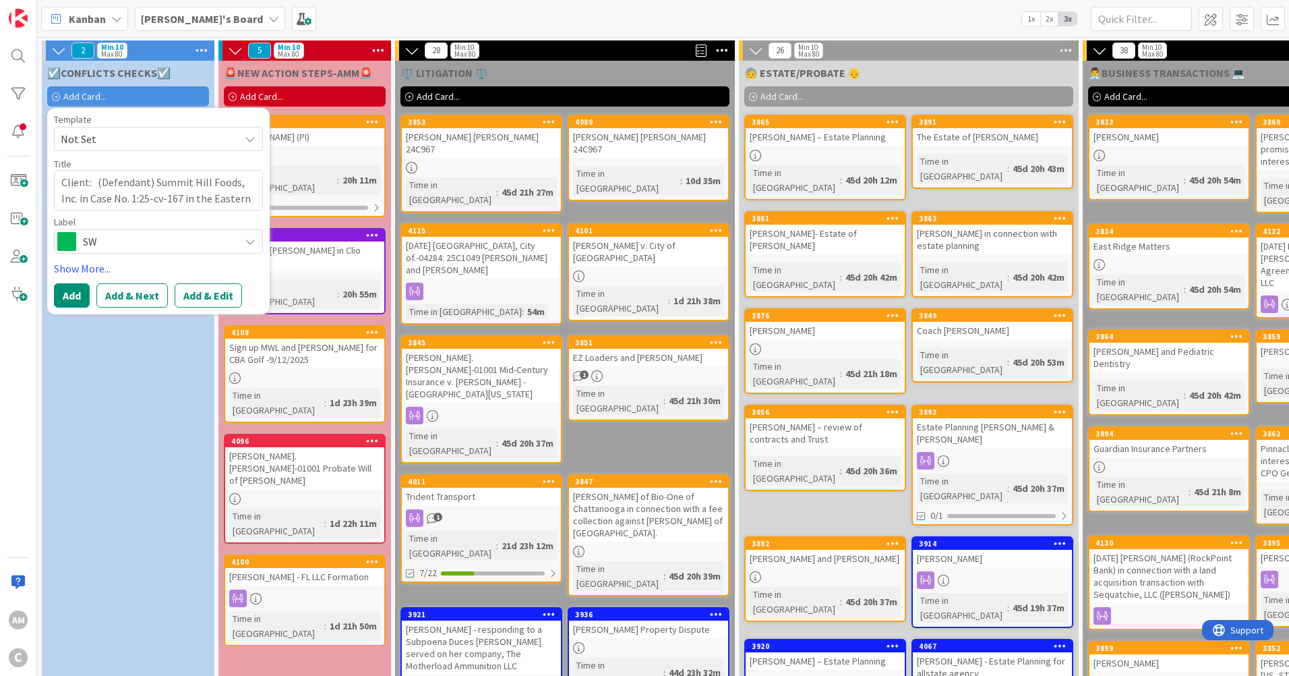
type textarea "x"
type textarea "Client: (Defendant) Summit Hill Foods, Inc. in Case No. 1:25-cv-167 in the East…"
click at [1147, 16] on input "text" at bounding box center [1141, 19] width 101 height 24
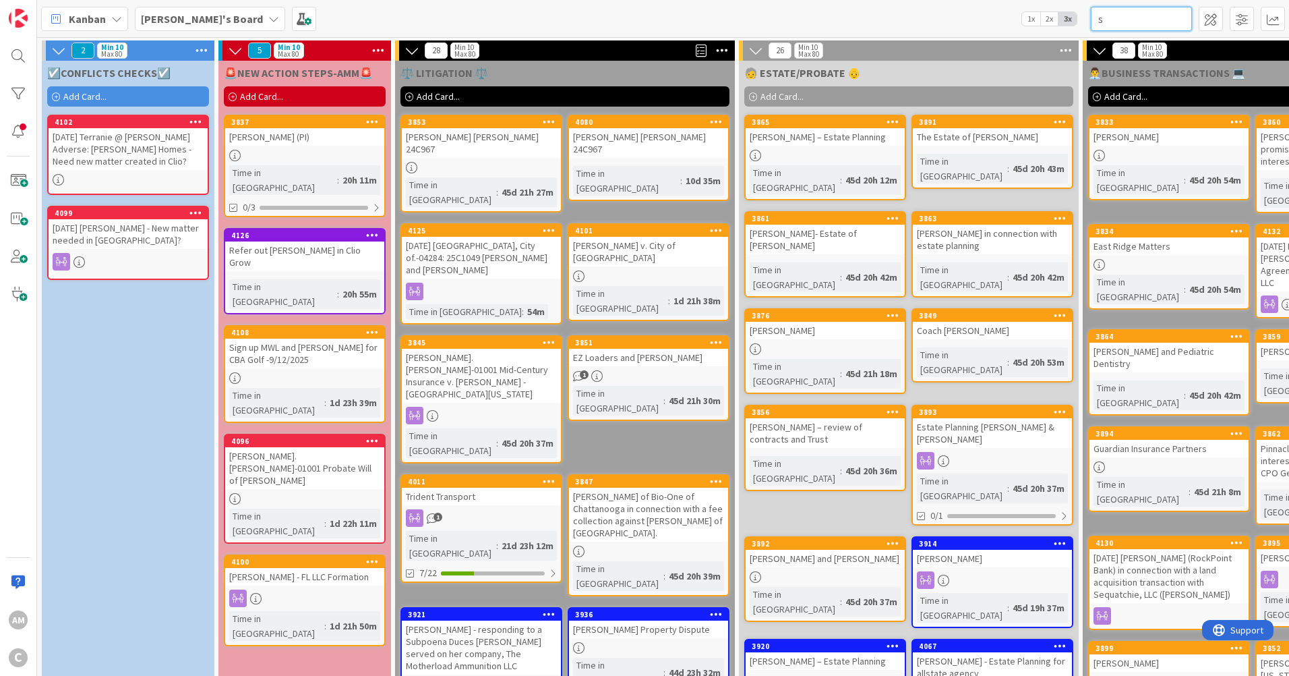
type input "su"
type textarea "x"
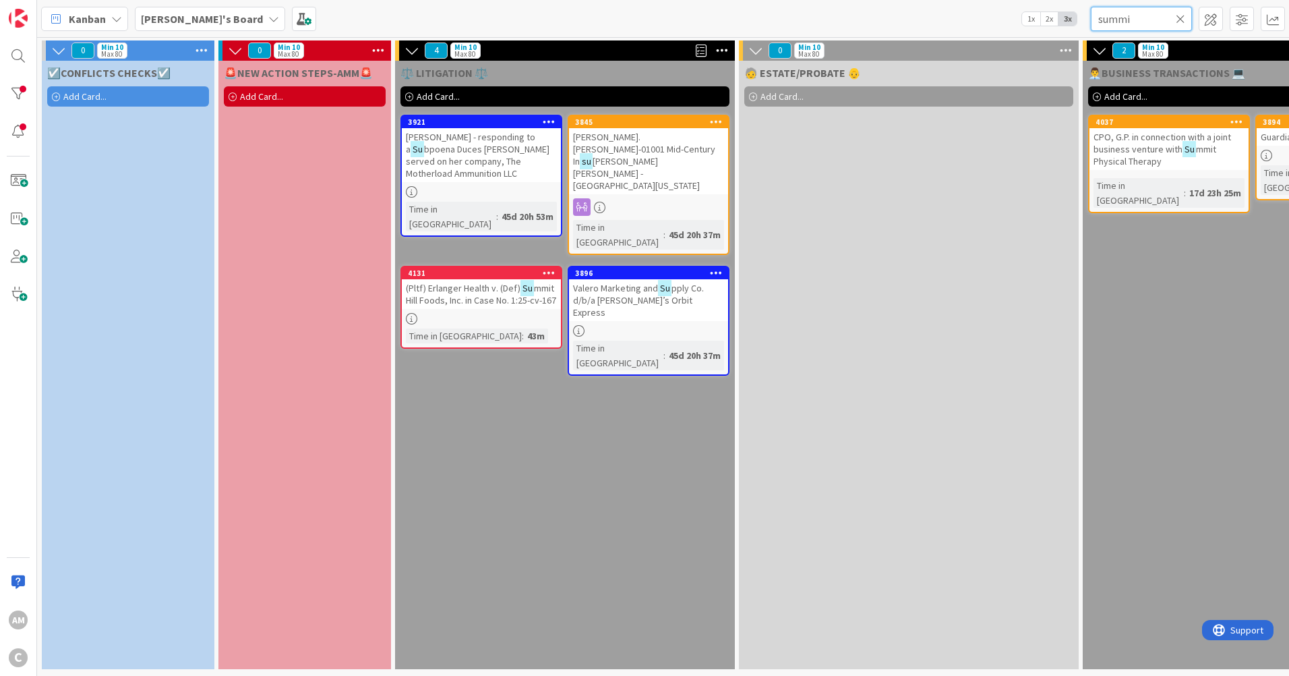
type input "summit"
type textarea "x"
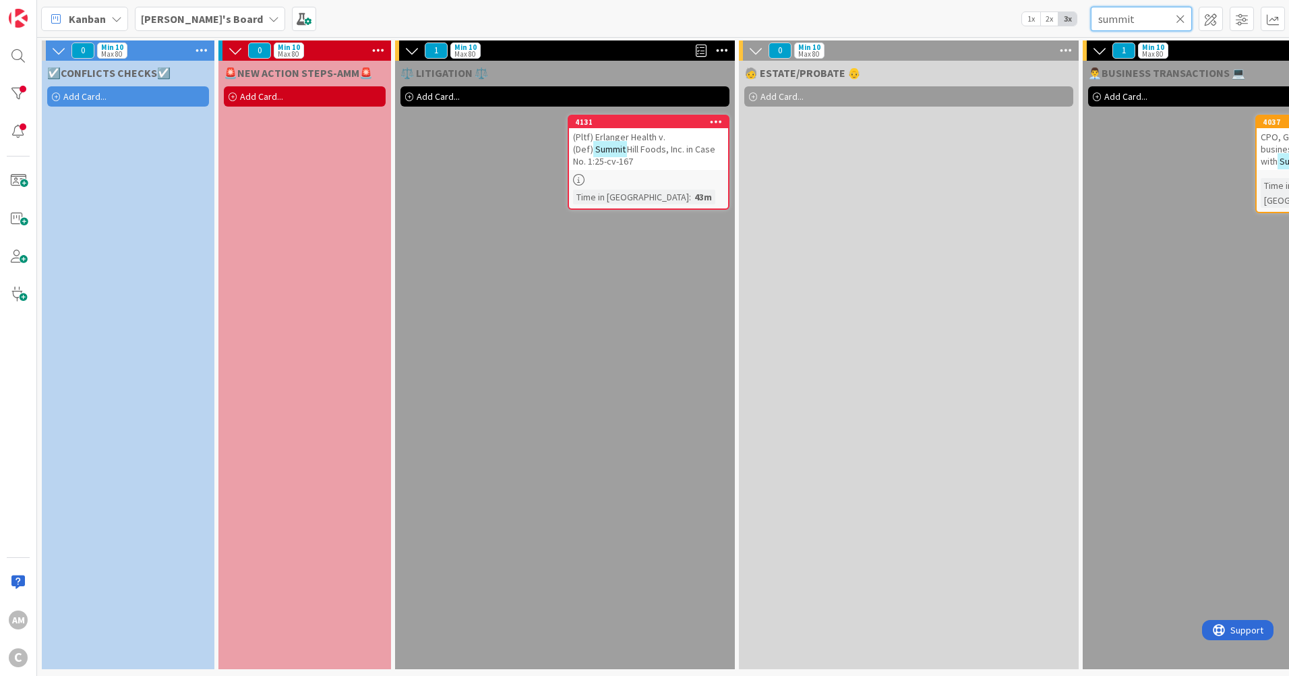
type input "summit"
click at [662, 161] on link "4131 (Pltf) Erlanger Health v. (Def) Summit Hill Foods, Inc. in Case No. 1:25-c…" at bounding box center [649, 162] width 162 height 95
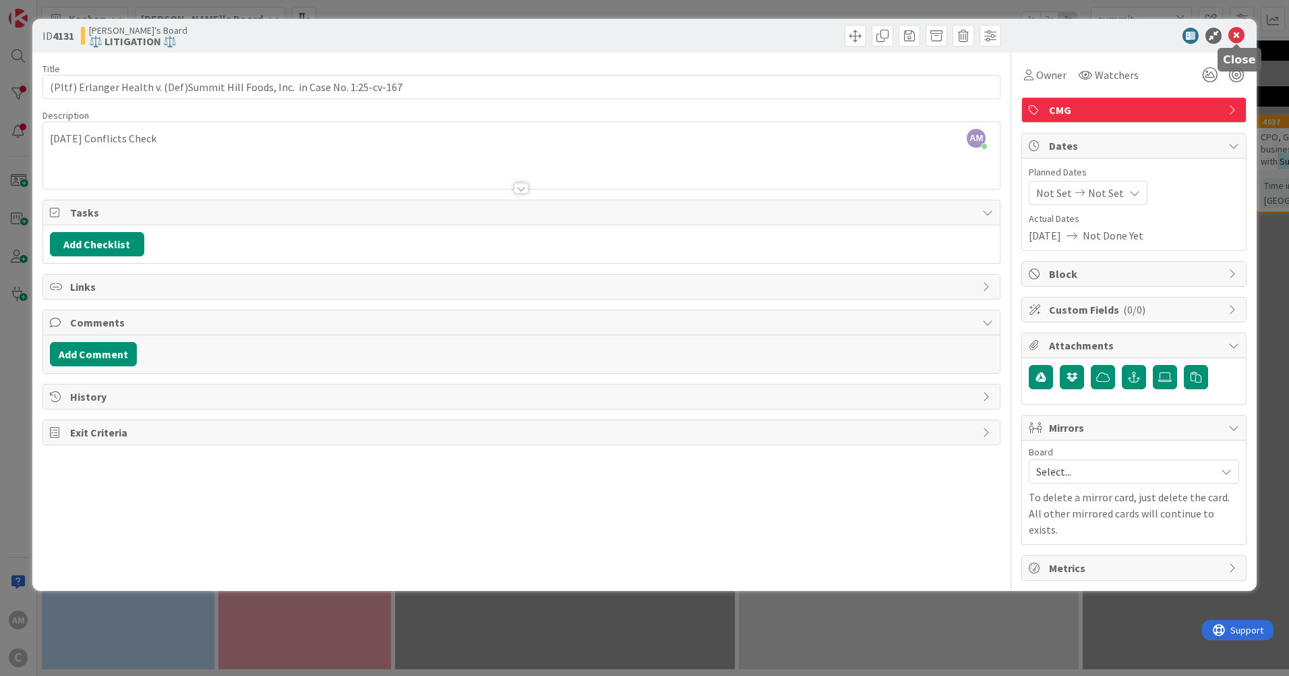
click at [1240, 35] on icon at bounding box center [1236, 36] width 16 height 16
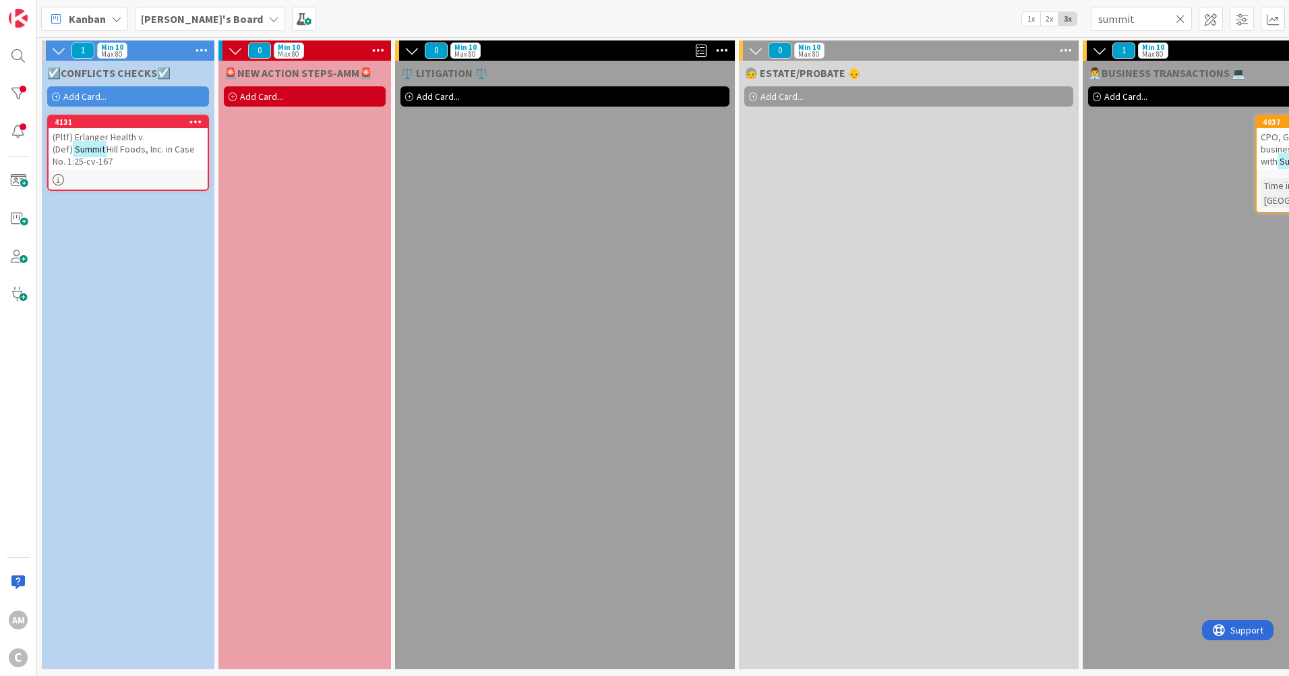
type textarea "x"
click at [1180, 22] on icon at bounding box center [1180, 19] width 9 height 12
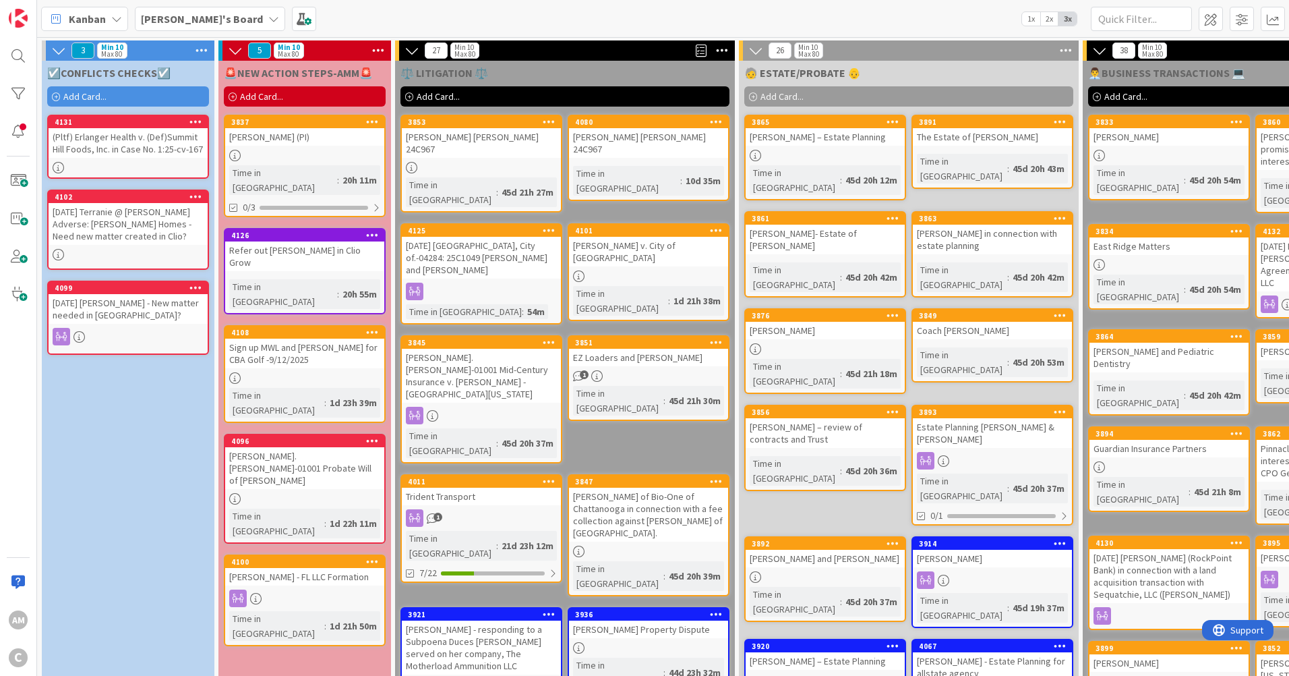
click at [123, 158] on link "4131 (Pltf) Erlanger Health v. (Def)Summit Hill Foods, Inc. in Case No. 1:25-cv…" at bounding box center [128, 147] width 162 height 64
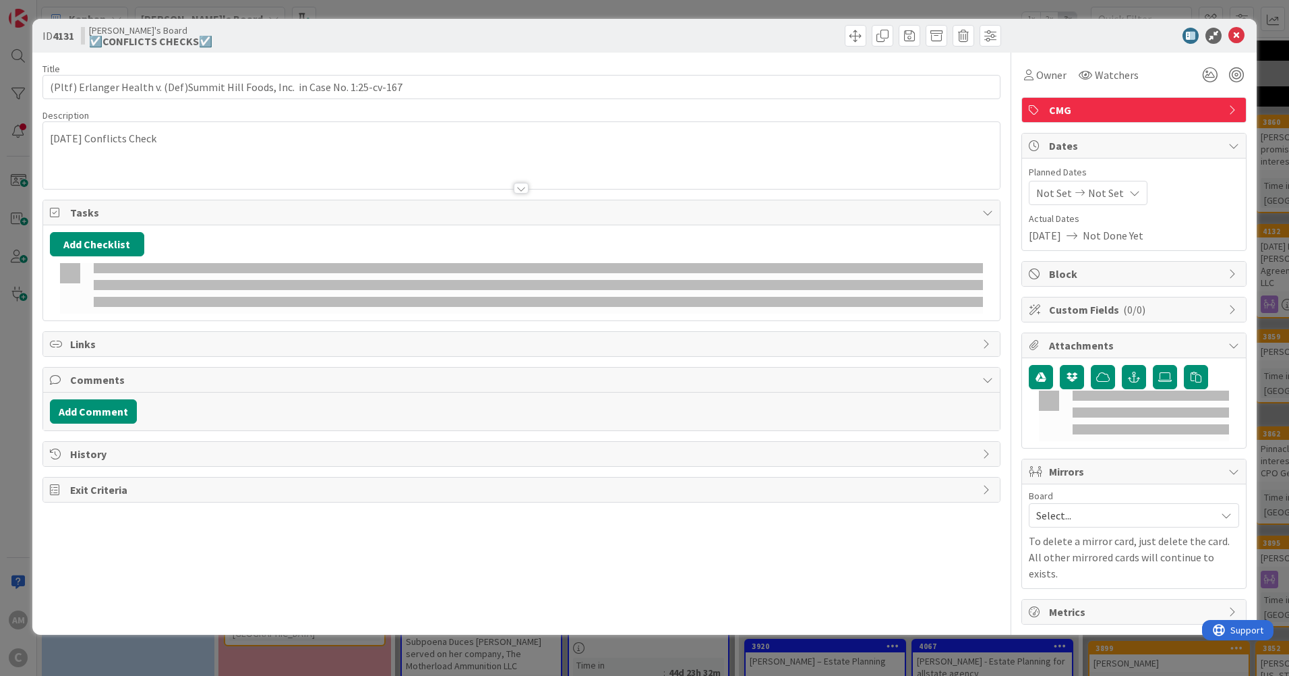
type textarea "x"
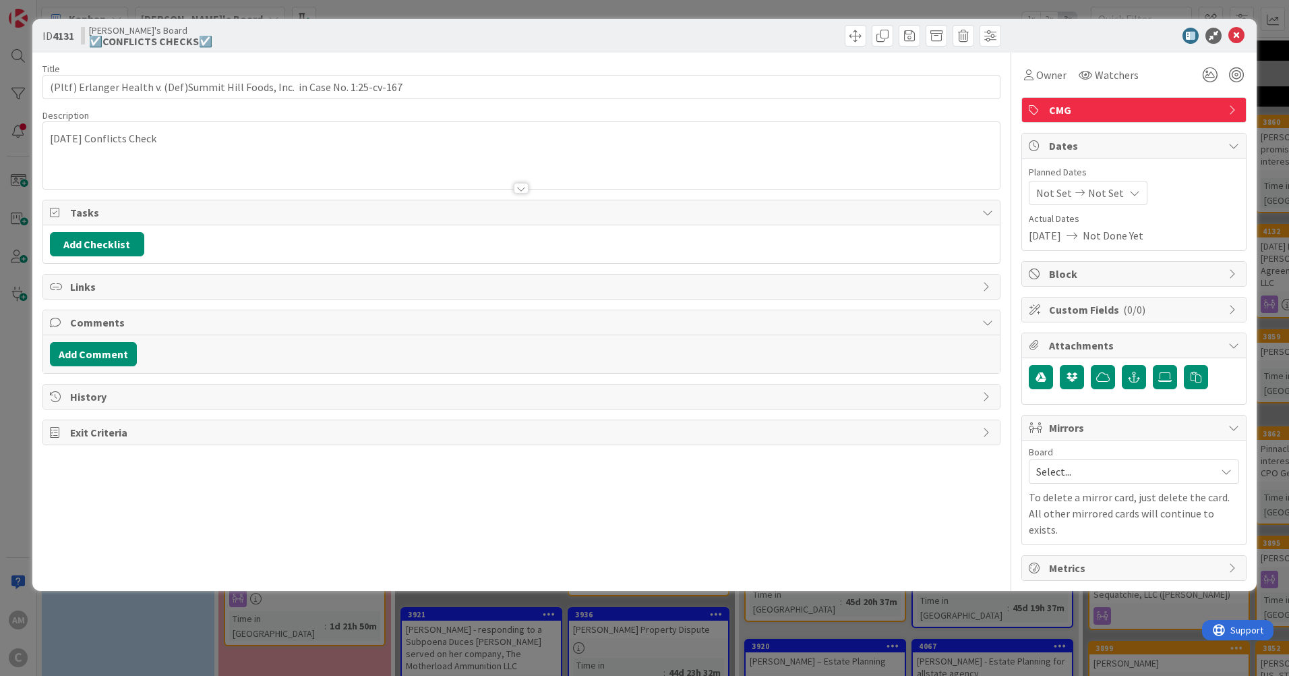
drag, startPoint x: 201, startPoint y: 144, endPoint x: 228, endPoint y: 143, distance: 27.0
click at [202, 144] on p "2025-08-21 Conflicts Check" at bounding box center [521, 139] width 943 height 16
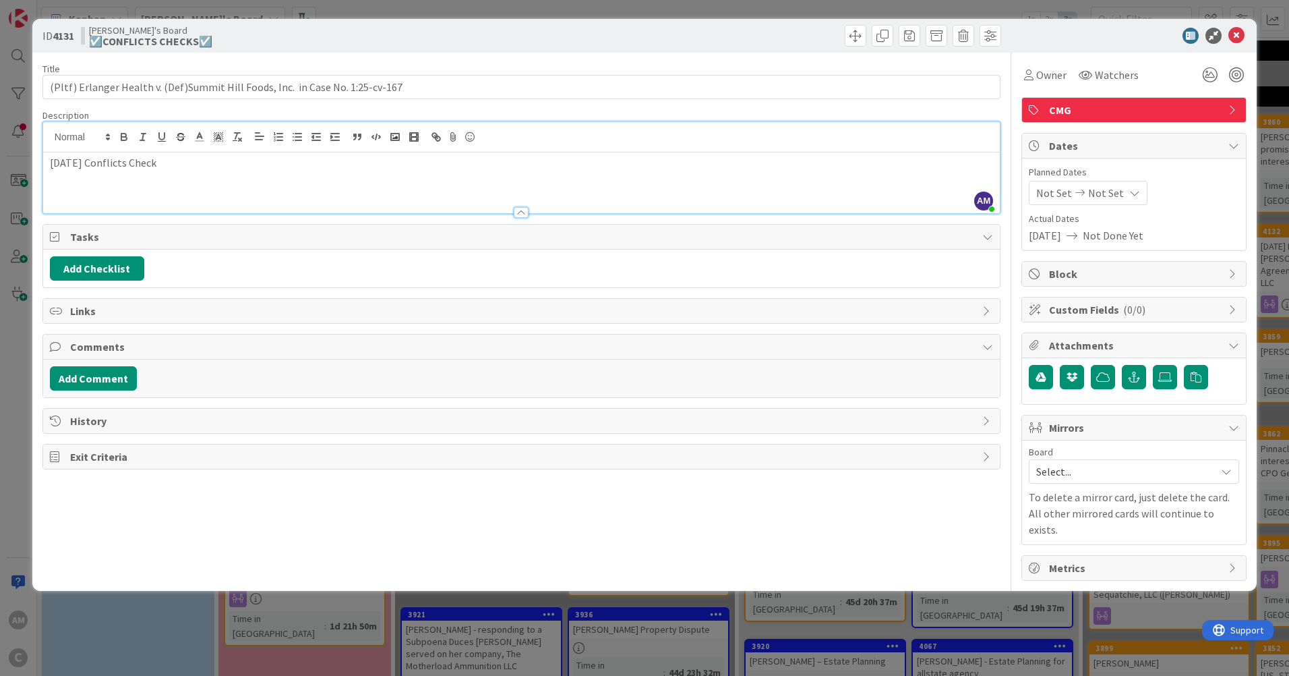
click at [216, 172] on div "2025-08-21 Conflicts Check" at bounding box center [521, 182] width 957 height 61
click at [136, 189] on div "2025-08-21 Conflicts Check 2025-09-05" at bounding box center [521, 182] width 957 height 61
click at [1235, 38] on icon at bounding box center [1236, 36] width 16 height 16
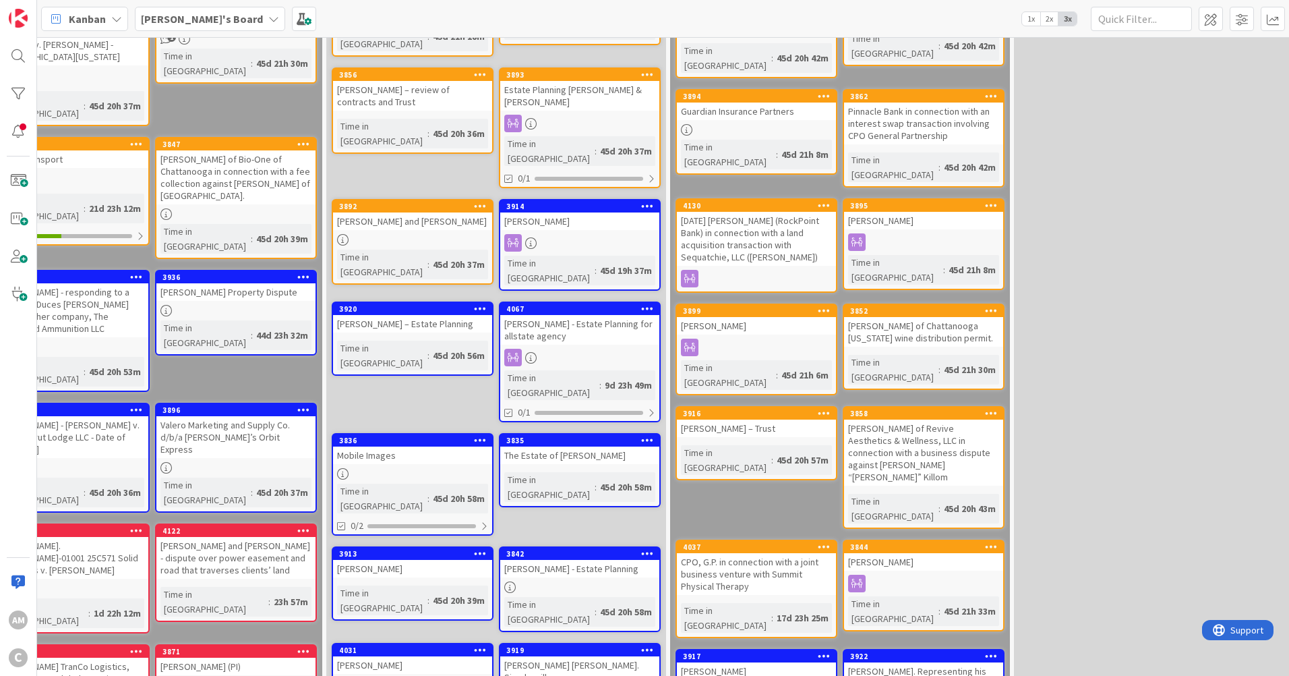
scroll to position [539, 413]
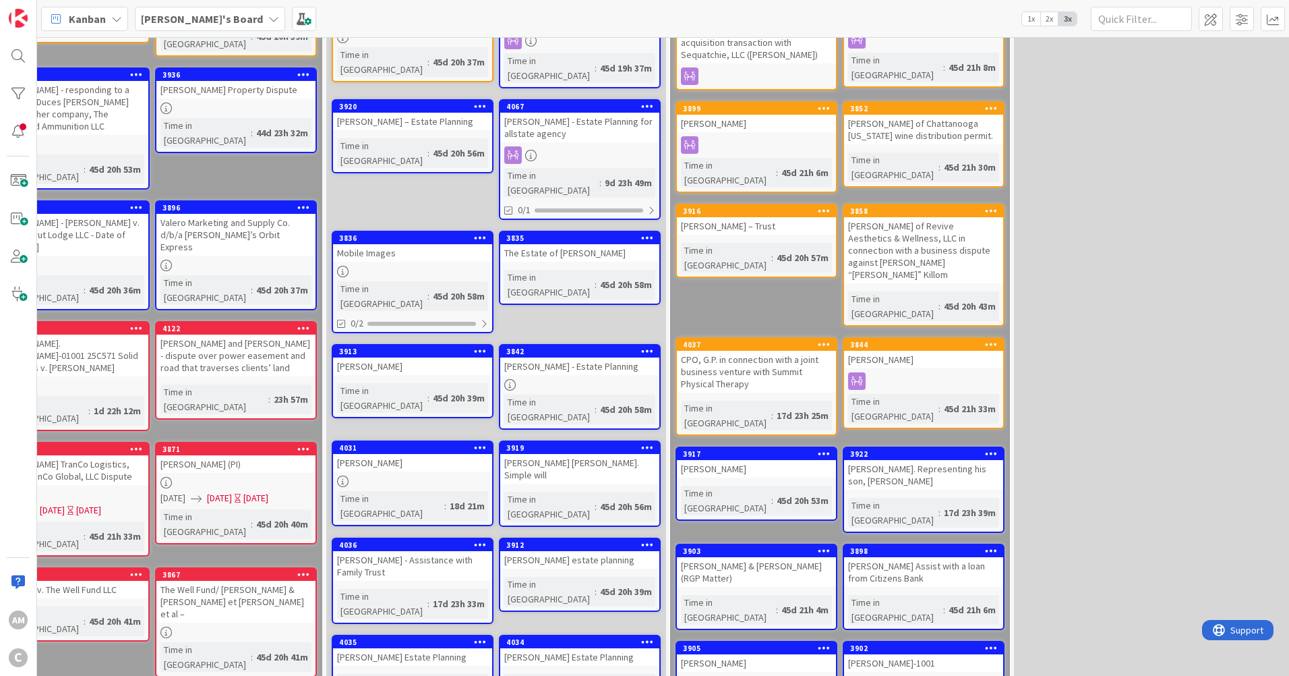
click at [197, 13] on b "Amber's Board" at bounding box center [202, 18] width 122 height 13
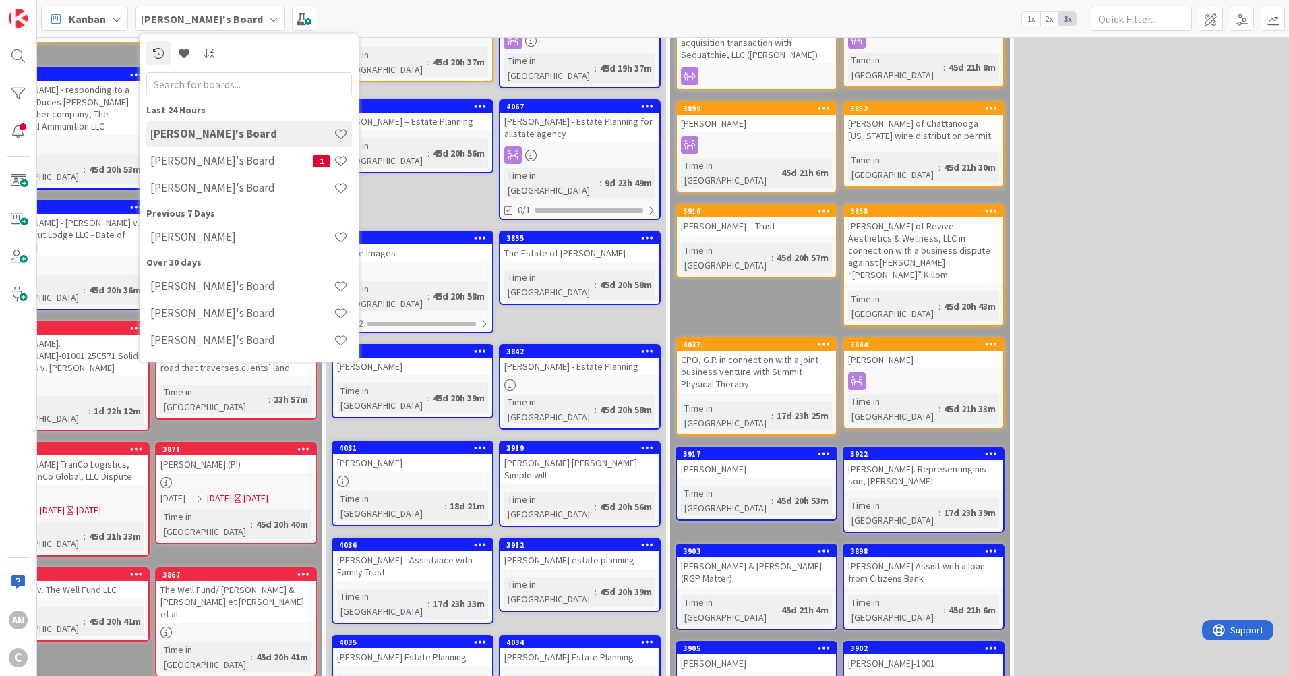
drag, startPoint x: 164, startPoint y: 237, endPoint x: 179, endPoint y: 236, distance: 14.9
click at [166, 237] on h4 "Lee Mangum" at bounding box center [241, 236] width 183 height 13
type textarea "x"
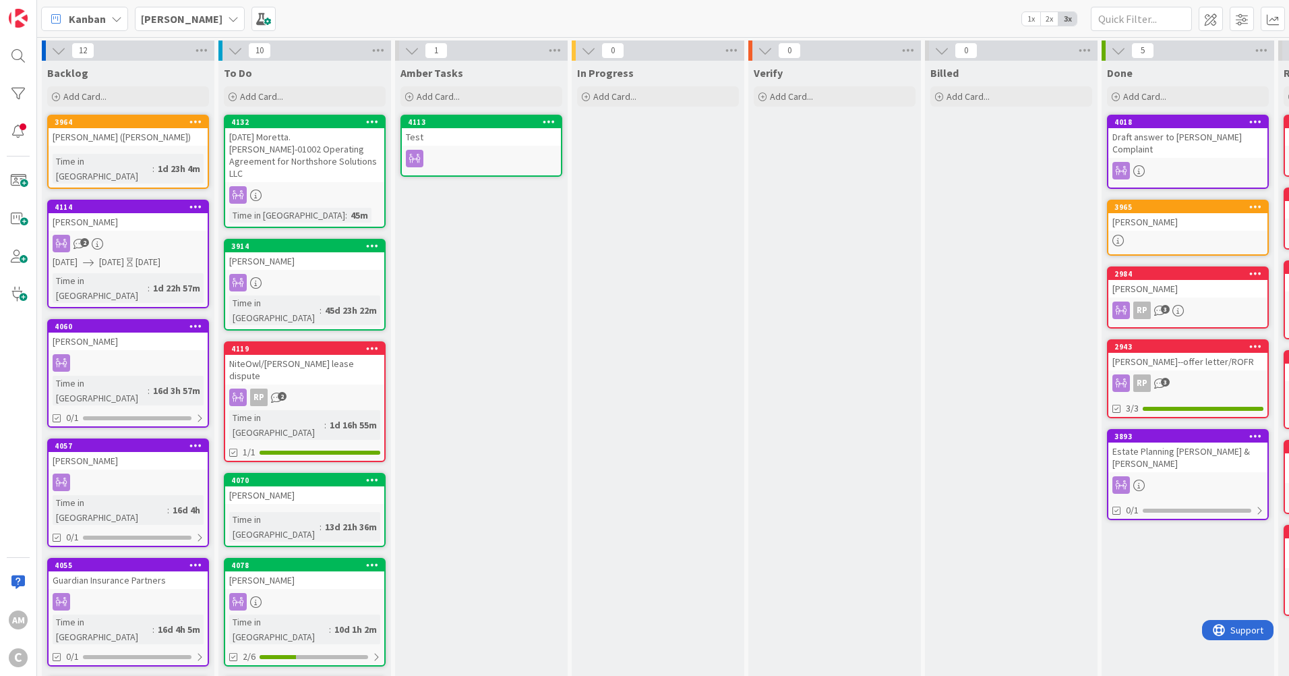
click at [228, 20] on icon at bounding box center [233, 18] width 11 height 11
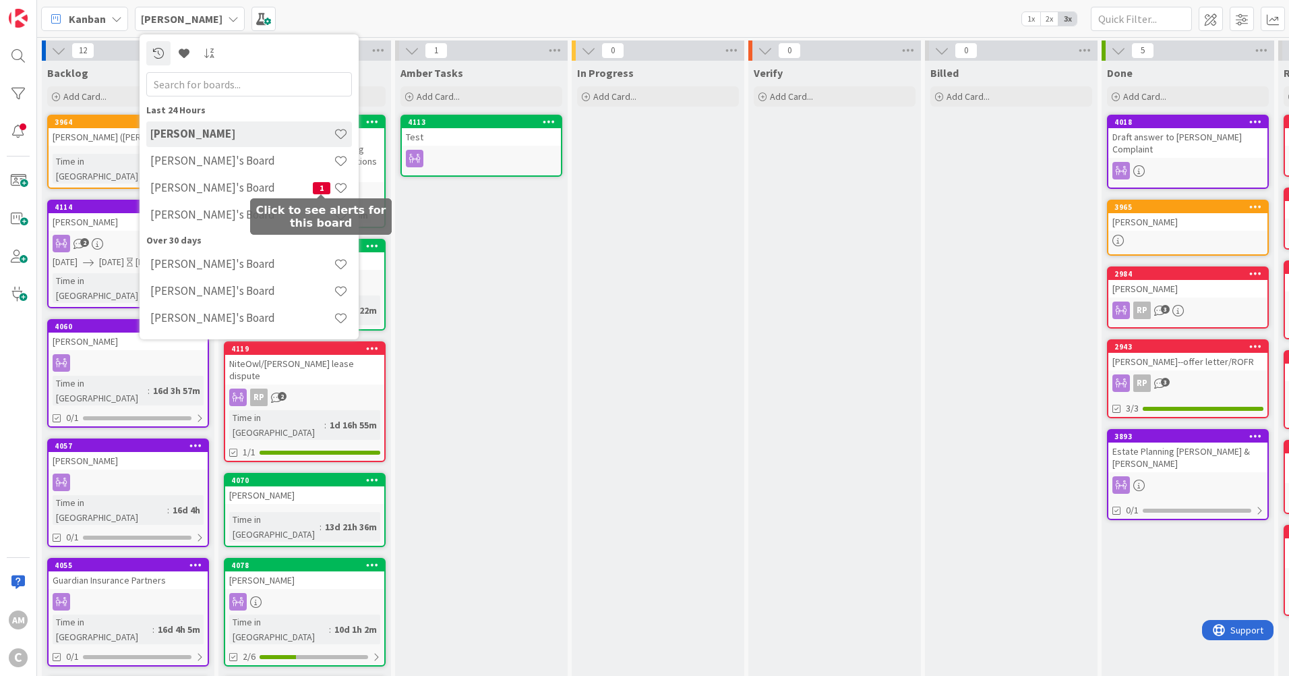
click at [325, 189] on span "1" at bounding box center [322, 188] width 18 height 12
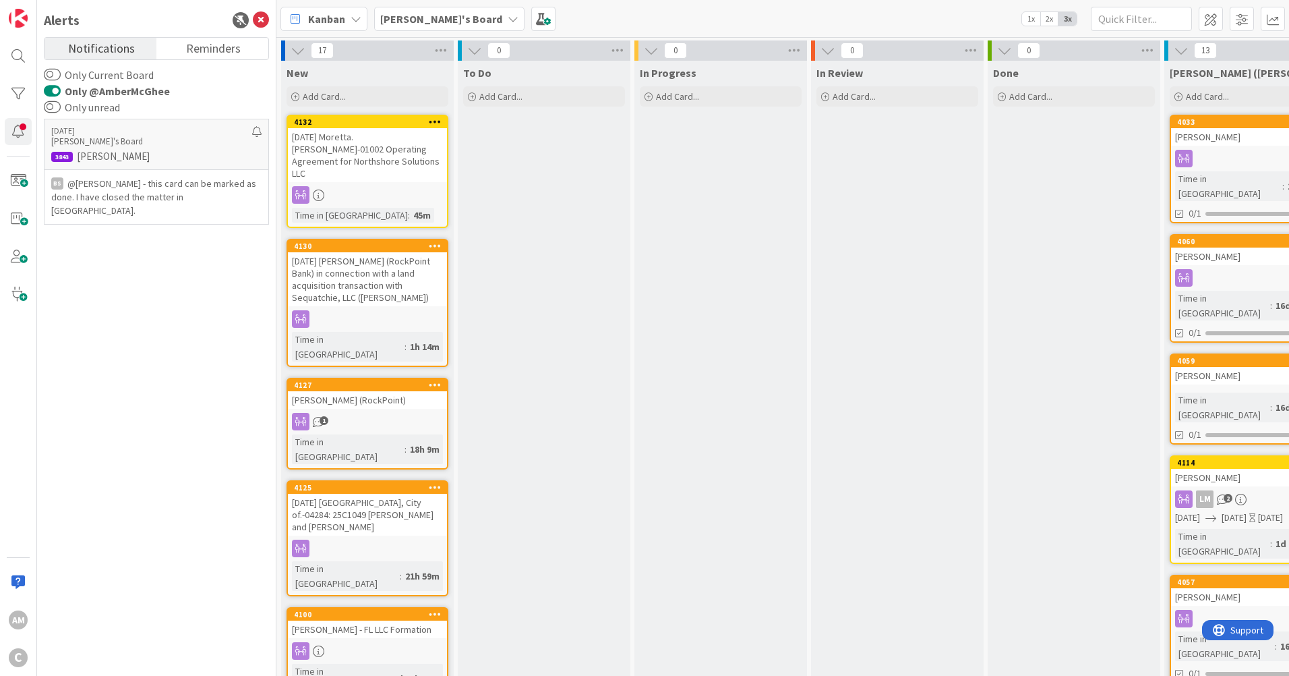
click at [421, 20] on b "Mark's Board" at bounding box center [441, 18] width 122 height 13
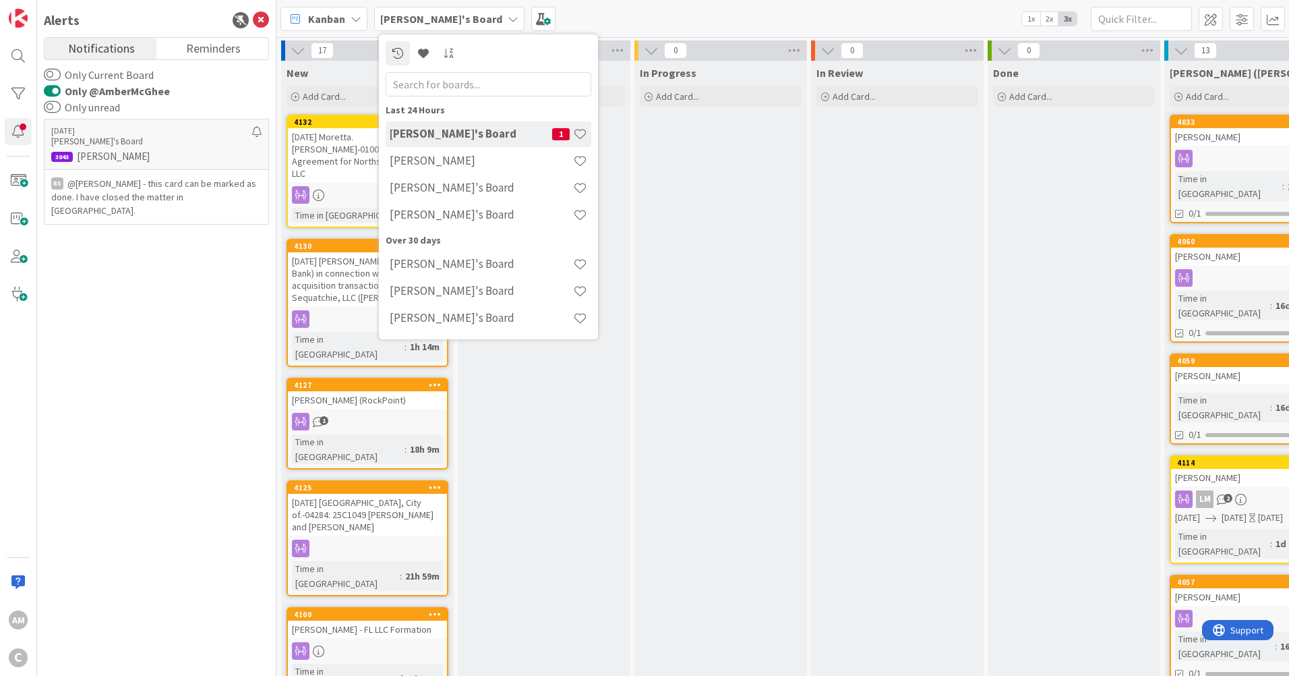
click at [419, 190] on h4 "Amber's Board" at bounding box center [481, 187] width 183 height 13
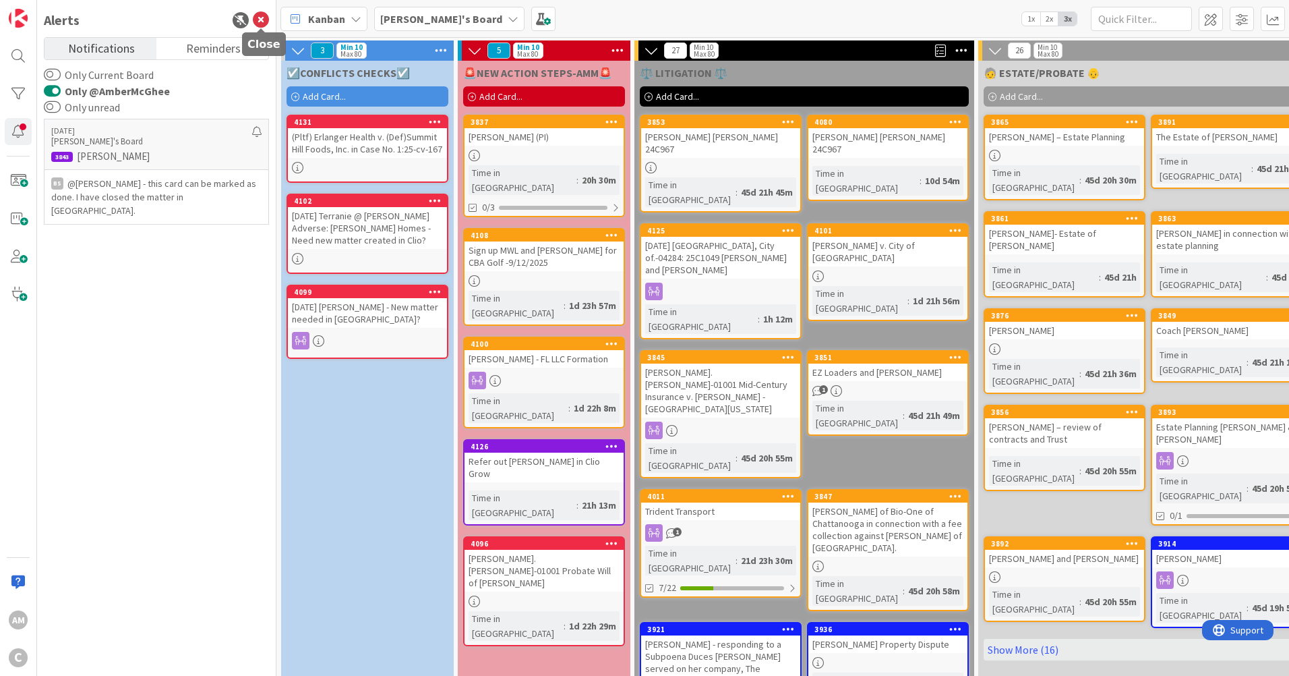
click at [262, 19] on icon at bounding box center [261, 20] width 16 height 16
